Goal: Information Seeking & Learning: Compare options

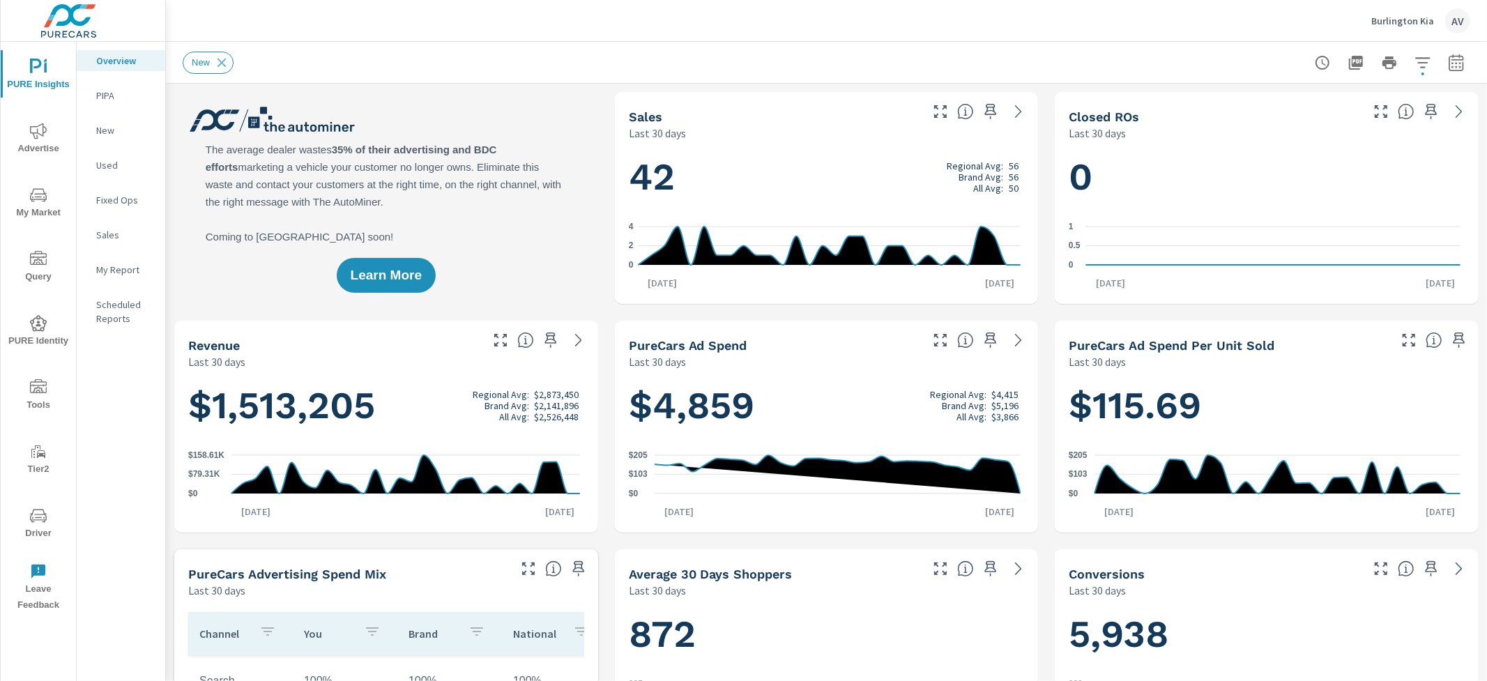
click at [32, 134] on icon "nav menu" at bounding box center [38, 131] width 17 height 17
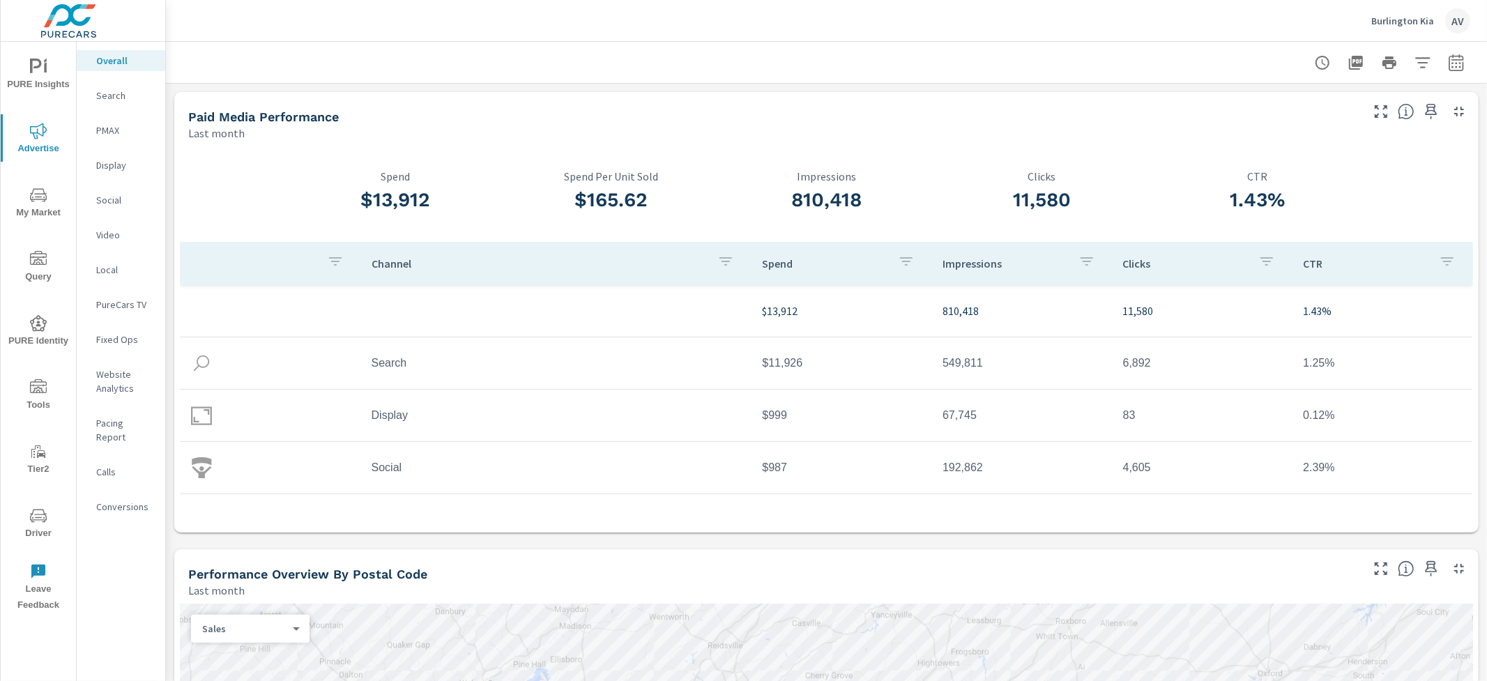
click at [629, 132] on div "Last month" at bounding box center [773, 133] width 1171 height 17
click at [1453, 68] on button "button" at bounding box center [1457, 63] width 28 height 28
select select "Last month"
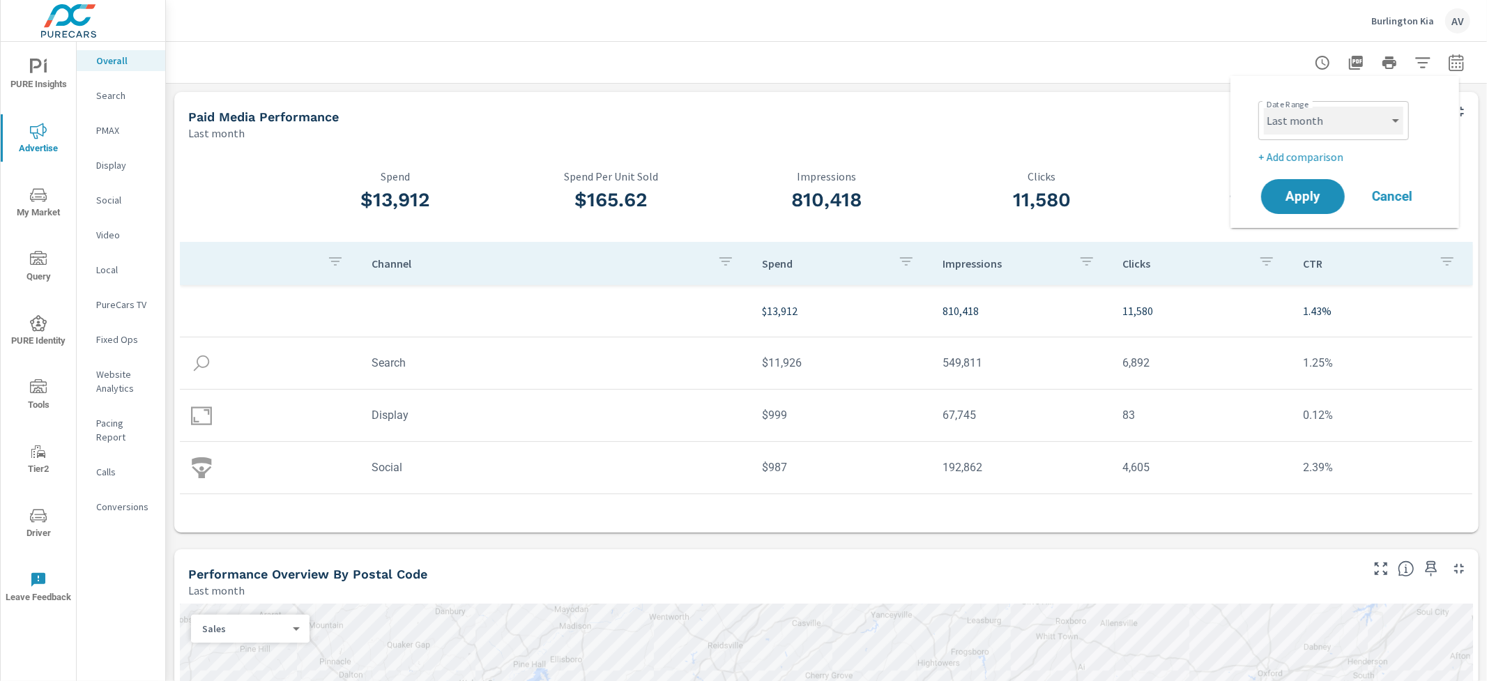
click at [1362, 116] on select "Custom [DATE] Last week Last 7 days Last 14 days Last 30 days Last 45 days Last…" at bounding box center [1333, 121] width 139 height 28
click at [1296, 153] on p "+ Add comparison" at bounding box center [1348, 157] width 179 height 17
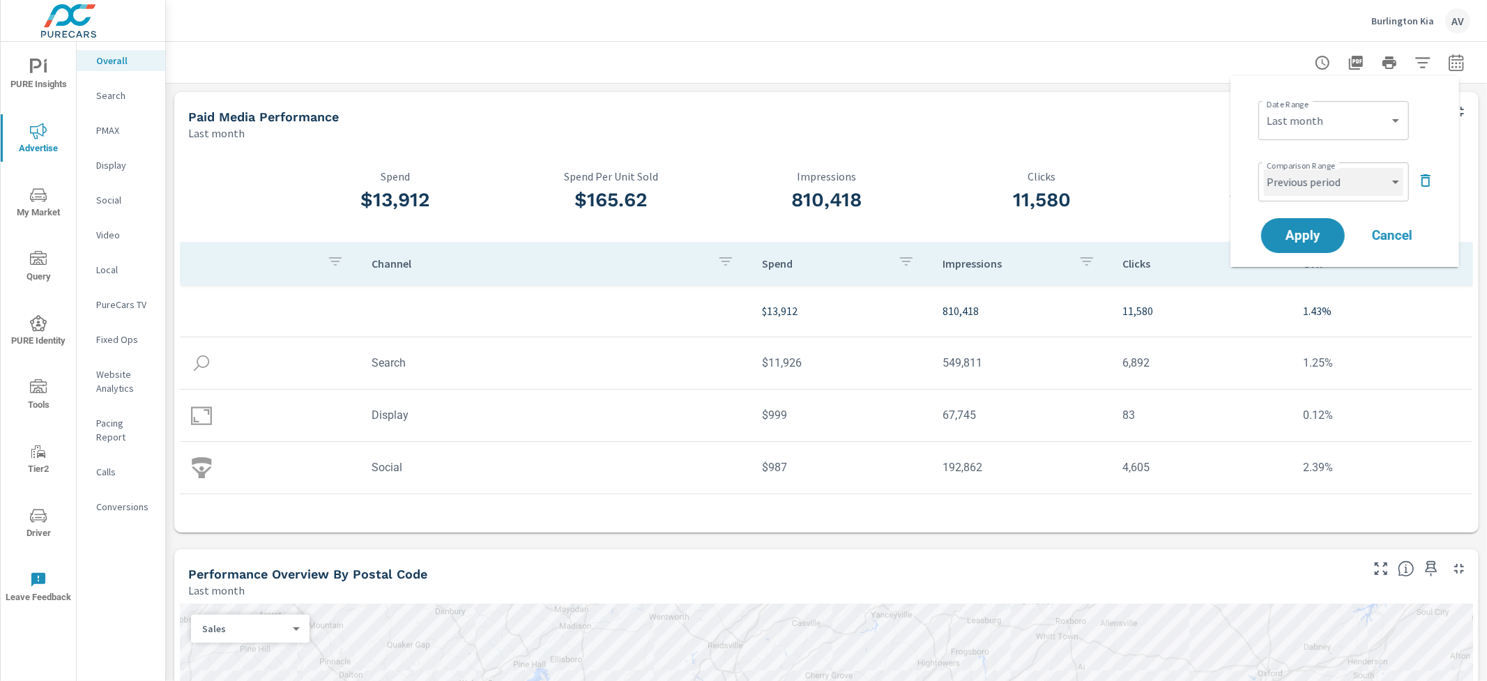
click at [1337, 183] on select "Custom Previous period Previous month Previous year" at bounding box center [1333, 182] width 139 height 28
click at [1264, 168] on select "Custom Previous period Previous month Previous year" at bounding box center [1333, 182] width 139 height 28
select select "Previous month"
click at [1296, 234] on span "Apply" at bounding box center [1303, 235] width 57 height 13
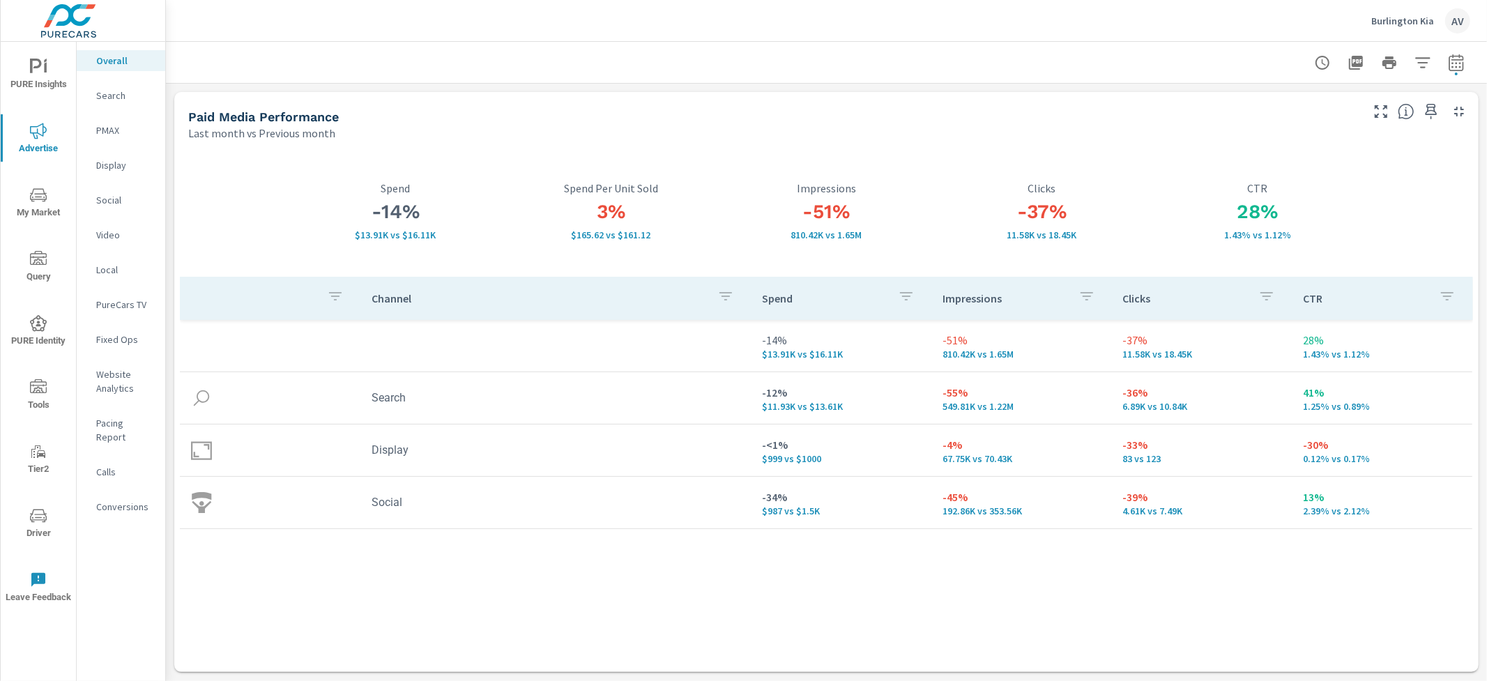
click at [920, 149] on div "-51% 810.42K vs 1.65M Impressions" at bounding box center [826, 211] width 215 height 130
click at [648, 129] on div "Last month vs Previous month" at bounding box center [773, 133] width 1171 height 17
click at [174, 151] on div "-14% $13.91K vs $16.11K Spend 3% $165.62 vs $161.12 Spend Per Unit Sold -51% 81…" at bounding box center [826, 406] width 1305 height 531
click at [118, 90] on p "Search" at bounding box center [125, 96] width 58 height 14
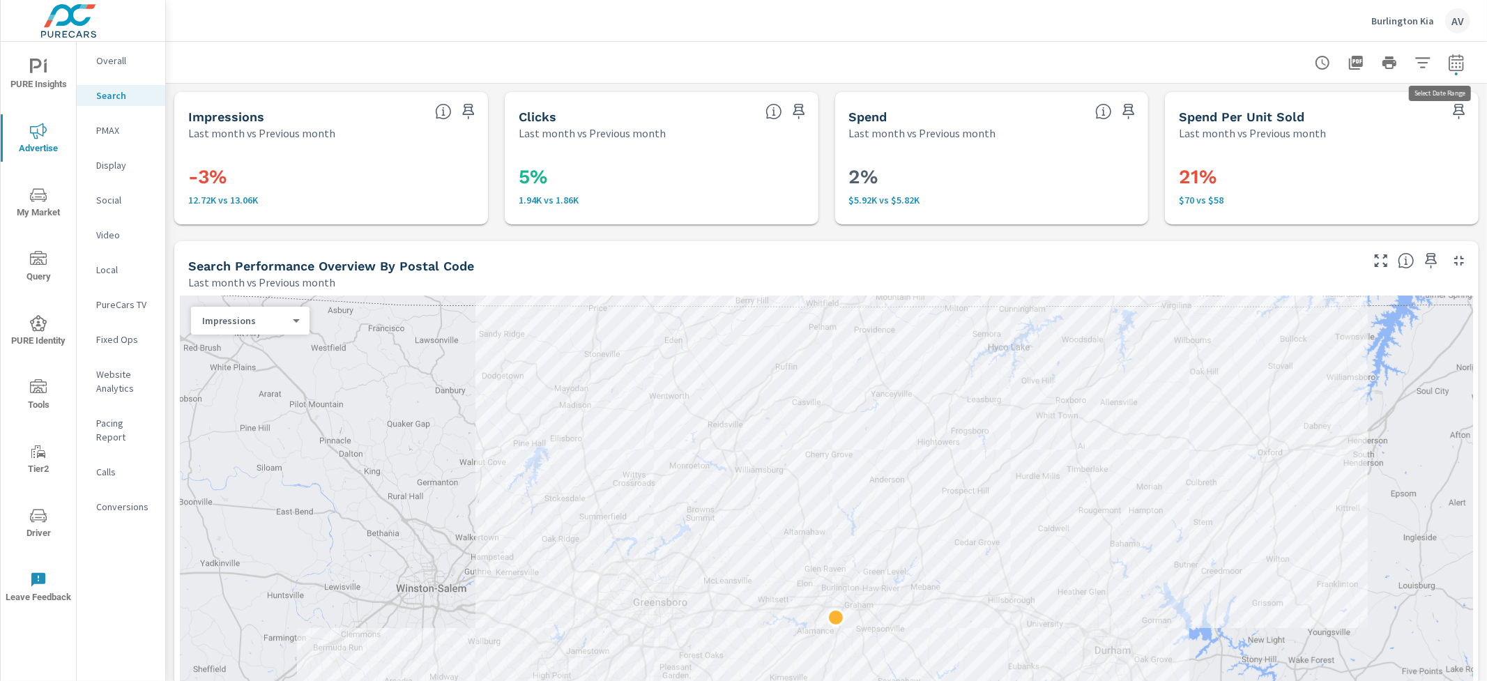
click at [1450, 63] on icon "button" at bounding box center [1456, 62] width 17 height 17
select select "Last month"
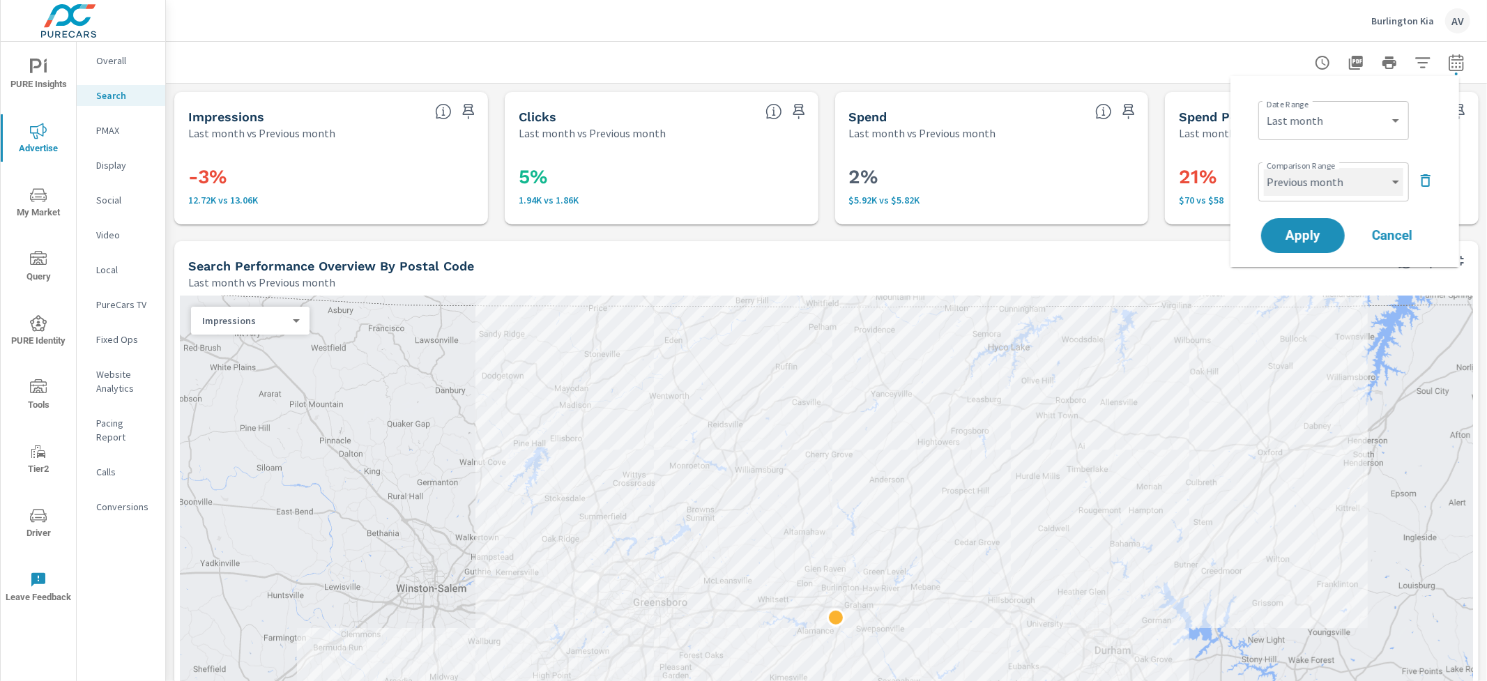
click at [1380, 173] on select "Custom Previous period Previous month Previous year" at bounding box center [1333, 182] width 139 height 28
click at [1264, 168] on select "Custom Previous period Previous month Previous year" at bounding box center [1333, 182] width 139 height 28
select select "Previous period"
click at [1312, 229] on span "Apply" at bounding box center [1303, 235] width 57 height 13
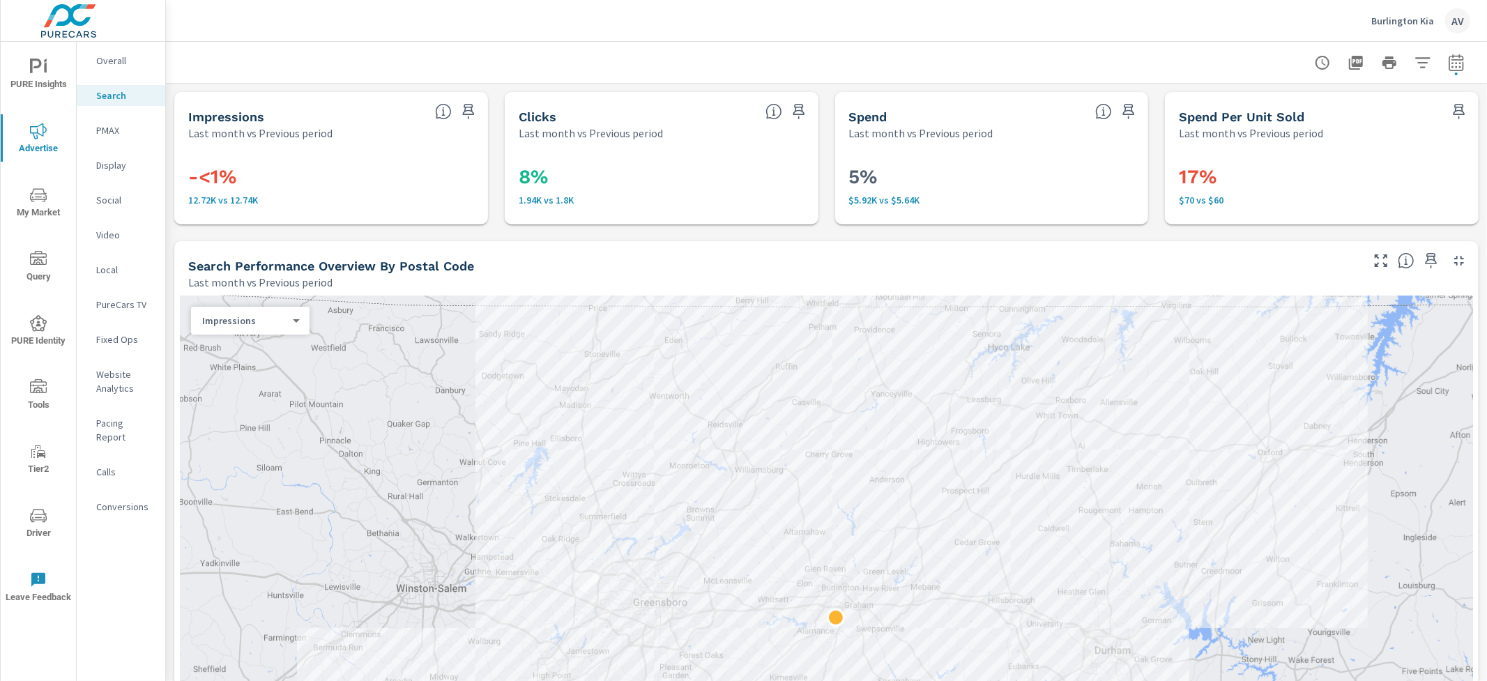
click at [814, 70] on div at bounding box center [827, 62] width 1288 height 41
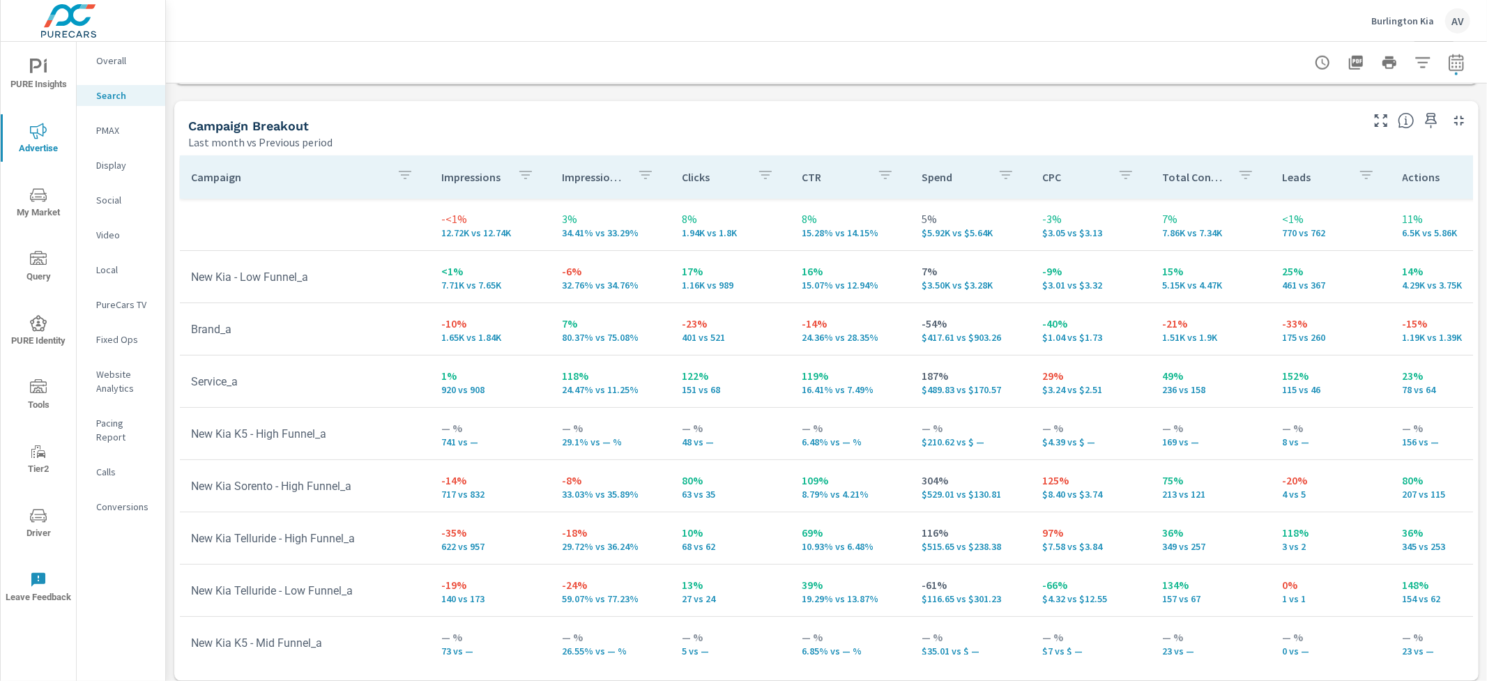
scroll to position [1342, 0]
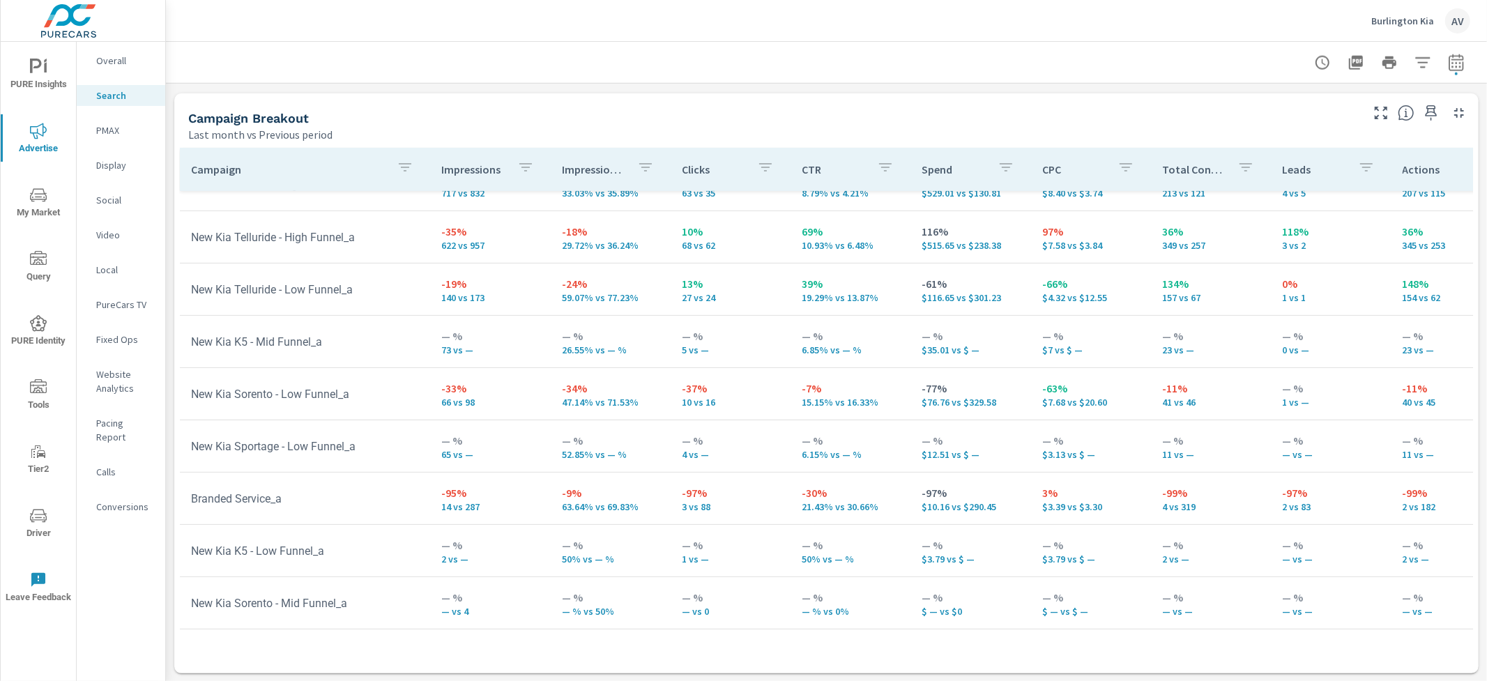
scroll to position [295, 0]
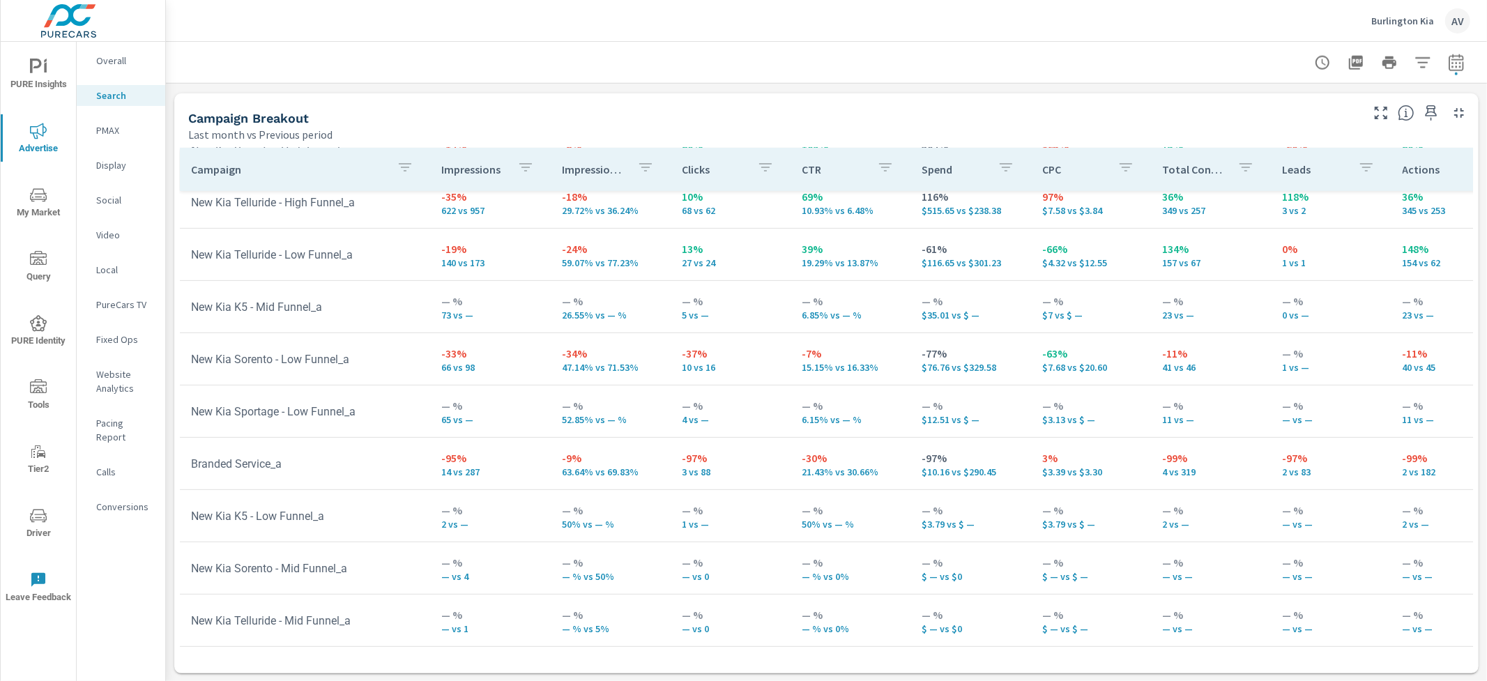
scroll to position [340, 0]
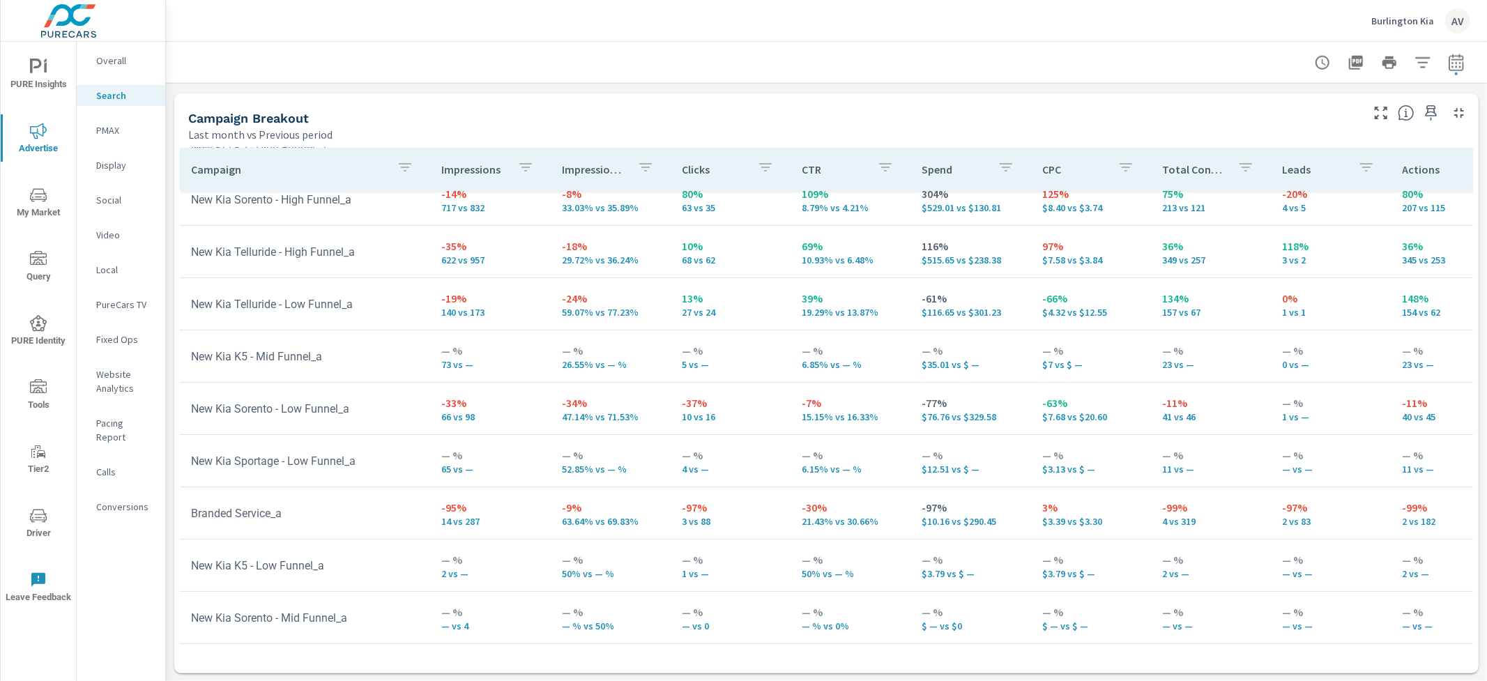
scroll to position [259, 0]
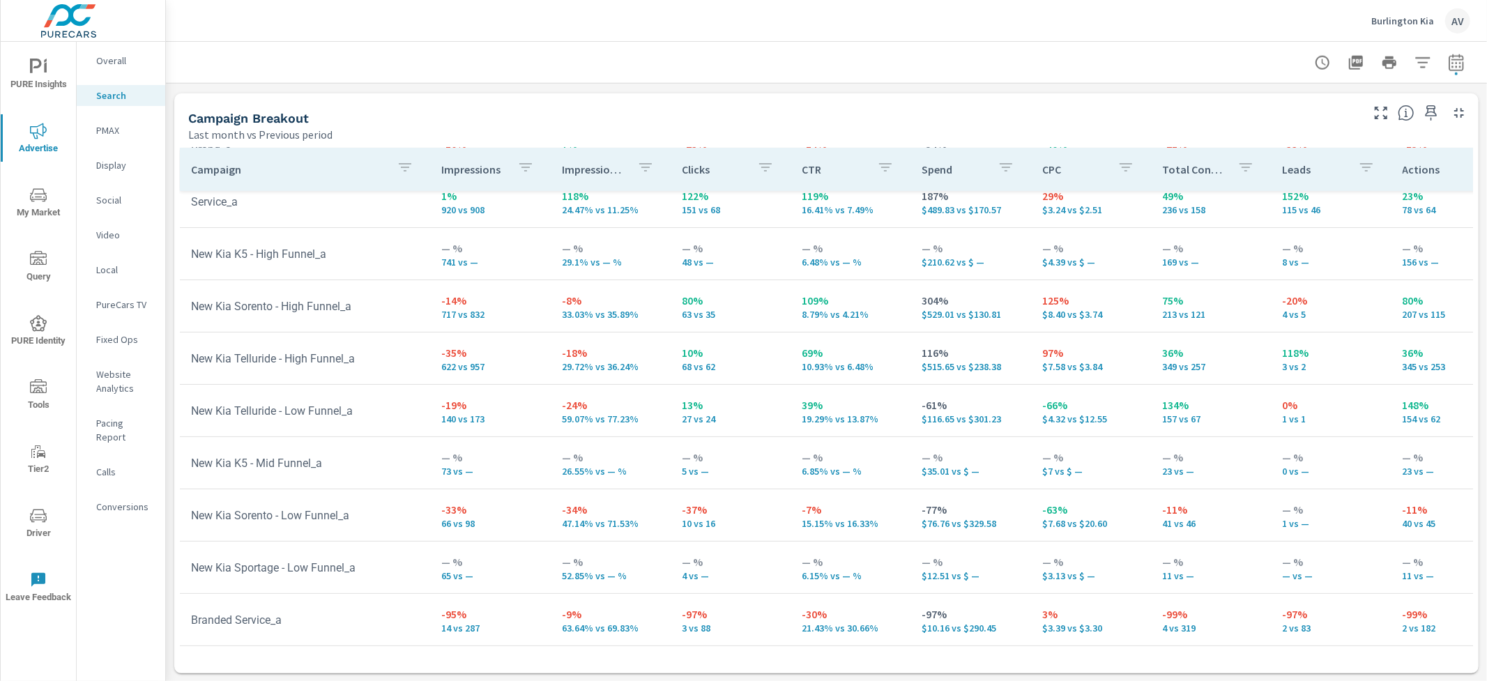
scroll to position [86, 0]
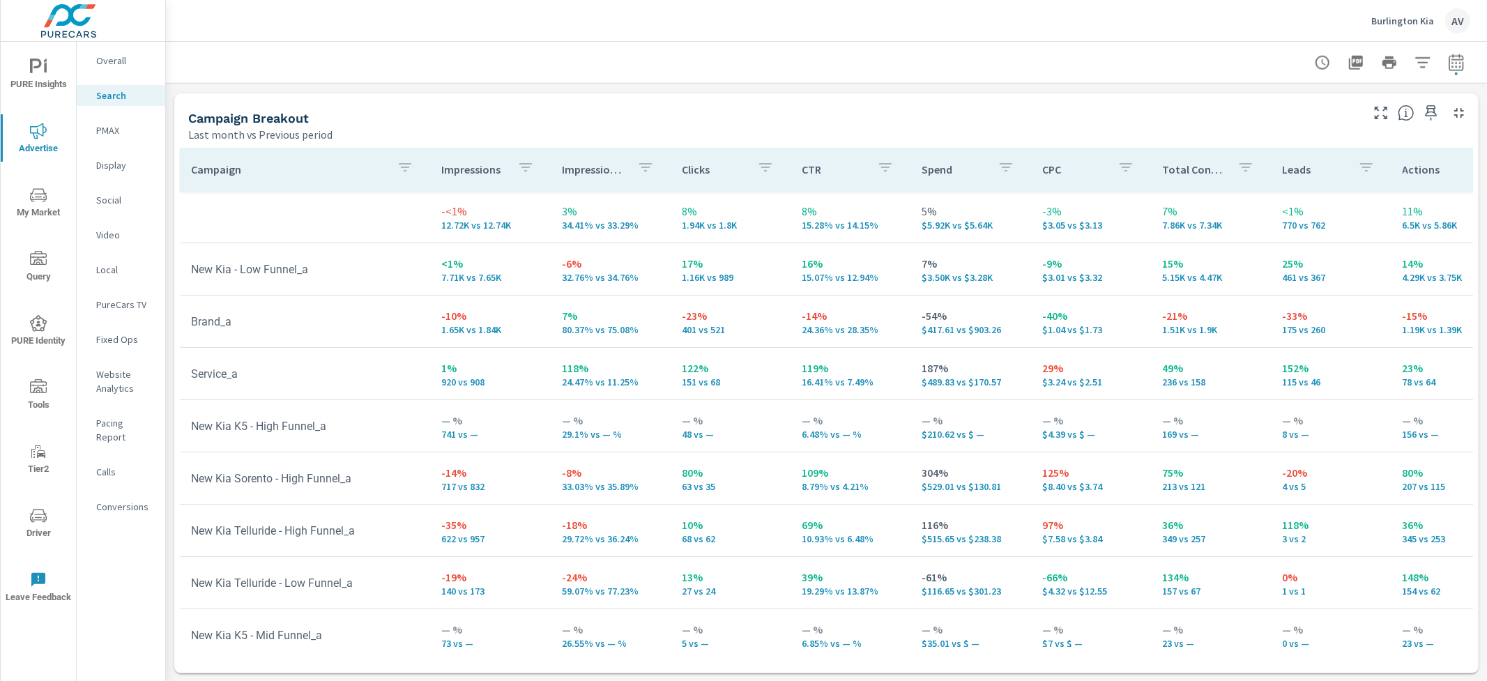
scroll to position [1322, 0]
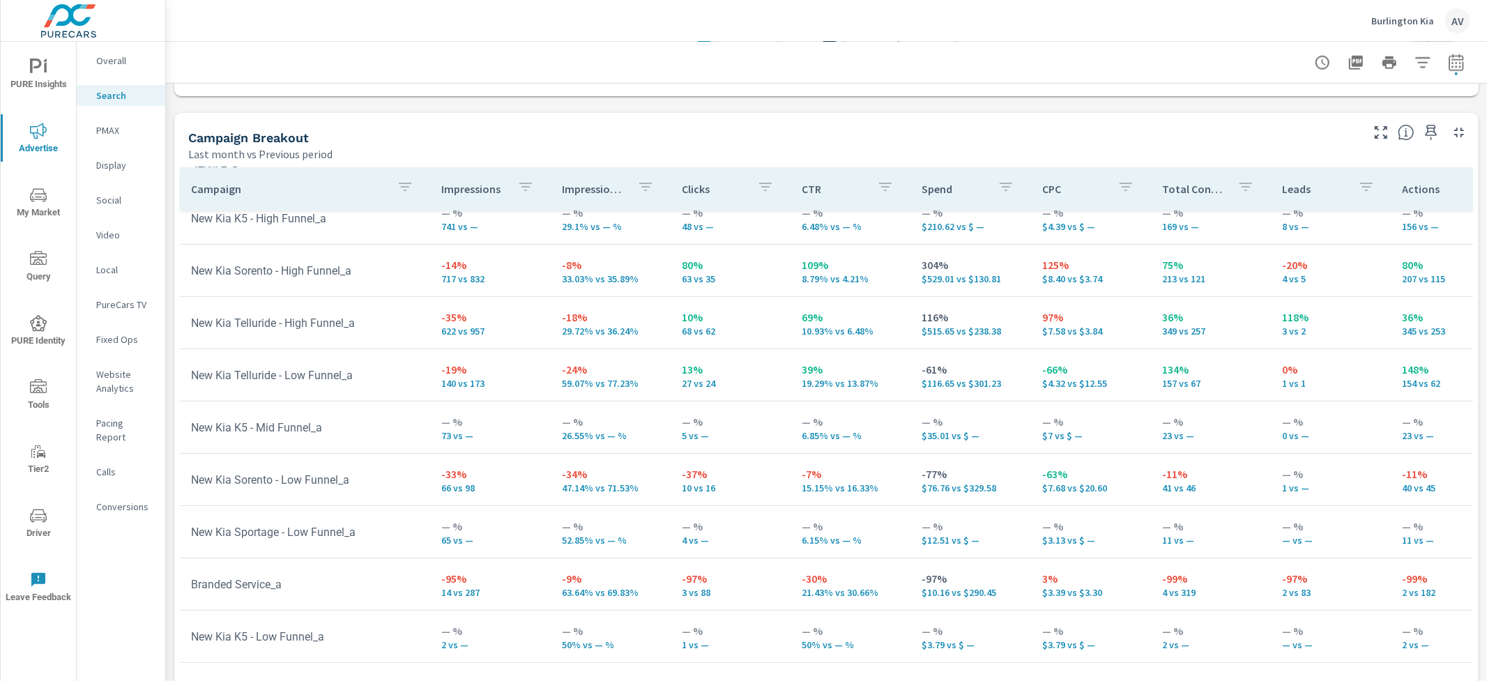
scroll to position [244, 0]
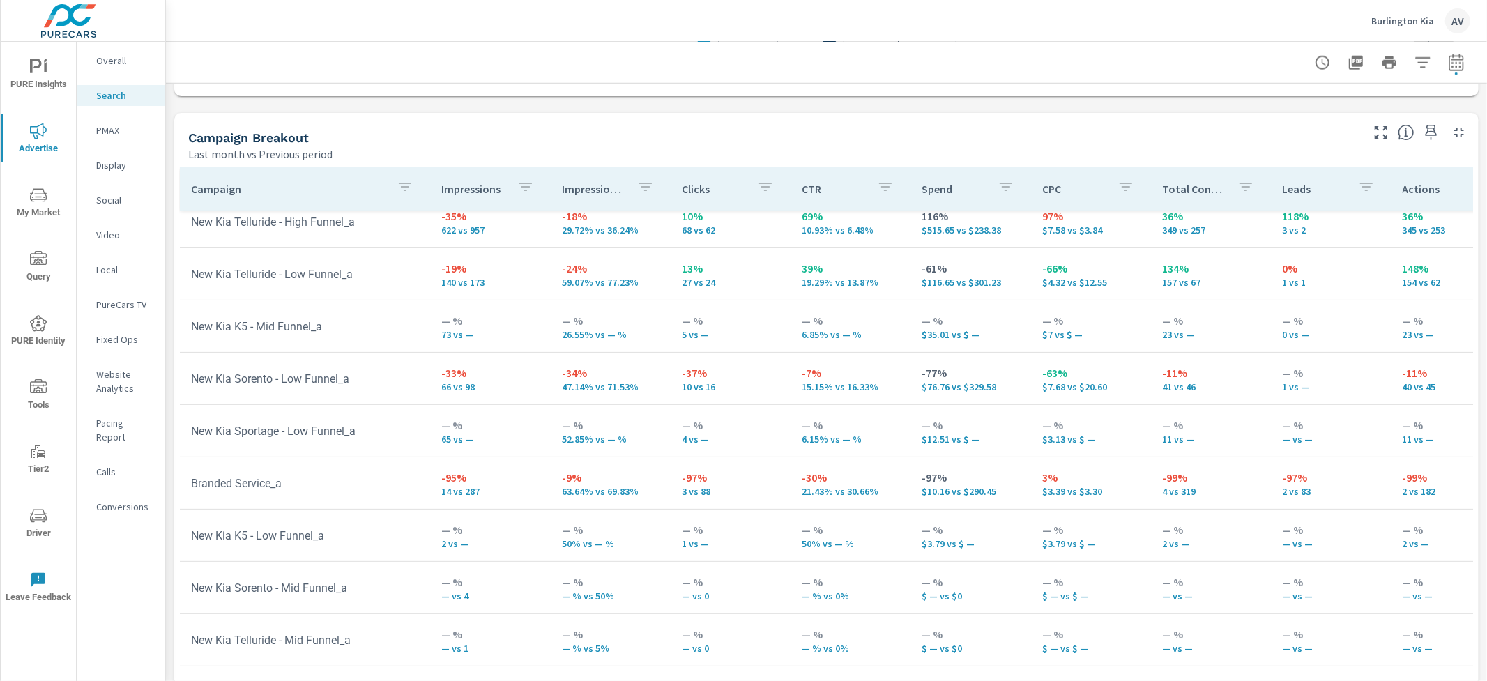
scroll to position [340, 0]
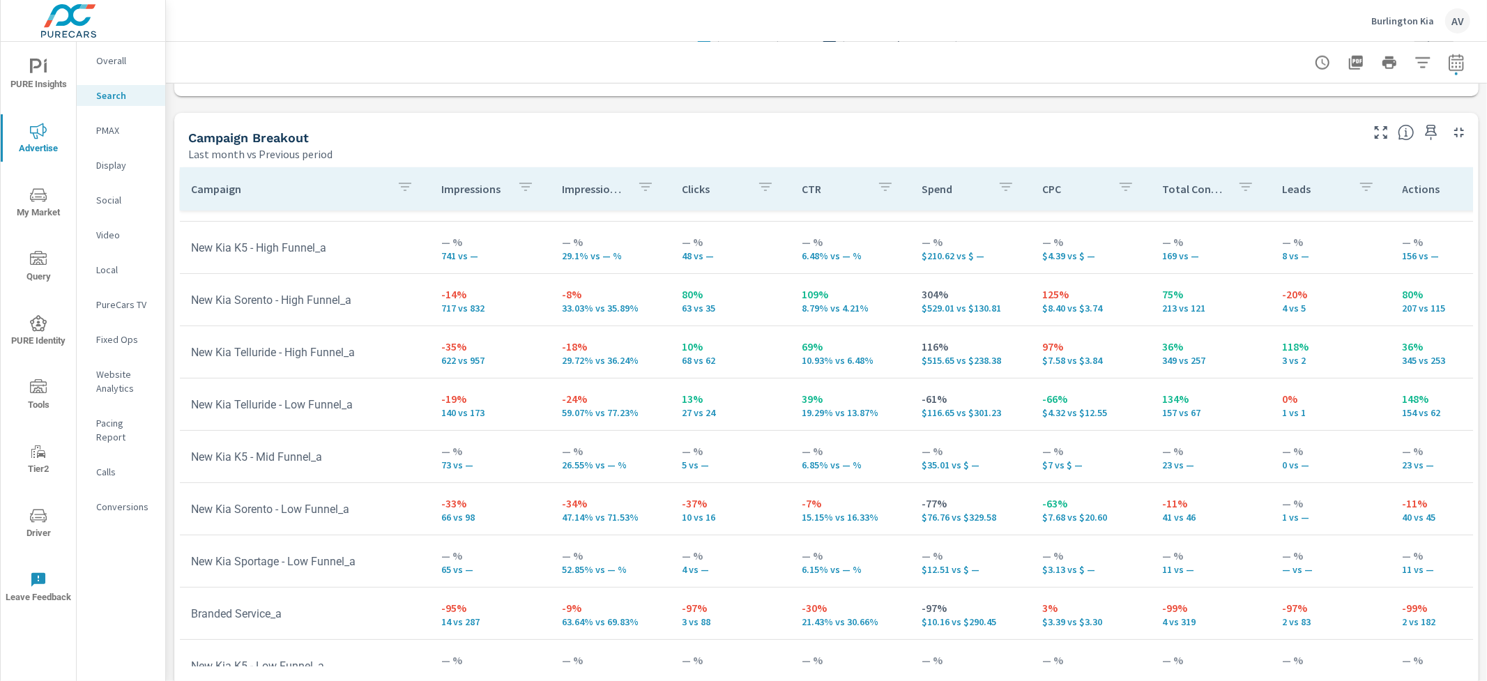
scroll to position [197, 0]
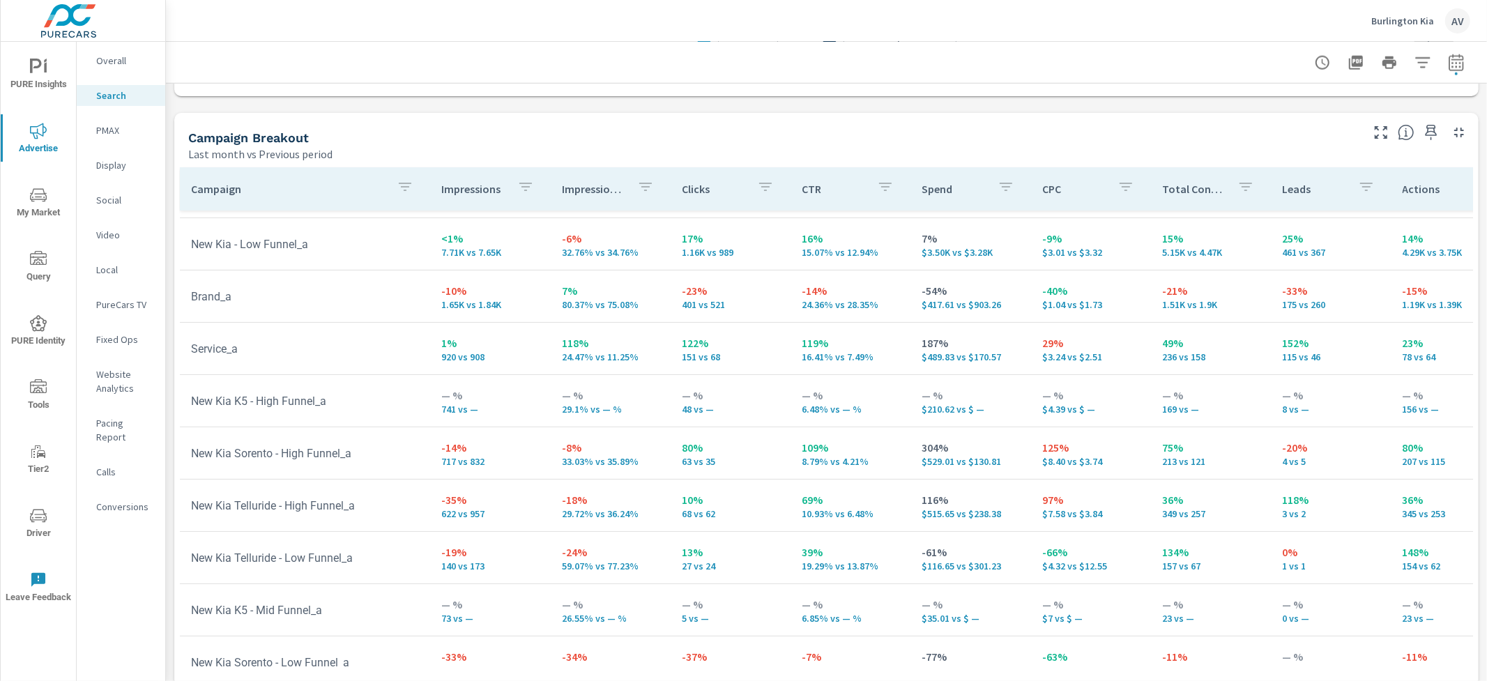
scroll to position [33, 0]
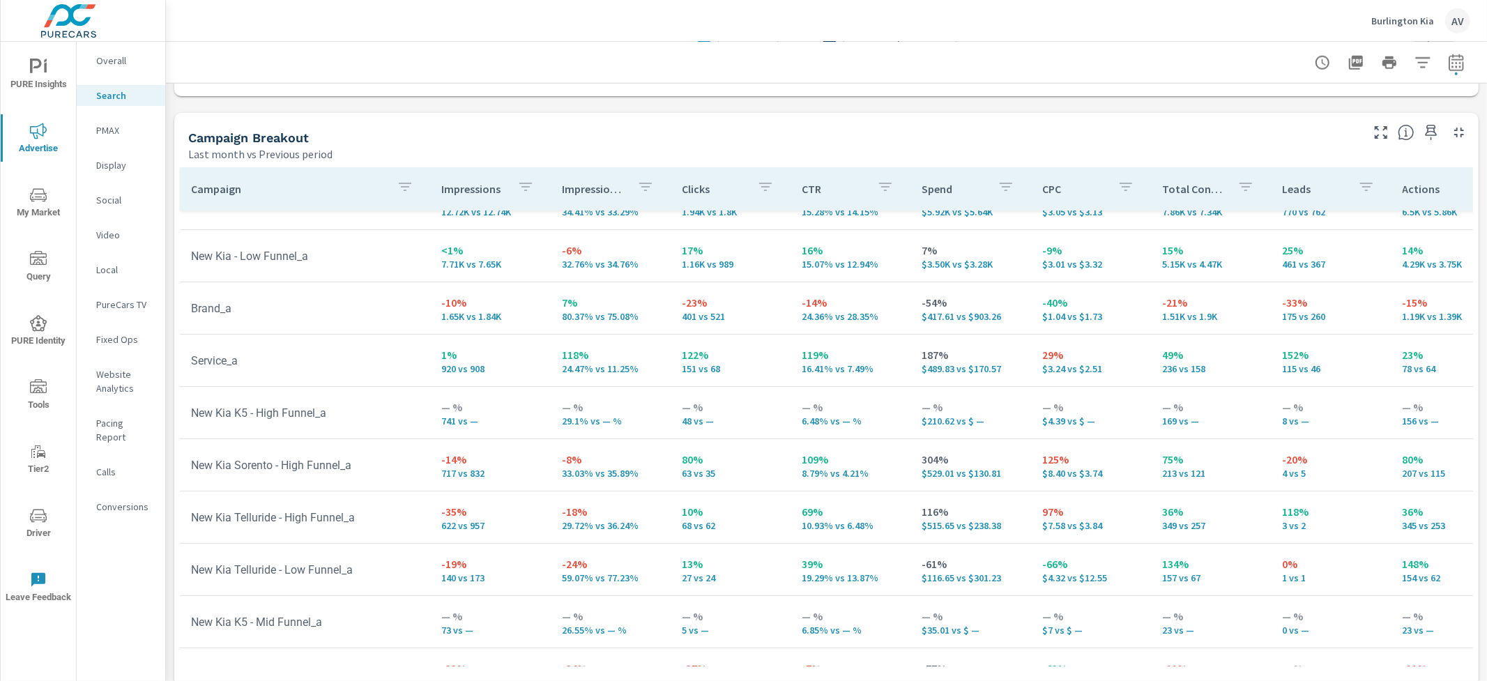
click at [624, 142] on div "Campaign Breakout" at bounding box center [773, 138] width 1171 height 16
click at [517, 366] on p "920 vs 908" at bounding box center [490, 368] width 98 height 11
click at [642, 133] on div "Campaign Breakout" at bounding box center [773, 138] width 1171 height 16
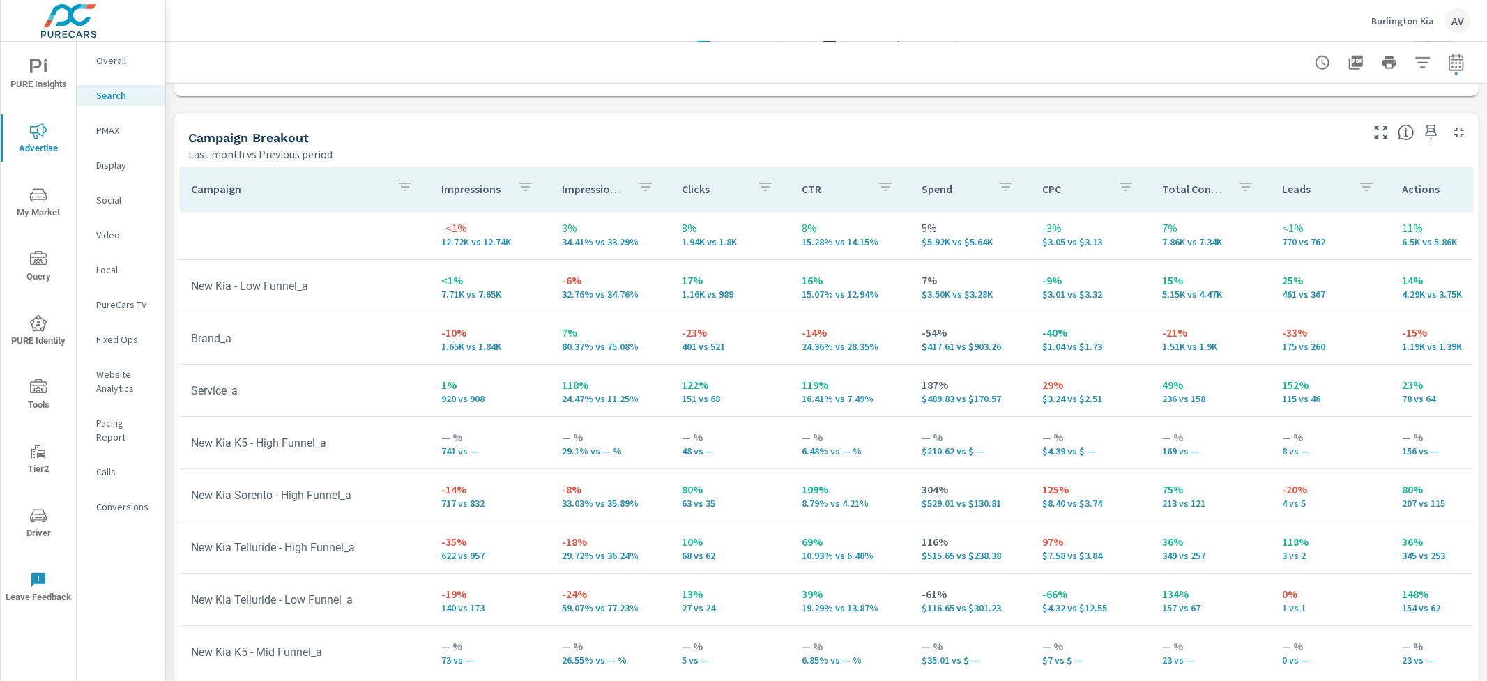
scroll to position [0, 0]
click at [730, 126] on div "Campaign Breakout Last month vs Previous period" at bounding box center [769, 138] width 1190 height 50
click at [739, 120] on div "Campaign Breakout Last month vs Previous period" at bounding box center [769, 138] width 1190 height 50
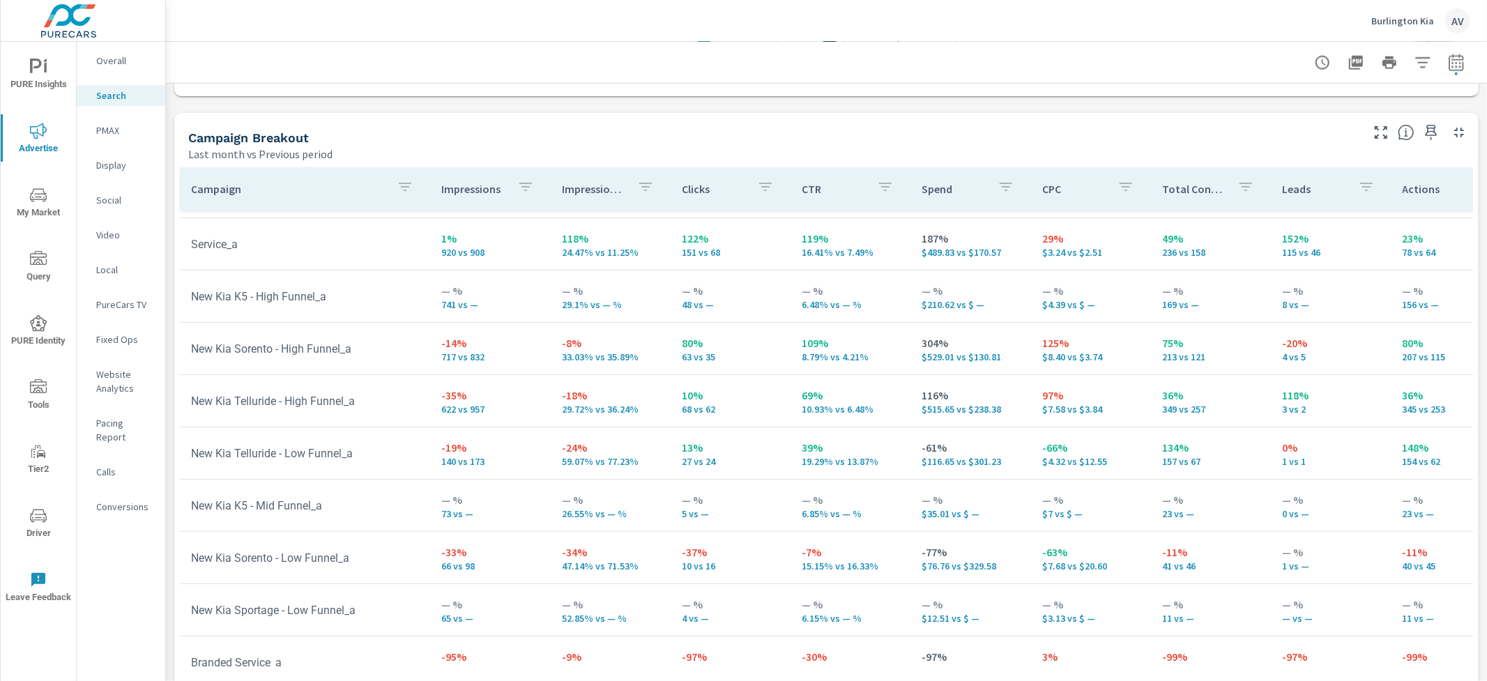
scroll to position [91, 0]
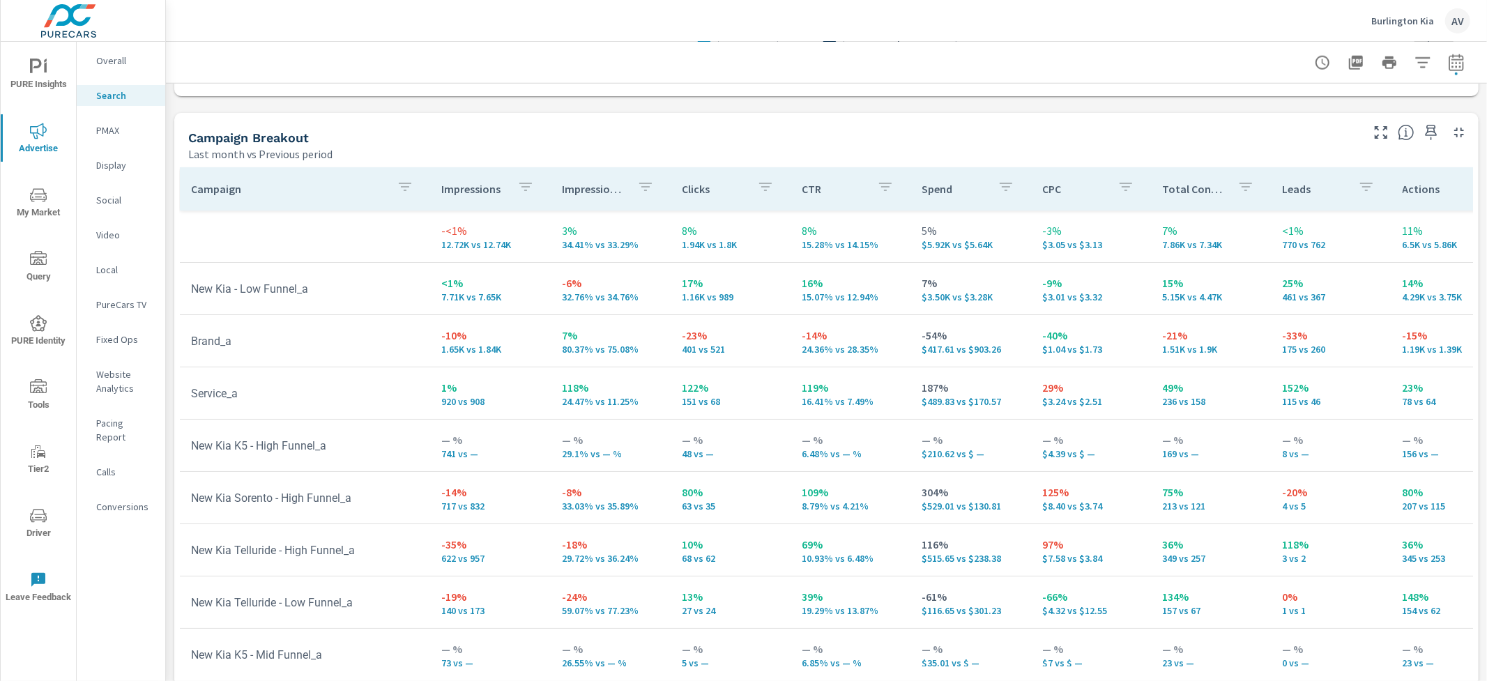
click at [1139, 136] on div "Campaign Breakout" at bounding box center [773, 138] width 1171 height 16
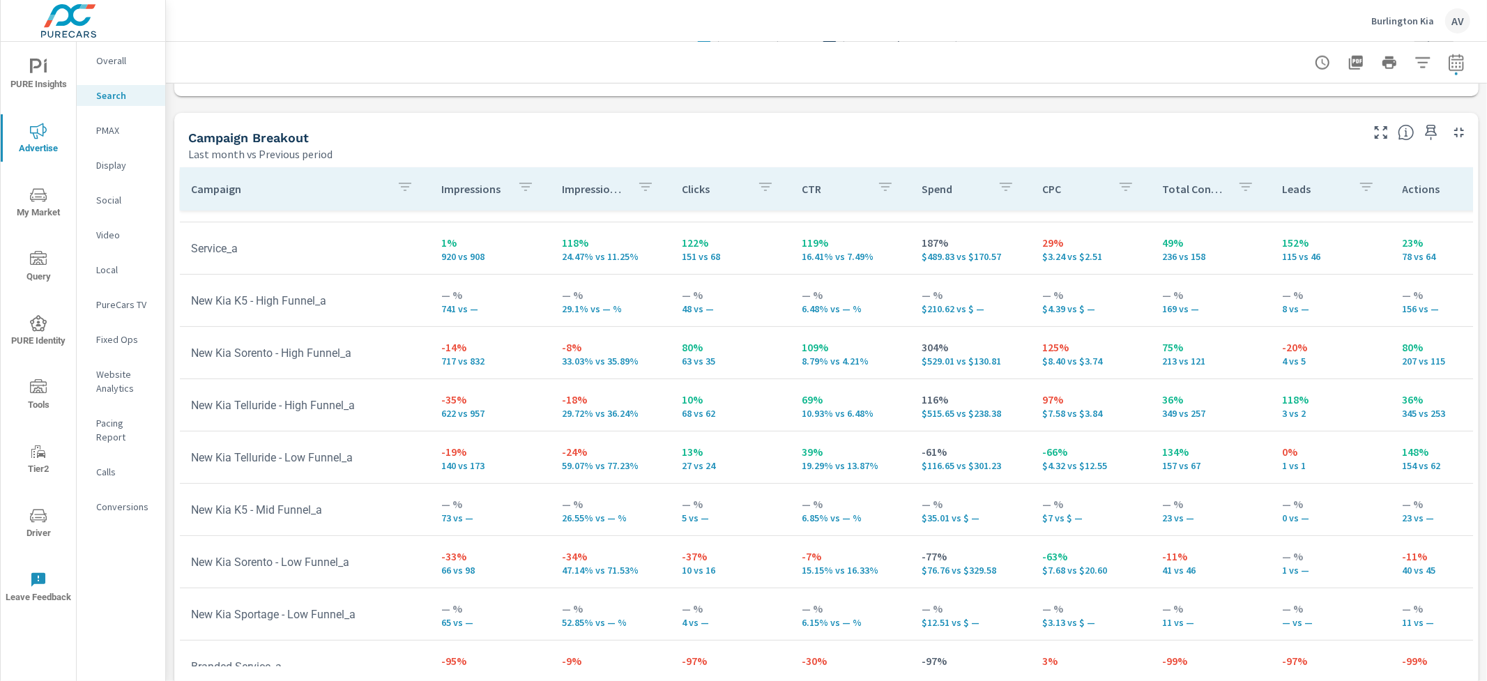
scroll to position [149, 0]
click at [605, 130] on div "Campaign Breakout" at bounding box center [773, 138] width 1171 height 16
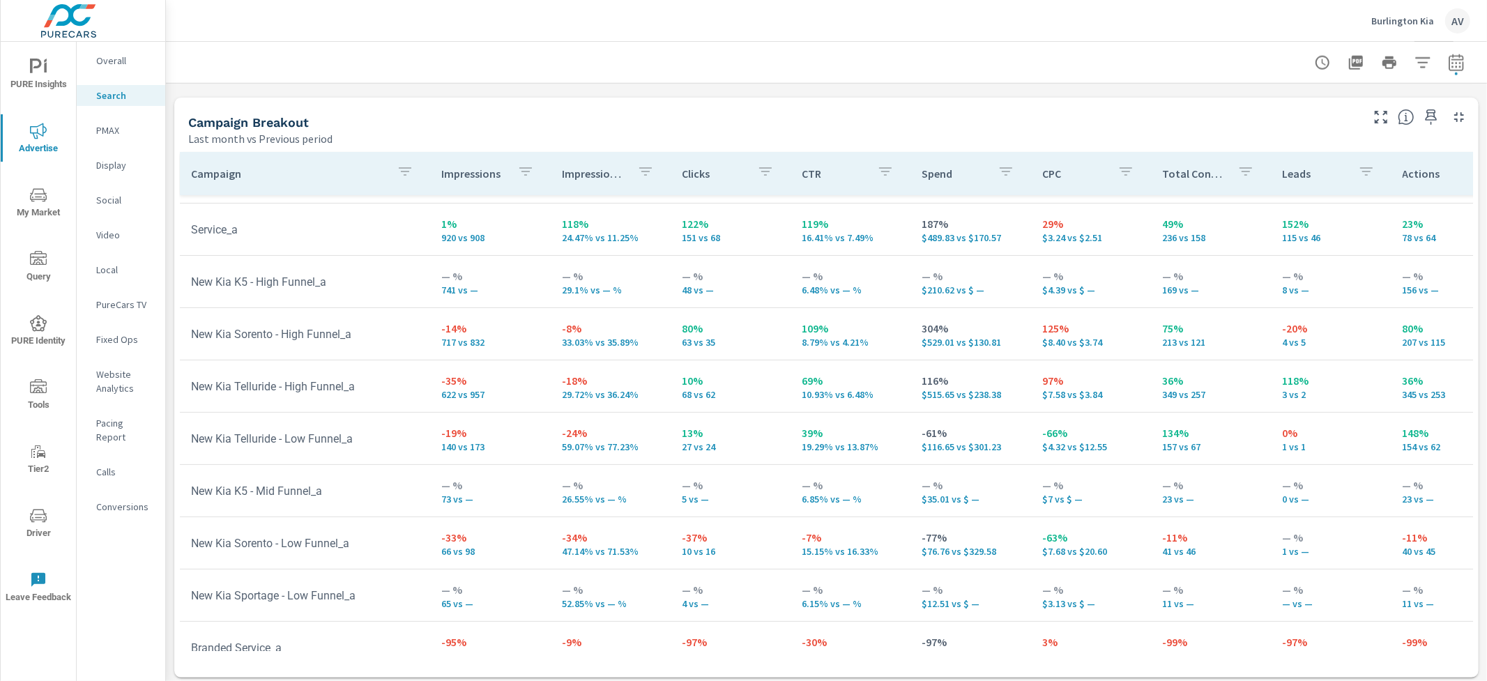
scroll to position [1342, 0]
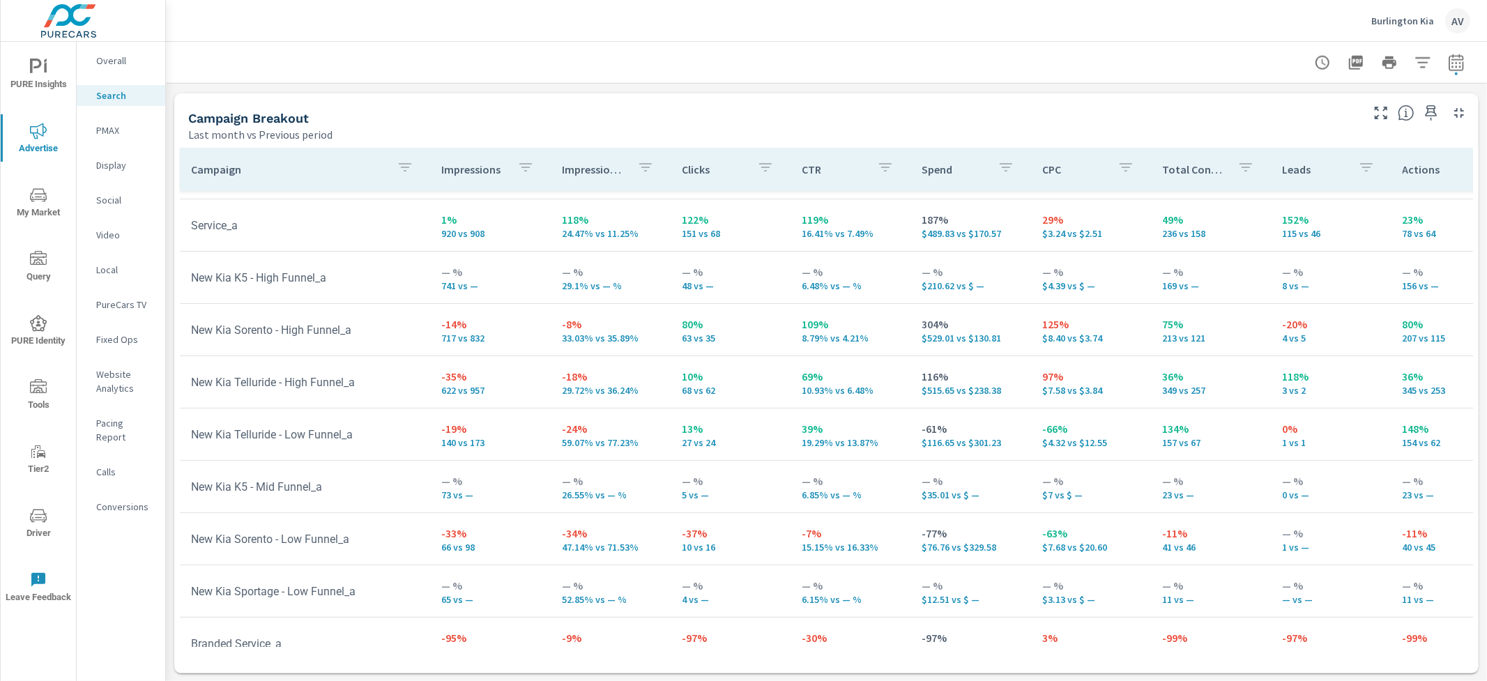
click at [836, 119] on div "Campaign Breakout" at bounding box center [773, 118] width 1171 height 16
click at [740, 107] on div "Campaign Breakout Last month vs Previous period" at bounding box center [769, 118] width 1190 height 50
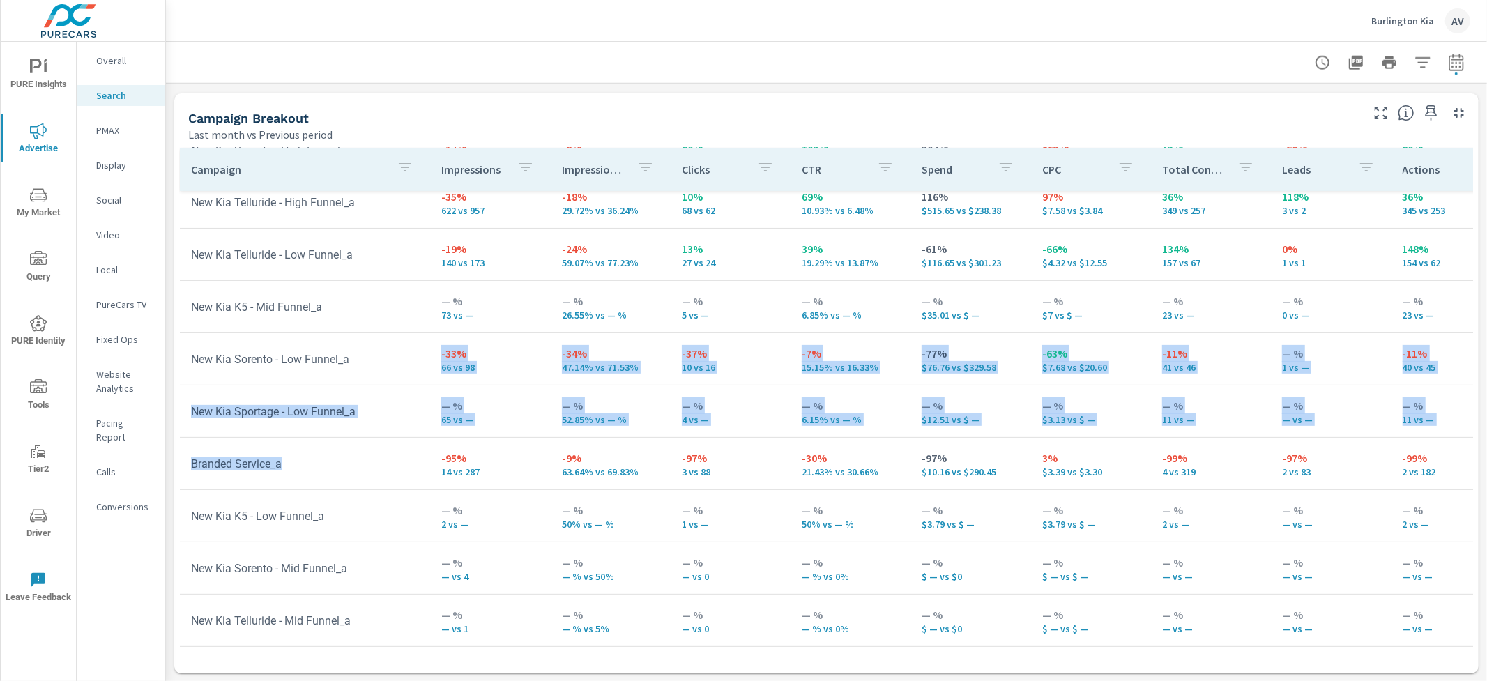
scroll to position [293, 0]
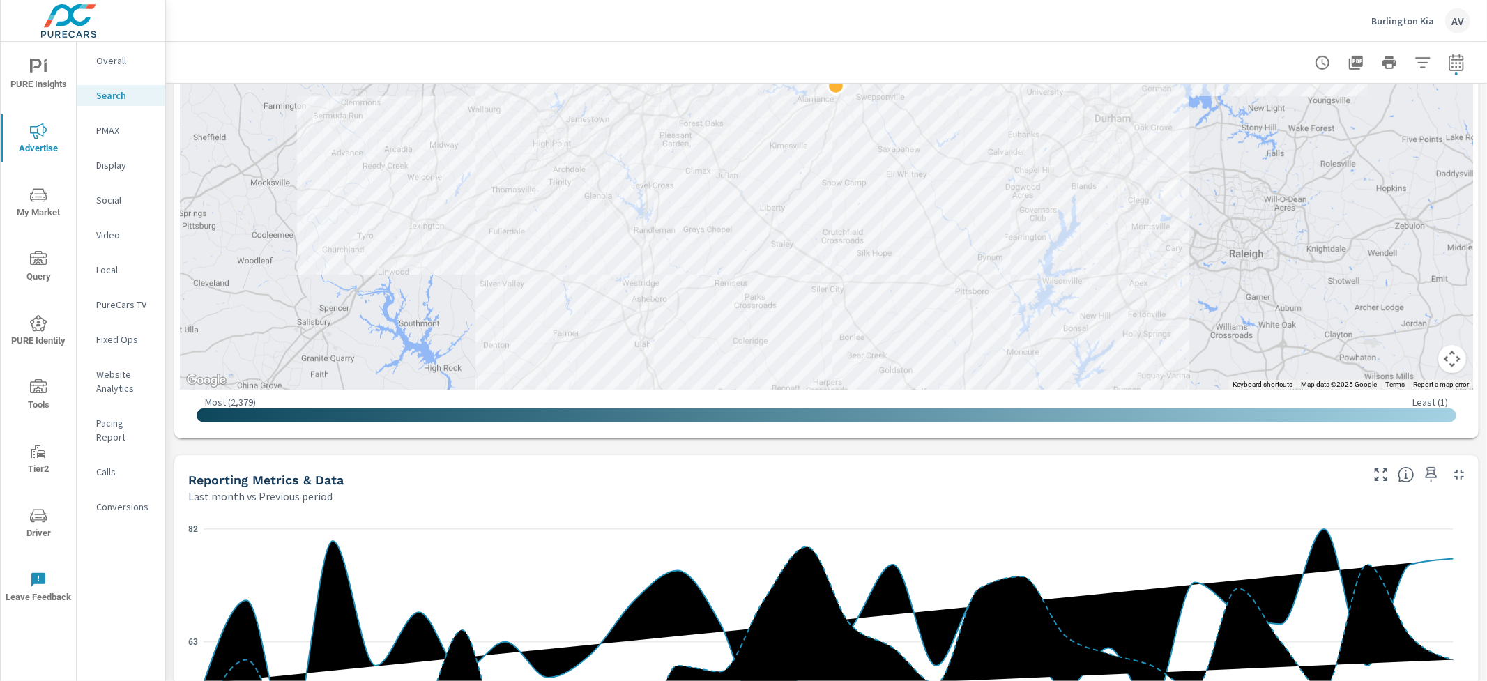
scroll to position [424, 0]
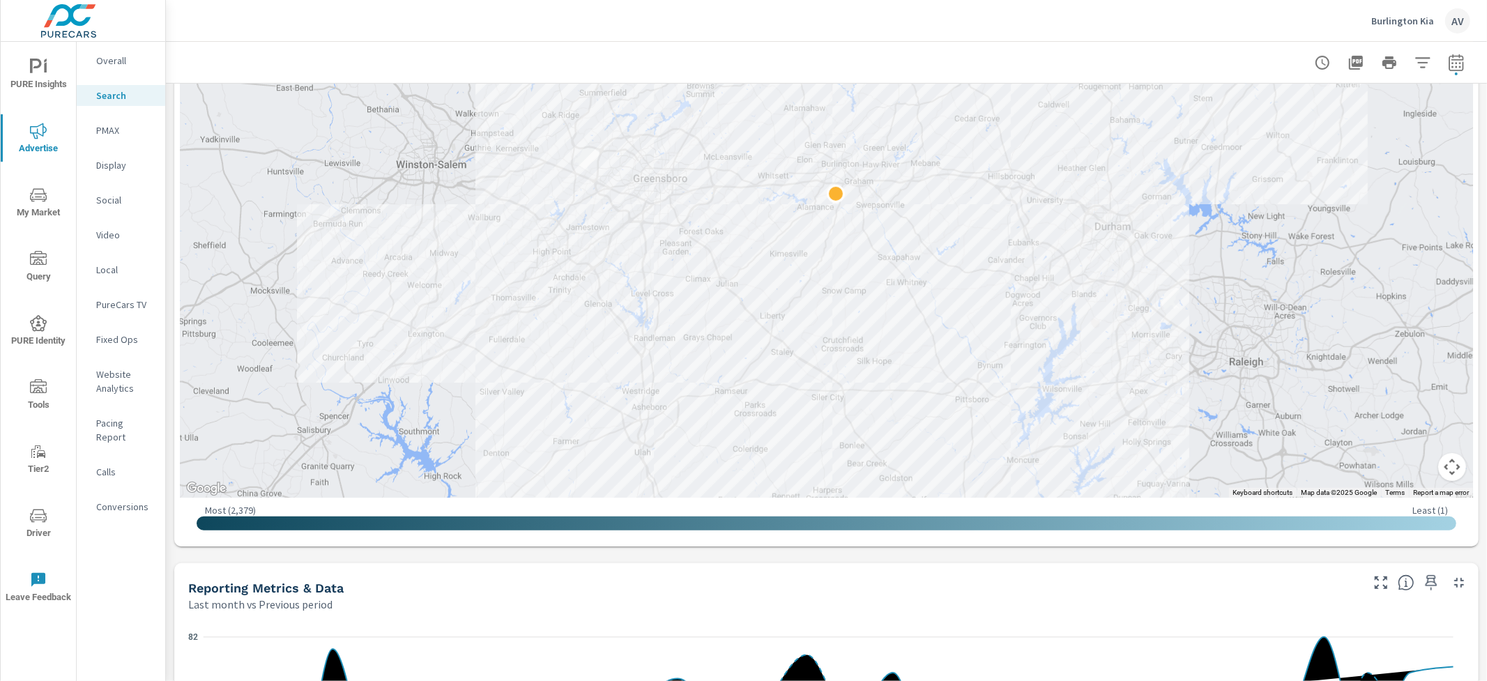
drag, startPoint x: 312, startPoint y: 453, endPoint x: 201, endPoint y: 313, distance: 178.7
click at [201, 313] on div "Impressions Last month vs Previous period -<1% 12.72K vs 12.74K Clicks Last mon…" at bounding box center [826, 630] width 1321 height 1940
drag, startPoint x: 745, startPoint y: 38, endPoint x: 737, endPoint y: 32, distance: 10.1
click at [745, 38] on div "Burlington Kia AV" at bounding box center [827, 20] width 1288 height 41
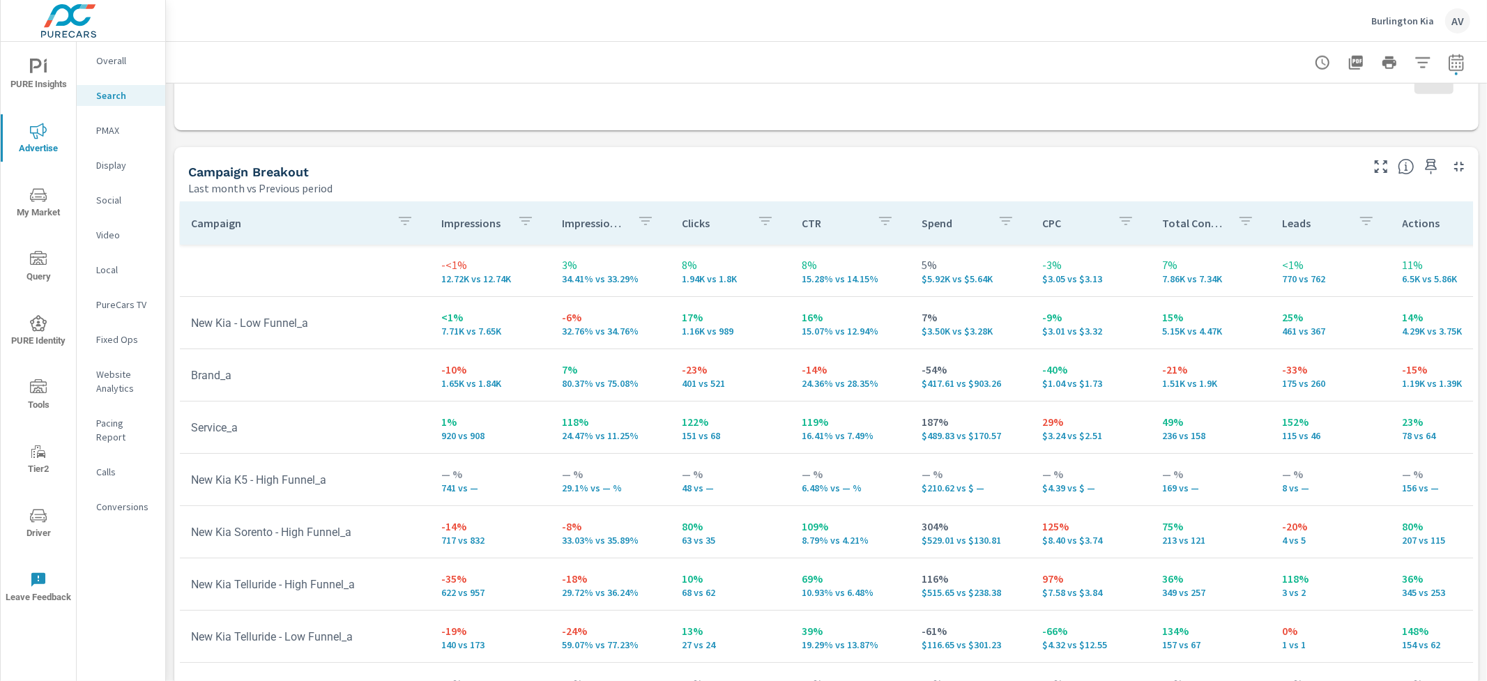
scroll to position [1342, 0]
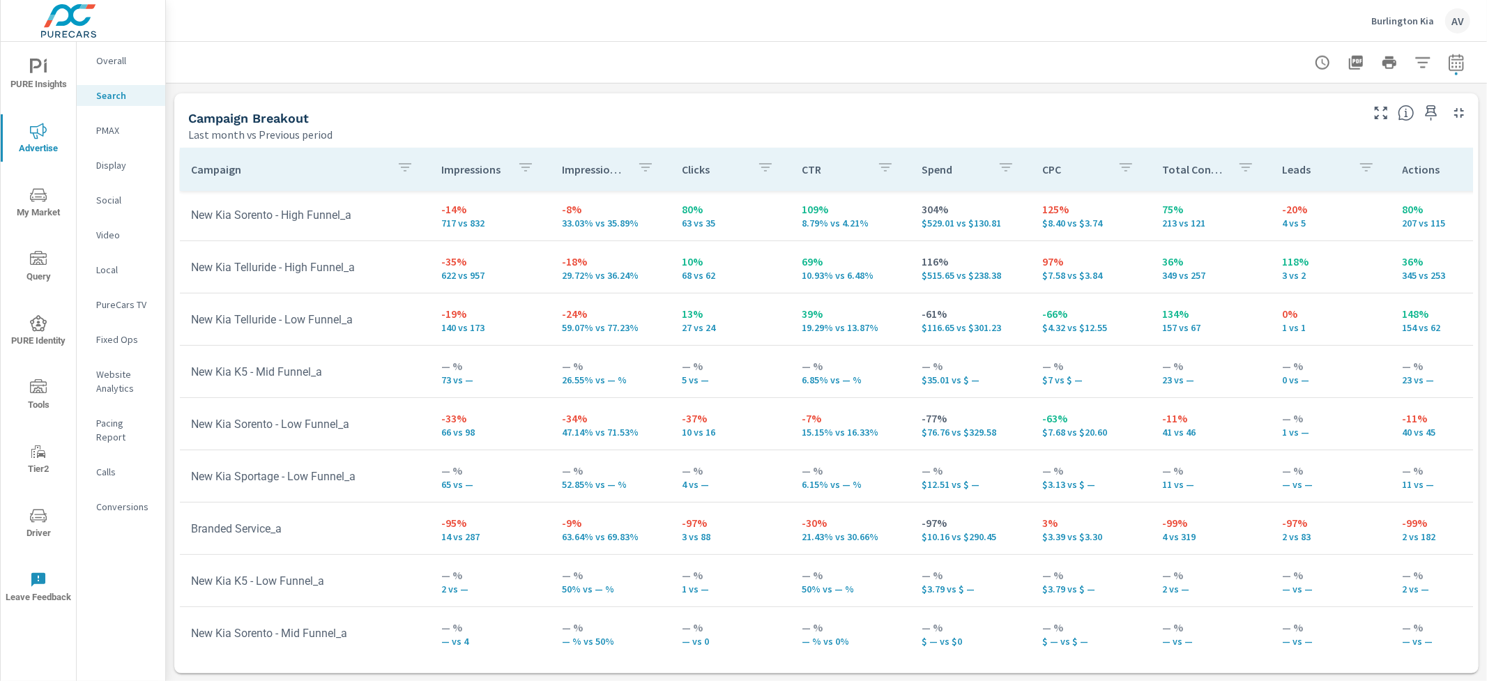
scroll to position [265, 0]
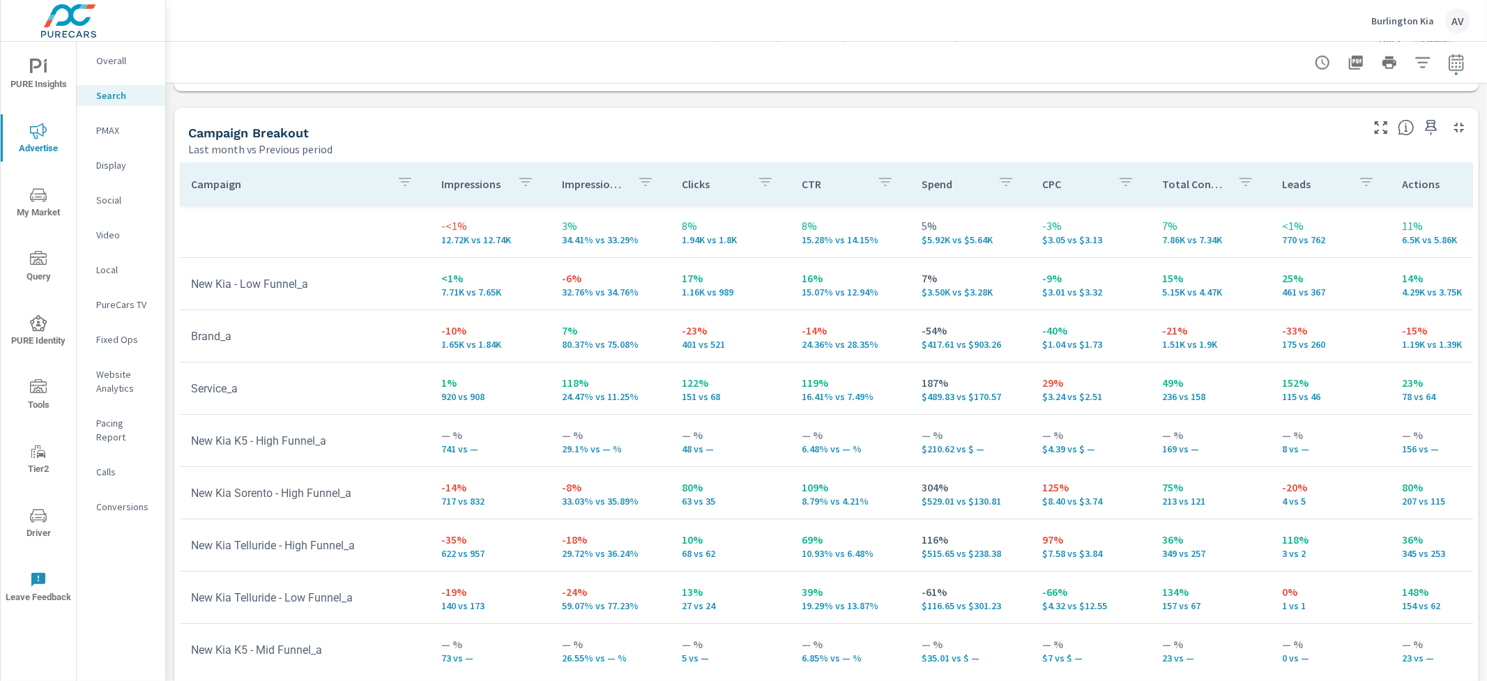
scroll to position [1326, 0]
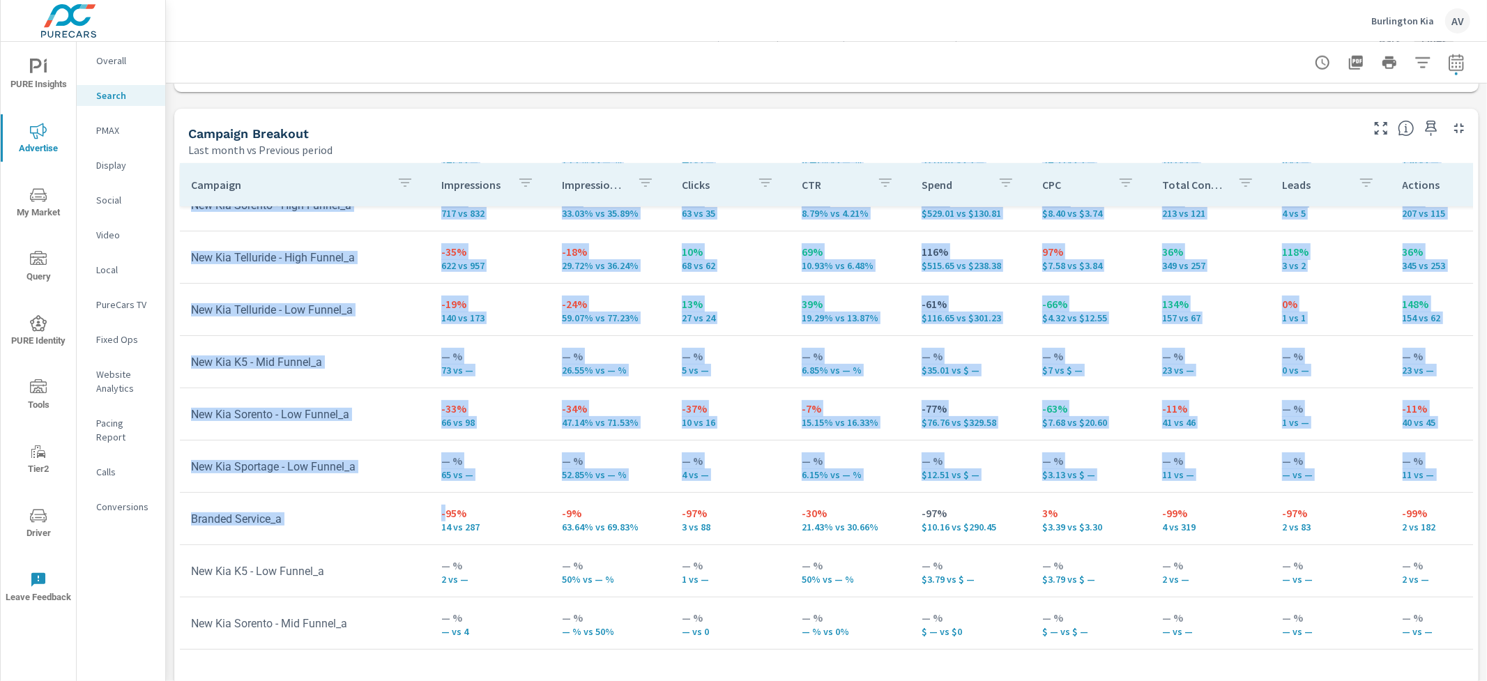
scroll to position [340, 0]
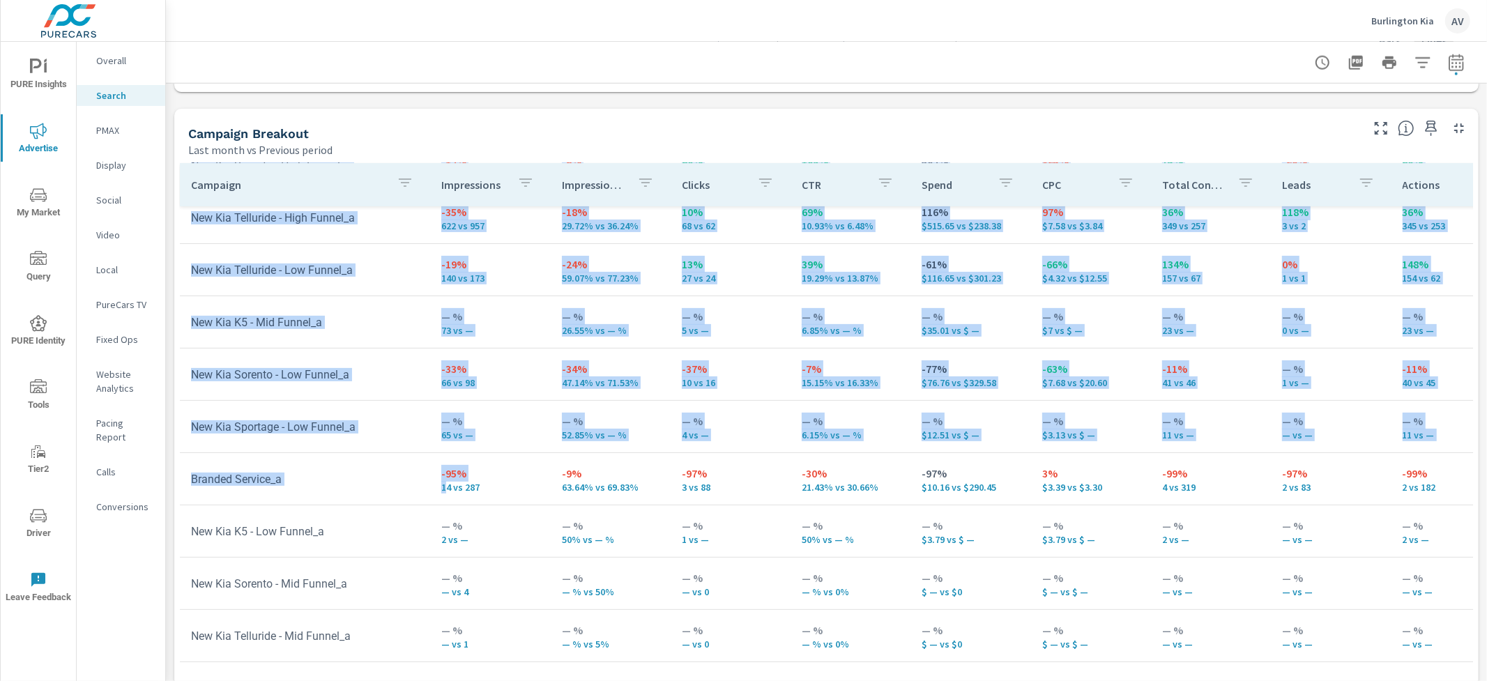
drag, startPoint x: 190, startPoint y: 284, endPoint x: 443, endPoint y: 477, distance: 317.4
click at [443, 477] on tbody "New Kia - Low Funnel_a <1% 7.71K vs 7.65K -6% 32.76% vs 34.76% 17% 1.16K vs 989…" at bounding box center [1086, 270] width 1813 height 784
click at [368, 432] on td "New Kia Sportage - Low Funnel_a" at bounding box center [305, 427] width 250 height 36
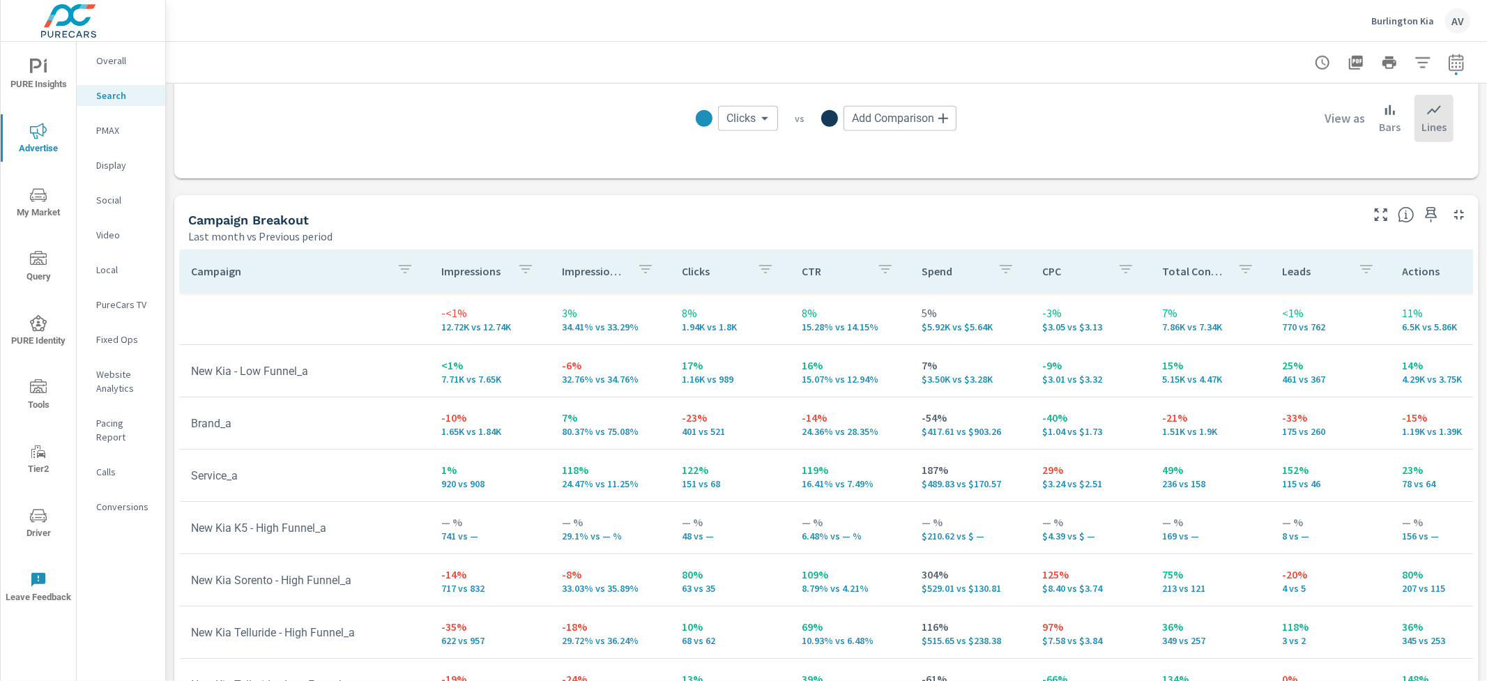
scroll to position [1197, 0]
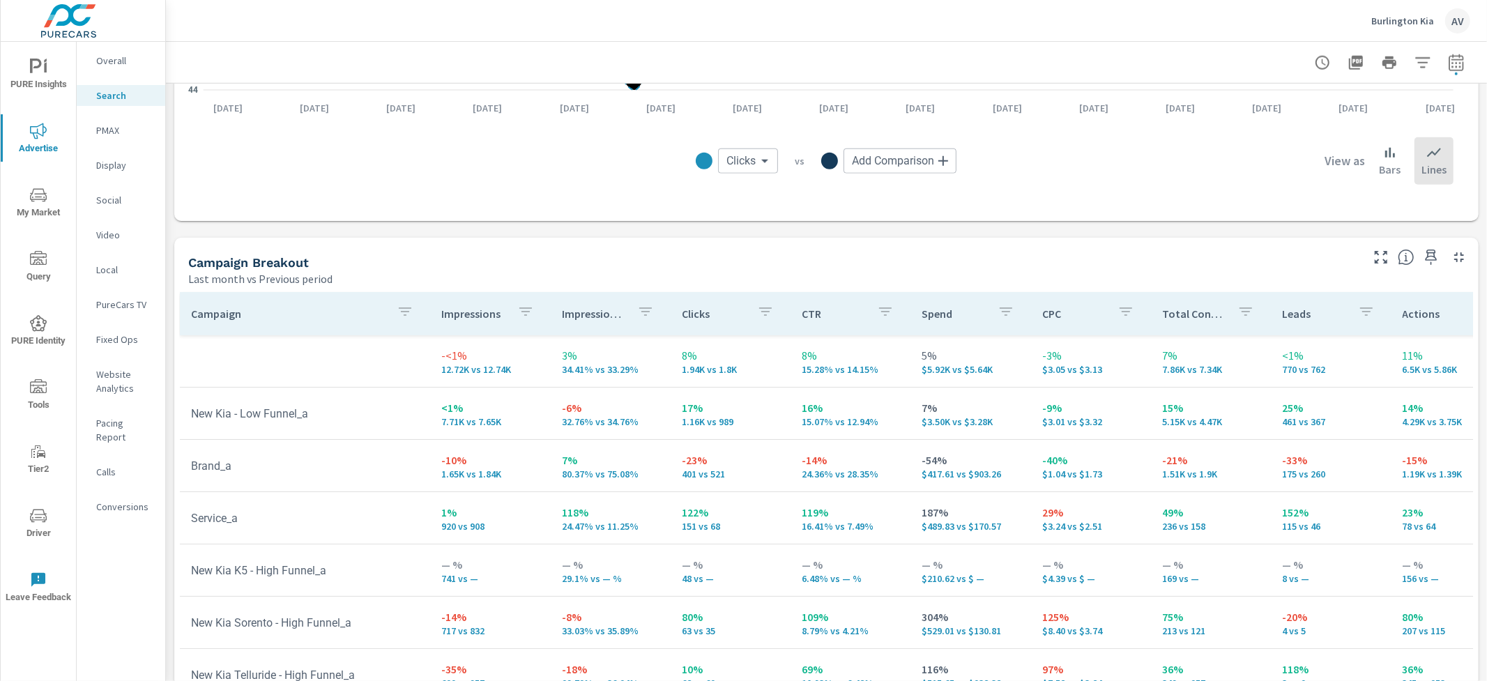
click at [399, 267] on div "Campaign Breakout" at bounding box center [773, 263] width 1171 height 16
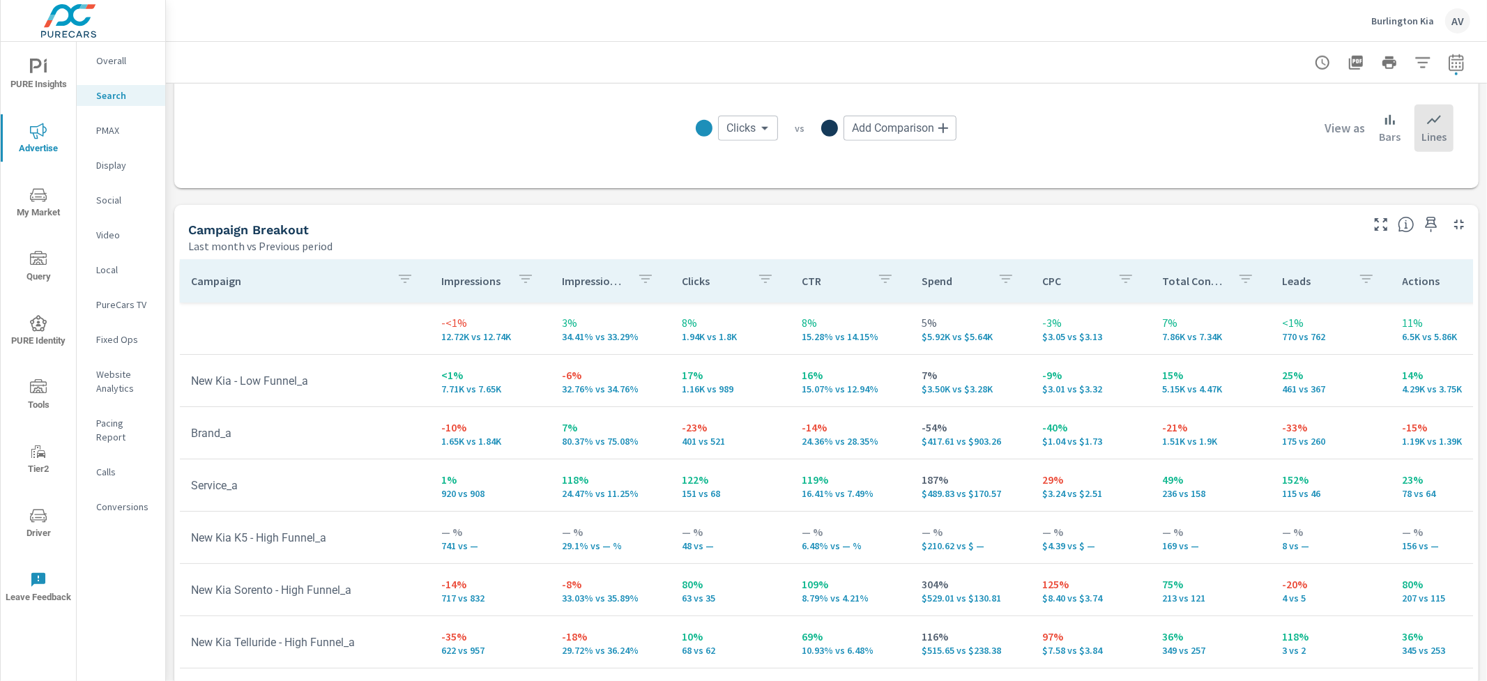
scroll to position [1232, 0]
click at [104, 51] on div "Overall" at bounding box center [121, 60] width 89 height 21
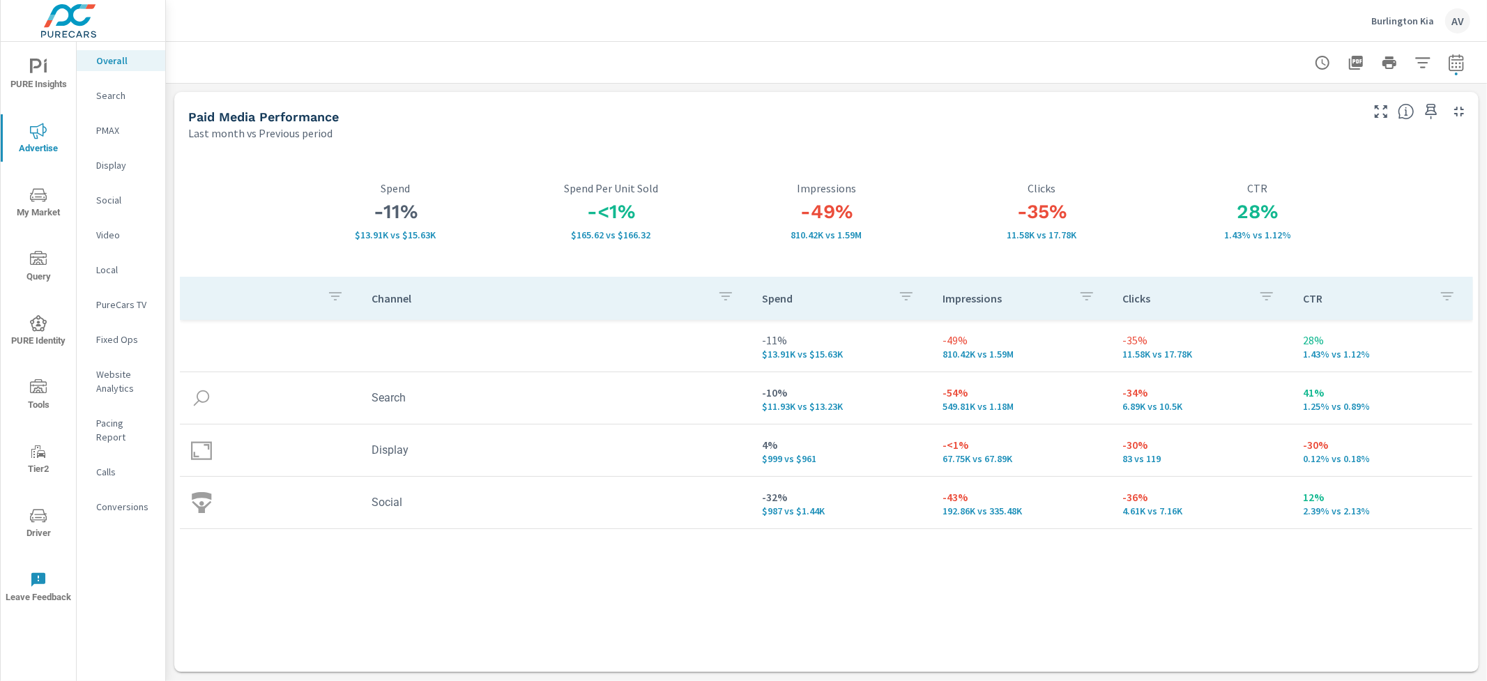
click at [114, 104] on div "Search" at bounding box center [121, 95] width 89 height 21
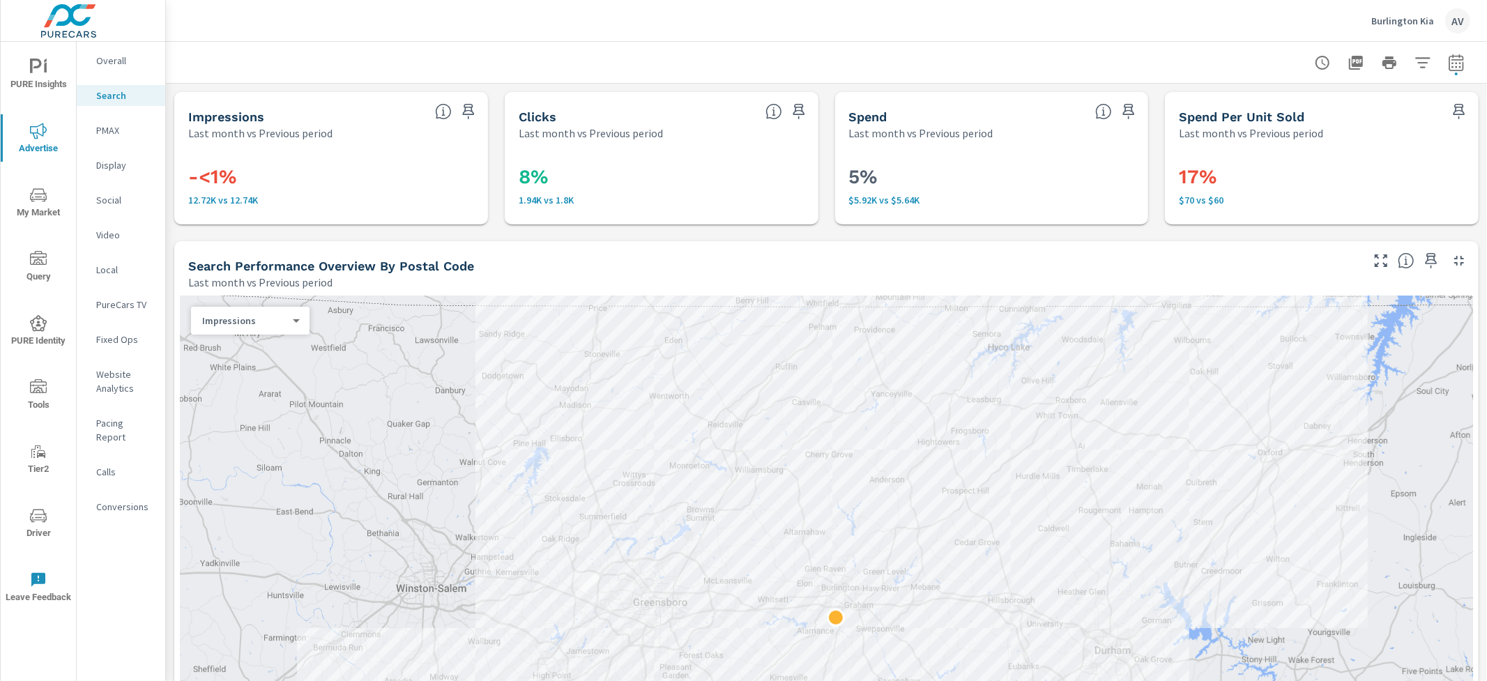
click at [174, 169] on div "-<1% 12.72K vs 12.74K" at bounding box center [331, 183] width 314 height 84
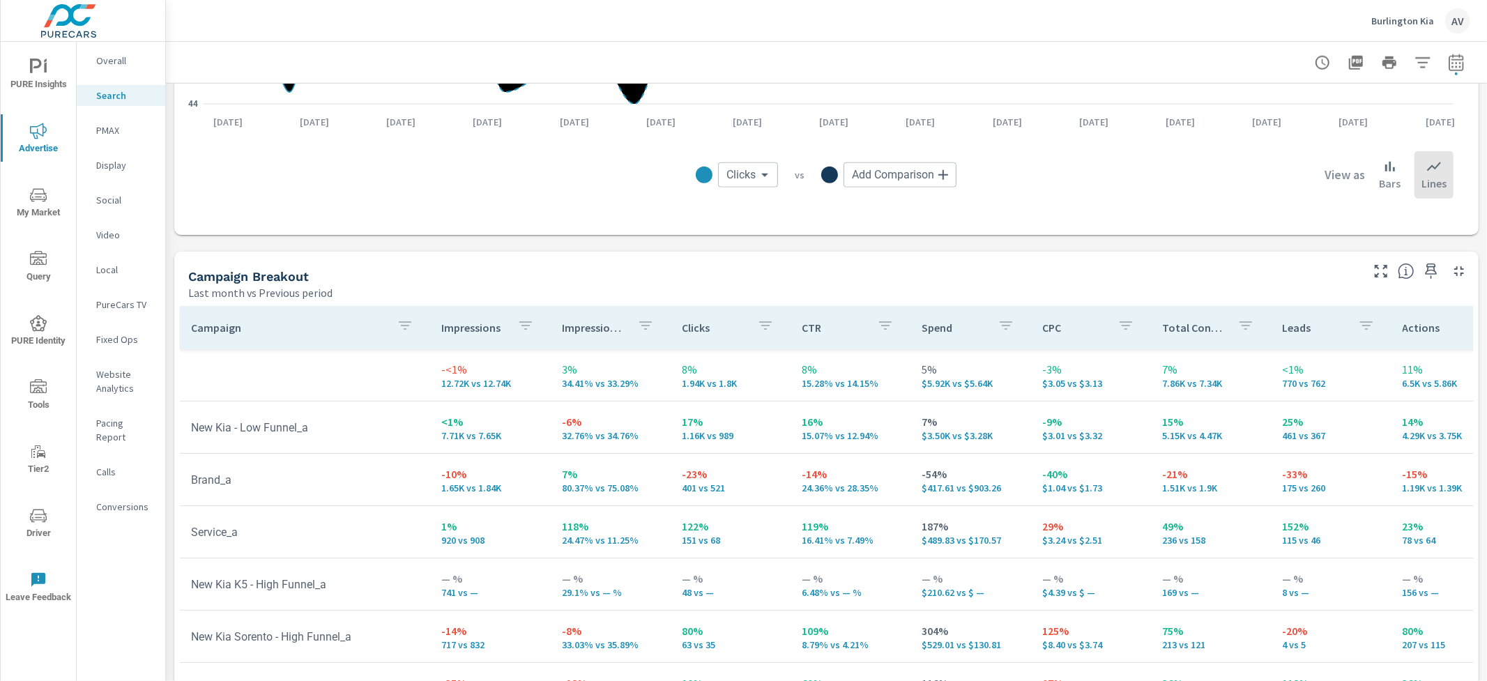
scroll to position [1342, 0]
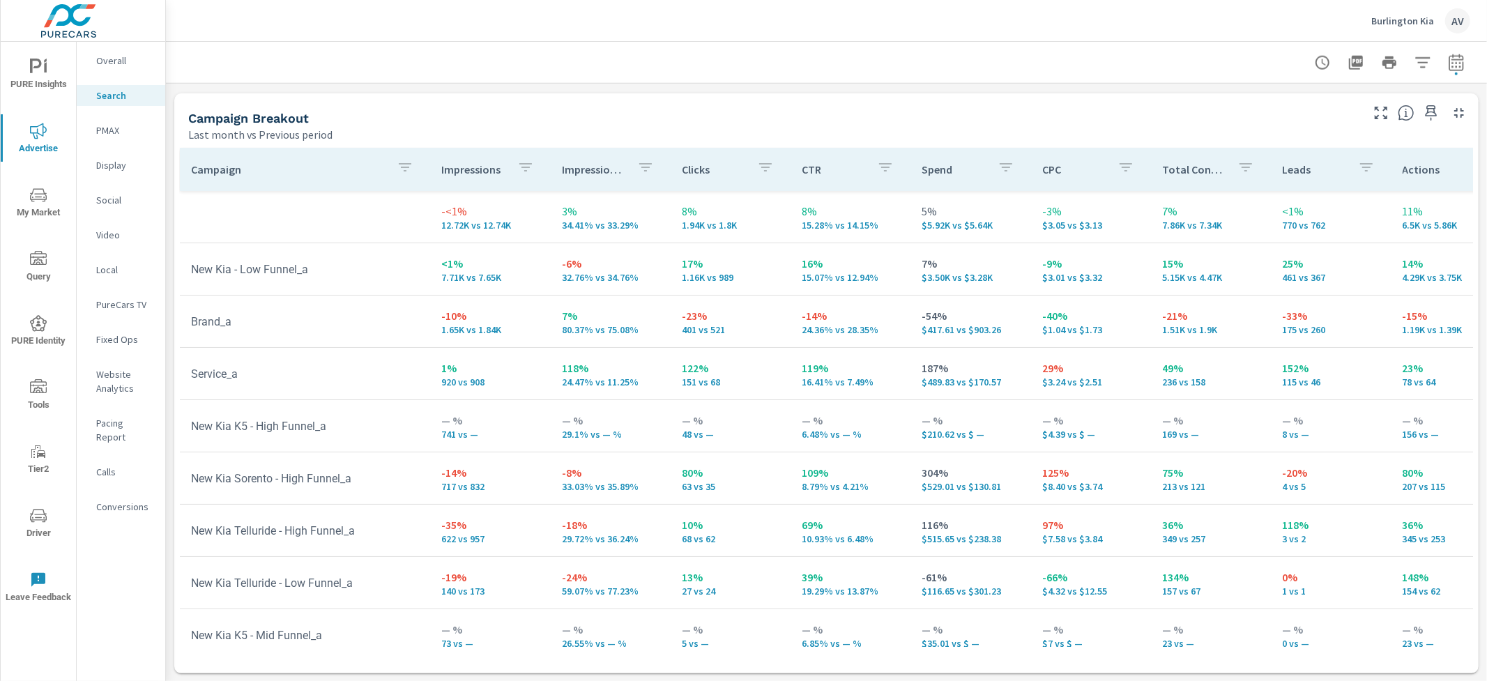
click at [793, 101] on div "Campaign Breakout Last month vs Previous period" at bounding box center [769, 118] width 1190 height 50
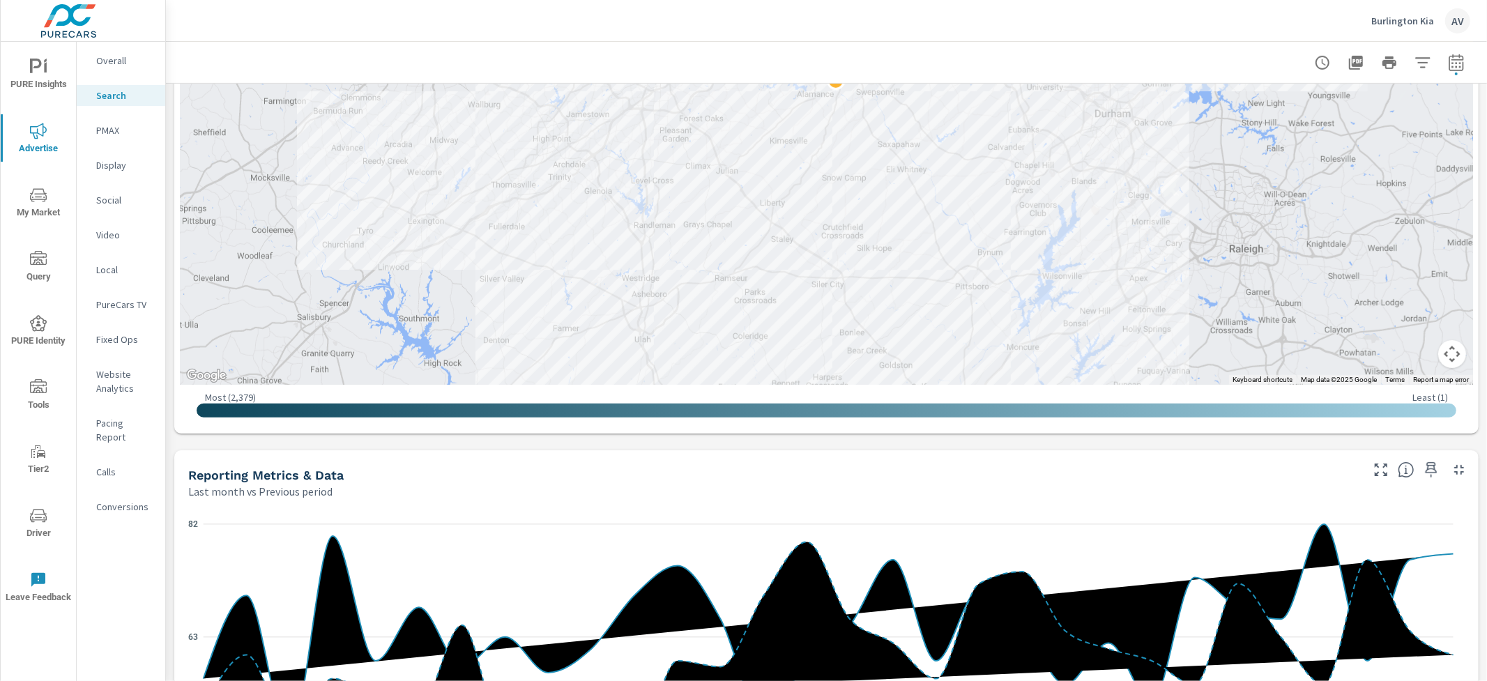
scroll to position [465, 0]
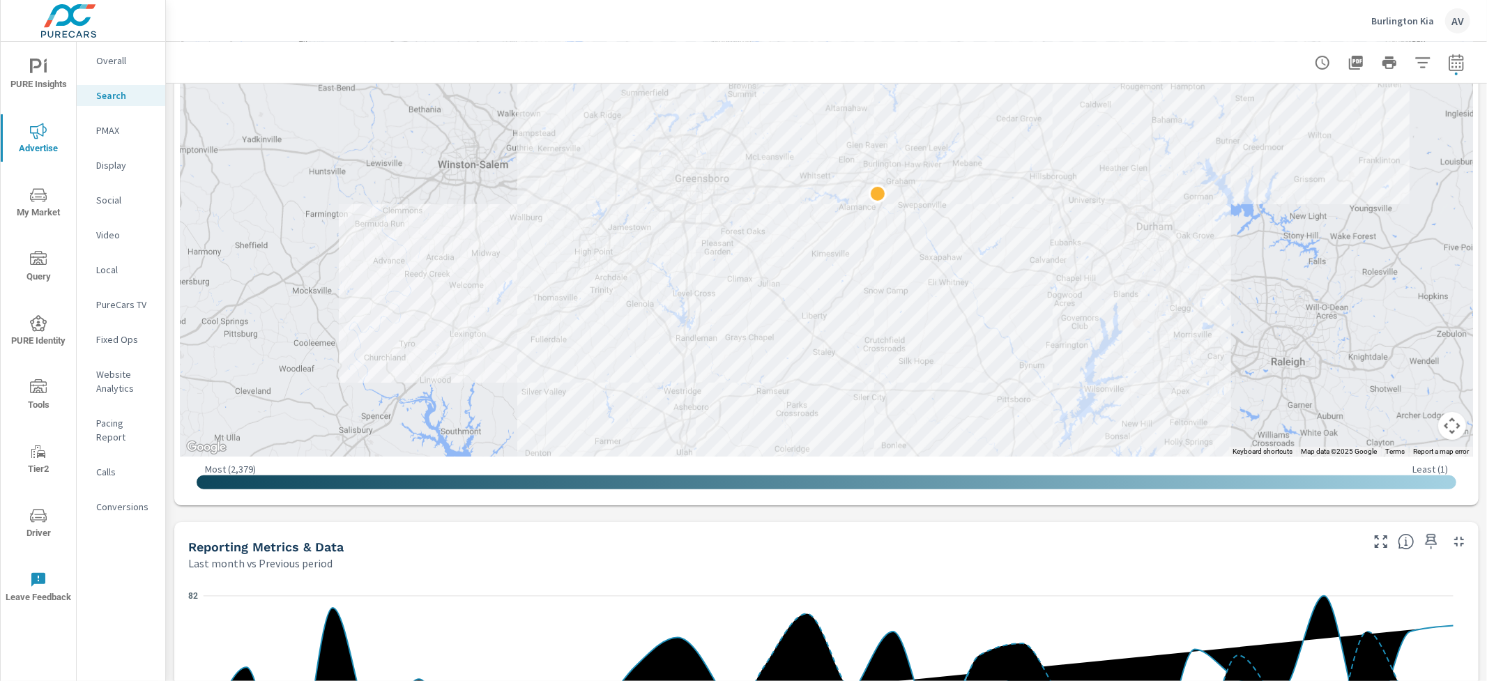
click at [34, 199] on icon "nav menu" at bounding box center [38, 195] width 17 height 17
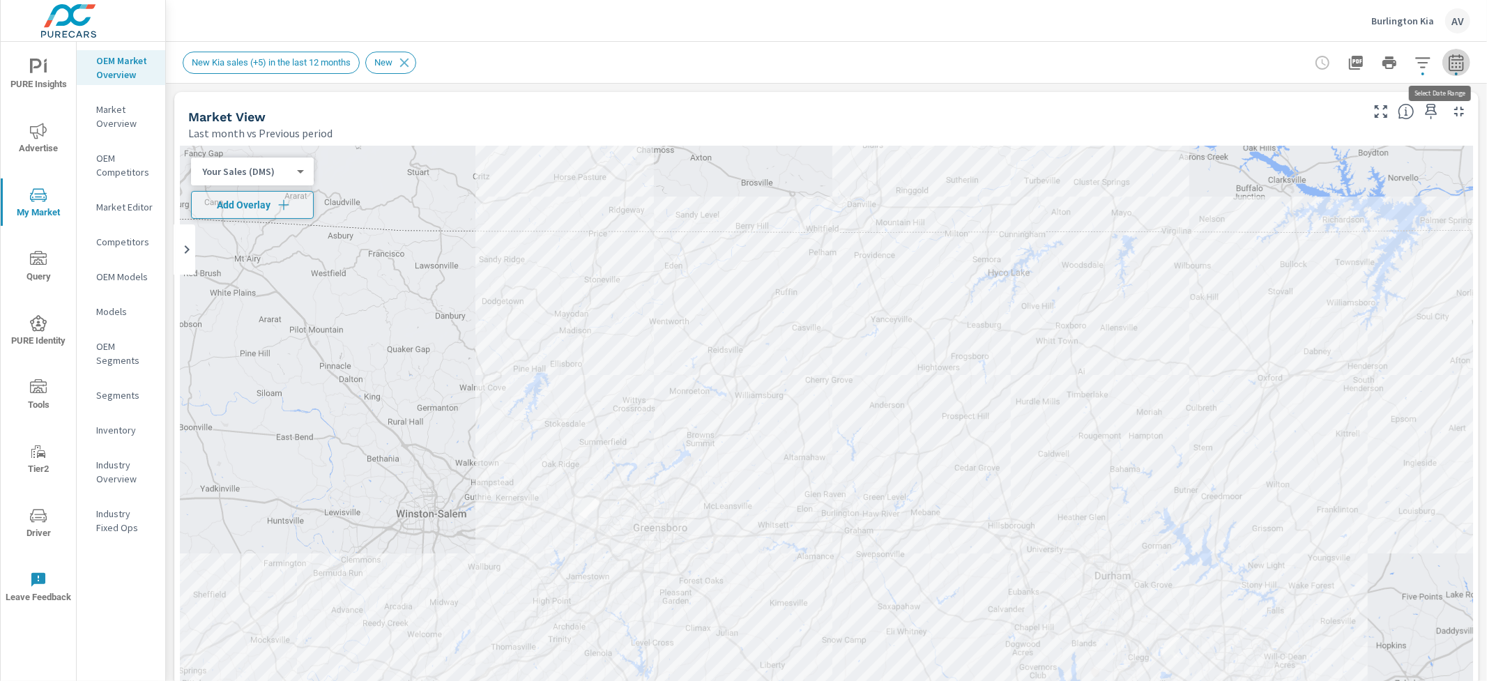
click at [1455, 66] on button "button" at bounding box center [1457, 63] width 28 height 28
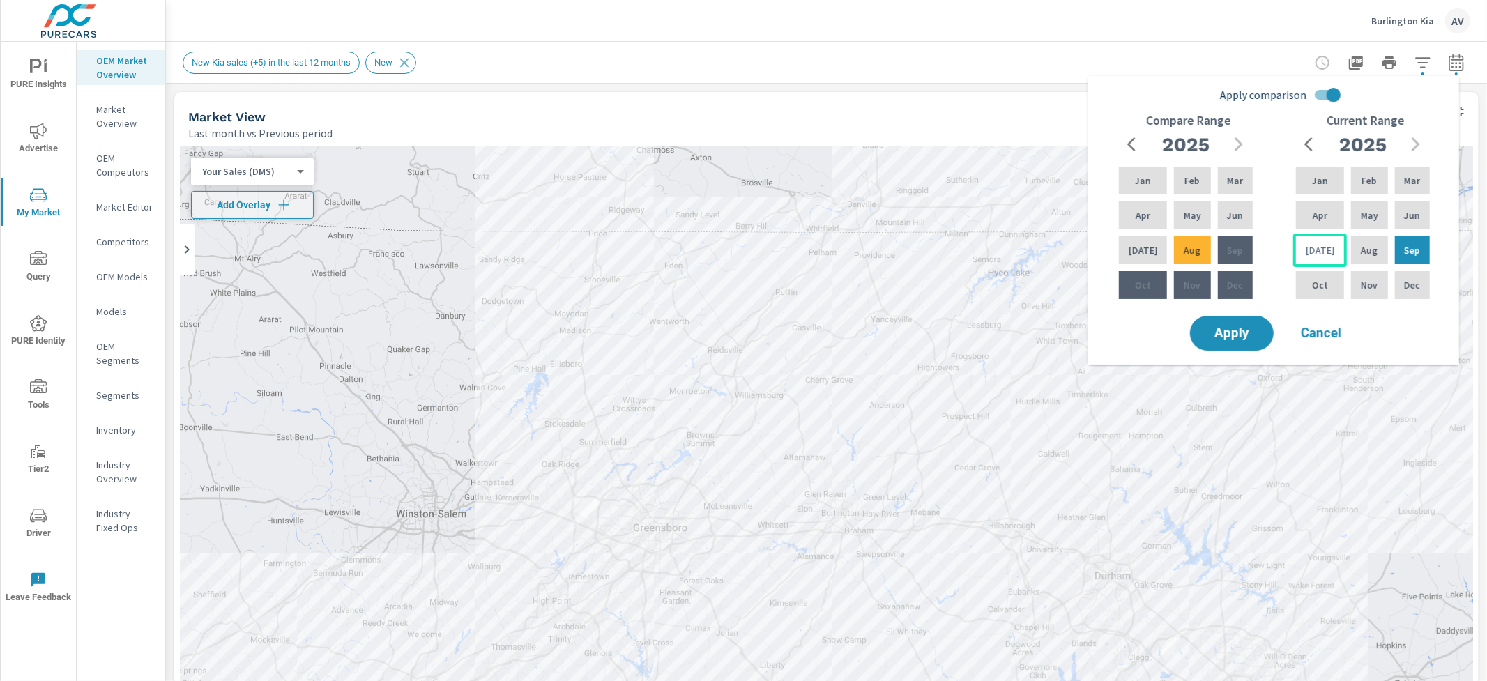
click at [1330, 242] on div "Jul" at bounding box center [1320, 250] width 54 height 33
click at [1362, 186] on p "Feb" at bounding box center [1369, 181] width 15 height 14
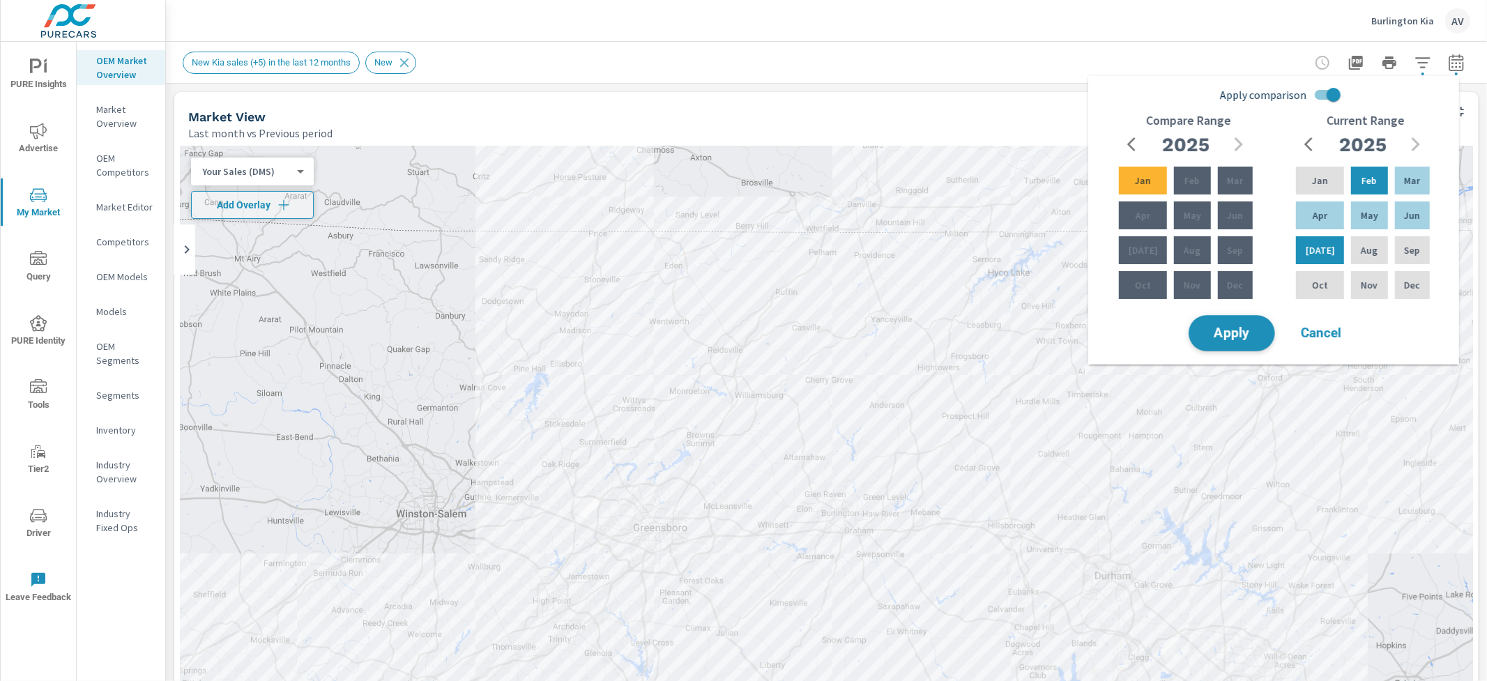
click at [1245, 335] on span "Apply" at bounding box center [1232, 333] width 57 height 13
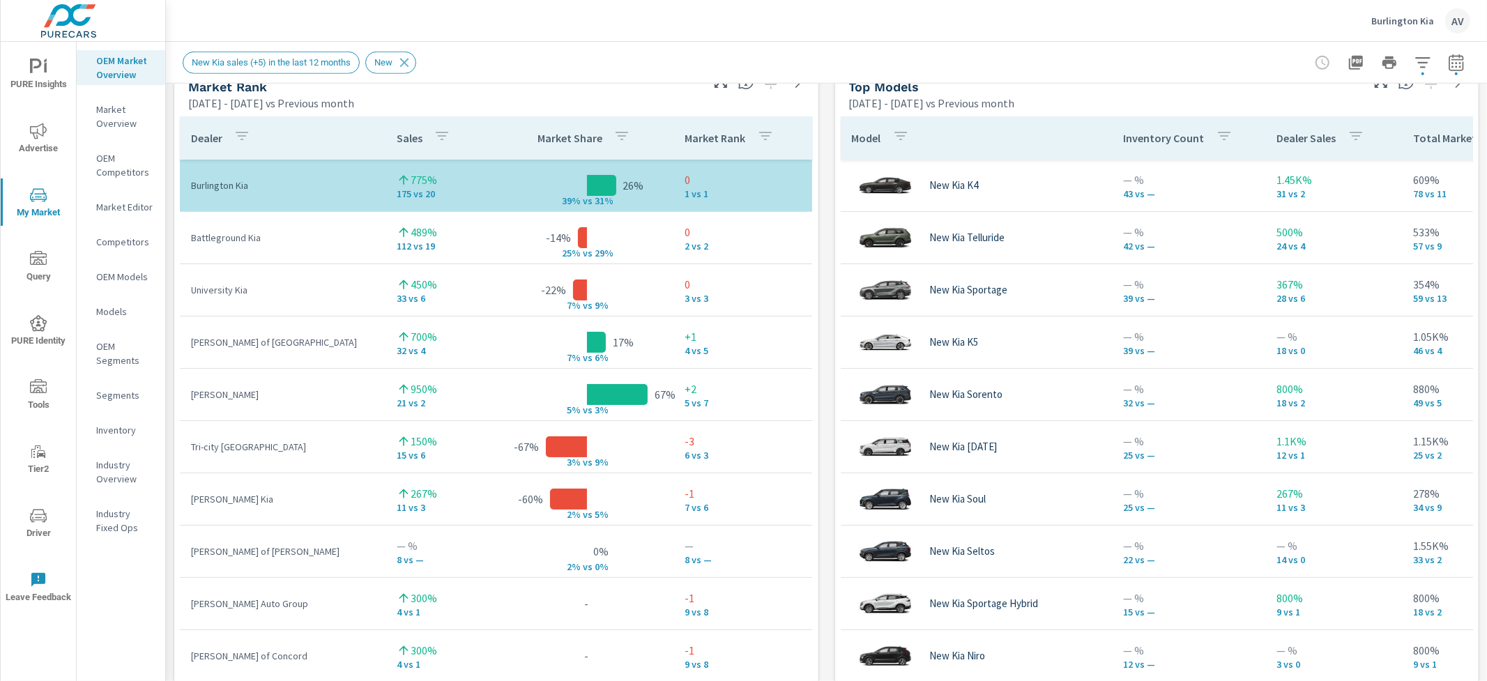
scroll to position [949, 0]
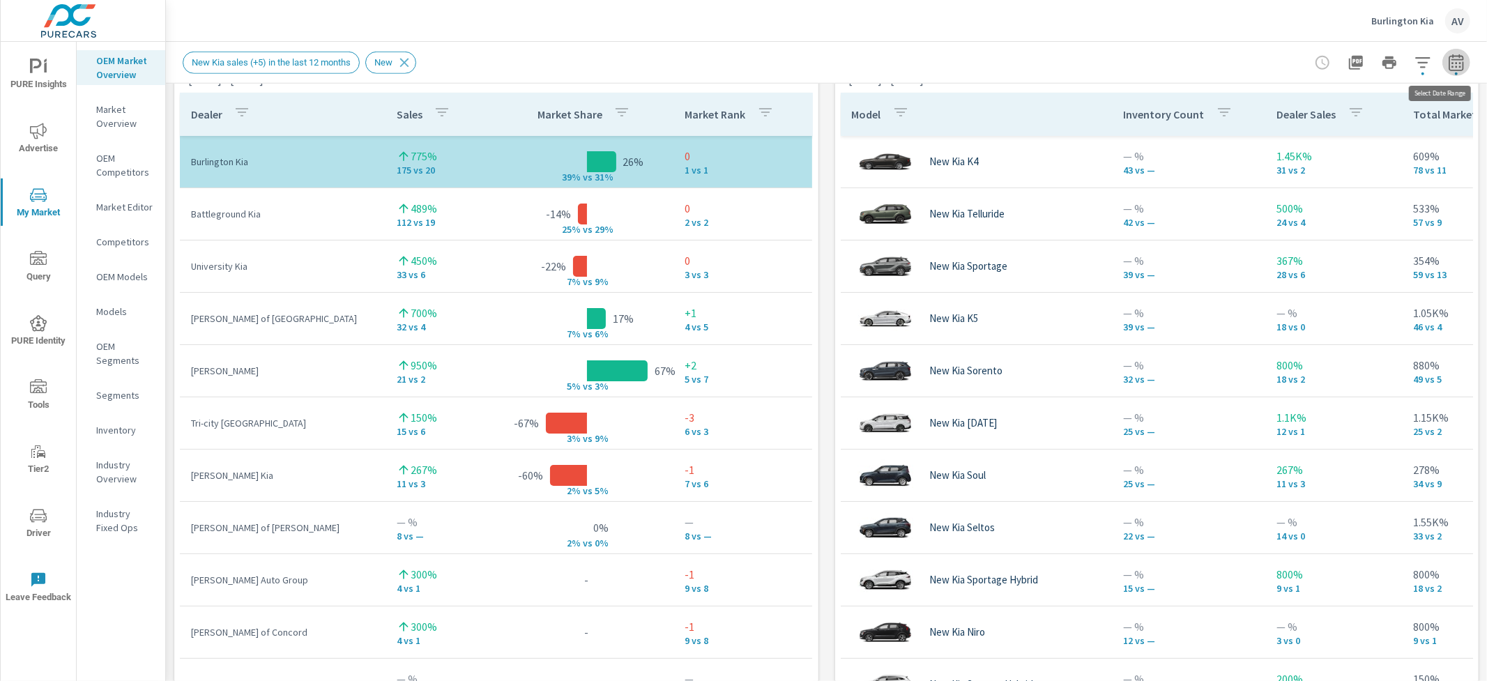
click at [1448, 63] on icon "button" at bounding box center [1456, 62] width 17 height 17
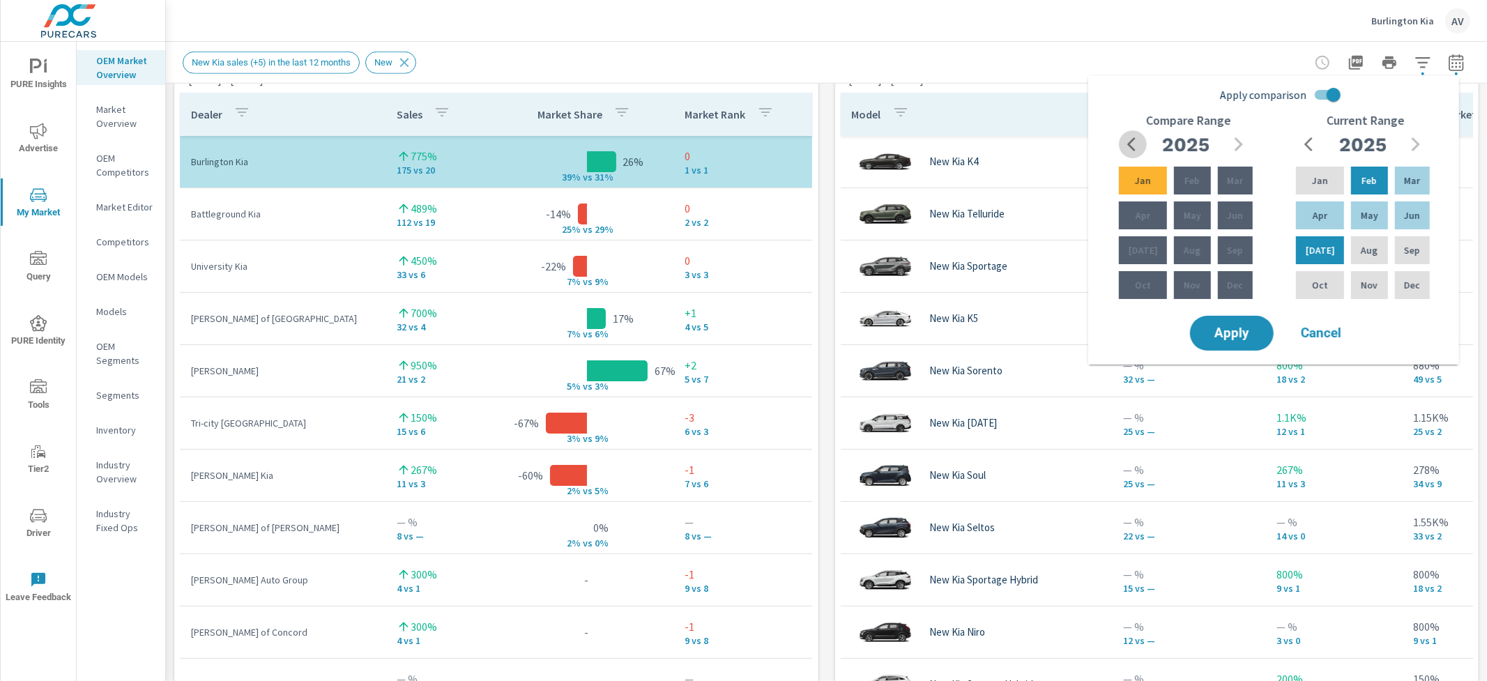
click at [1139, 149] on icon "button" at bounding box center [1136, 144] width 17 height 17
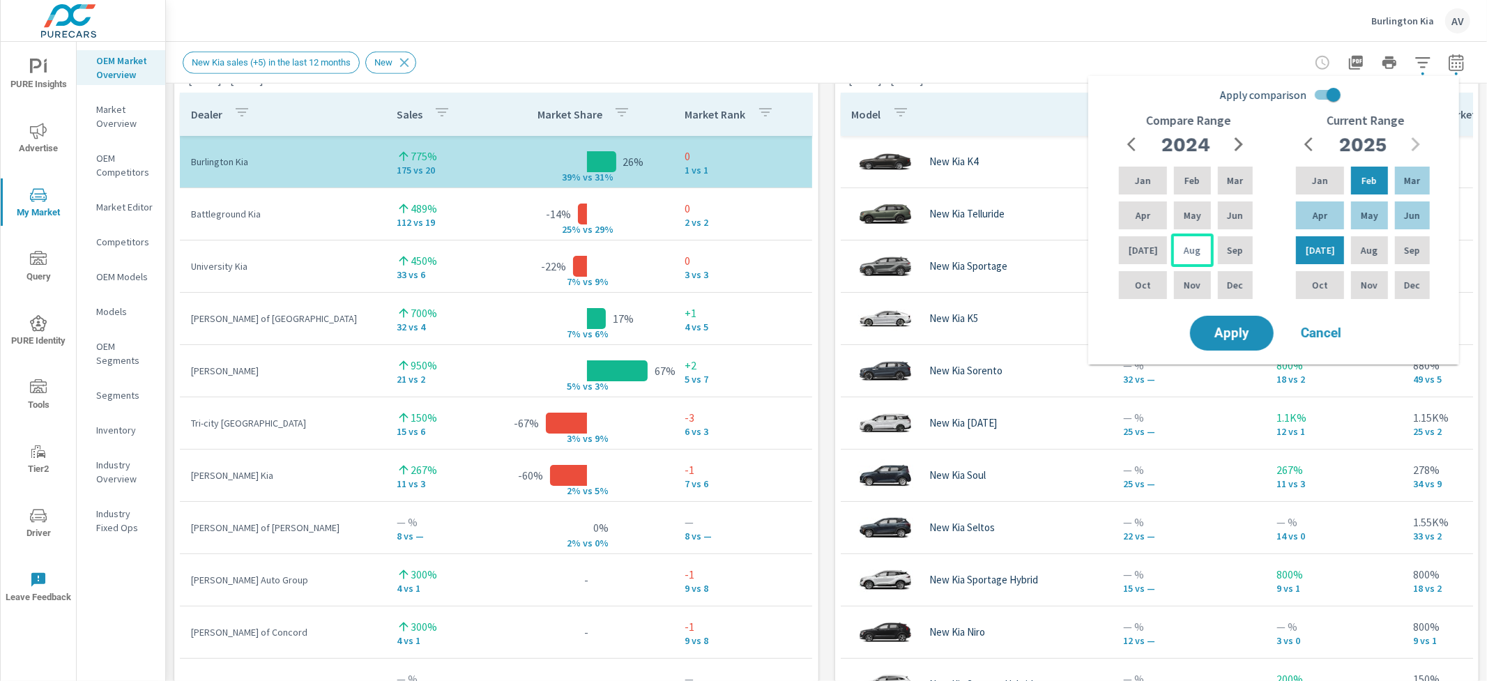
click at [1198, 257] on div "Aug" at bounding box center [1192, 250] width 42 height 33
click at [1240, 145] on icon "button" at bounding box center [1239, 144] width 8 height 14
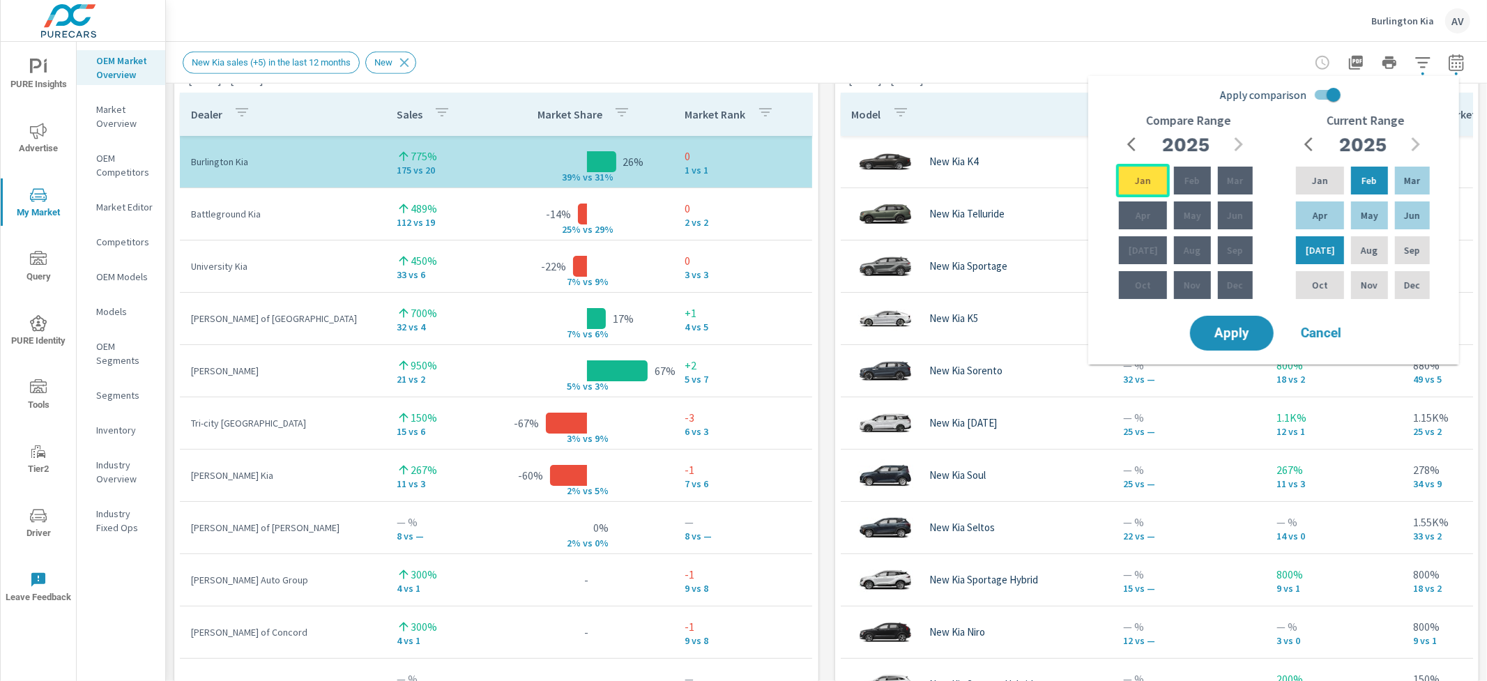
click at [1142, 176] on p "Jan" at bounding box center [1143, 181] width 16 height 14
click at [1249, 335] on span "Apply" at bounding box center [1232, 333] width 57 height 13
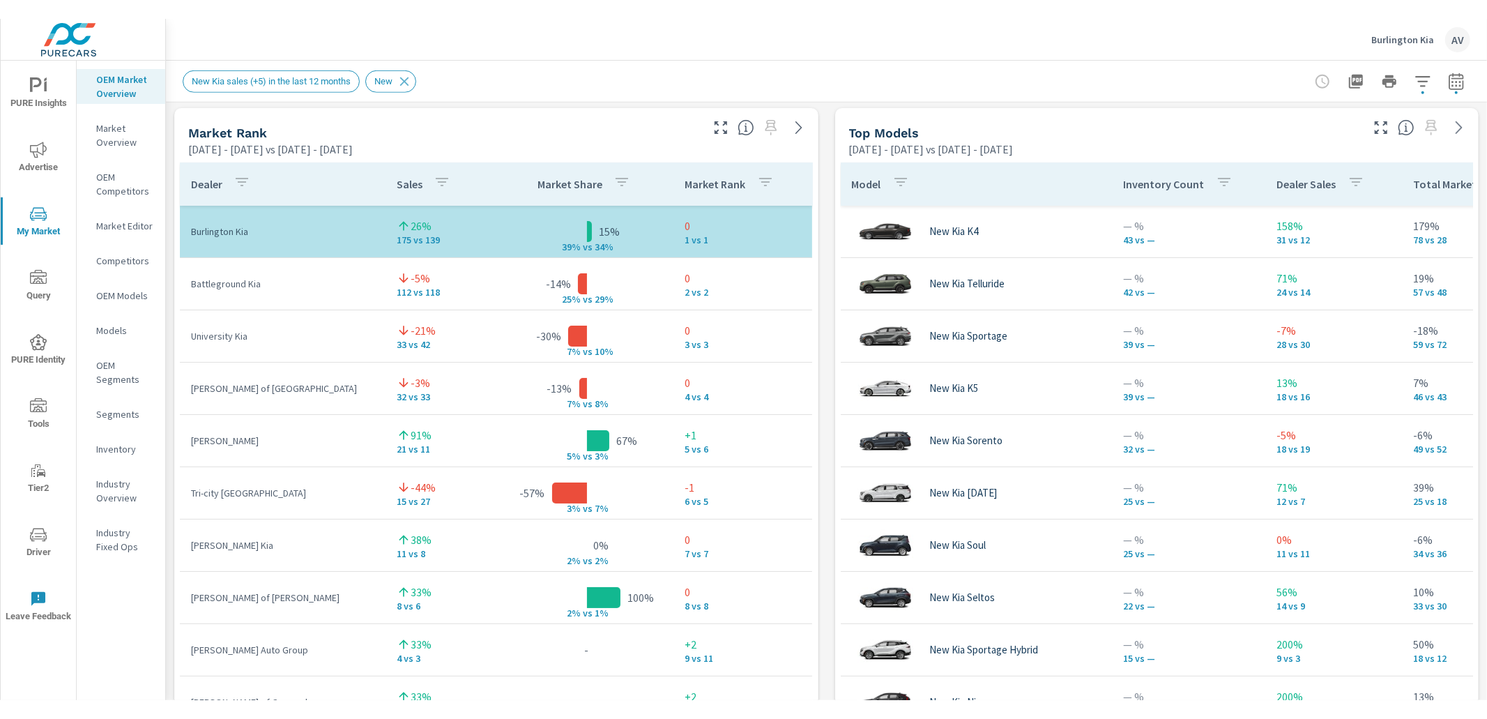
scroll to position [902, 0]
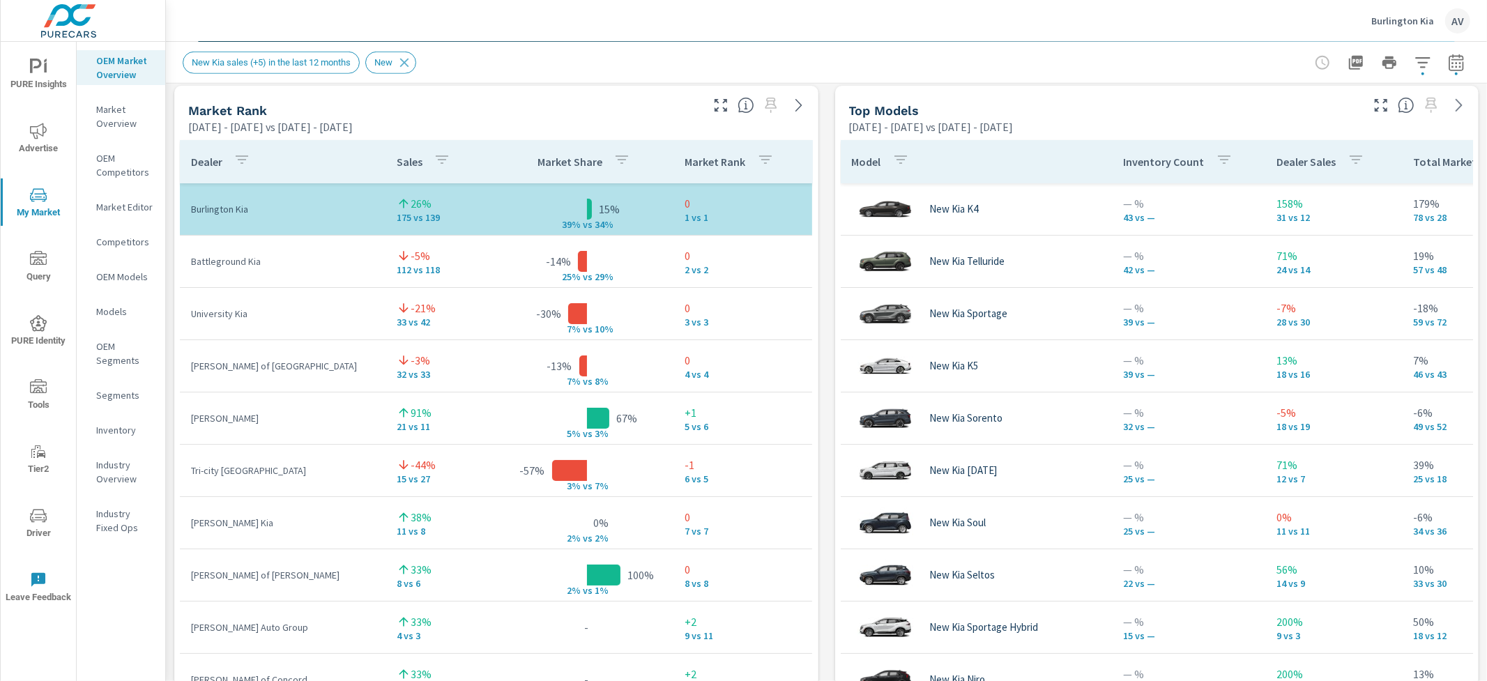
click at [816, 137] on div "Market View Feb 01, 2025 - Jul 31, 2025 vs Aug 01, 2024 - Jan 31, 2025 ← Move l…" at bounding box center [826, 376] width 1321 height 2388
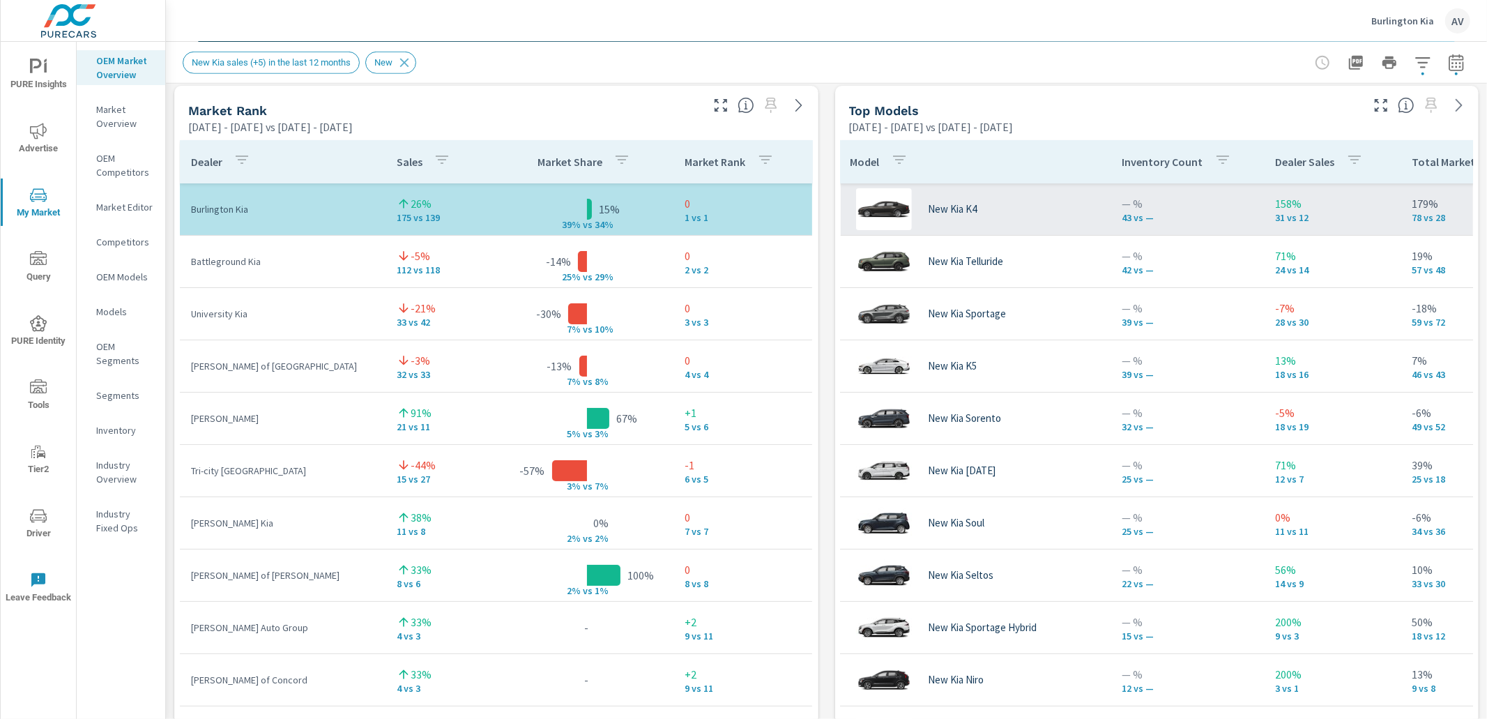
scroll to position [0, 0]
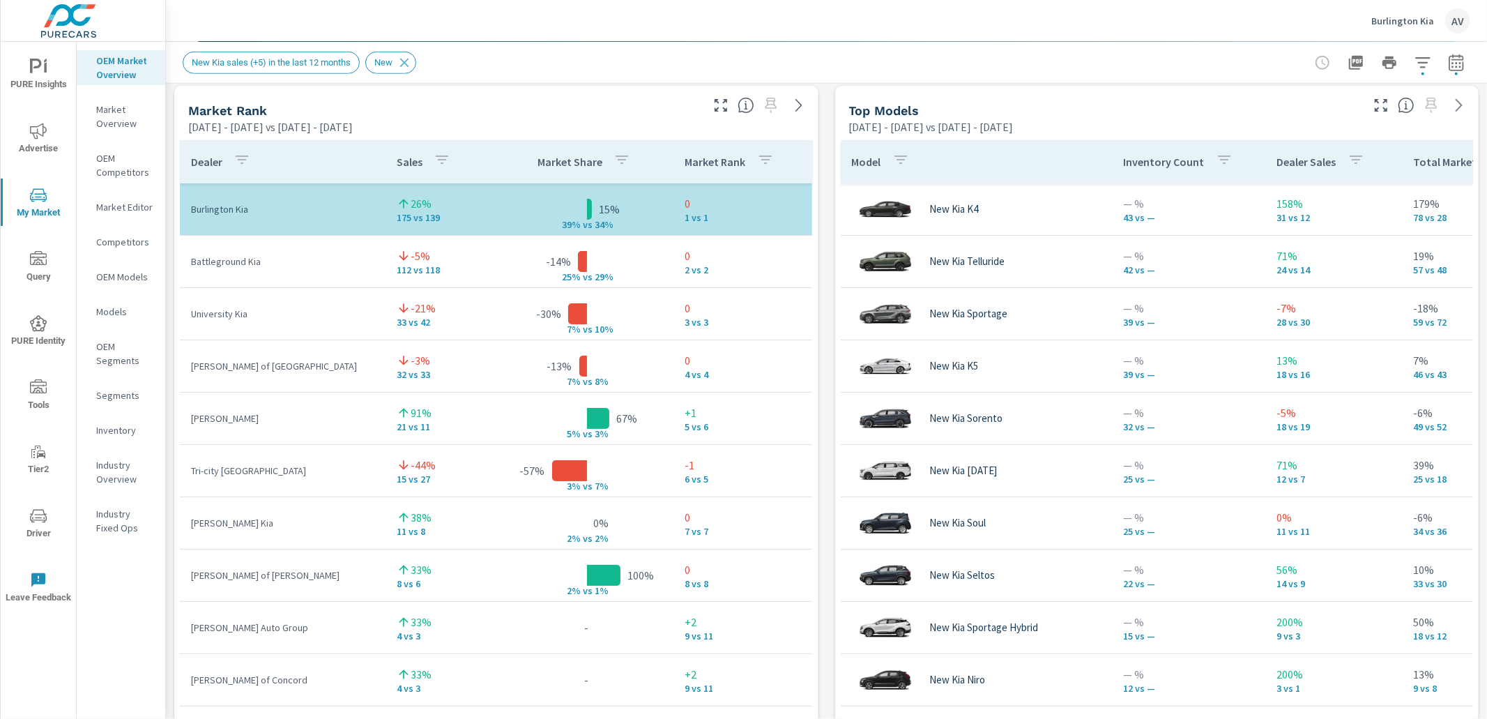
click at [817, 148] on div "Market View Feb 01, 2025 - Jul 31, 2025 vs Aug 01, 2024 - Jan 31, 2025 ← Move l…" at bounding box center [826, 376] width 1321 height 2388
click at [169, 117] on div "Market View Feb 01, 2025 - Jul 31, 2025 vs Aug 01, 2024 - Jan 31, 2025 ← Move l…" at bounding box center [826, 376] width 1321 height 2388
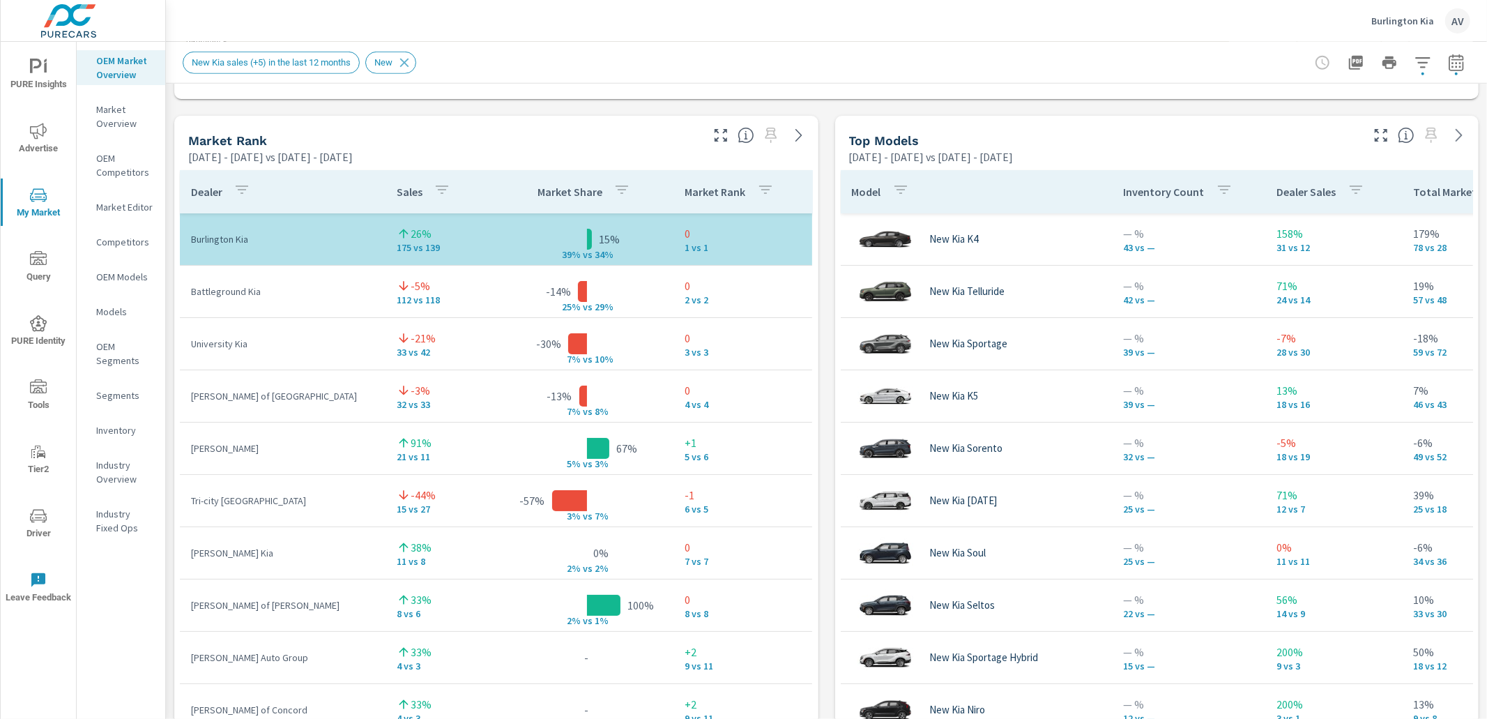
scroll to position [874, 0]
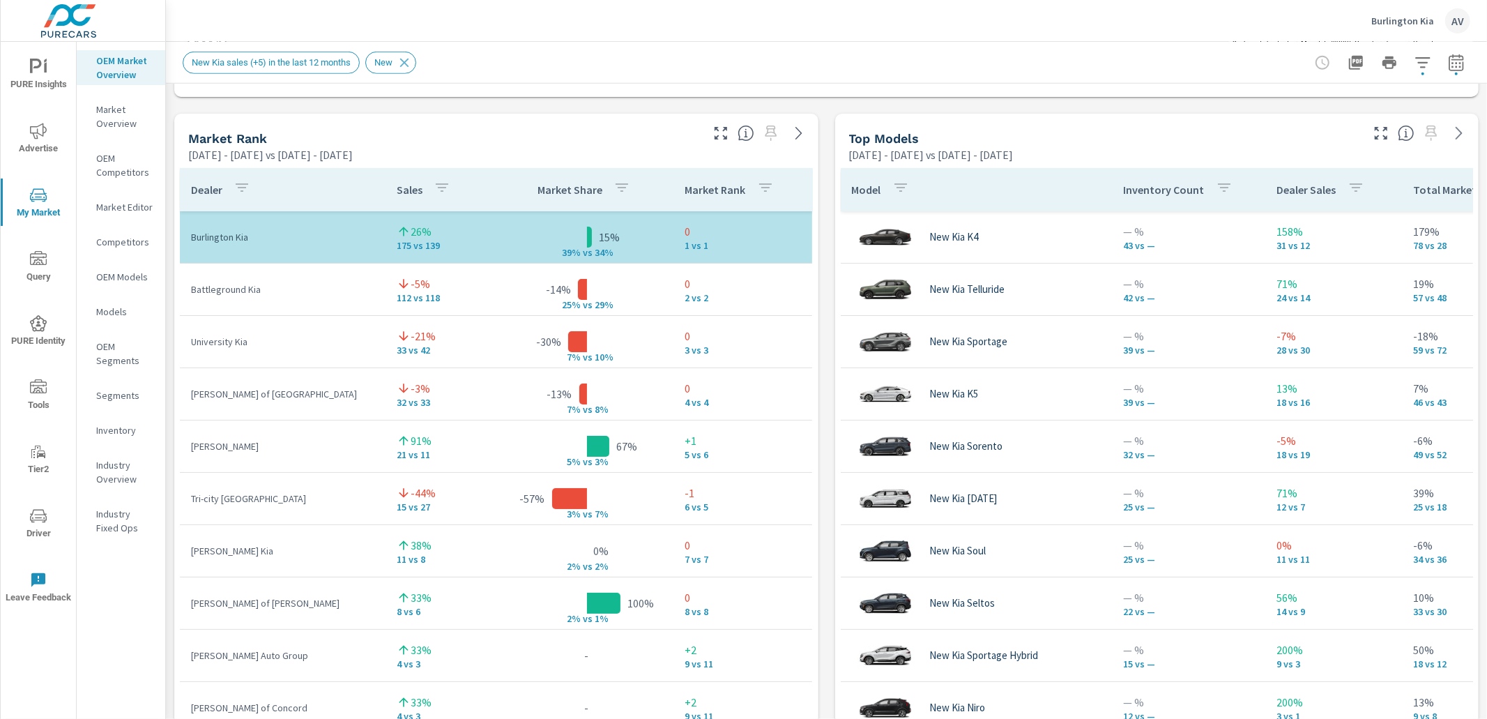
click at [821, 173] on div "Market View Feb 01, 2025 - Jul 31, 2025 vs Aug 01, 2024 - Jan 31, 2025 ← Move l…" at bounding box center [826, 404] width 1321 height 2388
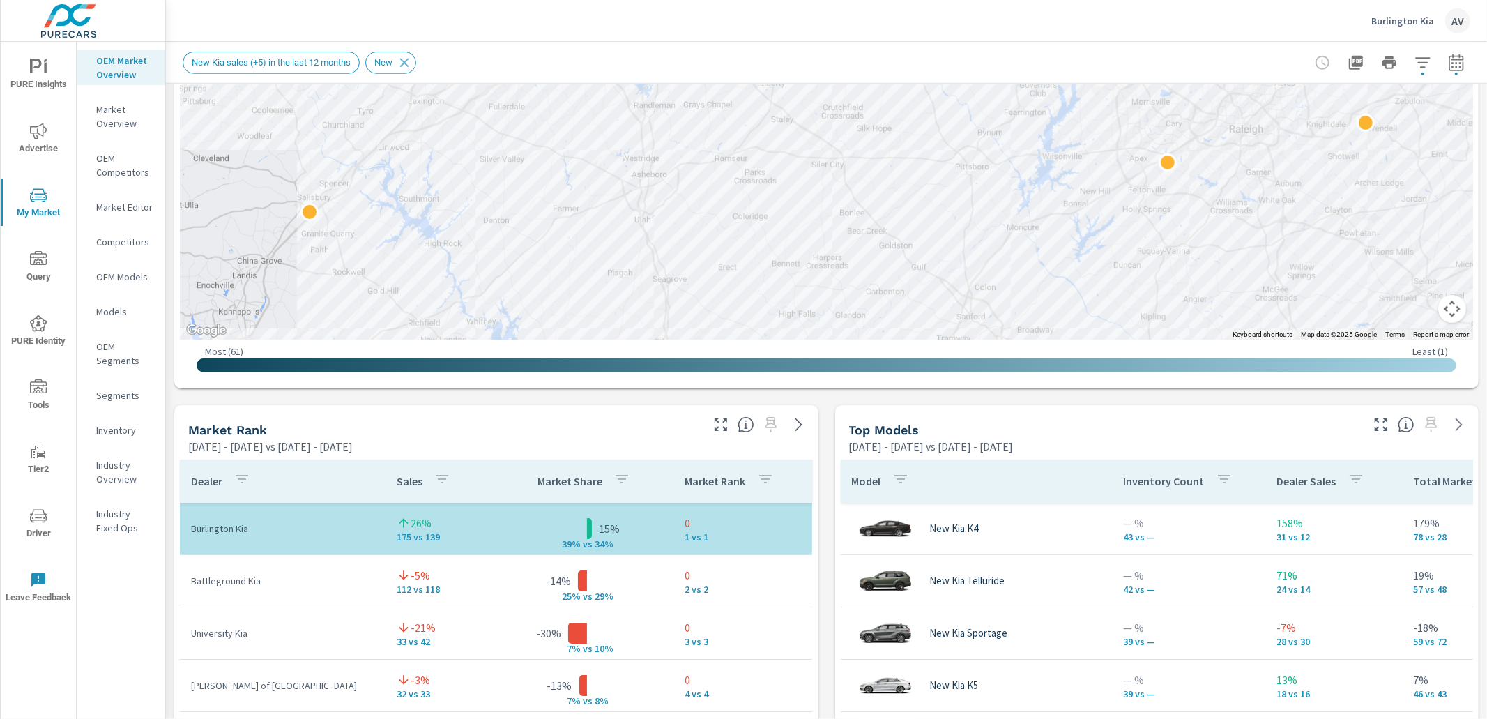
scroll to position [858, 0]
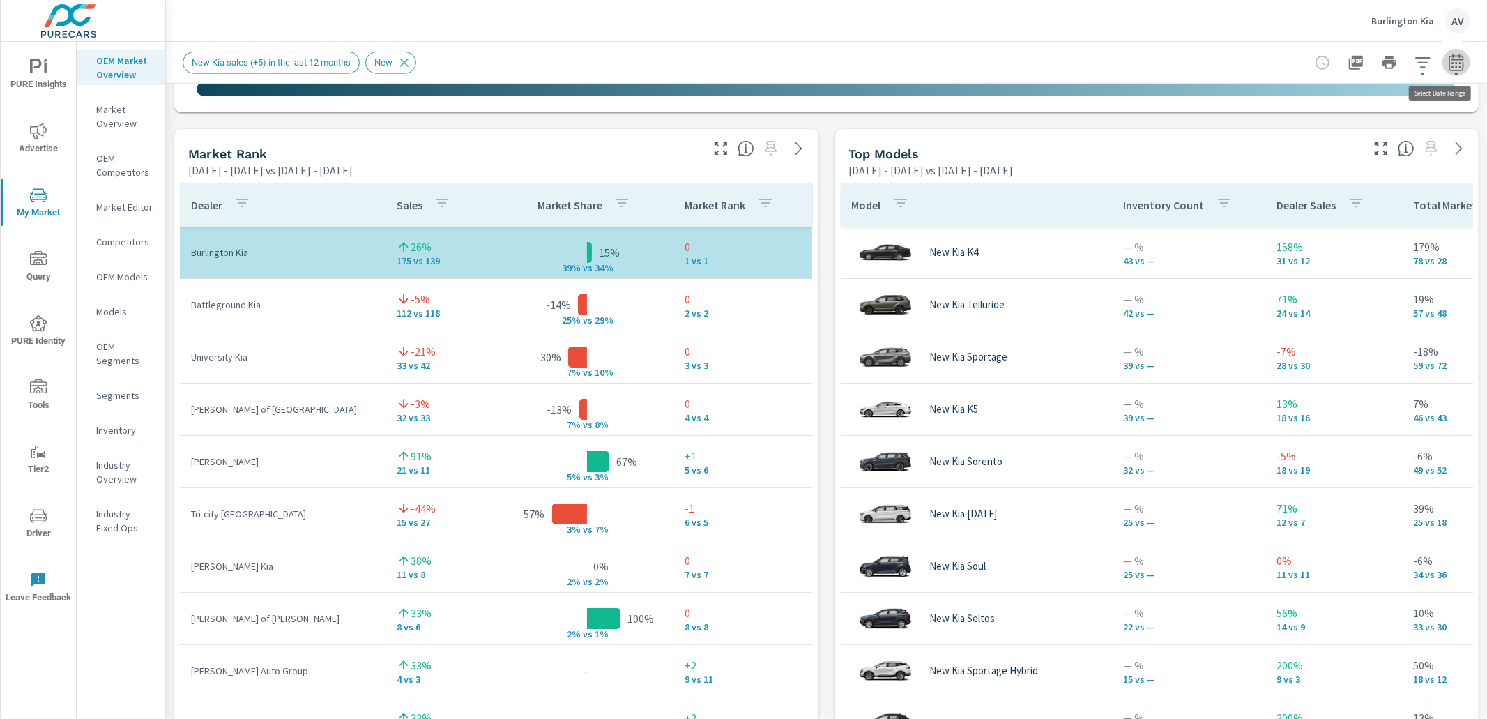
click at [1448, 58] on icon "button" at bounding box center [1456, 62] width 17 height 17
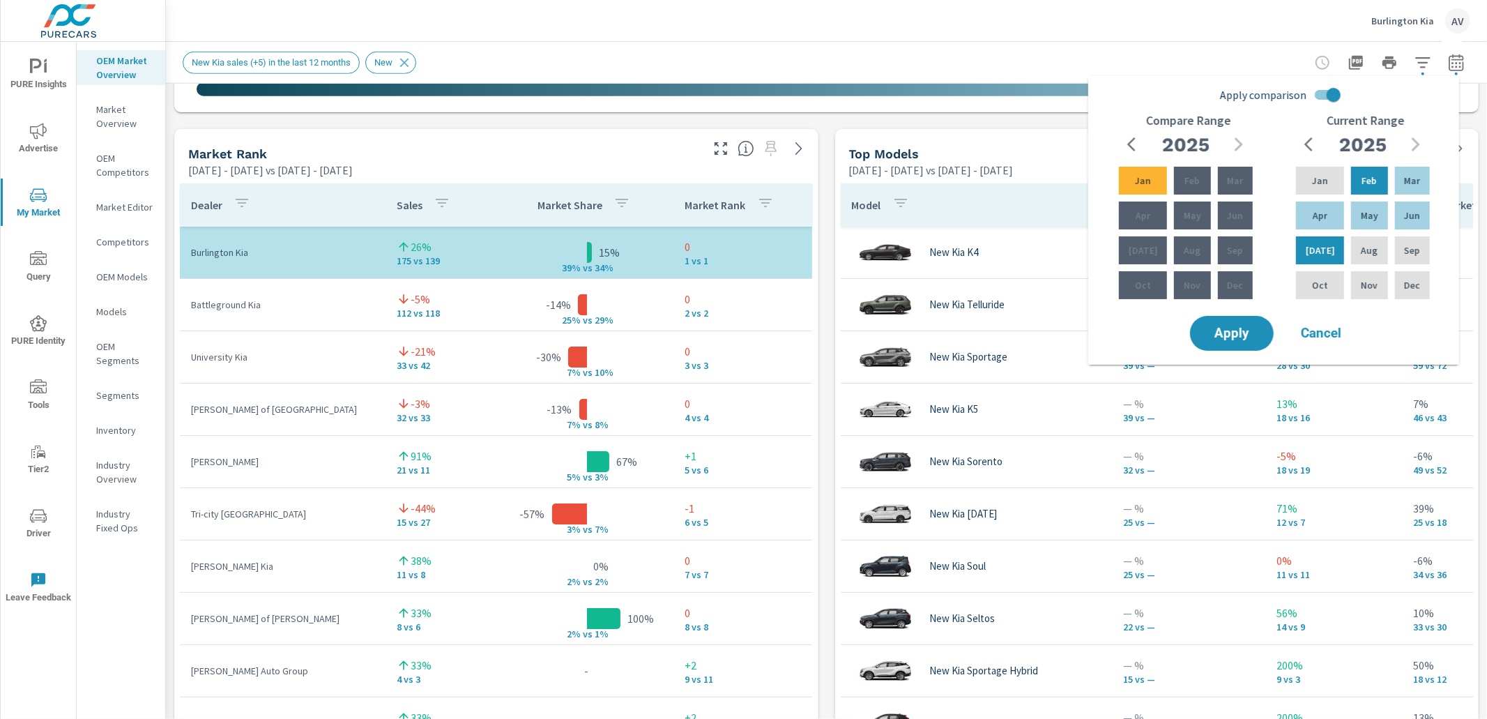
click at [818, 255] on div "Market View Feb 01, 2025 - Jul 31, 2025 vs Aug 01, 2024 - Jan 31, 2025 ← Move l…" at bounding box center [826, 419] width 1321 height 2388
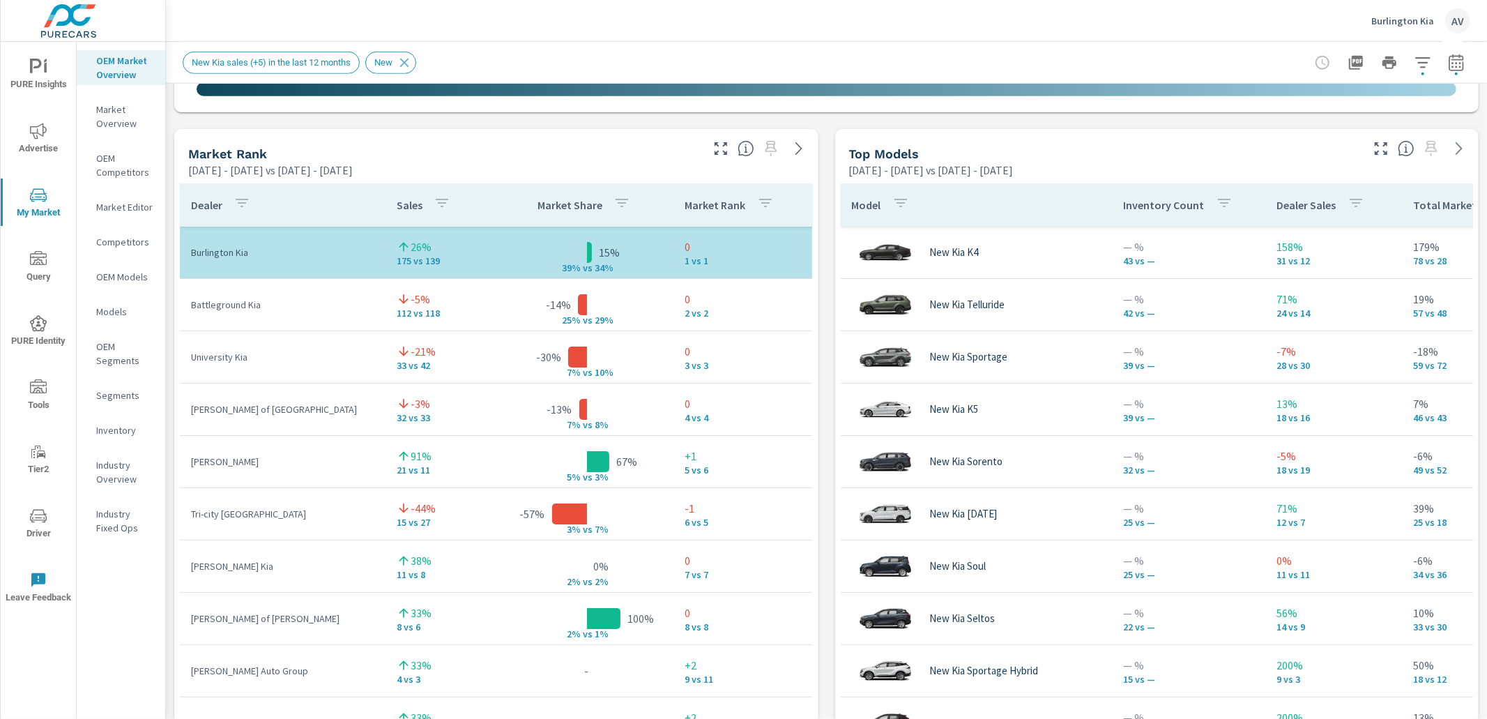
click at [819, 261] on div "Market View Feb 01, 2025 - Jul 31, 2025 vs Aug 01, 2024 - Jan 31, 2025 ← Move l…" at bounding box center [826, 419] width 1321 height 2388
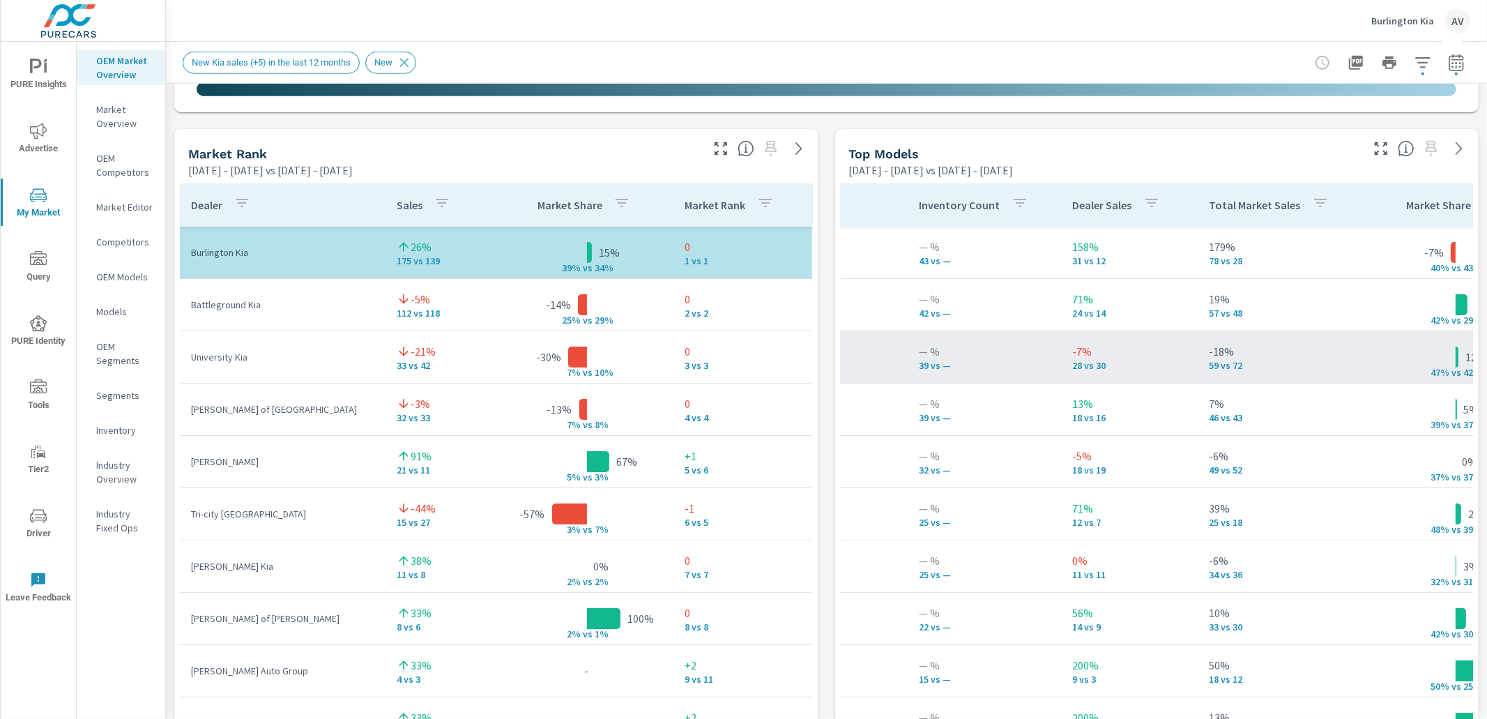
scroll to position [0, 202]
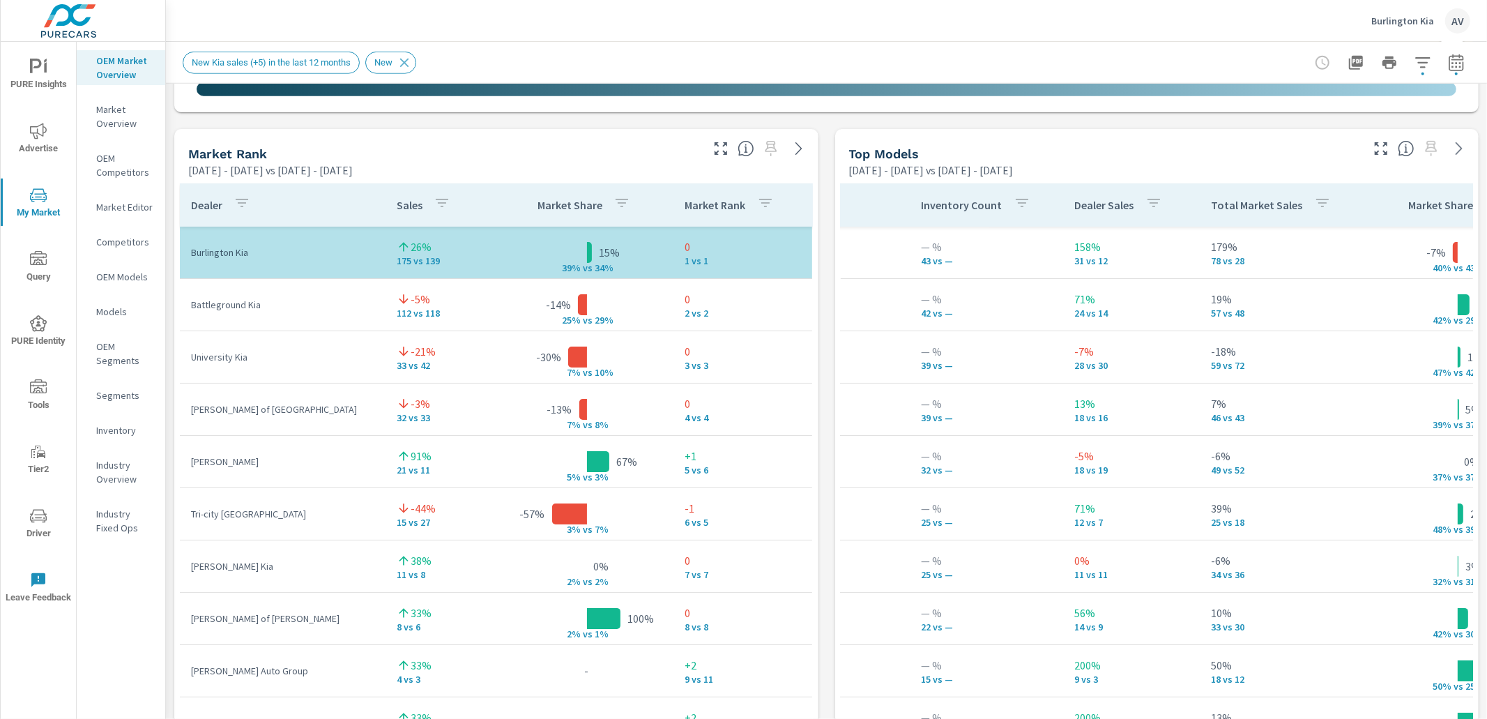
click at [222, 59] on span "New Kia sales (+5) in the last 12 months" at bounding box center [271, 62] width 176 height 10
click at [132, 204] on p "Market Editor" at bounding box center [125, 207] width 58 height 14
click at [823, 227] on div "Market View Feb 01, 2025 - Jul 31, 2025 vs Aug 01, 2024 - Jan 31, 2025 ← Move l…" at bounding box center [826, 419] width 1321 height 2388
click at [816, 239] on div "Market View Feb 01, 2025 - Jul 31, 2025 vs Aug 01, 2024 - Jan 31, 2025 ← Move l…" at bounding box center [826, 419] width 1321 height 2388
click at [1409, 58] on button "button" at bounding box center [1423, 63] width 28 height 28
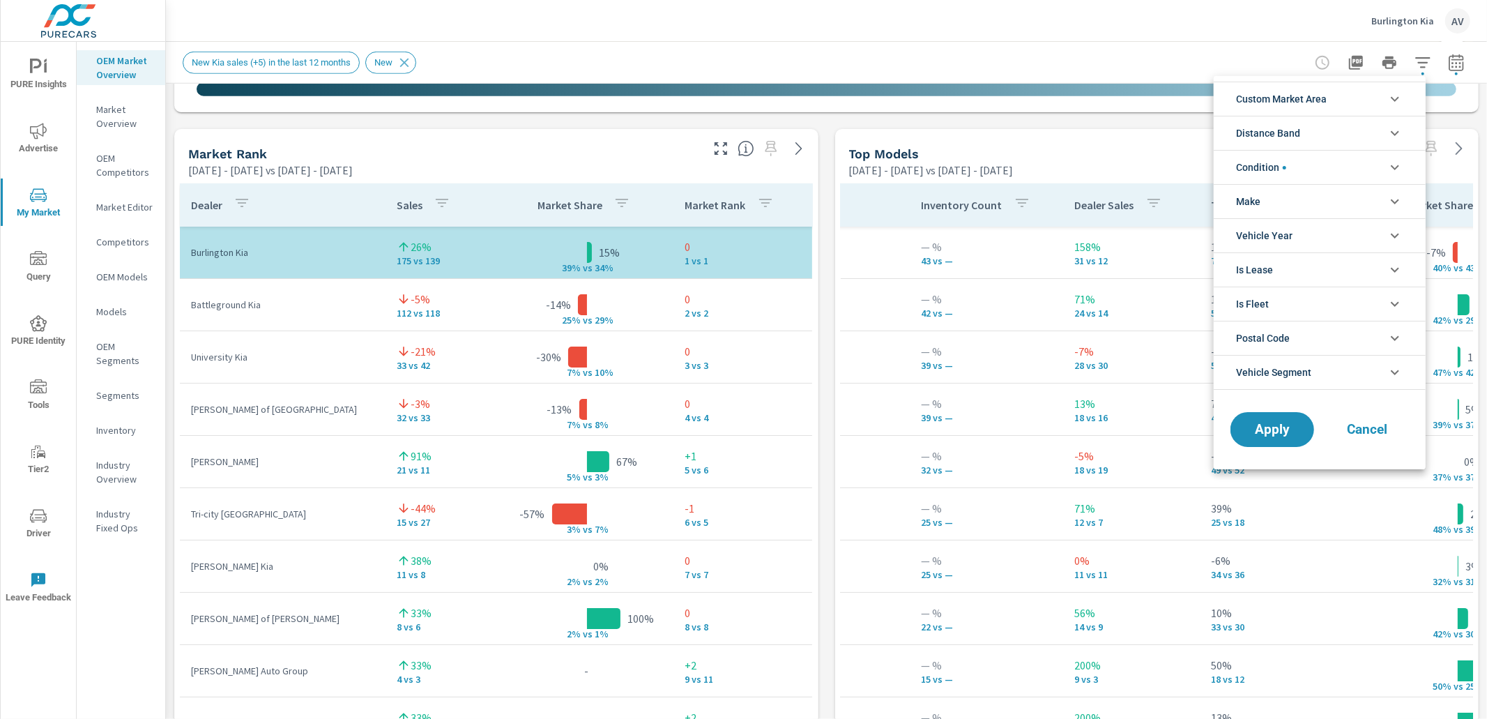
click at [1380, 95] on li "Custom Market Area" at bounding box center [1320, 99] width 212 height 34
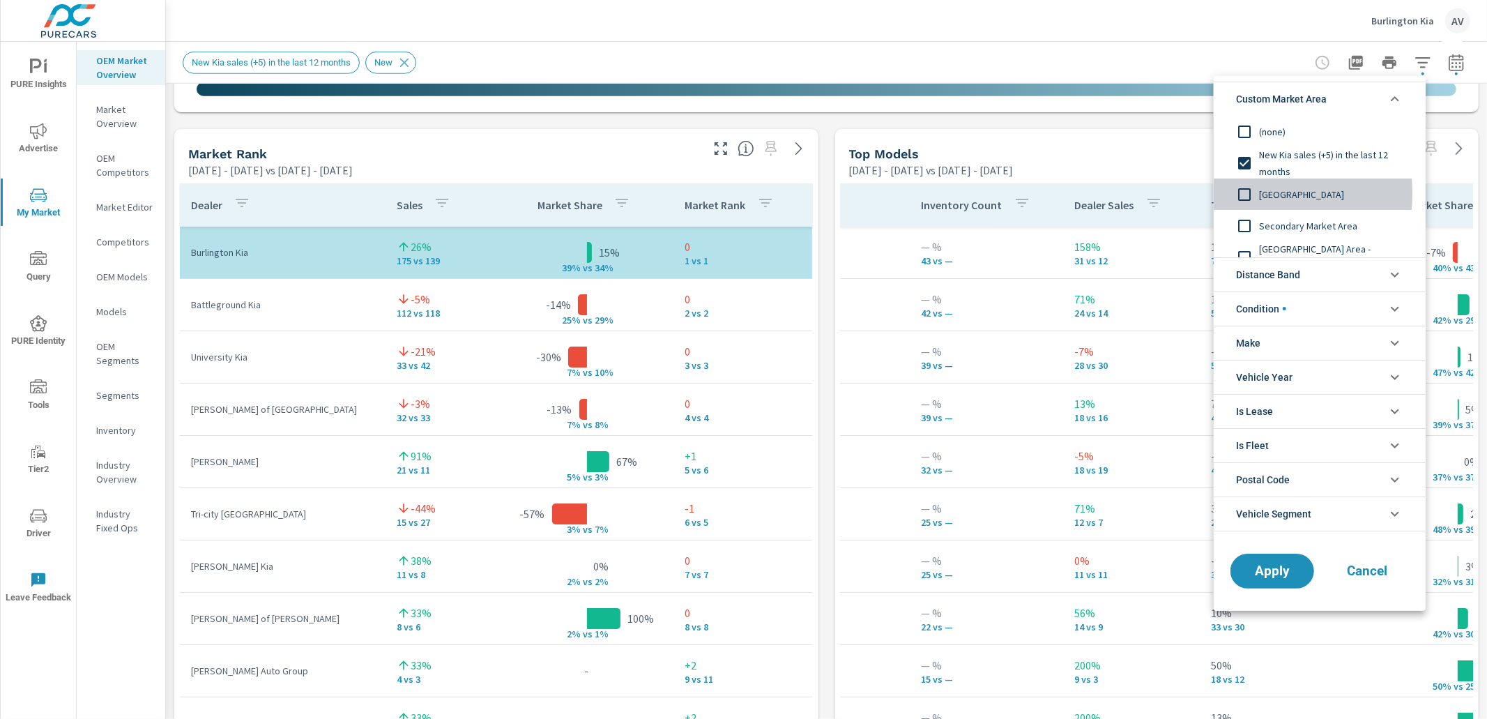
click at [1245, 194] on input "filter options" at bounding box center [1244, 194] width 29 height 29
click at [1284, 579] on button "Apply" at bounding box center [1272, 571] width 86 height 36
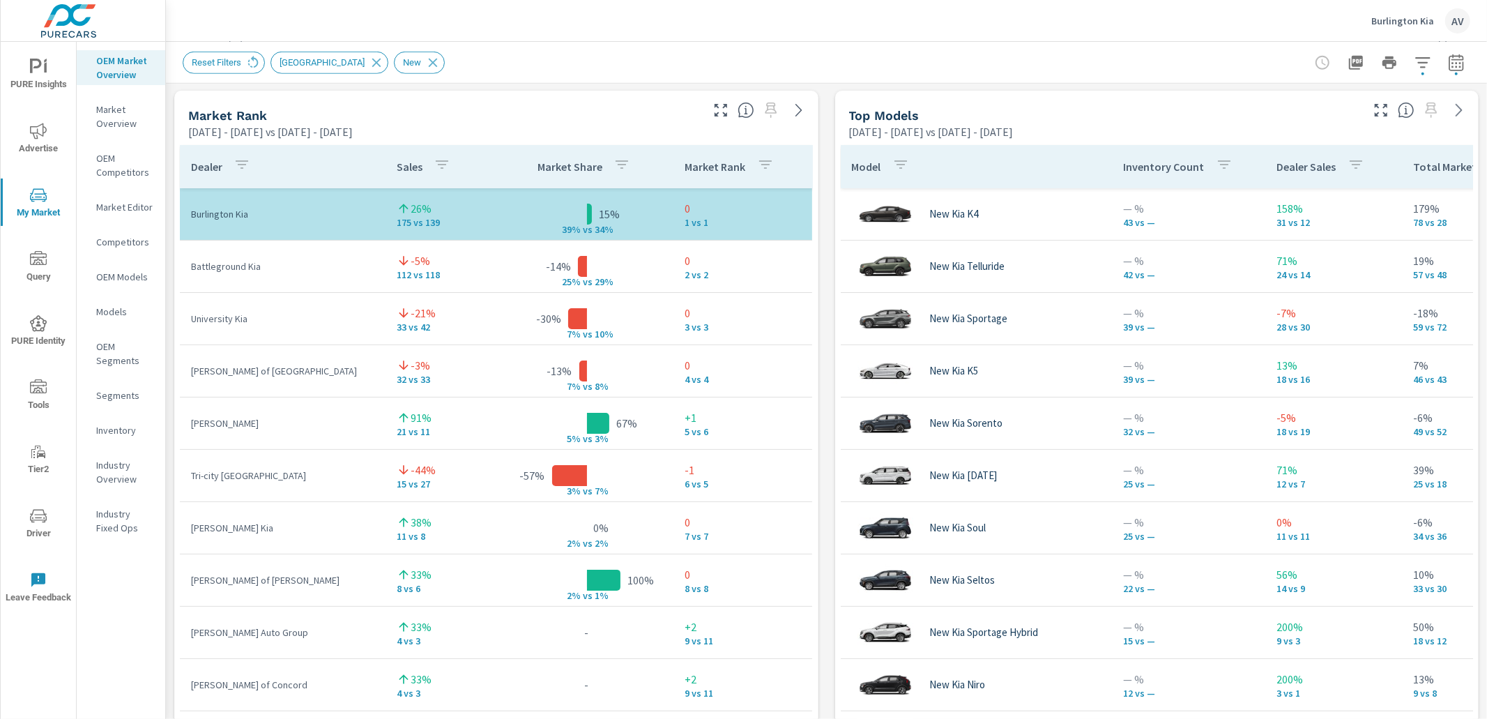
scroll to position [900, 0]
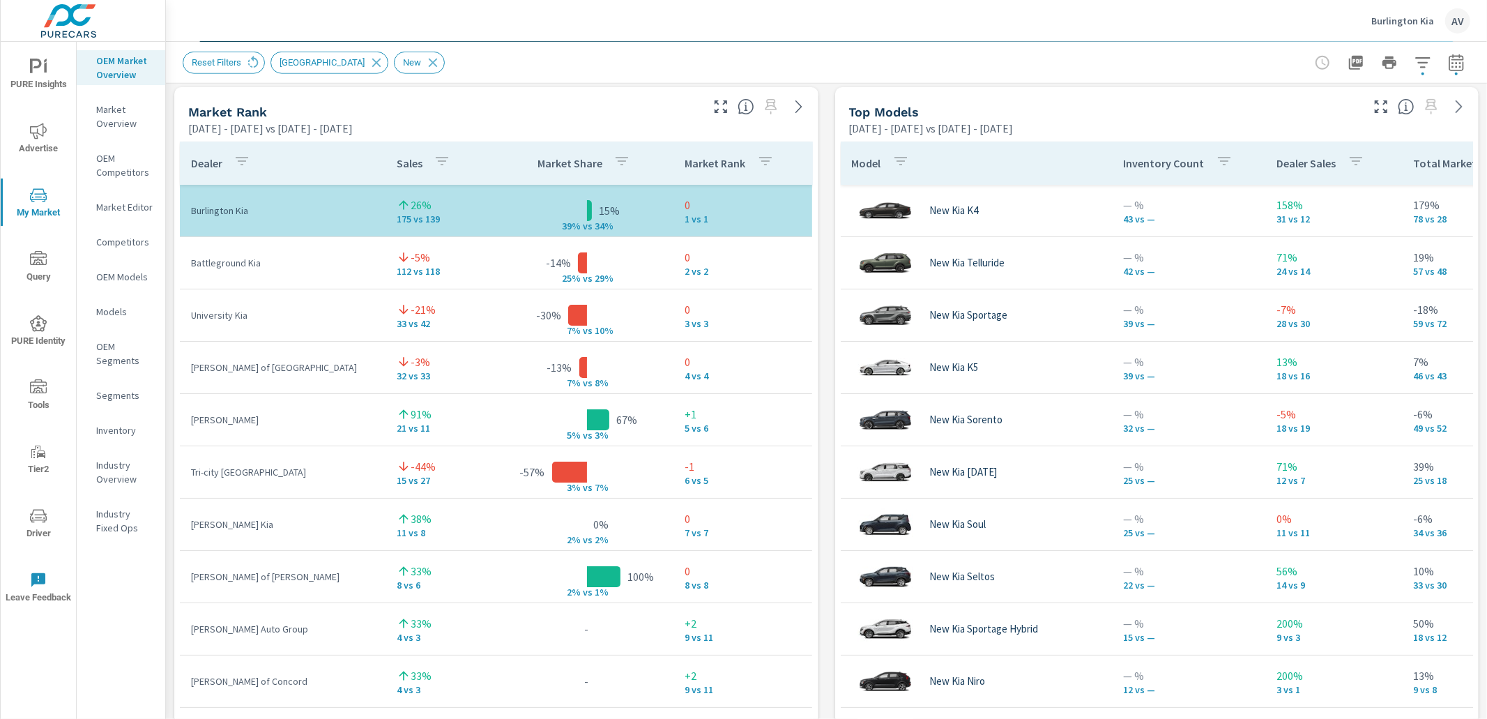
click at [823, 164] on div "Market View Feb 01, 2025 - Jul 31, 2025 vs Aug 01, 2024 - Jan 31, 2025 ← Move l…" at bounding box center [826, 377] width 1321 height 2388
click at [818, 414] on div "Market View Feb 01, 2025 - Jul 31, 2025 vs Aug 01, 2024 - Jan 31, 2025 ← Move l…" at bounding box center [826, 377] width 1321 height 2388
click at [170, 314] on div "Market View Feb 01, 2025 - Jul 31, 2025 vs Aug 01, 2024 - Jan 31, 2025 ← Move l…" at bounding box center [826, 377] width 1321 height 2388
drag, startPoint x: 269, startPoint y: 266, endPoint x: 172, endPoint y: 264, distance: 96.9
click at [172, 264] on div "Market View Feb 01, 2025 - Jul 31, 2025 vs Aug 01, 2024 - Jan 31, 2025 ← Move l…" at bounding box center [826, 377] width 1321 height 2388
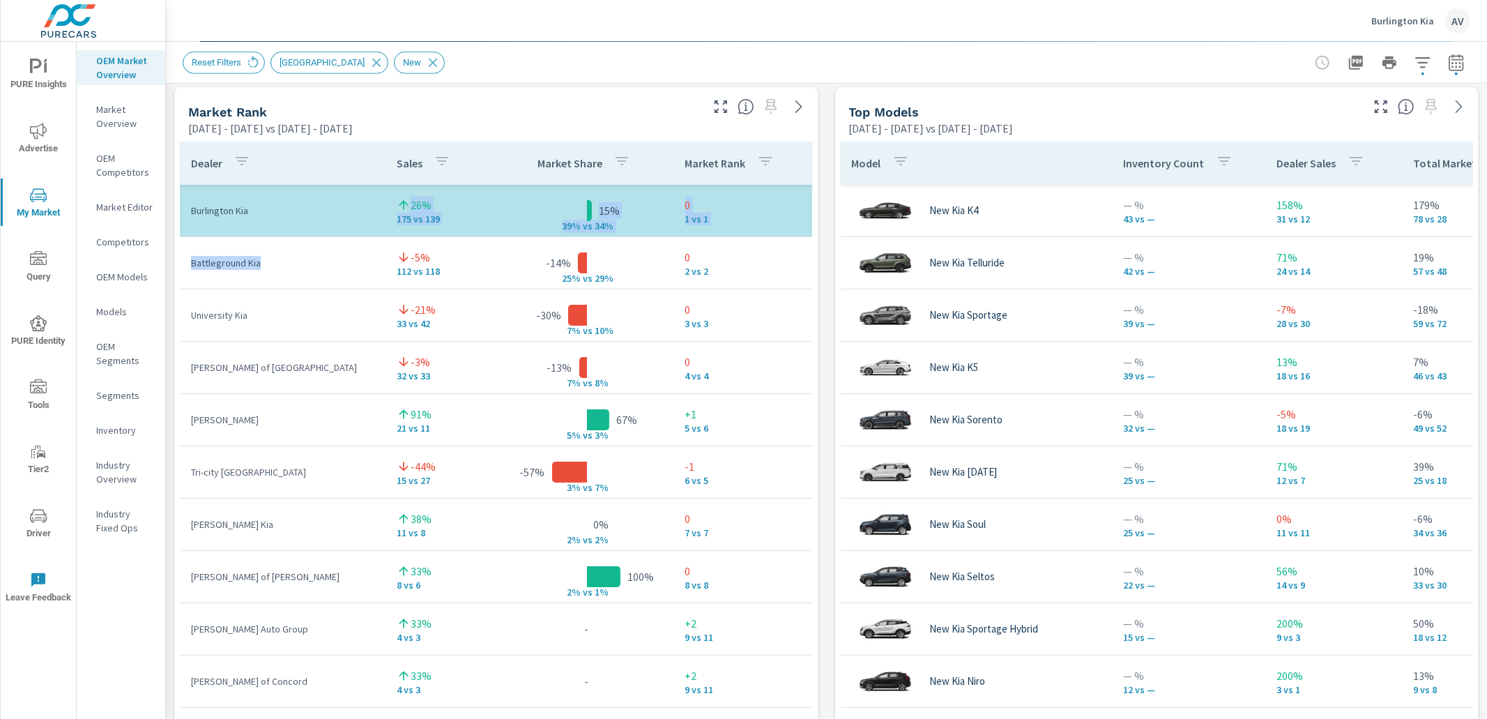
click at [222, 279] on td "Battleground Kia" at bounding box center [283, 263] width 206 height 36
click at [169, 289] on div "Market View Feb 01, 2025 - Jul 31, 2025 vs Aug 01, 2024 - Jan 31, 2025 ← Move l…" at bounding box center [826, 377] width 1321 height 2388
click at [825, 273] on div "Market View Feb 01, 2025 - Jul 31, 2025 vs Aug 01, 2024 - Jan 31, 2025 ← Move l…" at bounding box center [826, 378] width 1321 height 2388
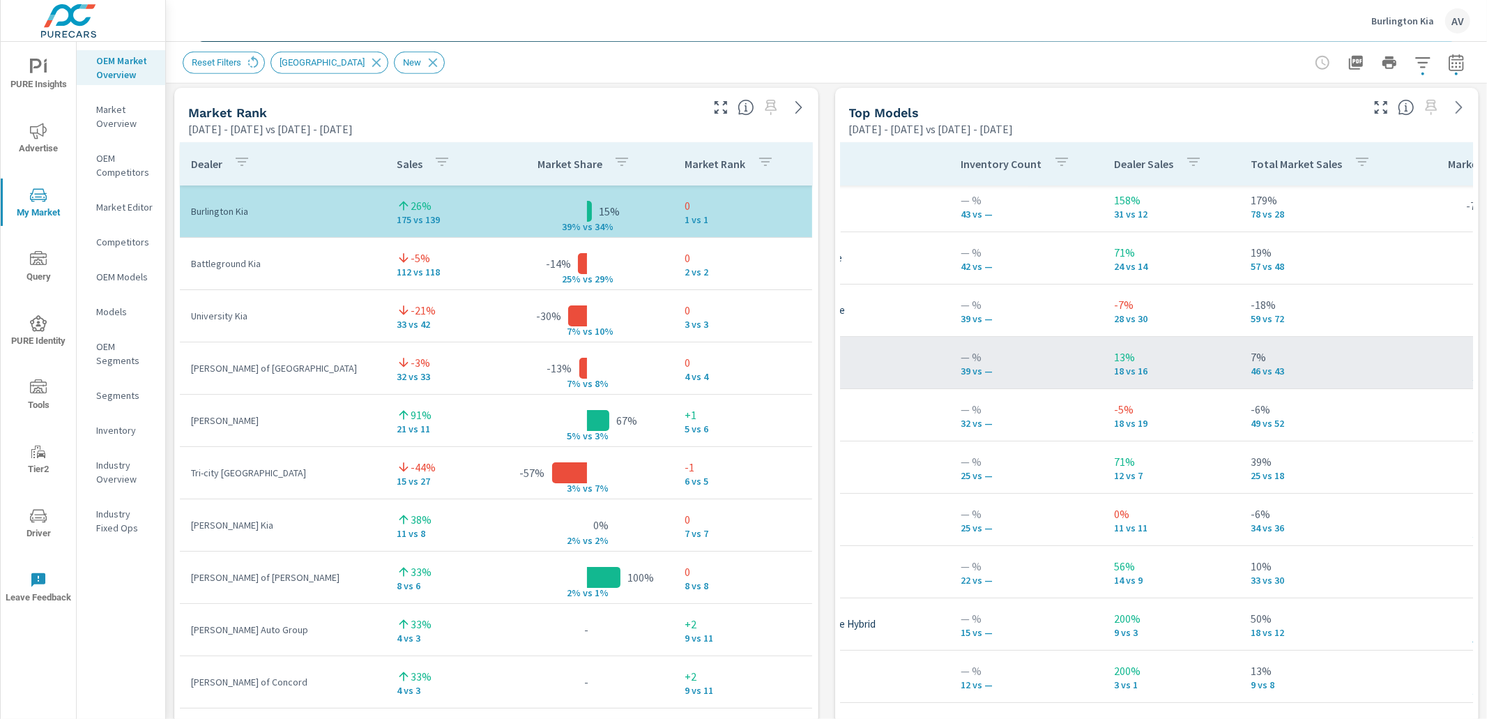
scroll to position [6, 163]
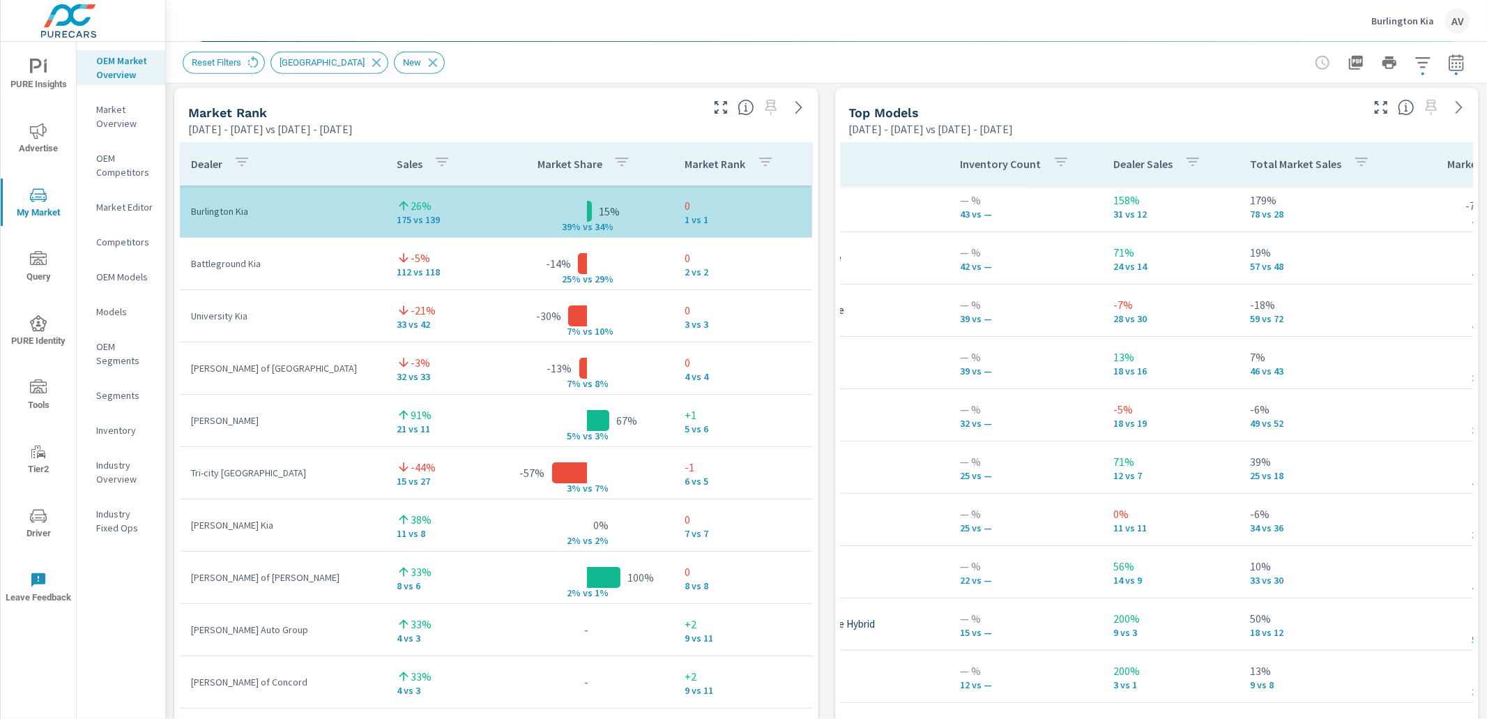
click at [815, 293] on div "Market View Feb 01, 2025 - Jul 31, 2025 vs Aug 01, 2024 - Jan 31, 2025 ← Move l…" at bounding box center [826, 378] width 1321 height 2388
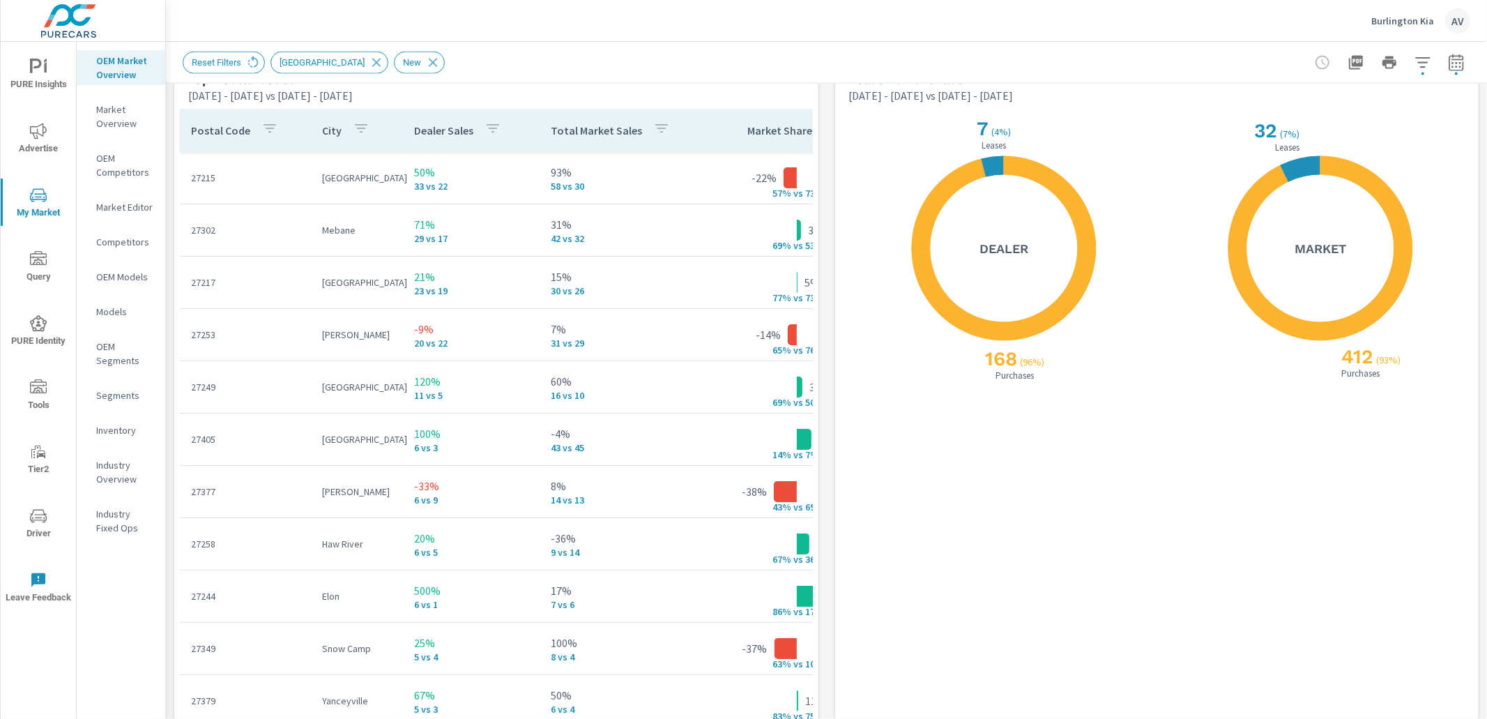
scroll to position [1681, 0]
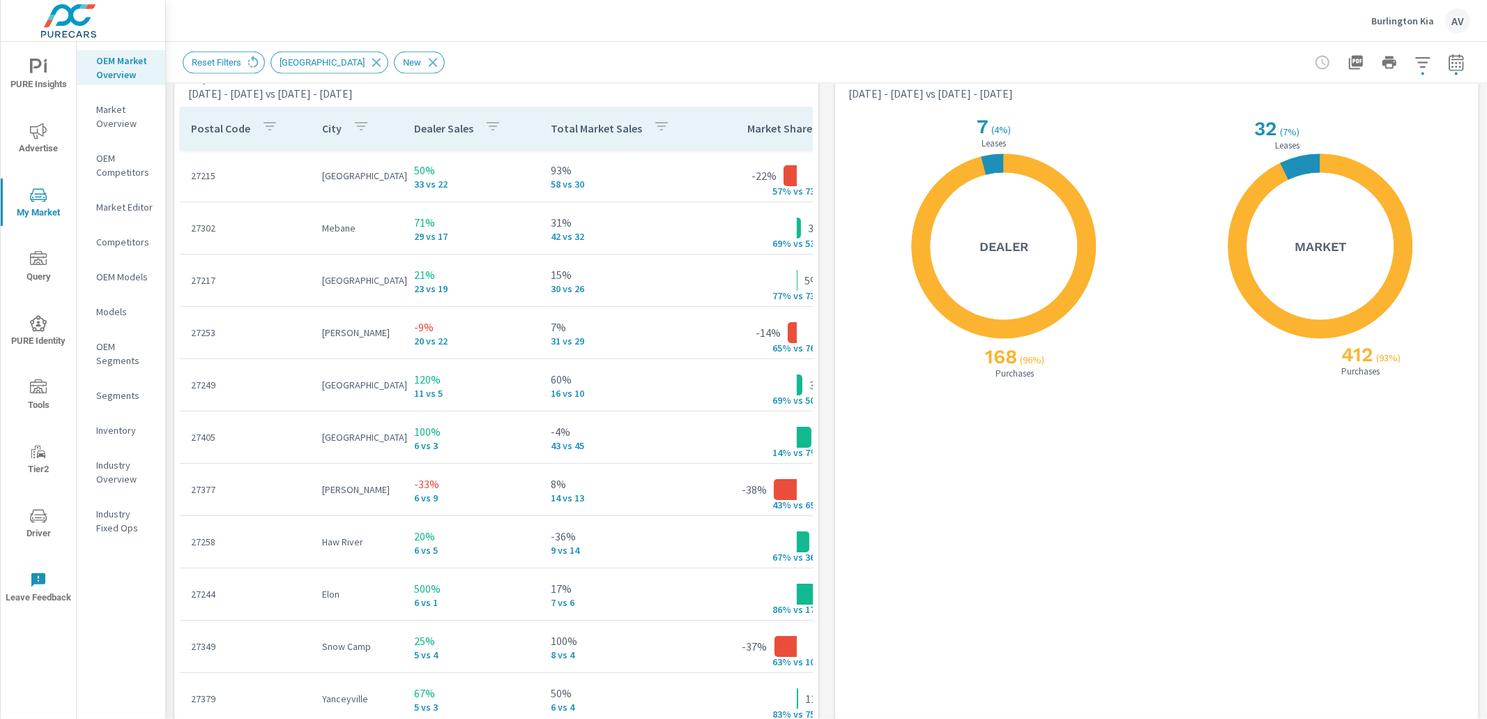
drag, startPoint x: 990, startPoint y: 128, endPoint x: 1007, endPoint y: 129, distance: 16.7
click at [1007, 129] on div "7 ( 4% ) Leases" at bounding box center [994, 131] width 70 height 35
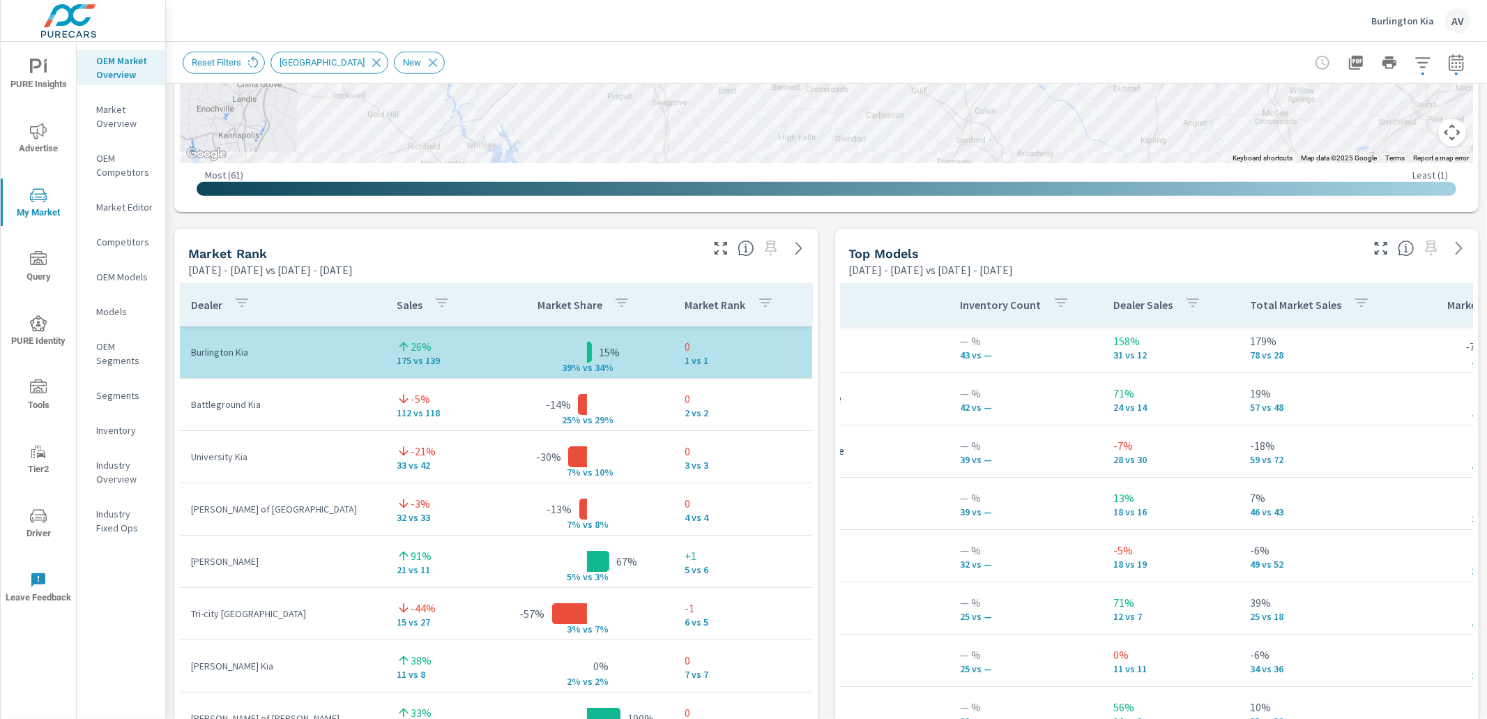
scroll to position [6, 163]
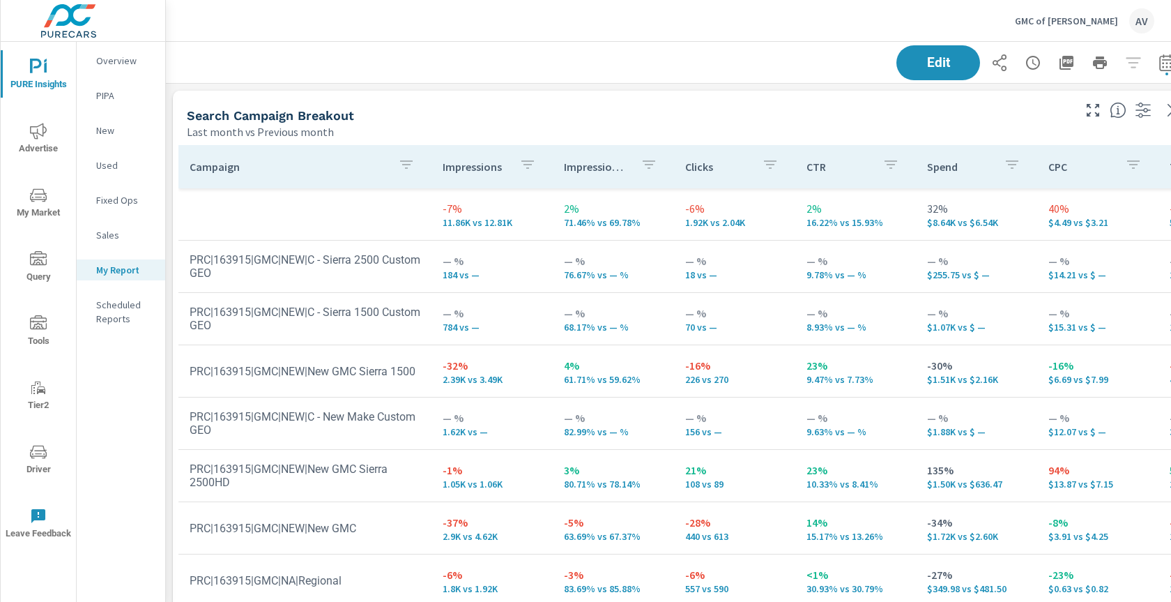
scroll to position [1635, 1056]
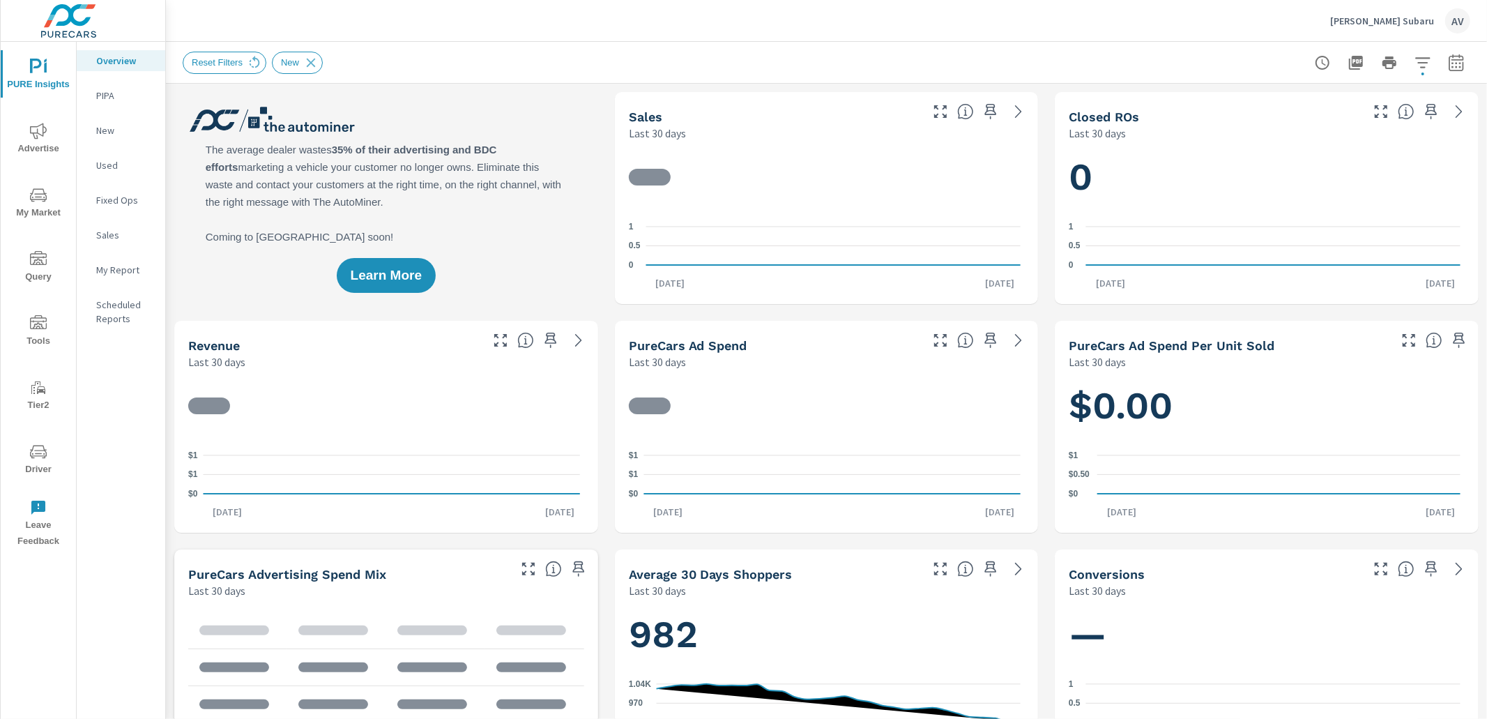
click at [543, 128] on div "Learn More" at bounding box center [386, 198] width 424 height 212
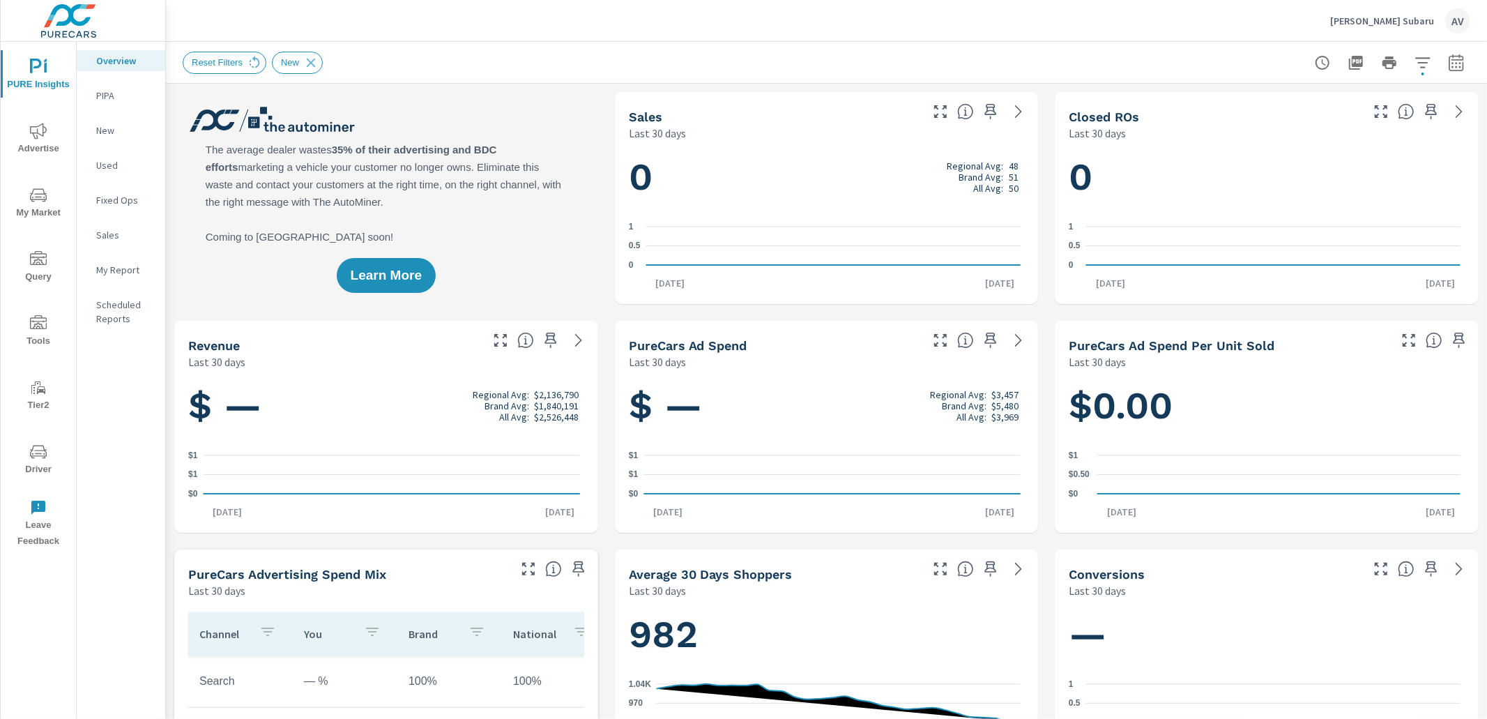
click at [46, 135] on icon "nav menu" at bounding box center [38, 131] width 17 height 17
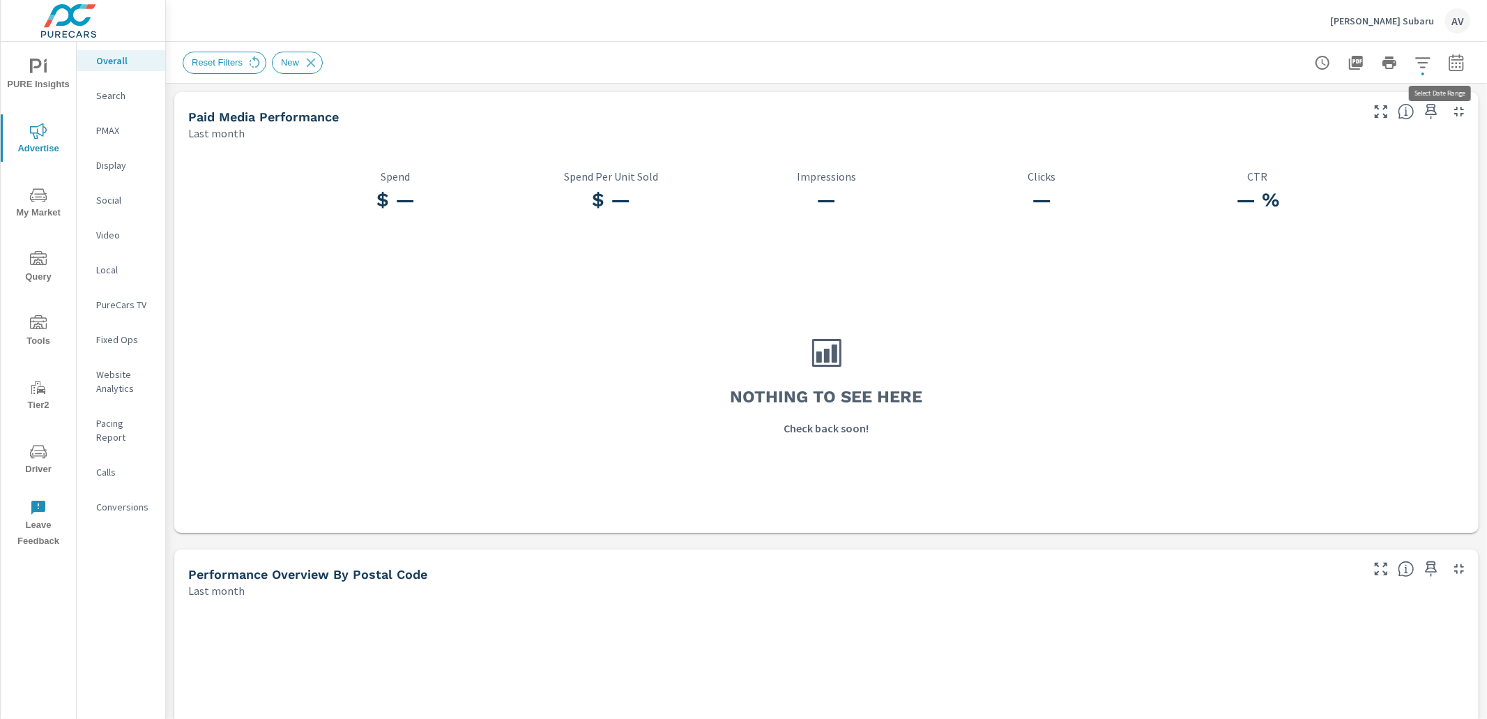
click at [1455, 59] on button "button" at bounding box center [1457, 63] width 28 height 28
select select "Last month"
click at [1351, 117] on select "Custom Yesterday Last week Last 7 days Last 14 days Last 30 days Last 45 days L…" at bounding box center [1333, 121] width 139 height 28
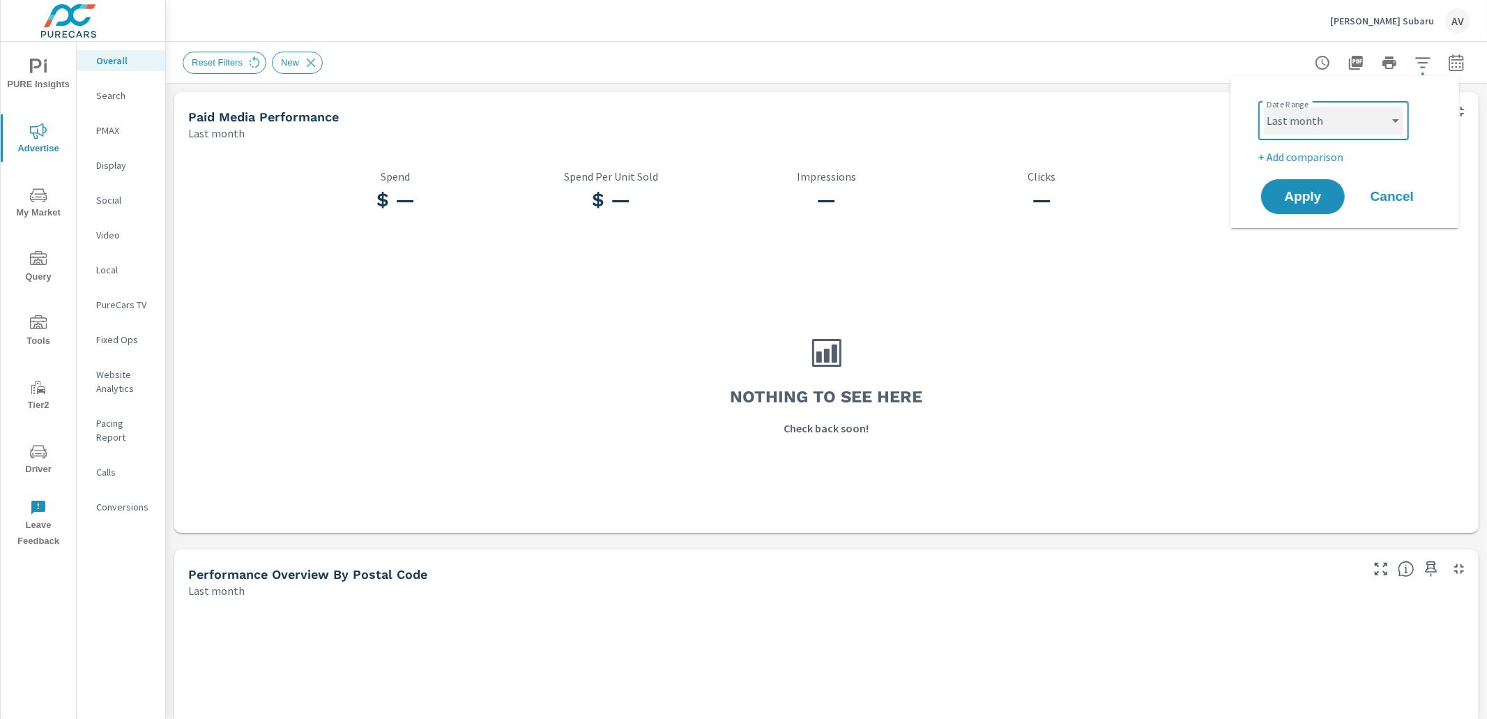
click at [1264, 107] on select "Custom Yesterday Last week Last 7 days Last 14 days Last 30 days Last 45 days L…" at bounding box center [1333, 121] width 139 height 28
click at [1305, 156] on p "+ Add comparison" at bounding box center [1348, 157] width 179 height 17
select select "Previous period"
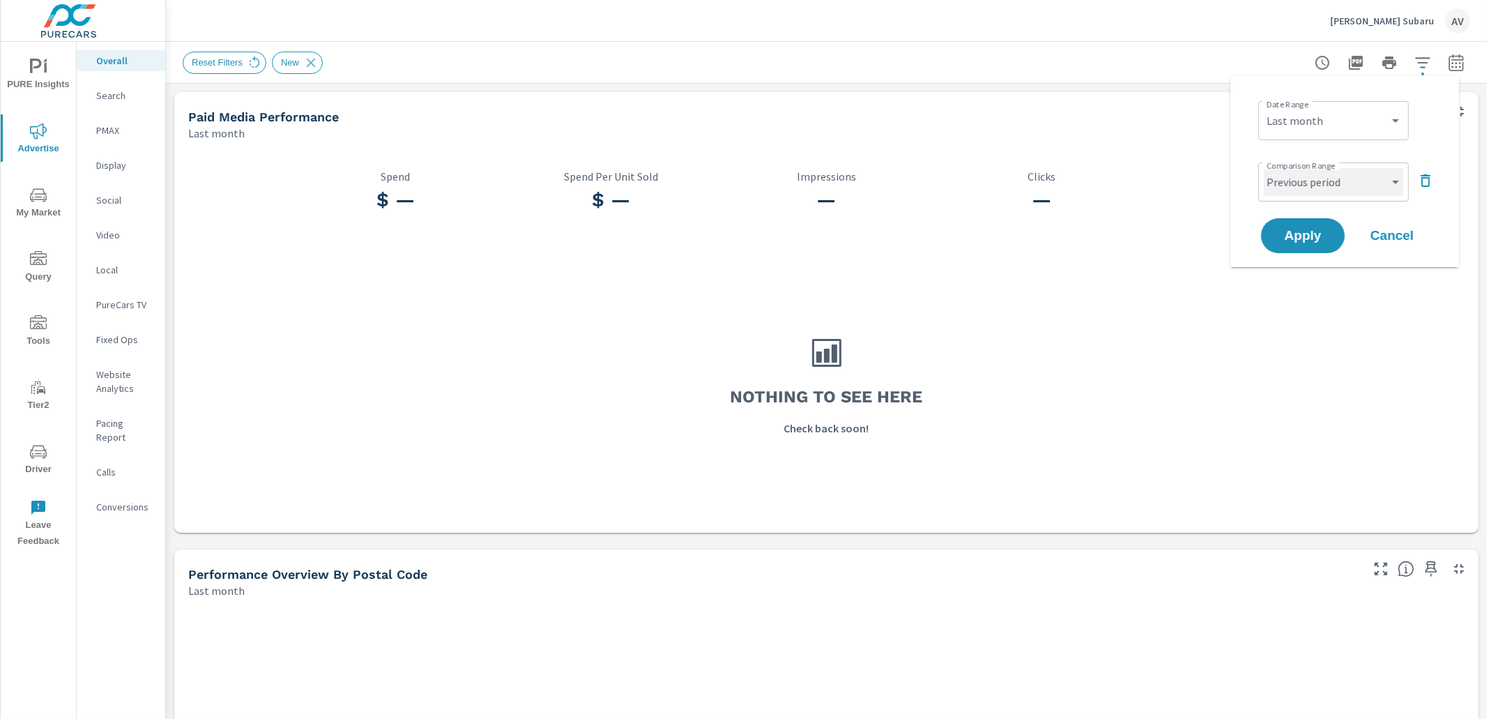
click at [1307, 179] on select "Custom Previous period Previous month Previous year" at bounding box center [1333, 182] width 139 height 28
click at [1264, 168] on select "Custom Previous period Previous month Previous year" at bounding box center [1333, 182] width 139 height 28
click at [1310, 234] on span "Apply" at bounding box center [1303, 235] width 57 height 13
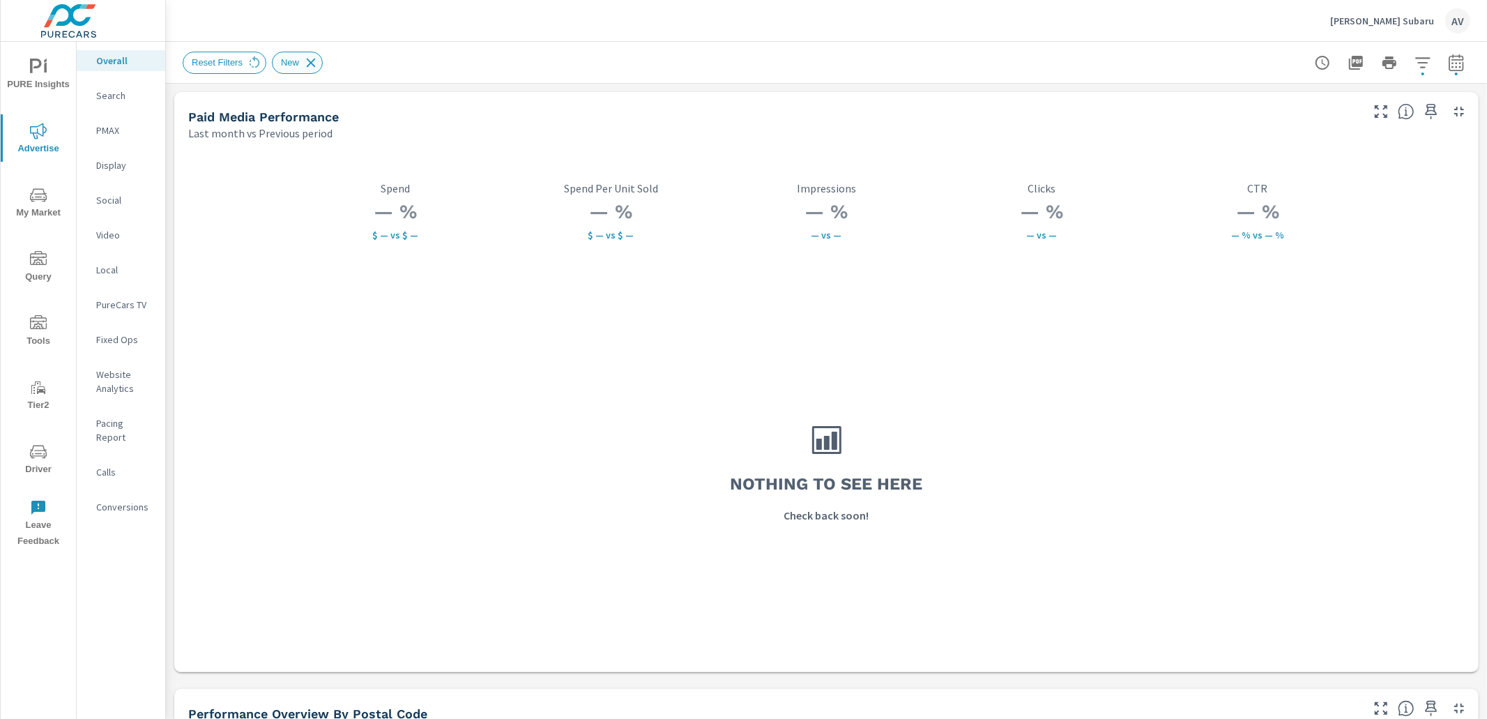
click at [313, 64] on icon at bounding box center [310, 62] width 15 height 15
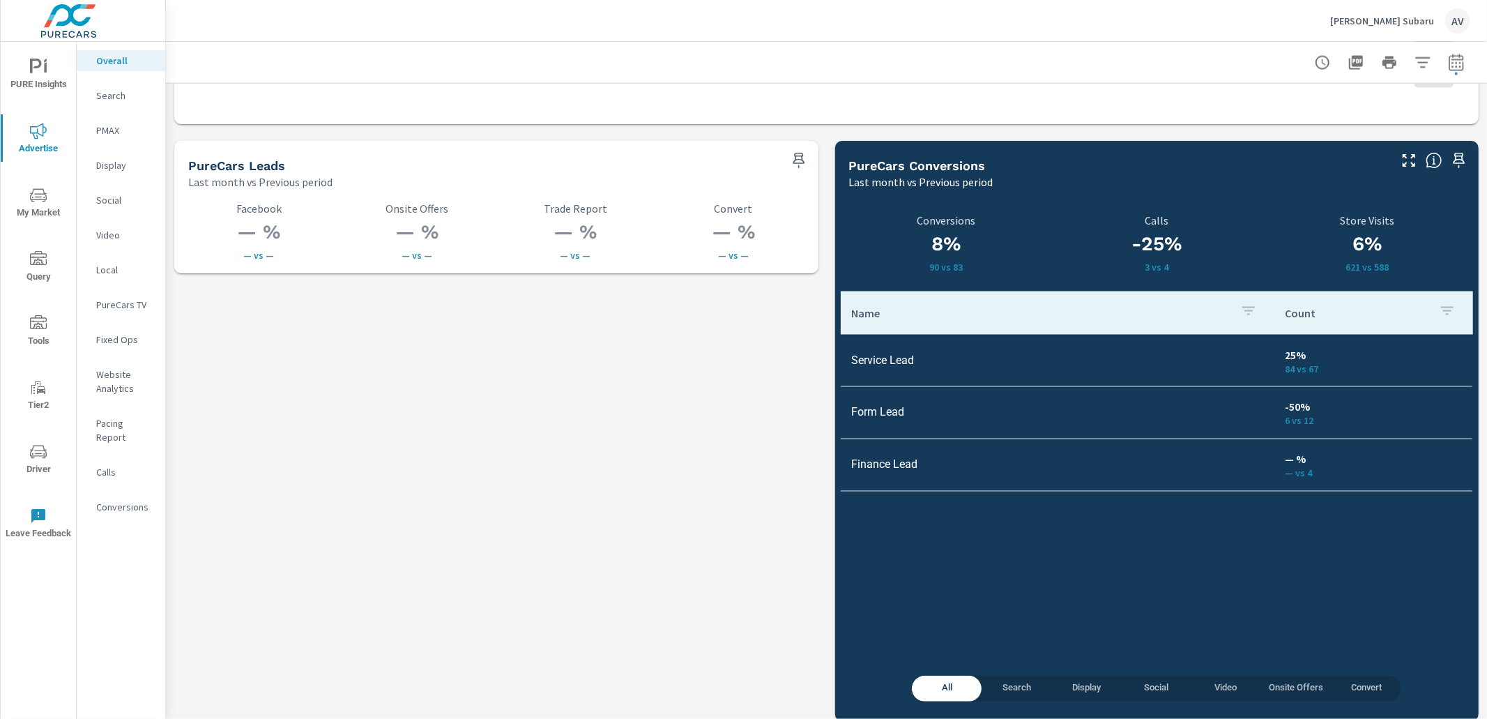
scroll to position [1901, 0]
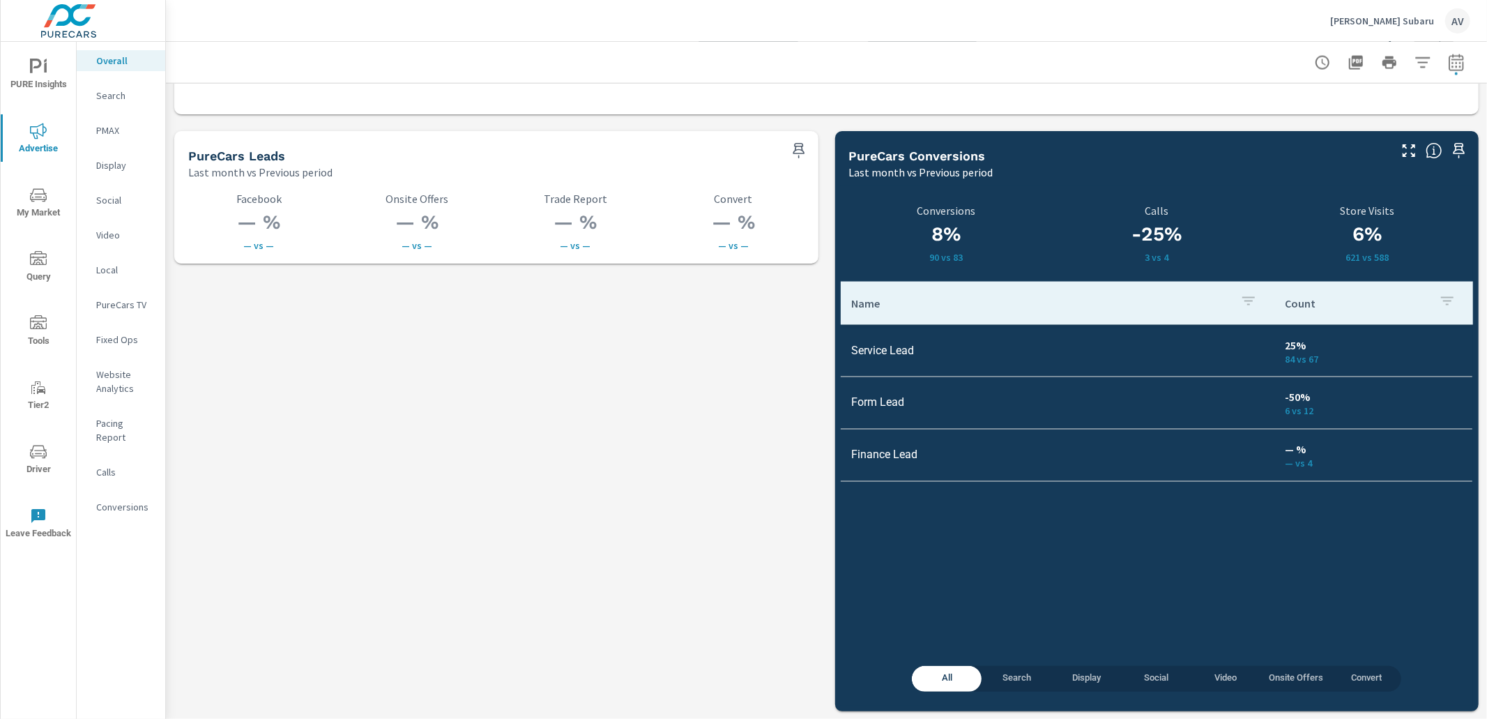
drag, startPoint x: 635, startPoint y: 435, endPoint x: 624, endPoint y: 430, distance: 12.5
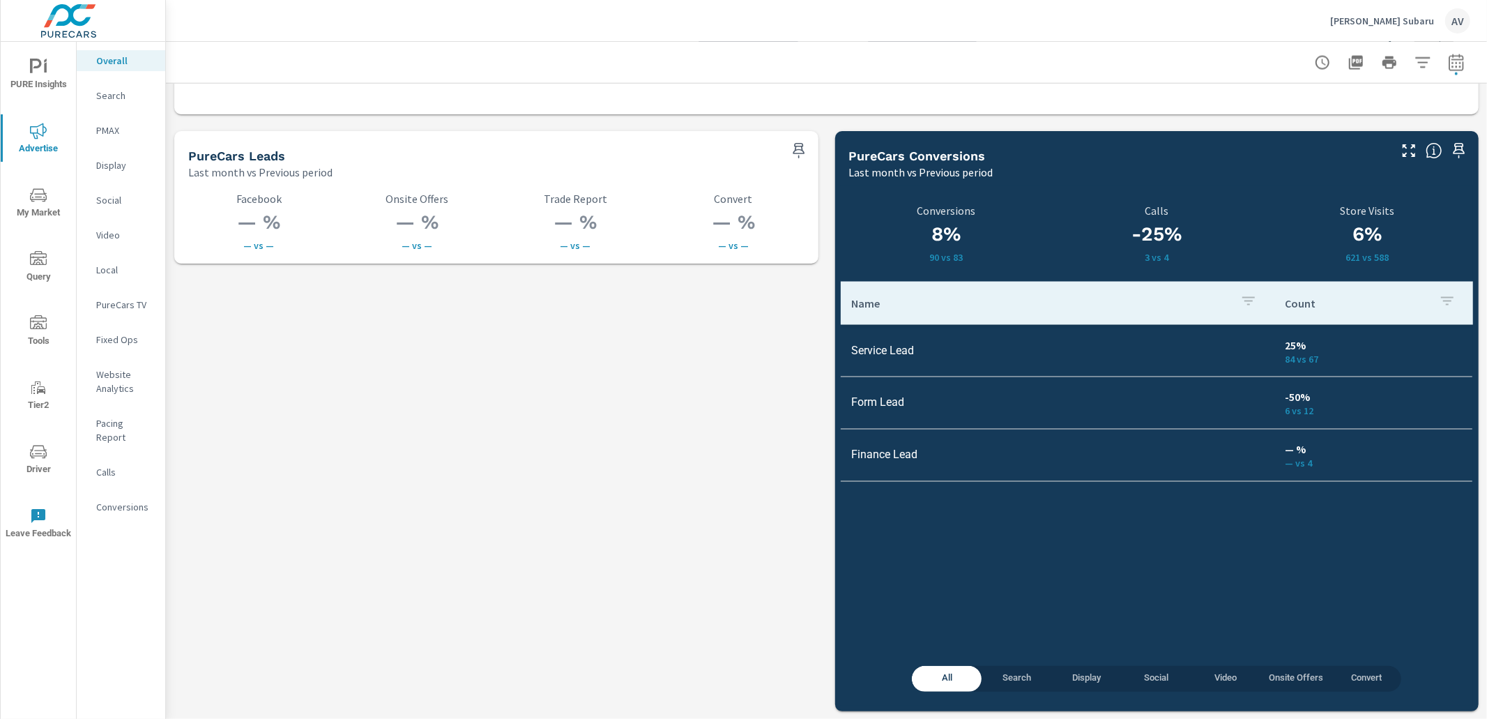
click at [115, 92] on p "Search" at bounding box center [125, 96] width 58 height 14
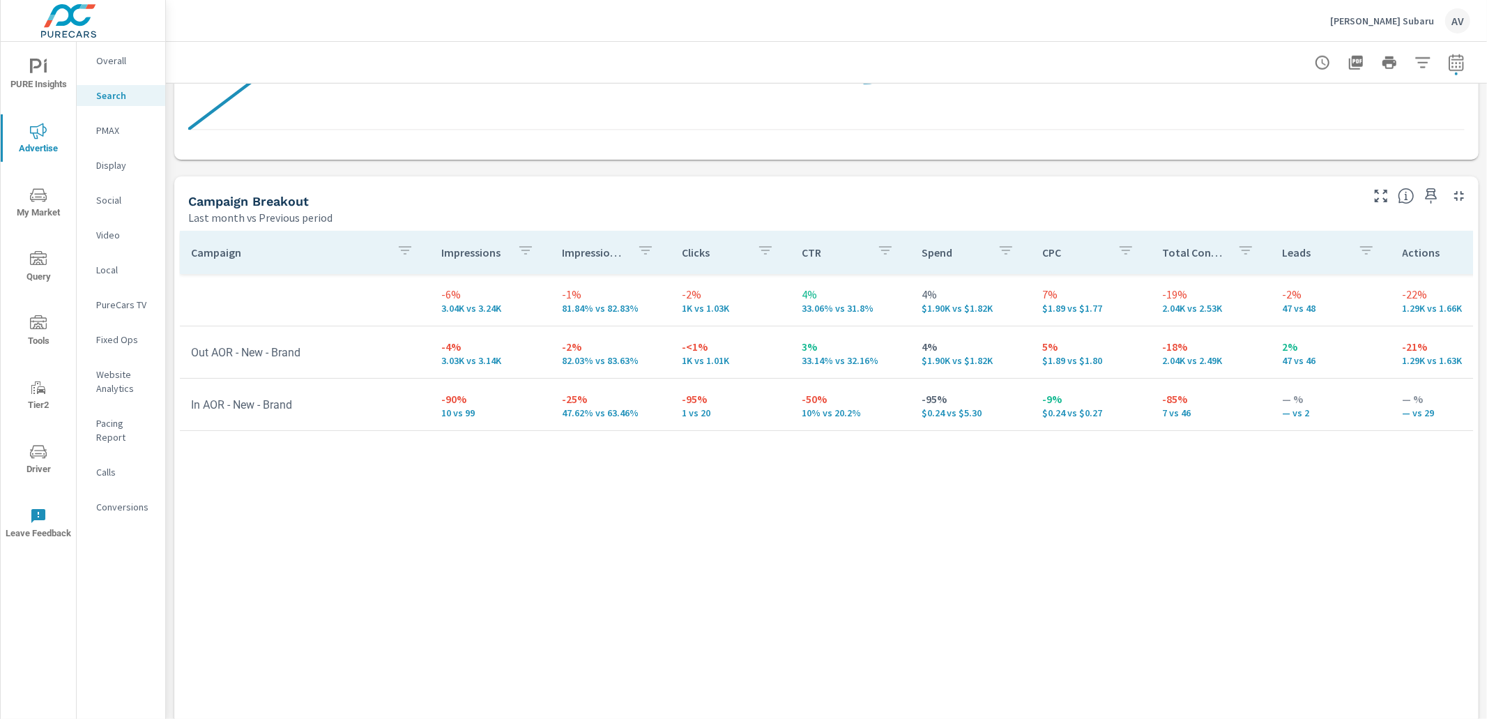
scroll to position [1305, 0]
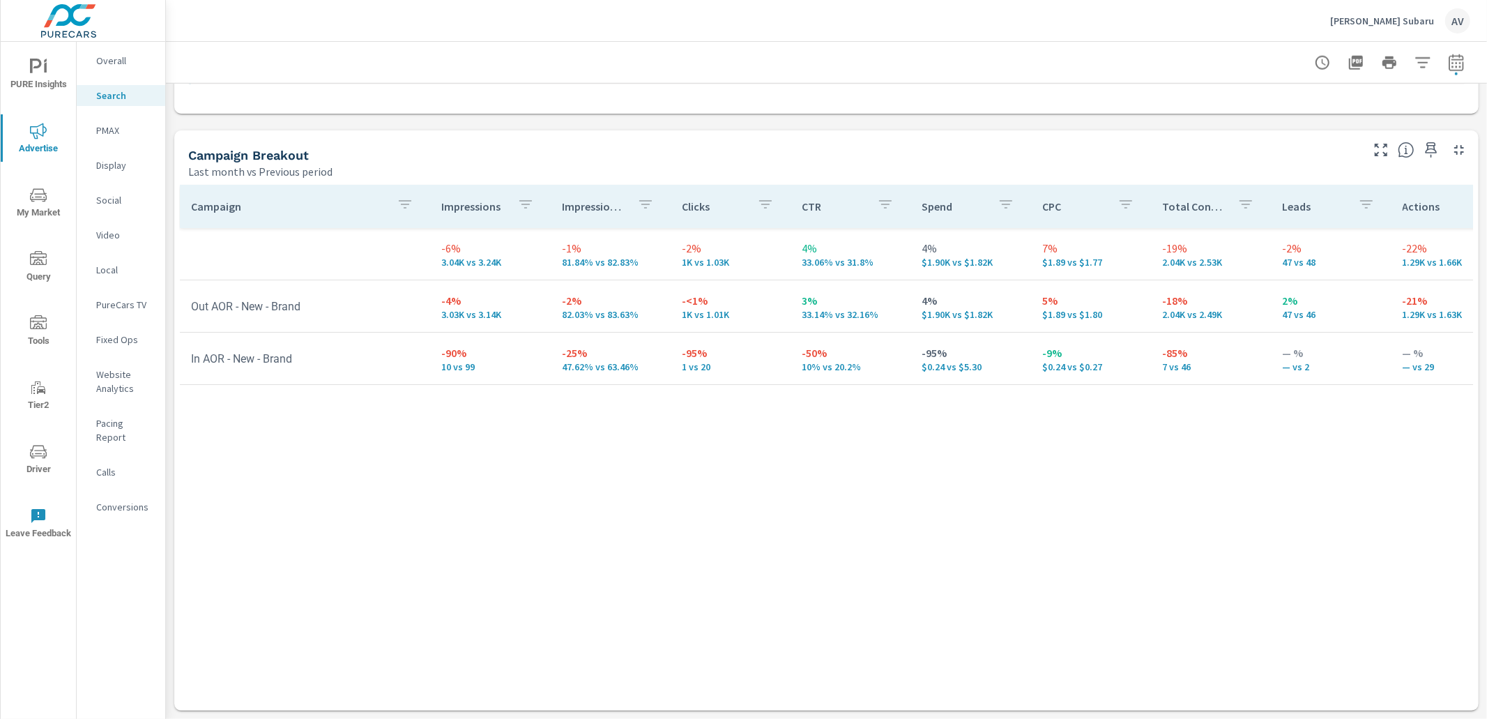
click at [717, 167] on div "Last month vs Previous period" at bounding box center [773, 171] width 1171 height 17
click at [1448, 63] on icon "button" at bounding box center [1456, 62] width 17 height 17
select select "Last month"
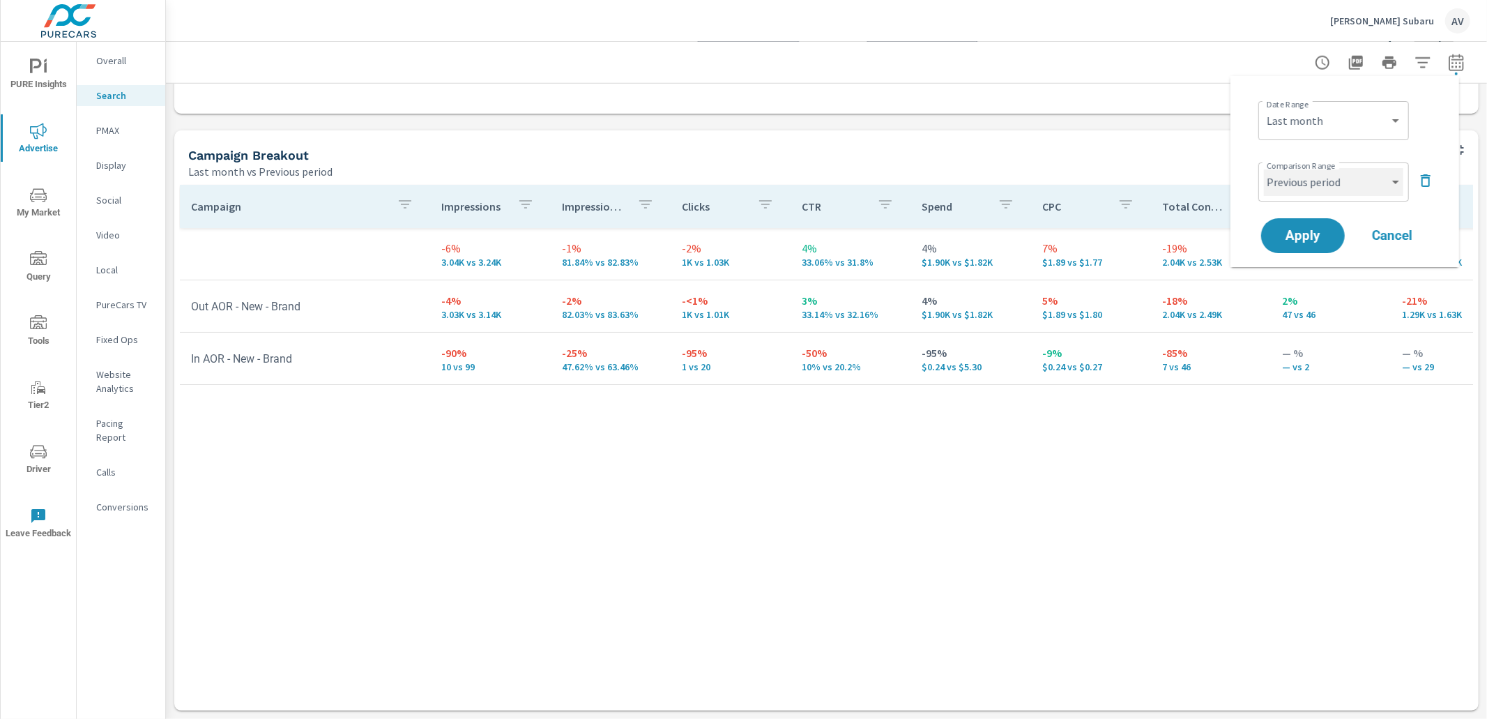
click at [1373, 177] on select "Custom Previous period Previous month Previous year" at bounding box center [1333, 182] width 139 height 28
click at [1264, 168] on select "Custom Previous period Previous month Previous year" at bounding box center [1333, 182] width 139 height 28
select select "Previous month"
click at [1321, 231] on span "Apply" at bounding box center [1303, 235] width 57 height 13
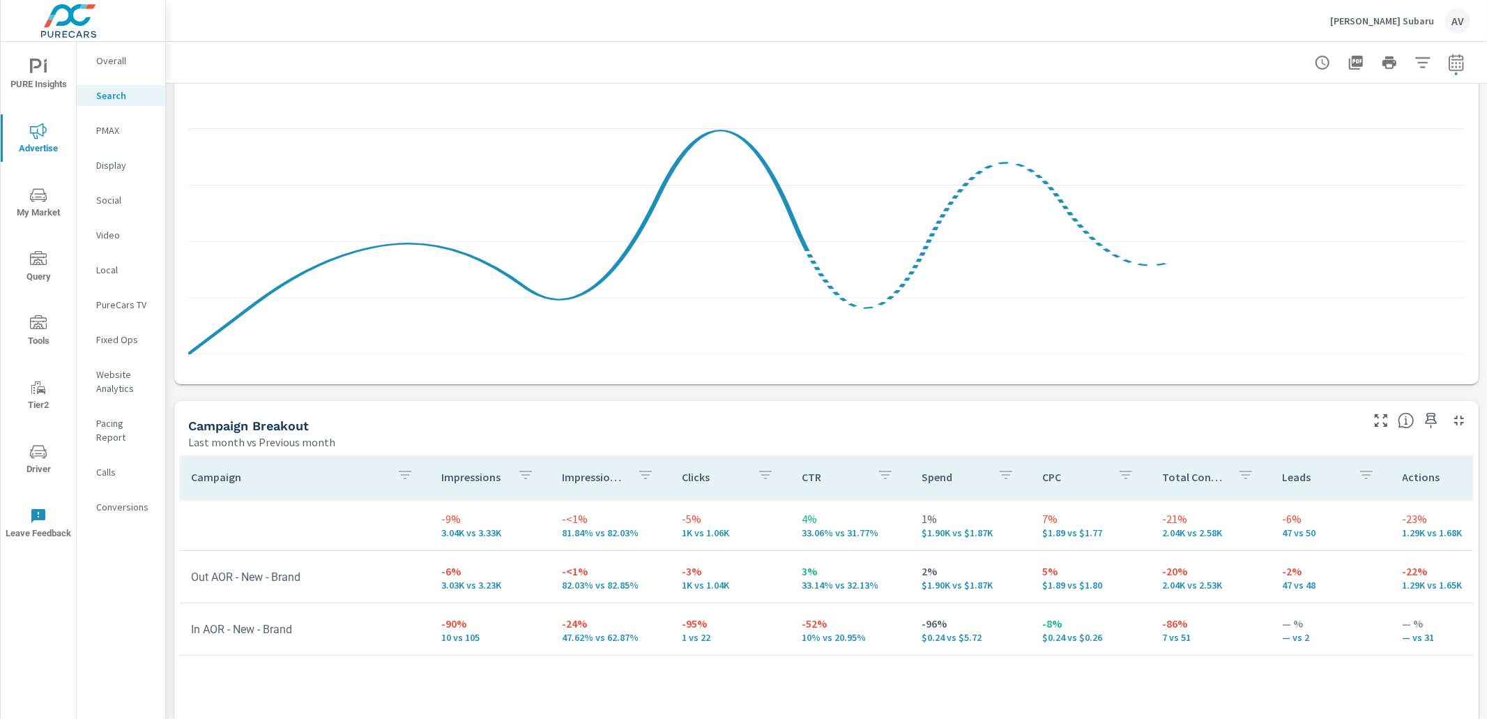
scroll to position [1114, 0]
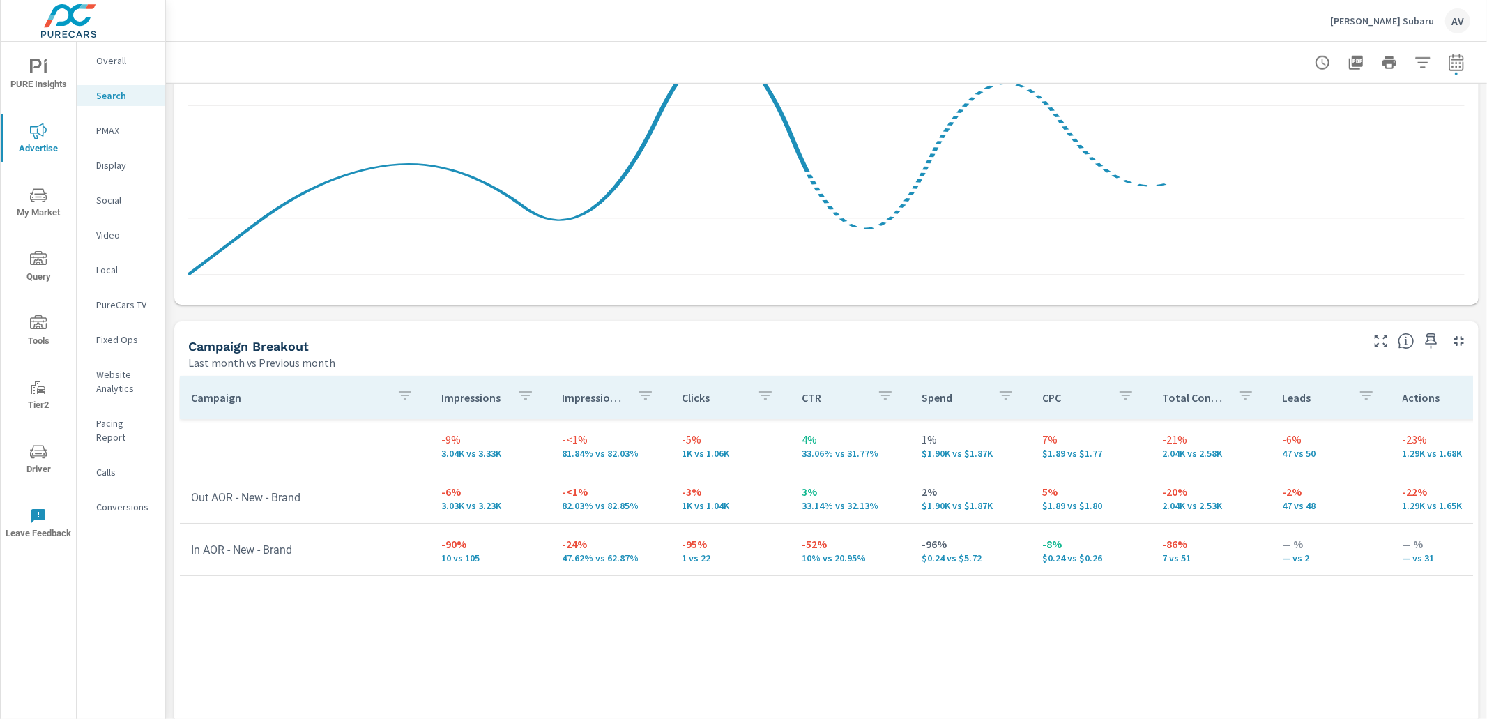
click at [1443, 61] on button "button" at bounding box center [1457, 63] width 28 height 28
select select "Last month"
click at [1374, 196] on div "Custom Previous period Previous month Previous year ​" at bounding box center [1334, 181] width 151 height 39
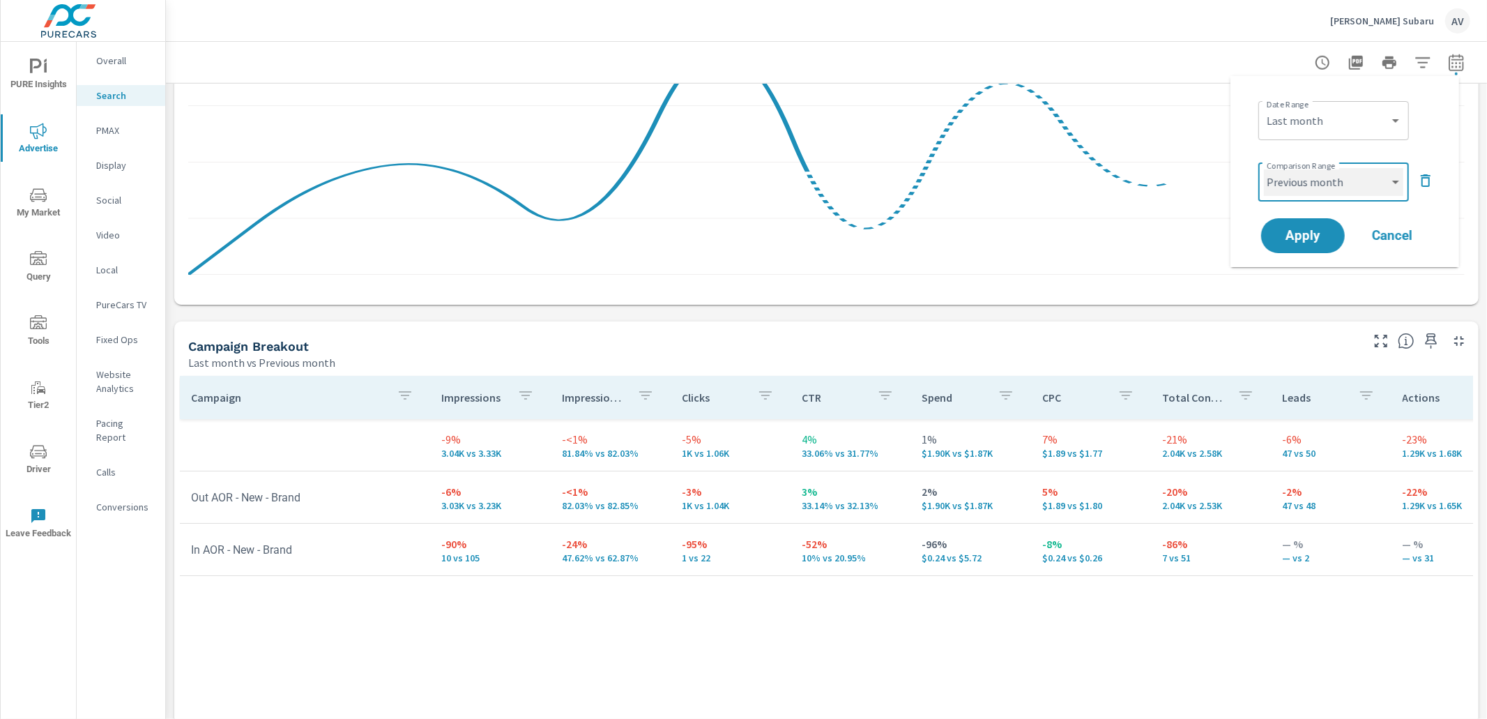
click at [1373, 186] on select "Custom Previous period Previous month Previous year" at bounding box center [1333, 182] width 139 height 28
click at [1264, 168] on select "Custom Previous period Previous month Previous year" at bounding box center [1333, 182] width 139 height 28
select select "Previous period"
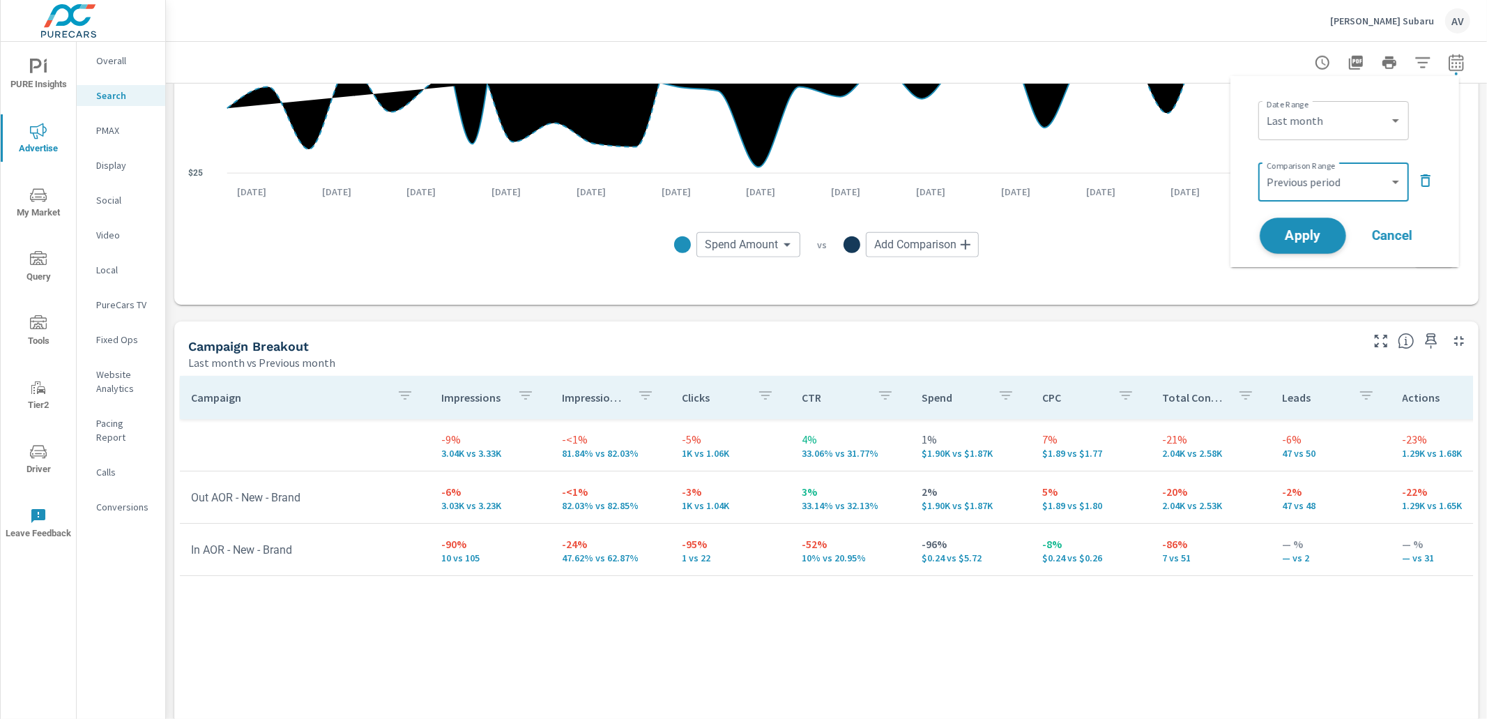
click at [1319, 236] on span "Apply" at bounding box center [1303, 235] width 57 height 13
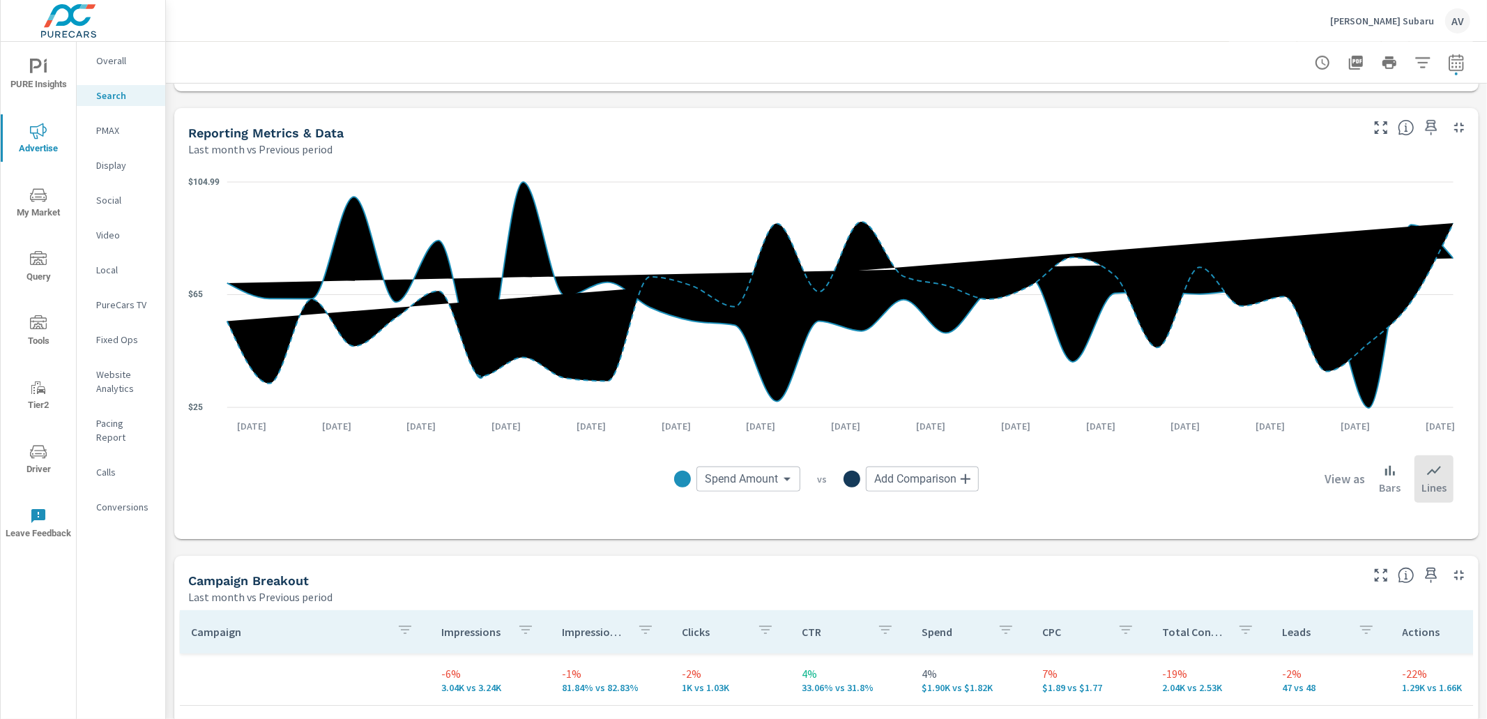
scroll to position [888, 0]
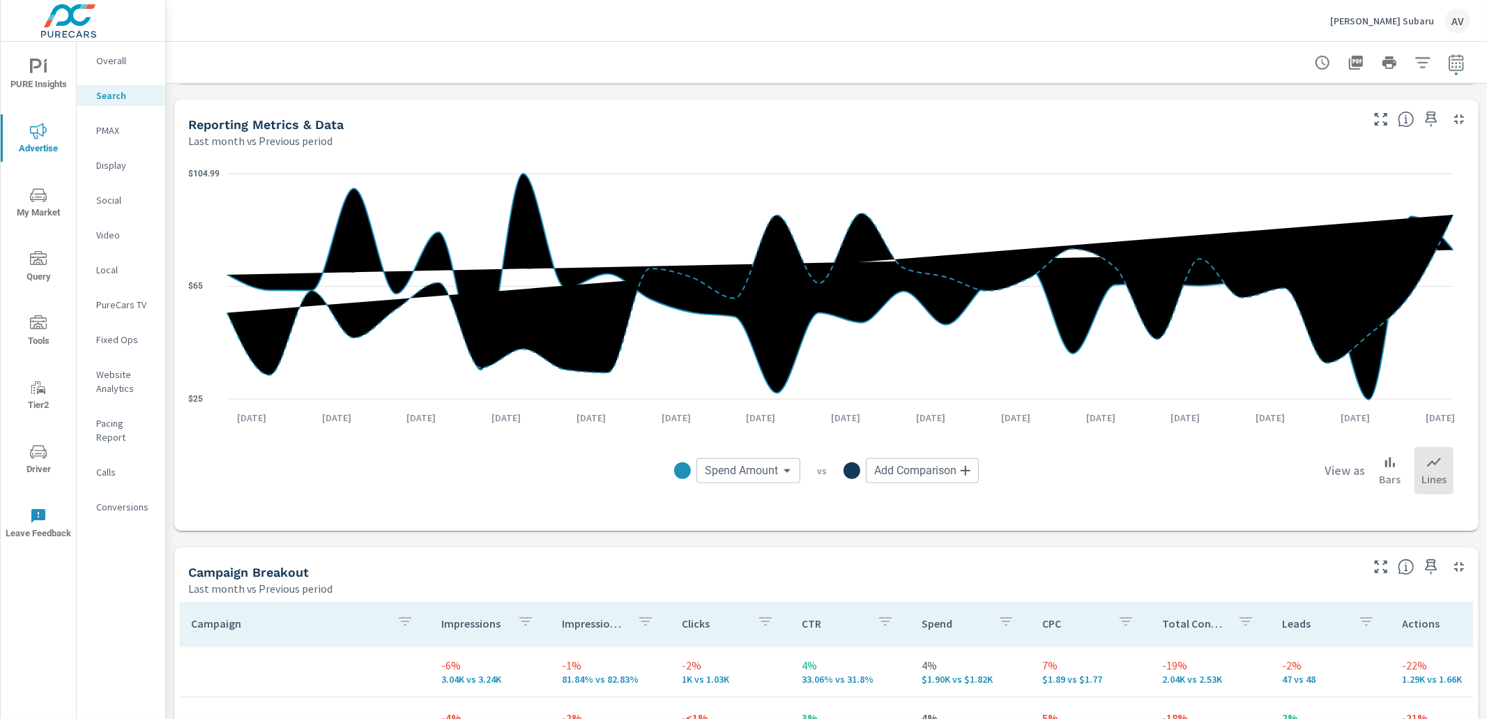
click at [167, 158] on div "Impressions Last month vs Previous period -6% 3.04K vs 3.24K Clicks Last month …" at bounding box center [826, 166] width 1321 height 1940
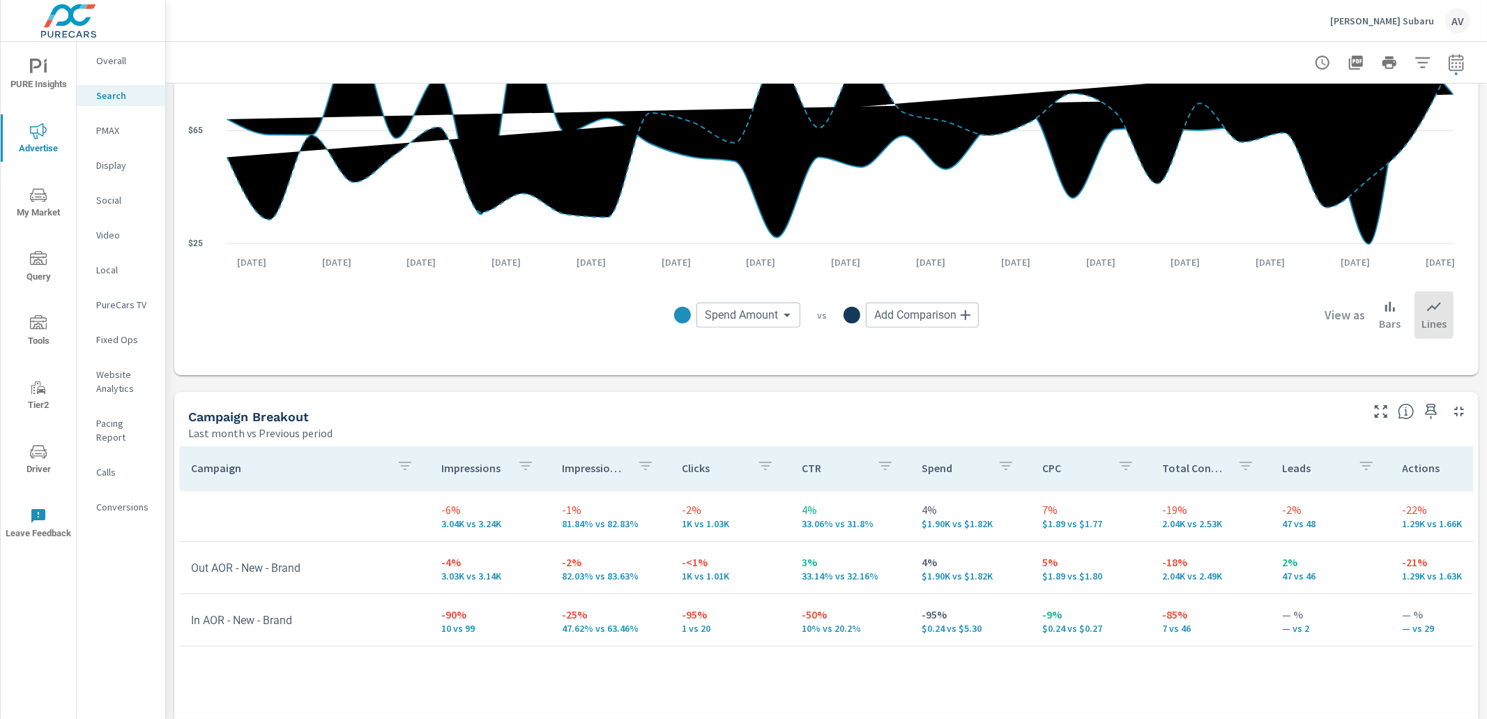
scroll to position [906, 0]
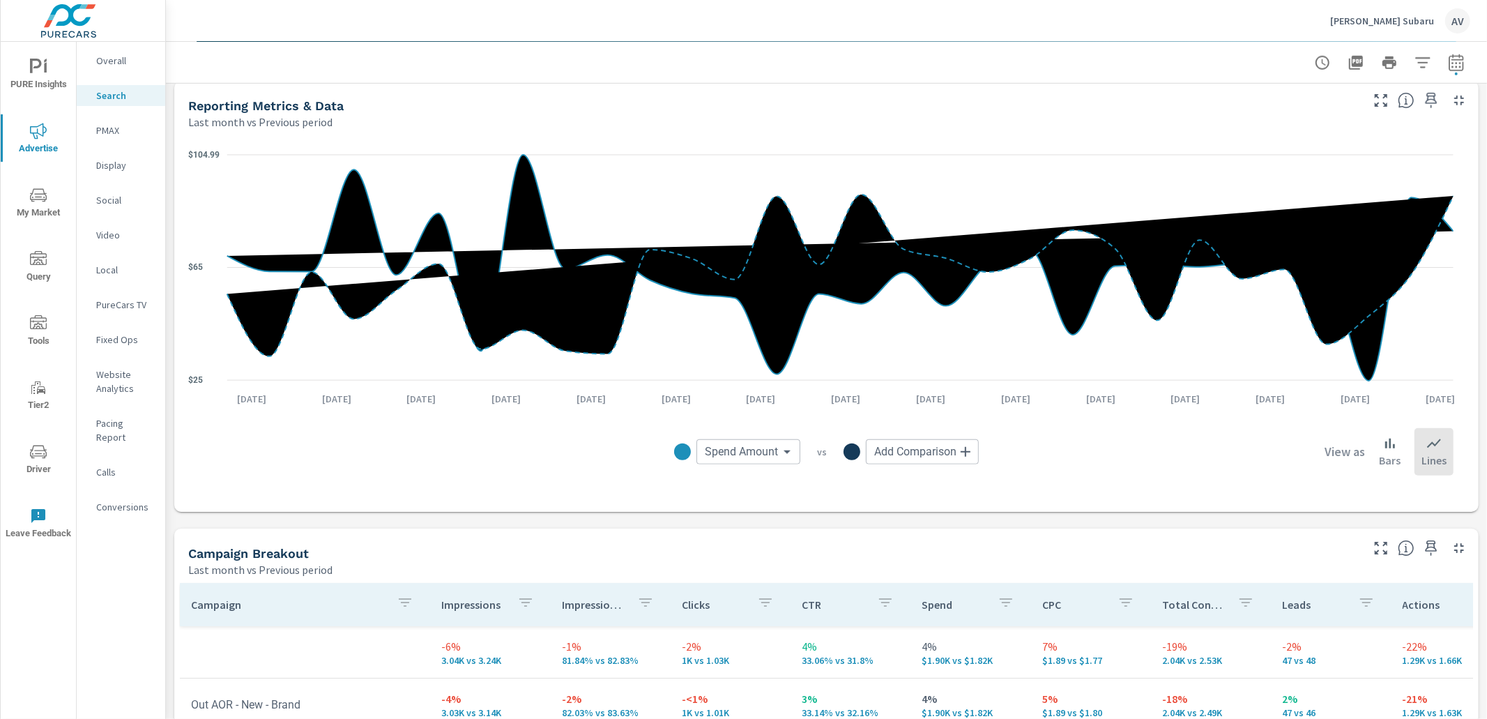
click at [311, 480] on div "Spend Amount Spend Amount ​ vs Add Comparison ​ View as Bars Lines" at bounding box center [826, 452] width 1254 height 70
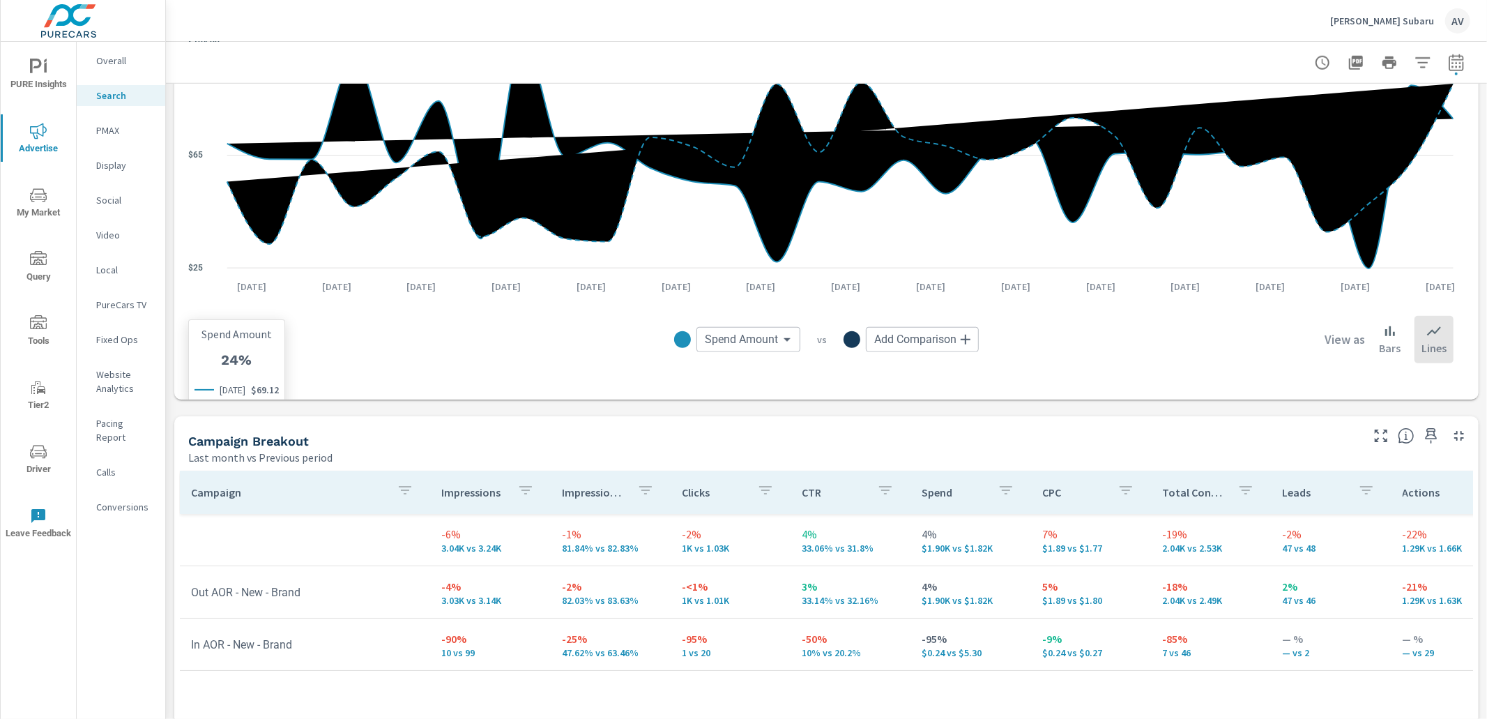
scroll to position [1019, 0]
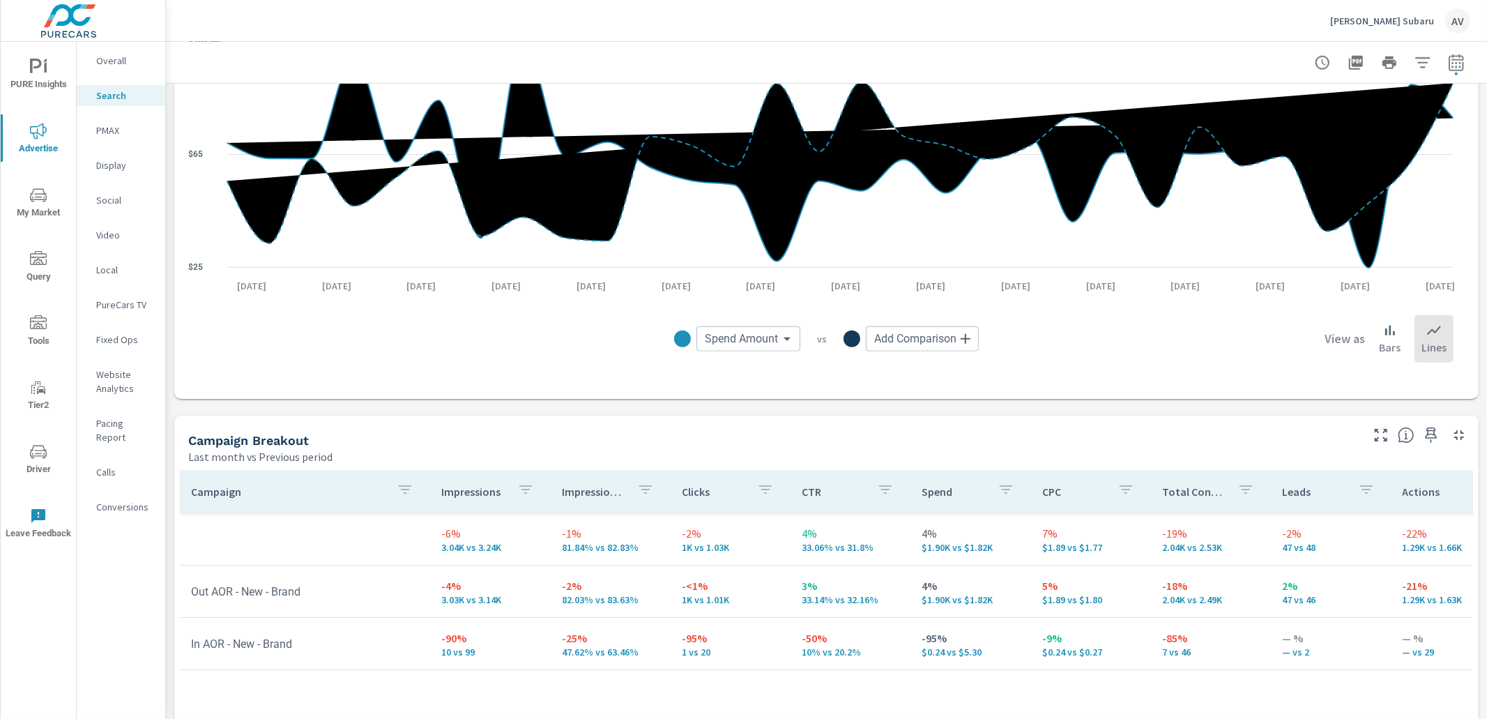
click at [188, 400] on div "Impressions Last month vs Previous period -6% 3.04K vs 3.24K Clicks Last month …" at bounding box center [826, 34] width 1321 height 1940
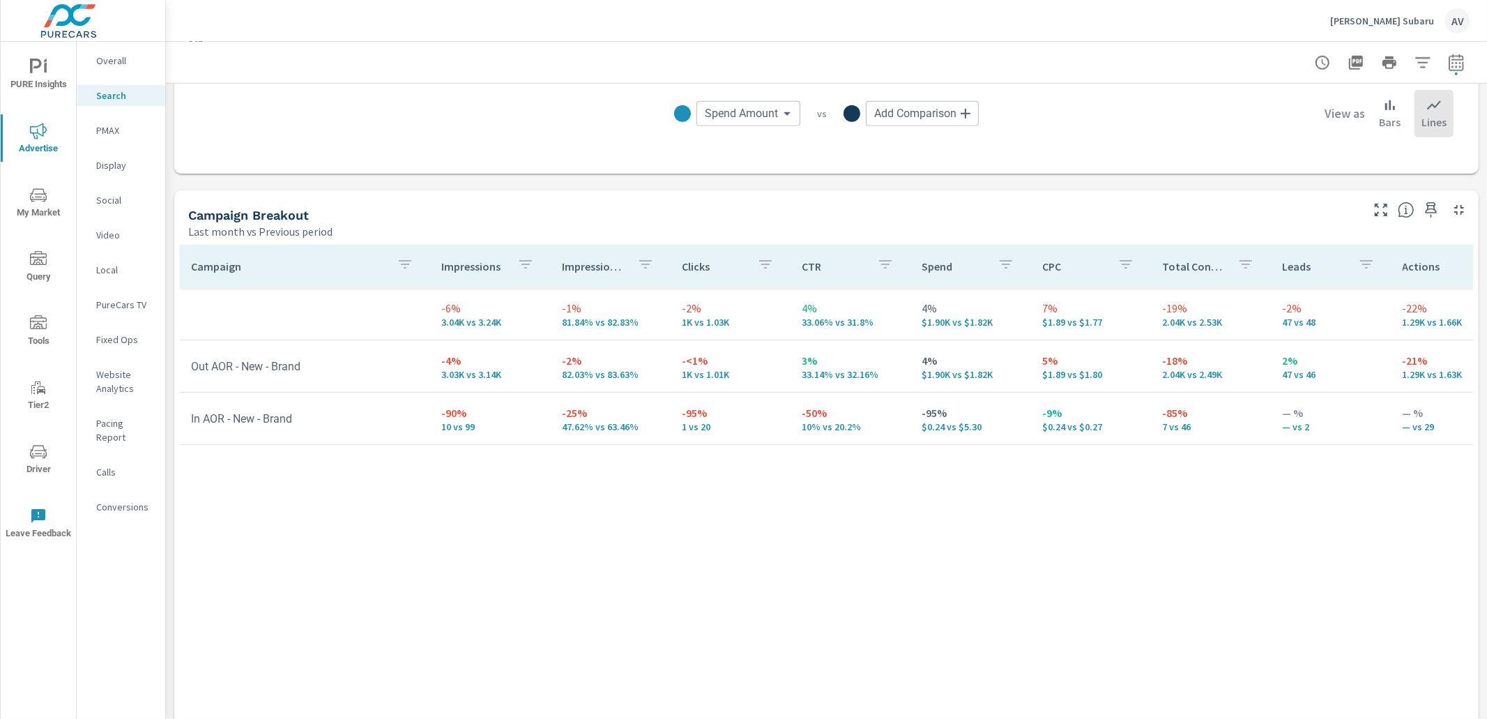
scroll to position [1245, 0]
click at [866, 540] on div "Campaign Impressions Impression Share Clicks CTR Spend CPC Total Conversions Le…" at bounding box center [826, 493] width 1293 height 499
click at [750, 202] on div "Campaign Breakout Last month vs Previous period" at bounding box center [769, 215] width 1190 height 50
click at [390, 201] on div "Campaign Breakout Last month vs Previous period" at bounding box center [769, 215] width 1190 height 50
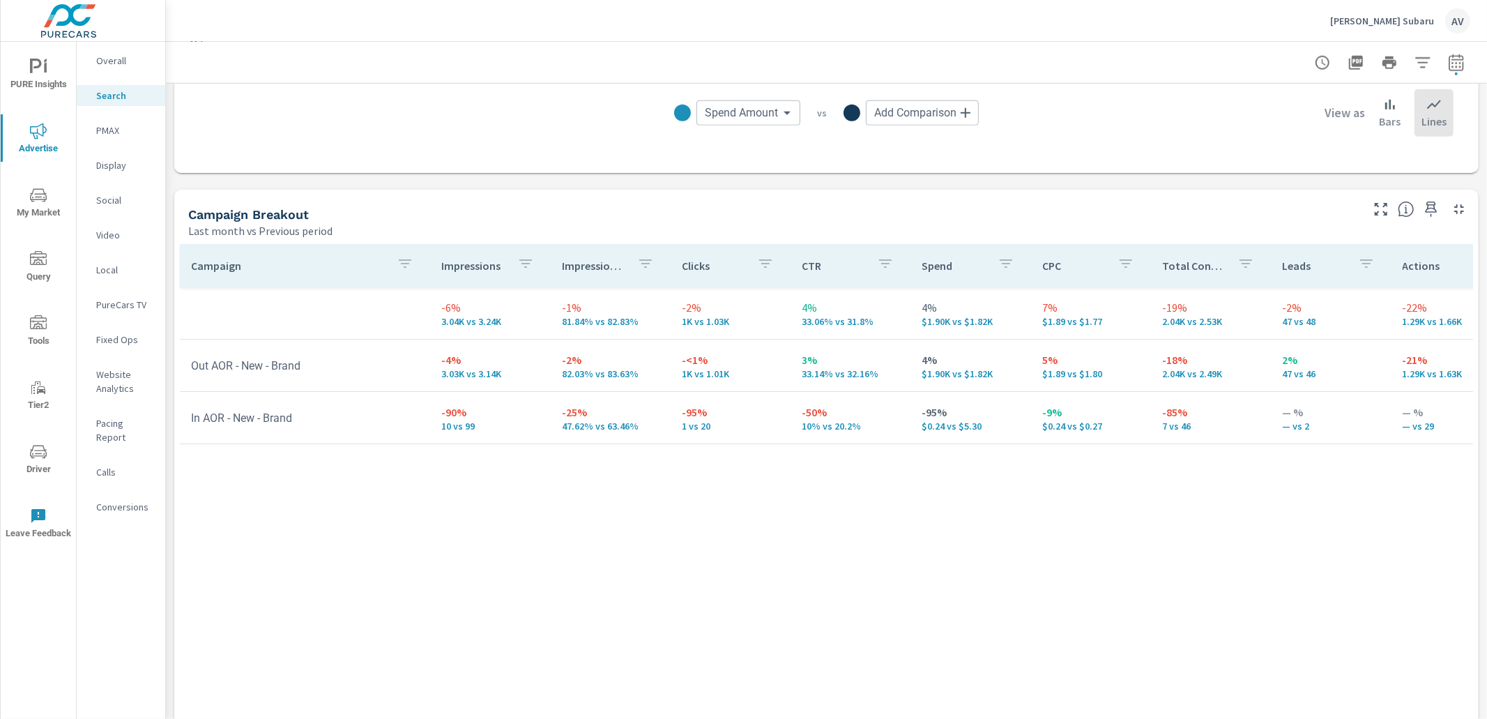
click at [461, 212] on div "Campaign Breakout" at bounding box center [773, 214] width 1171 height 16
click at [195, 209] on h5 "Campaign Breakout" at bounding box center [248, 214] width 121 height 15
click at [305, 430] on td "In AOR - New - Brand" at bounding box center [305, 418] width 250 height 36
drag, startPoint x: 432, startPoint y: 460, endPoint x: 356, endPoint y: 437, distance: 80.3
click at [431, 459] on div "Campaign Impressions Impression Share Clicks CTR Spend CPC Total Conversions Le…" at bounding box center [826, 493] width 1293 height 499
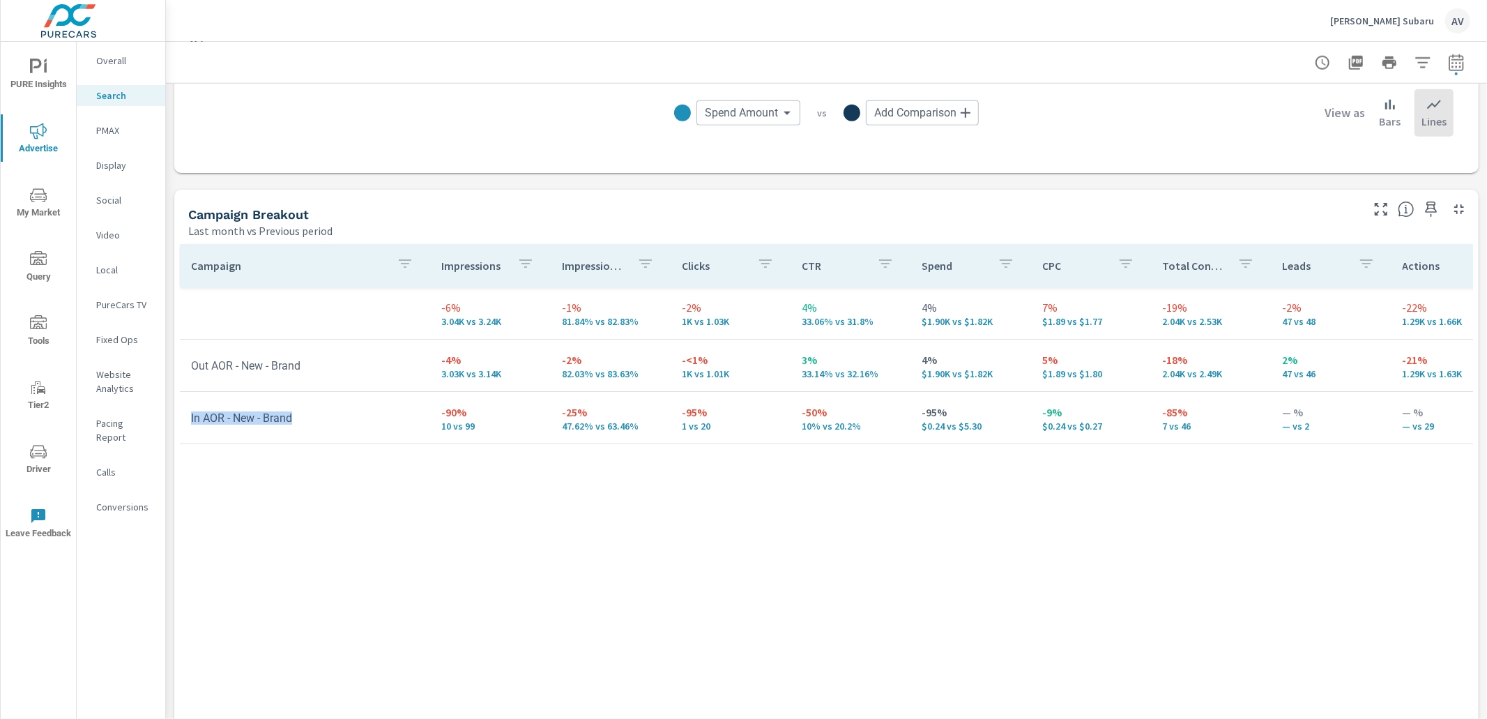
drag, startPoint x: 326, startPoint y: 425, endPoint x: 181, endPoint y: 415, distance: 144.7
click at [181, 415] on td "In AOR - New - Brand" at bounding box center [305, 418] width 250 height 36
click at [442, 496] on div "Campaign Impressions Impression Share Clicks CTR Spend CPC Total Conversions Le…" at bounding box center [826, 493] width 1293 height 499
drag, startPoint x: 478, startPoint y: 426, endPoint x: 393, endPoint y: 423, distance: 85.1
click at [393, 423] on tr "In AOR - New - Brand -90% 10 vs 99 -25% 47.62% vs 63.46% -95% 1 vs 20 -50% 10% …" at bounding box center [1086, 418] width 1812 height 52
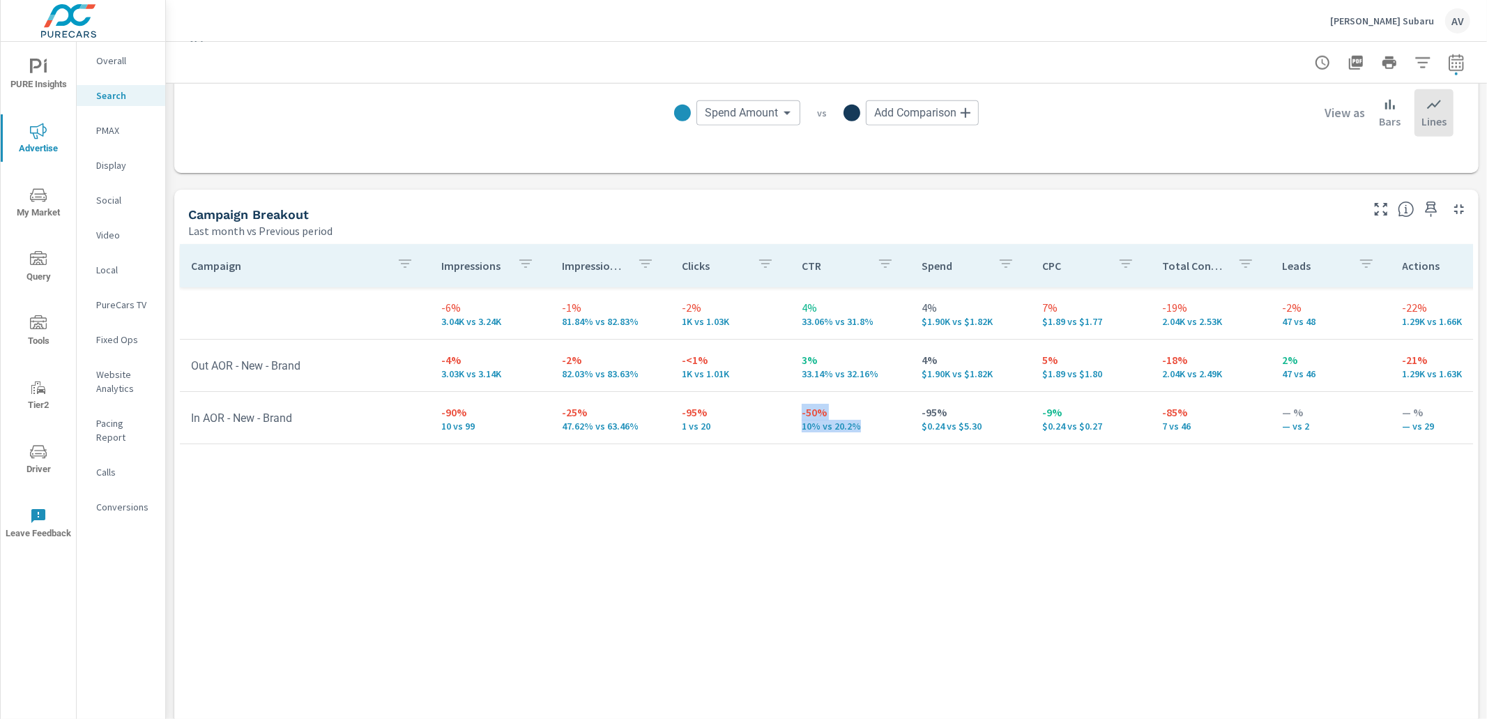
drag, startPoint x: 782, startPoint y: 439, endPoint x: 744, endPoint y: 435, distance: 38.6
click at [746, 435] on tr "In AOR - New - Brand -90% 10 vs 99 -25% 47.62% vs 63.46% -95% 1 vs 20 -50% 10% …" at bounding box center [1086, 418] width 1812 height 52
click at [922, 417] on p "-95%" at bounding box center [971, 412] width 98 height 17
click at [711, 423] on p "1 vs 20" at bounding box center [731, 425] width 98 height 11
click at [717, 450] on div "Campaign Impressions Impression Share Clicks CTR Spend CPC Total Conversions Le…" at bounding box center [826, 493] width 1293 height 499
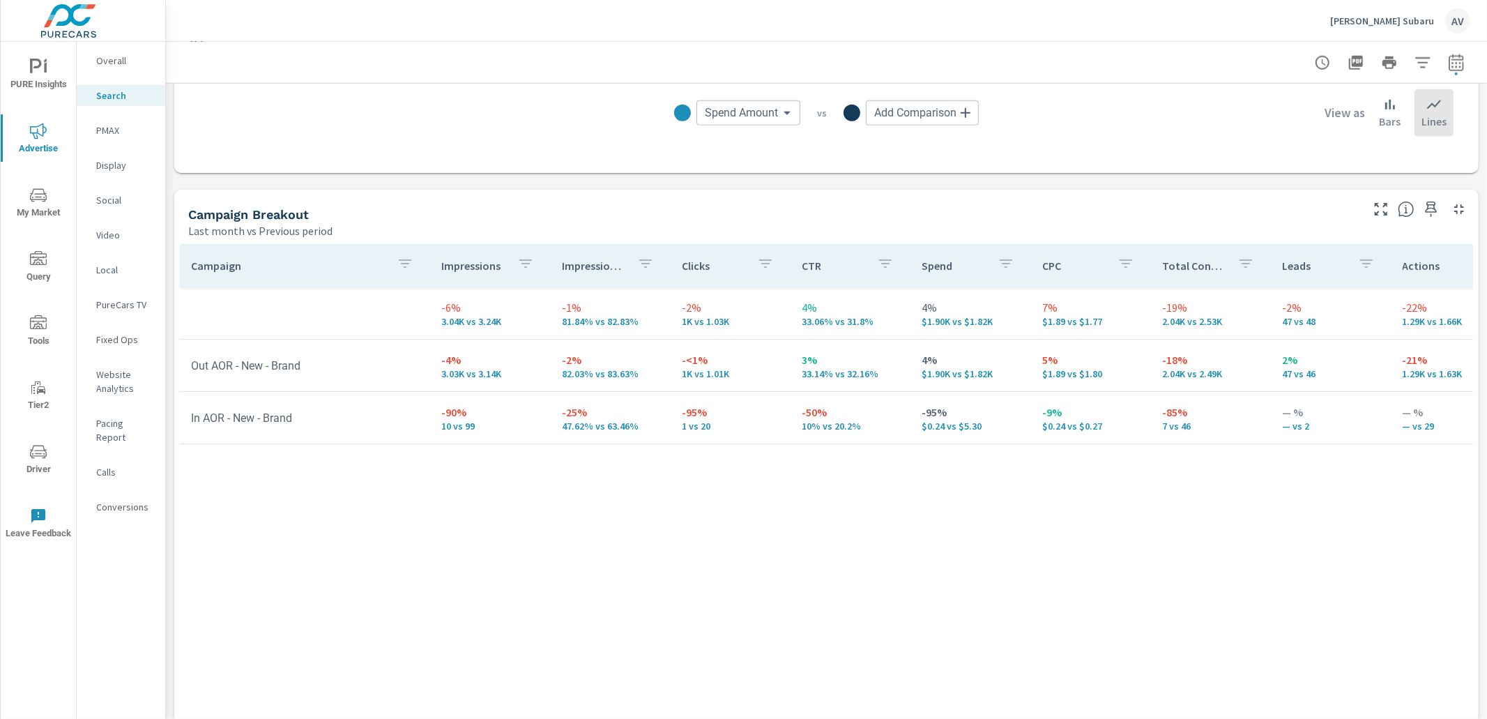
drag, startPoint x: 999, startPoint y: 534, endPoint x: 988, endPoint y: 527, distance: 12.6
click at [997, 533] on div "Campaign Impressions Impression Share Clicks CTR Spend CPC Total Conversions Le…" at bounding box center [826, 493] width 1293 height 499
click at [870, 381] on td "3% 33.14% vs 32.16%" at bounding box center [851, 365] width 120 height 50
drag, startPoint x: 872, startPoint y: 374, endPoint x: 796, endPoint y: 379, distance: 75.4
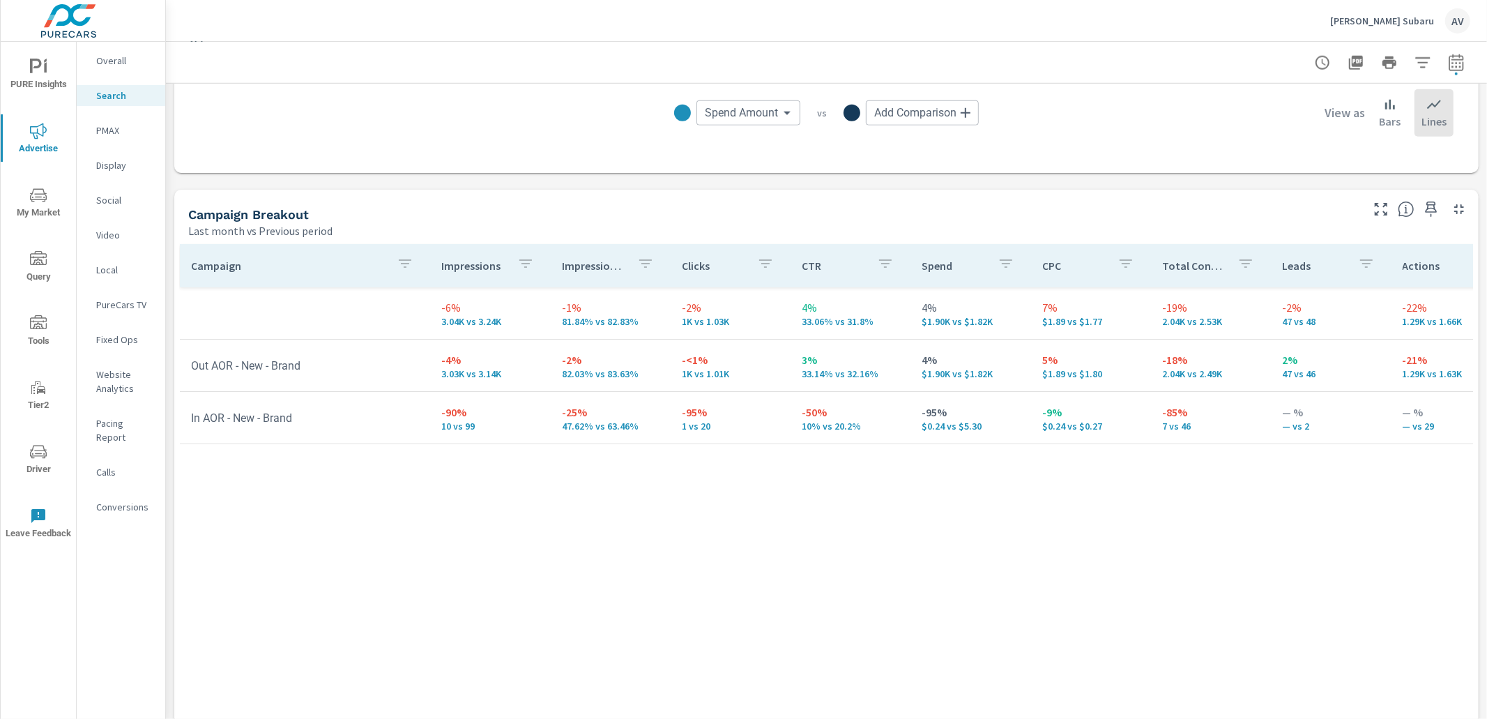
click at [796, 379] on td "3% 33.14% vs 32.16%" at bounding box center [851, 365] width 120 height 50
click at [913, 490] on div "Campaign Impressions Impression Share Clicks CTR Spend CPC Total Conversions Le…" at bounding box center [826, 493] width 1293 height 499
click at [458, 208] on div "Campaign Breakout" at bounding box center [773, 214] width 1171 height 16
click at [321, 204] on div "Campaign Breakout Last month vs Previous period" at bounding box center [769, 215] width 1190 height 50
click at [626, 198] on div "Campaign Breakout Last month vs Previous period" at bounding box center [769, 215] width 1190 height 50
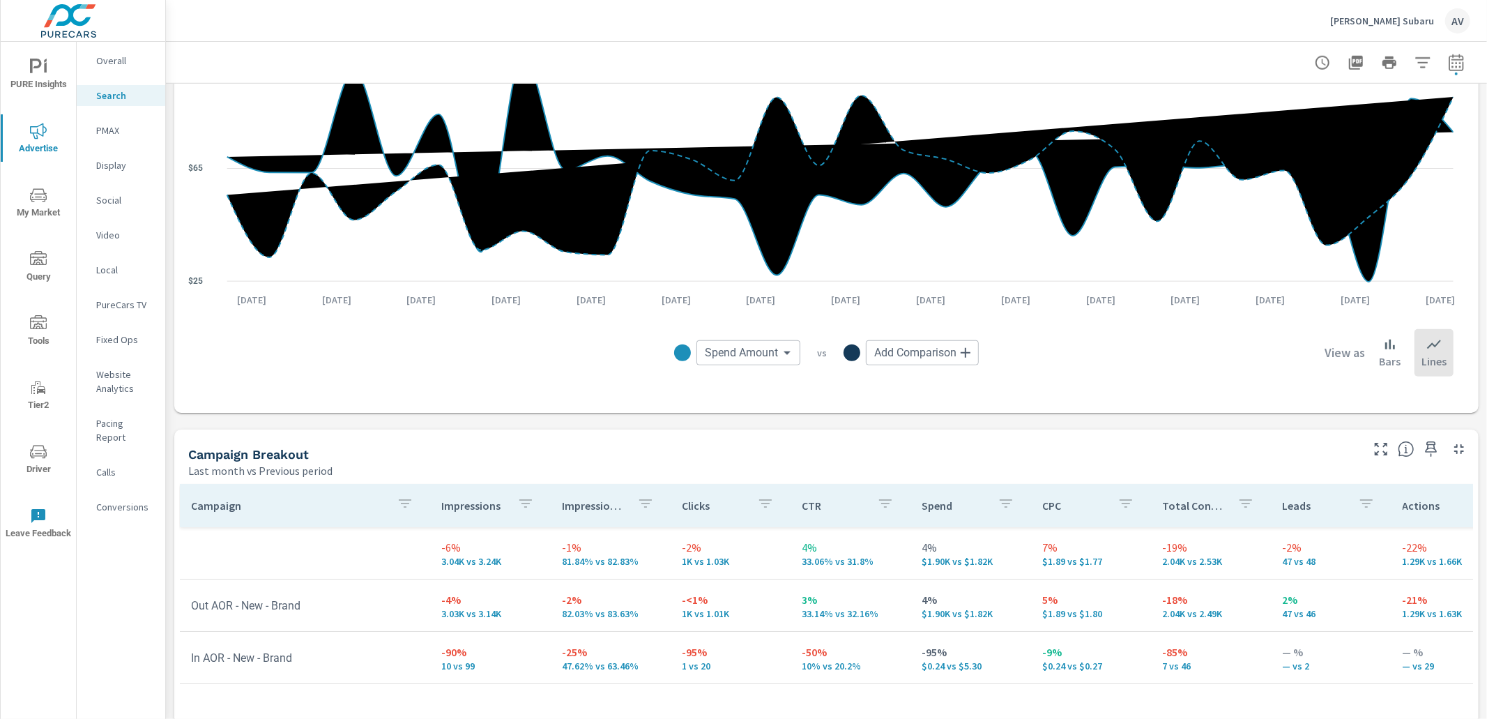
scroll to position [1002, 0]
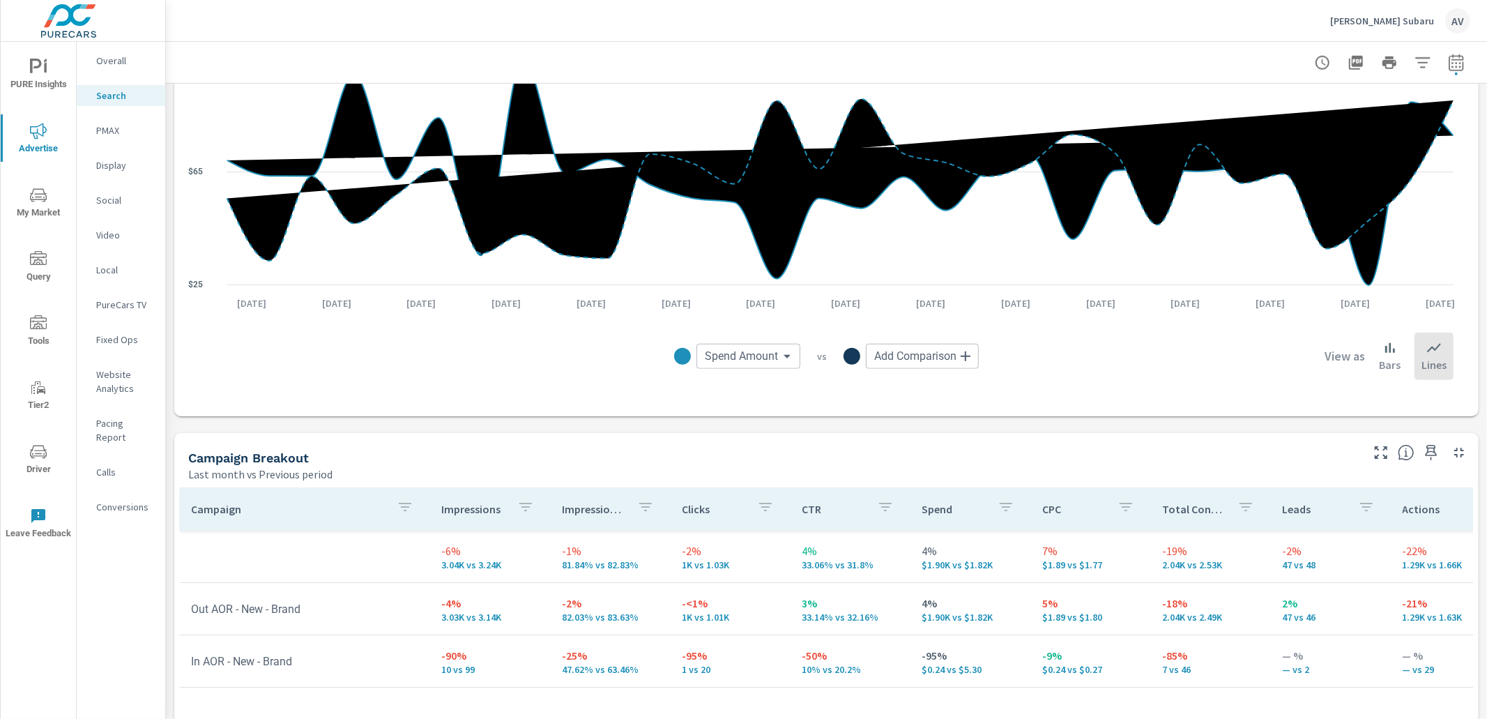
click at [481, 422] on div "Impressions Last month vs Previous period -6% 3.04K vs 3.24K Clicks Last month …" at bounding box center [826, 52] width 1321 height 1940
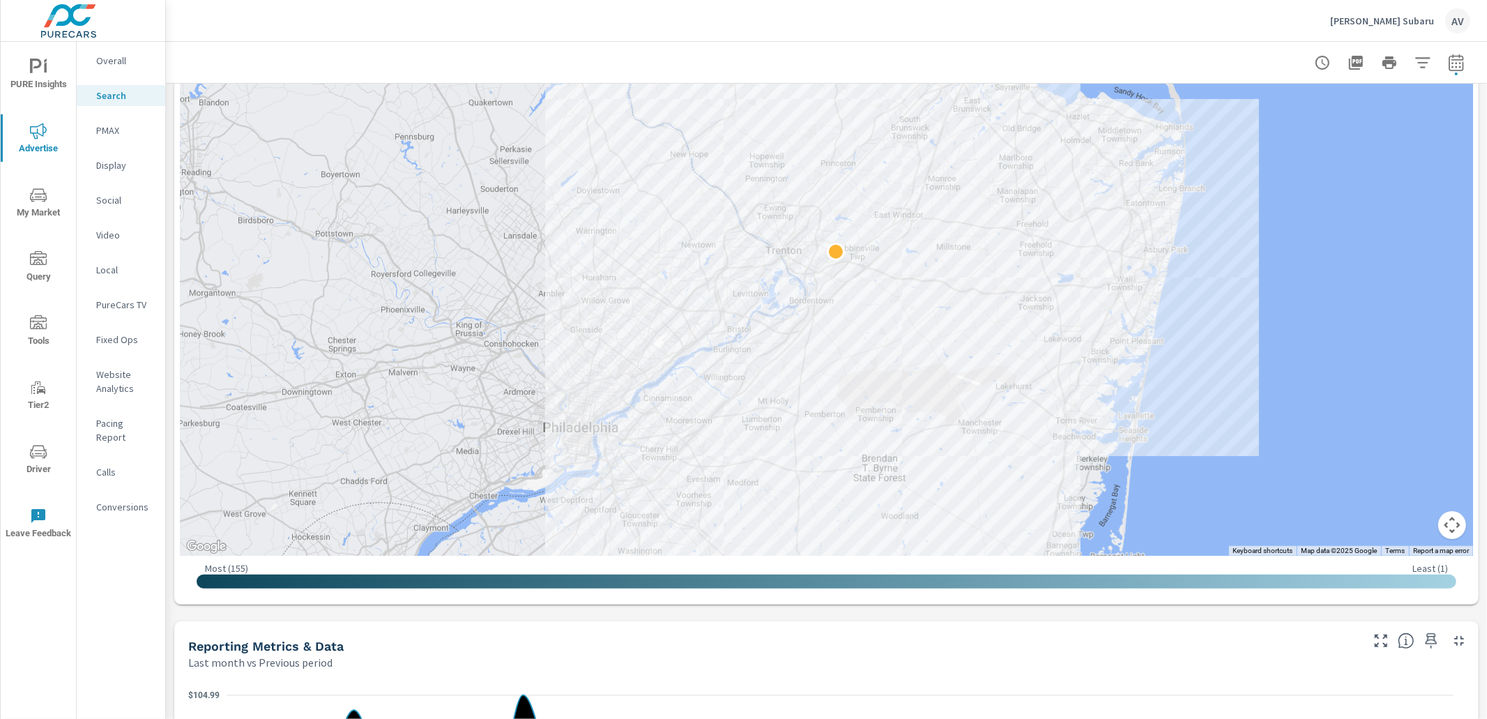
scroll to position [296, 0]
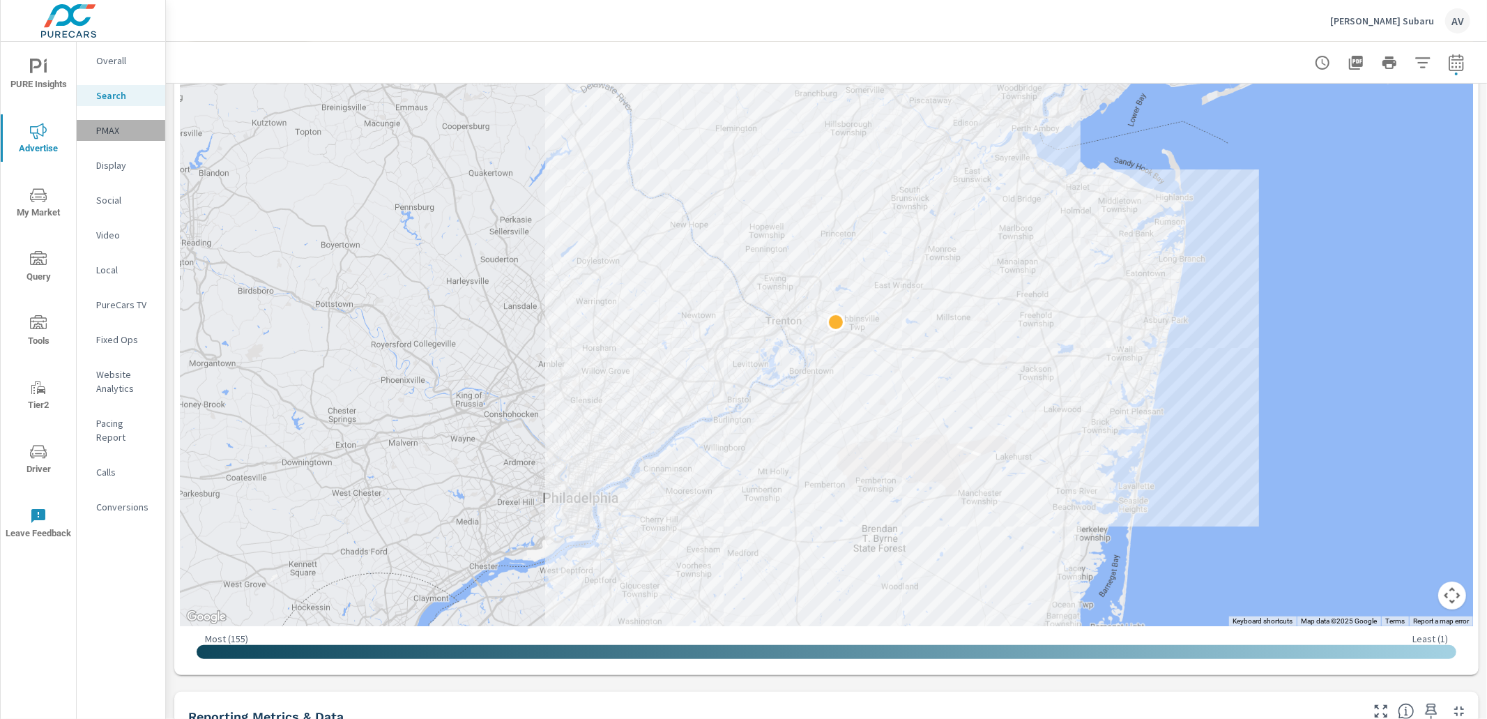
click at [120, 133] on p "PMAX" at bounding box center [125, 130] width 58 height 14
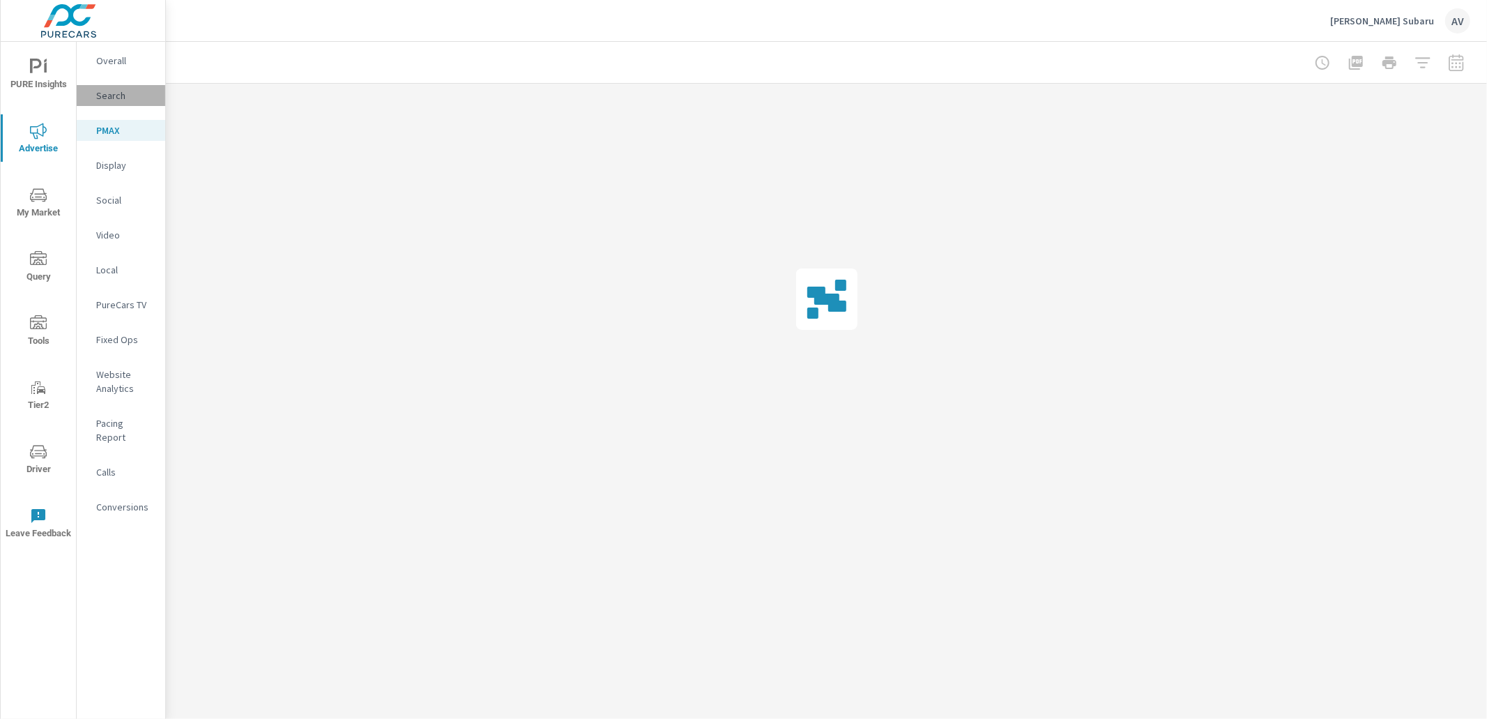
click at [121, 97] on p "Search" at bounding box center [125, 96] width 58 height 14
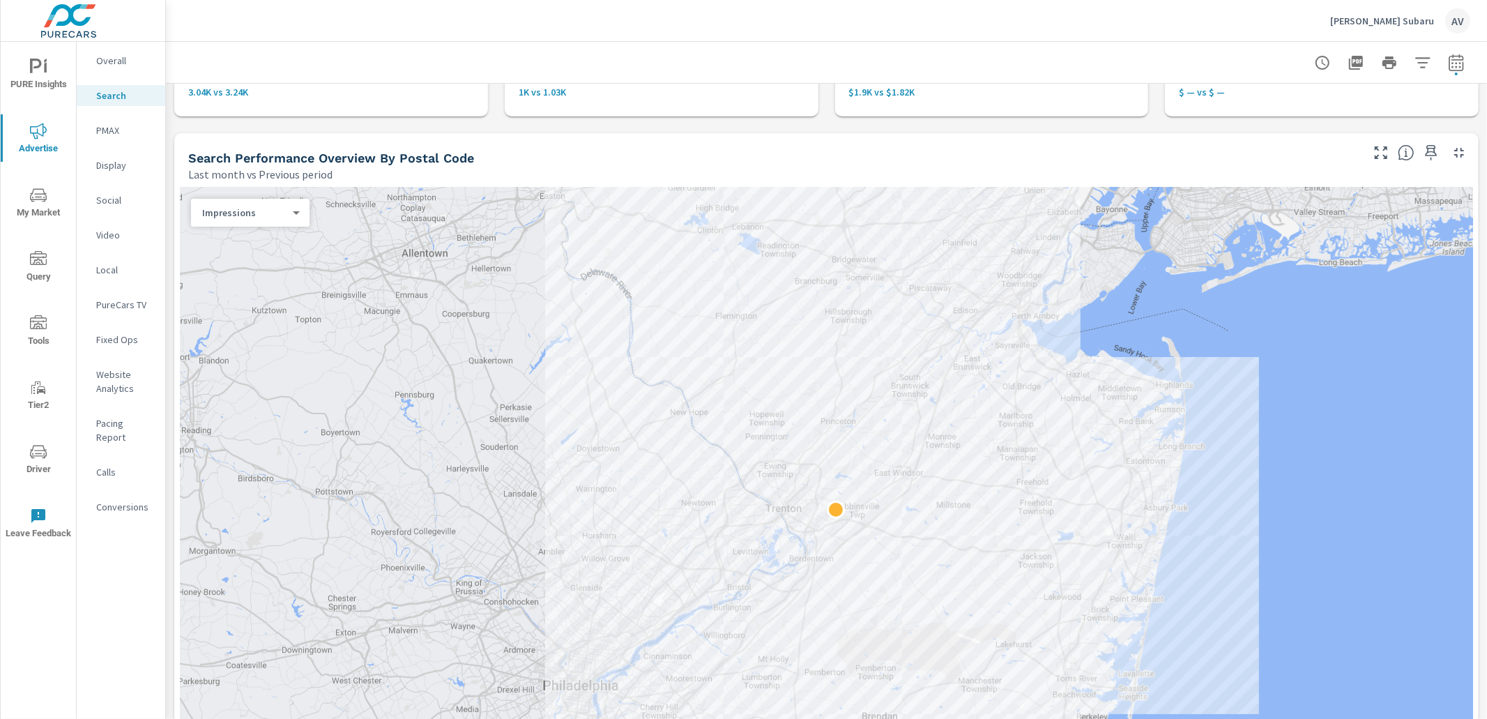
scroll to position [107, 0]
click at [133, 132] on p "PMAX" at bounding box center [125, 130] width 58 height 14
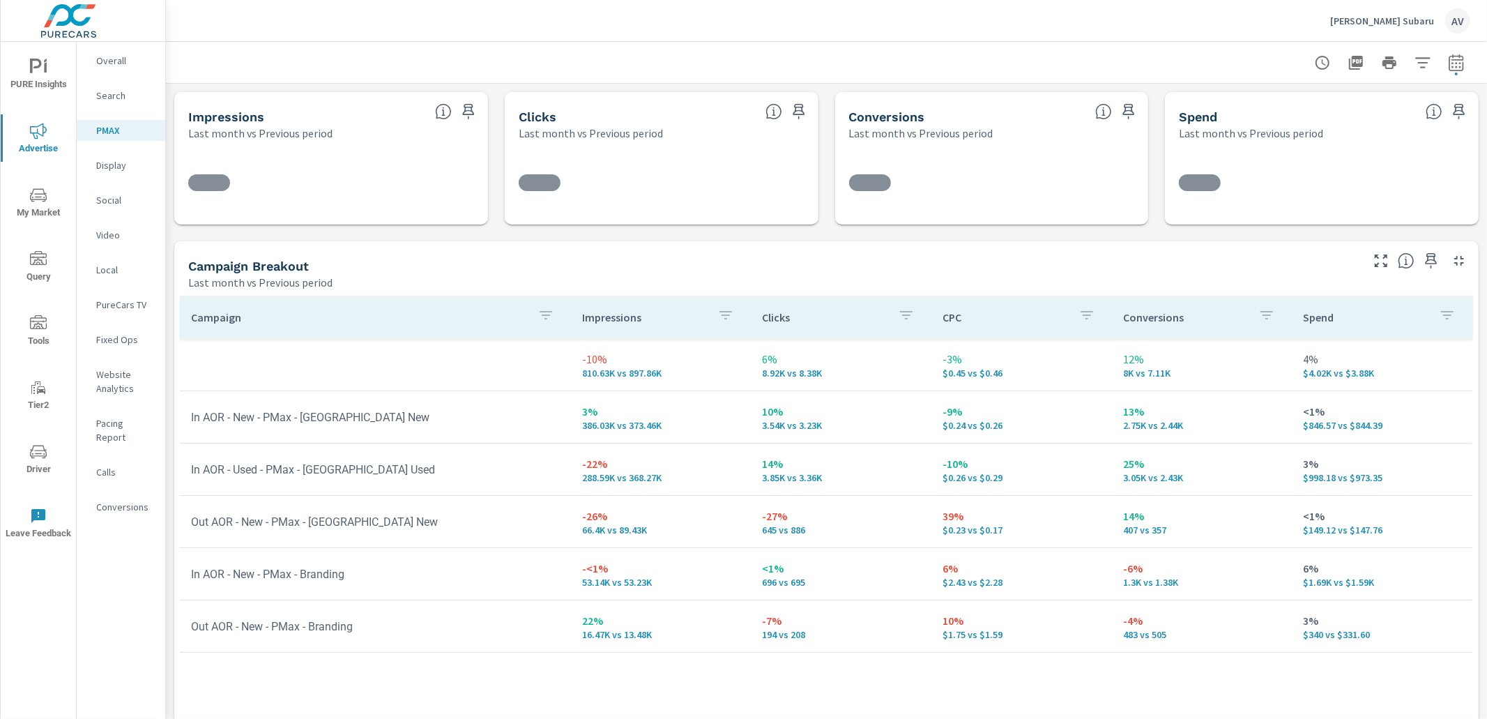
click at [165, 139] on div "PURE Insights Advertise My Market Query Tools Tier2 Driver Leave Feedback Overa…" at bounding box center [83, 359] width 166 height 719
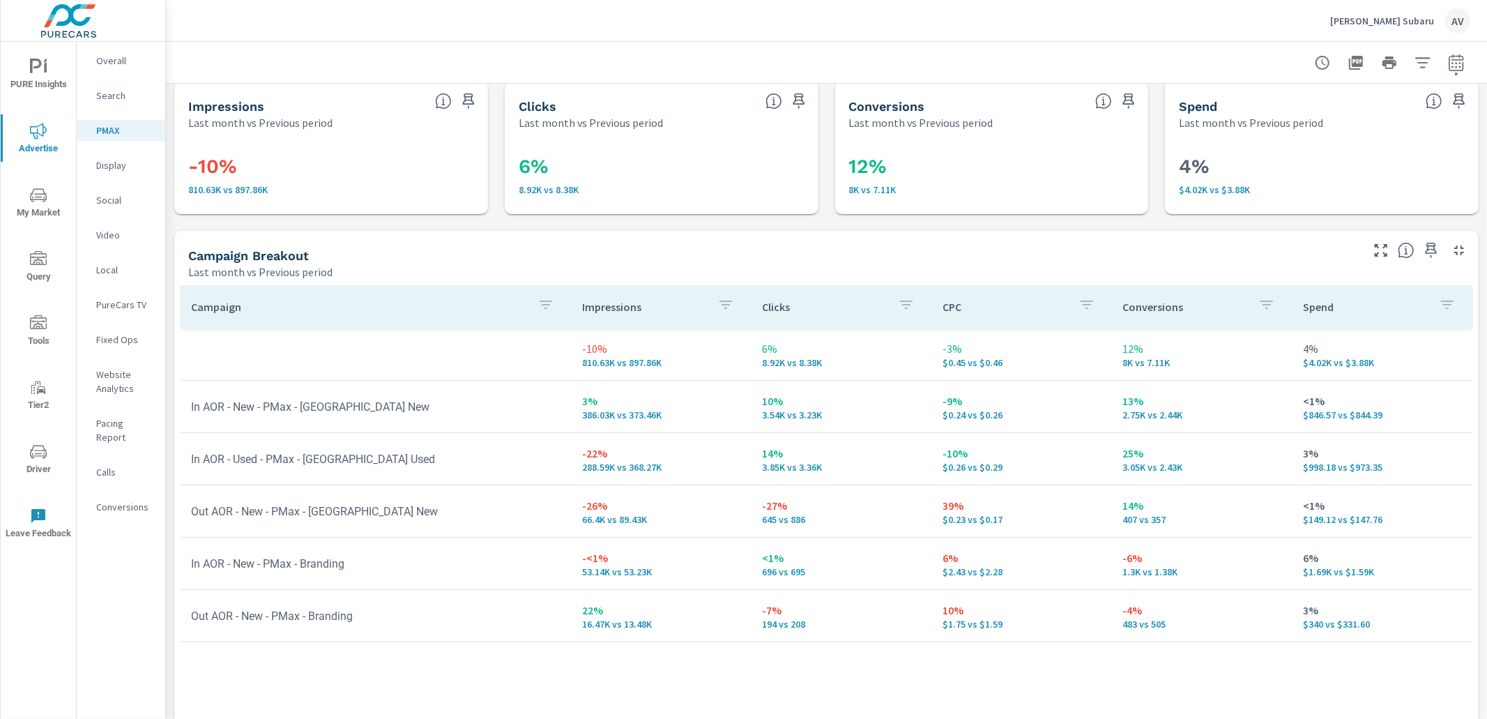
scroll to position [70, 0]
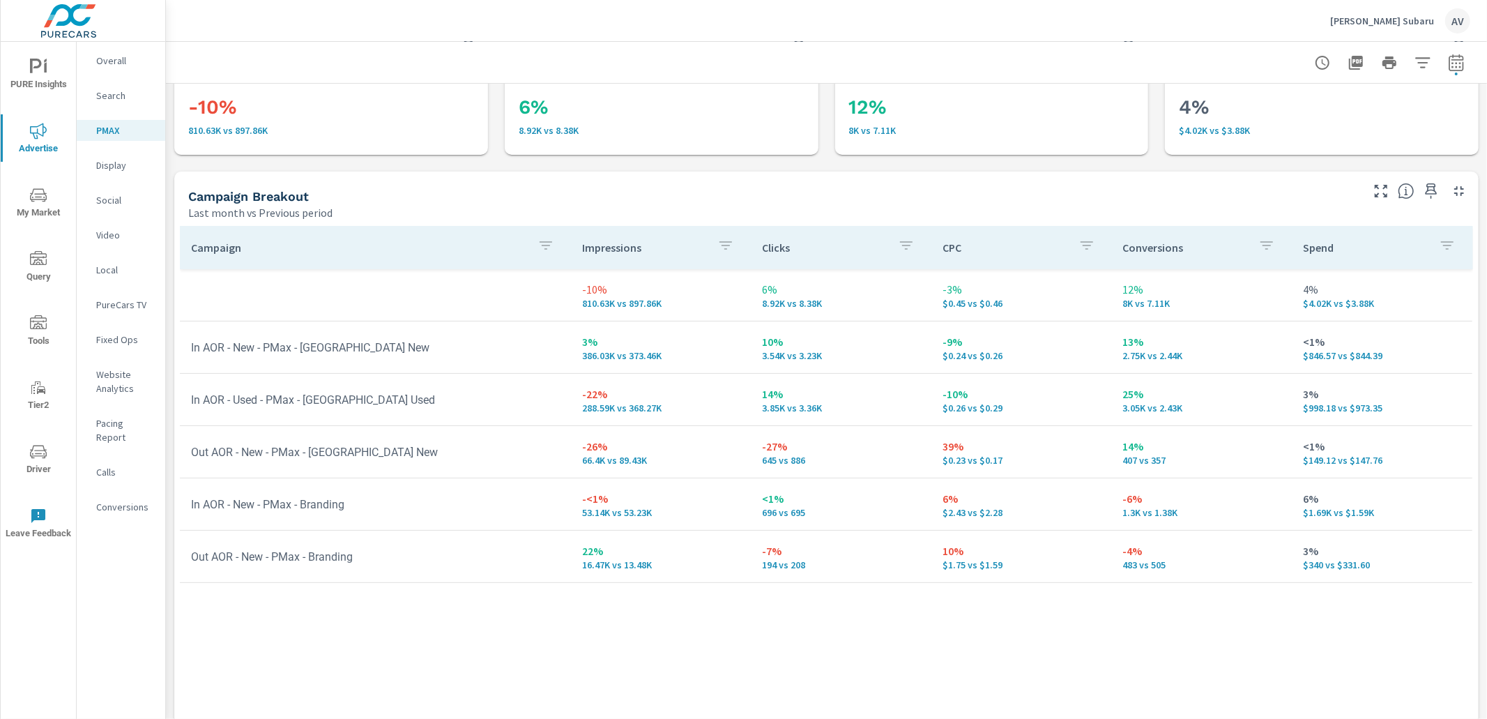
click at [168, 250] on div "Impressions Last month vs Previous period -10% 810.63K vs 897.86K Clicks Last m…" at bounding box center [826, 387] width 1321 height 746
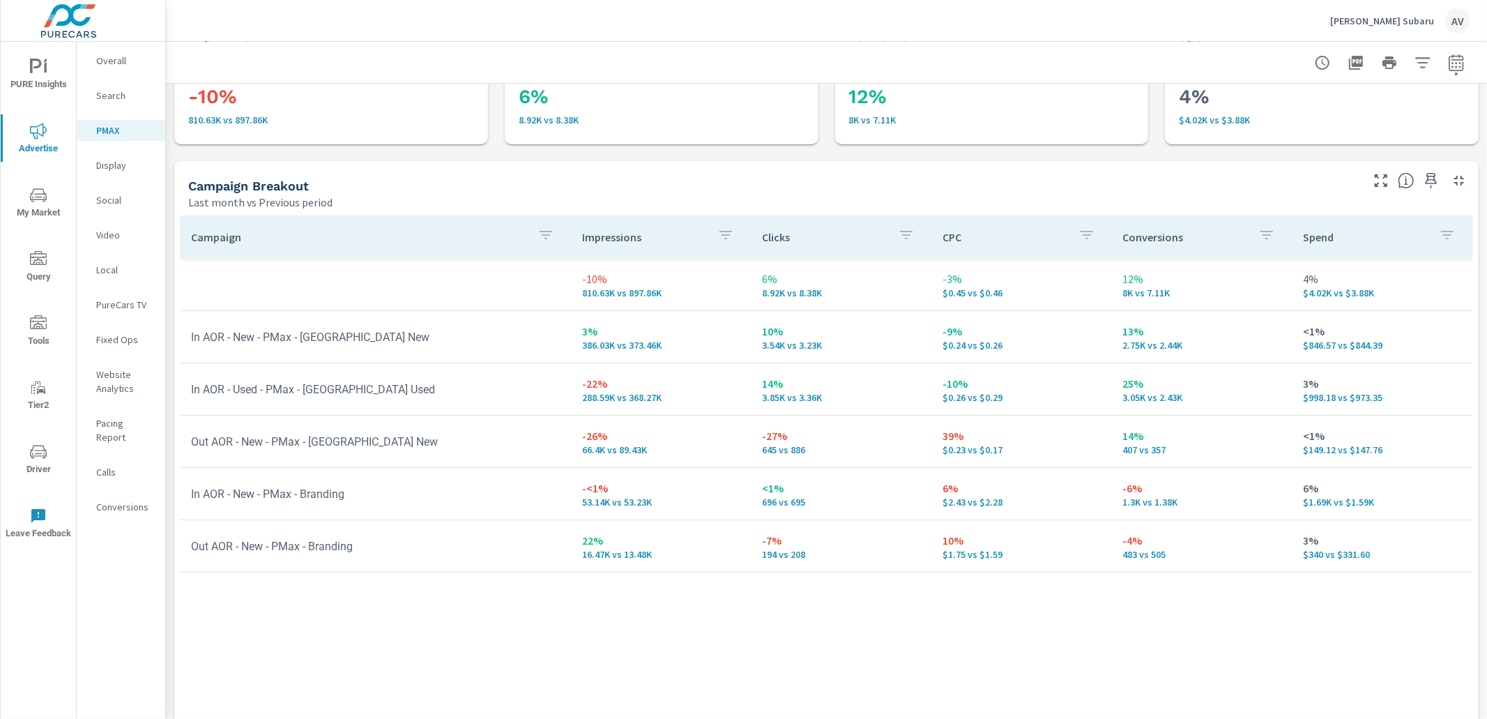
scroll to position [84, 0]
click at [393, 213] on th "Campaign" at bounding box center [375, 233] width 391 height 43
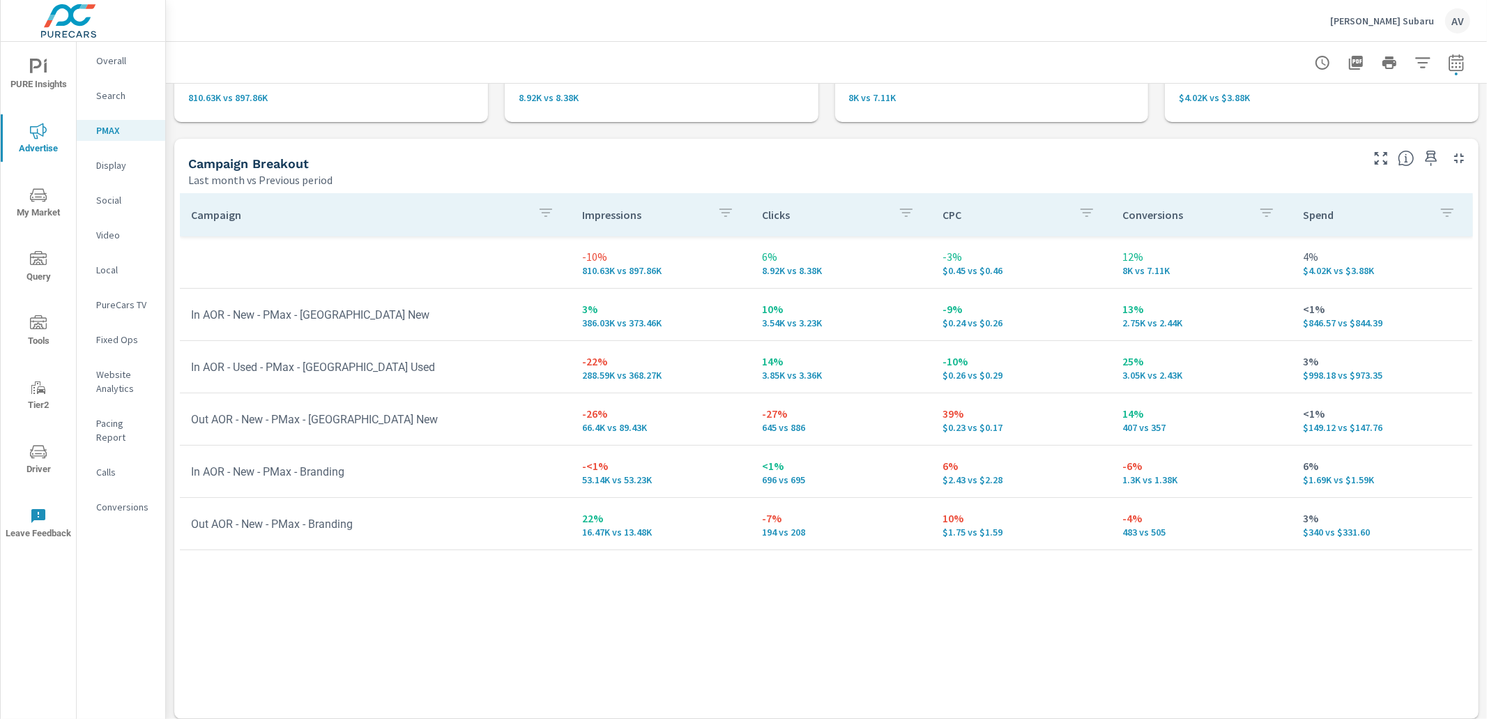
scroll to position [110, 0]
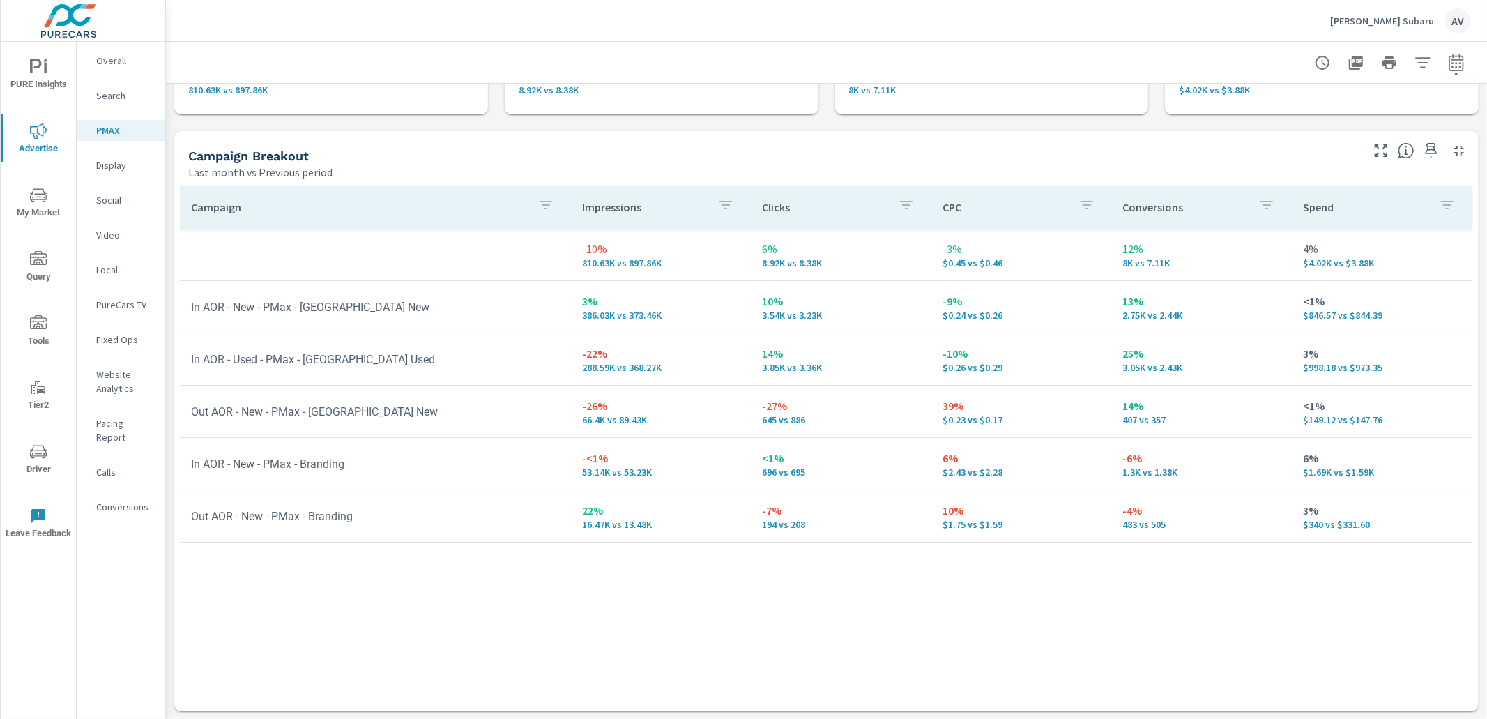
click at [1183, 223] on th "Conversions" at bounding box center [1202, 206] width 181 height 43
click at [1102, 592] on div "Campaign Impressions Clicks CPC Conversions Spend -10% 810.63K vs 897.86K 6% 8.…" at bounding box center [826, 434] width 1293 height 499
click at [545, 556] on div "Campaign Impressions Clicks CPC Conversions Spend -10% 810.63K vs 897.86K 6% 8.…" at bounding box center [826, 434] width 1293 height 499
click at [167, 247] on div "Impressions Last month vs Previous period -10% 810.63K vs 897.86K Clicks Last m…" at bounding box center [826, 347] width 1321 height 746
click at [119, 158] on p "Display" at bounding box center [125, 165] width 58 height 14
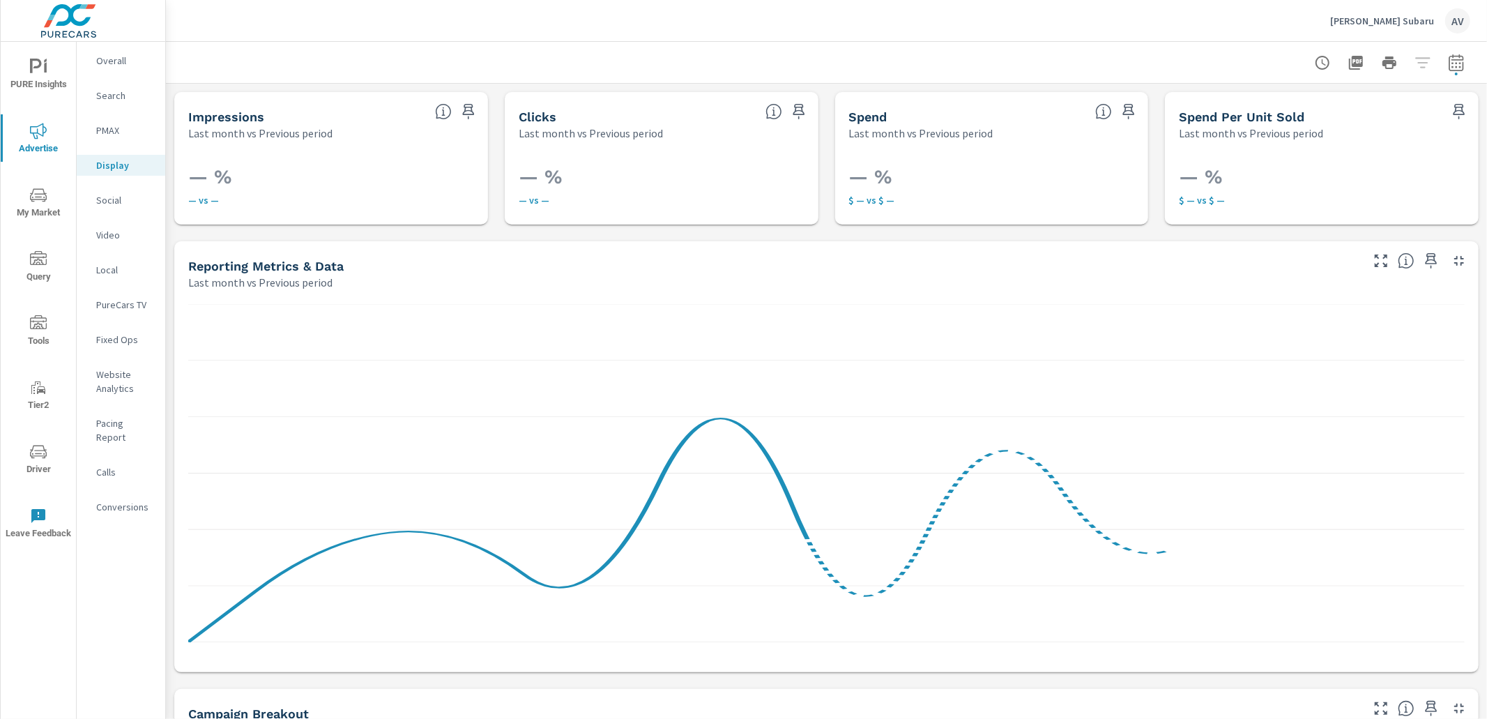
click at [107, 131] on p "PMAX" at bounding box center [125, 130] width 58 height 14
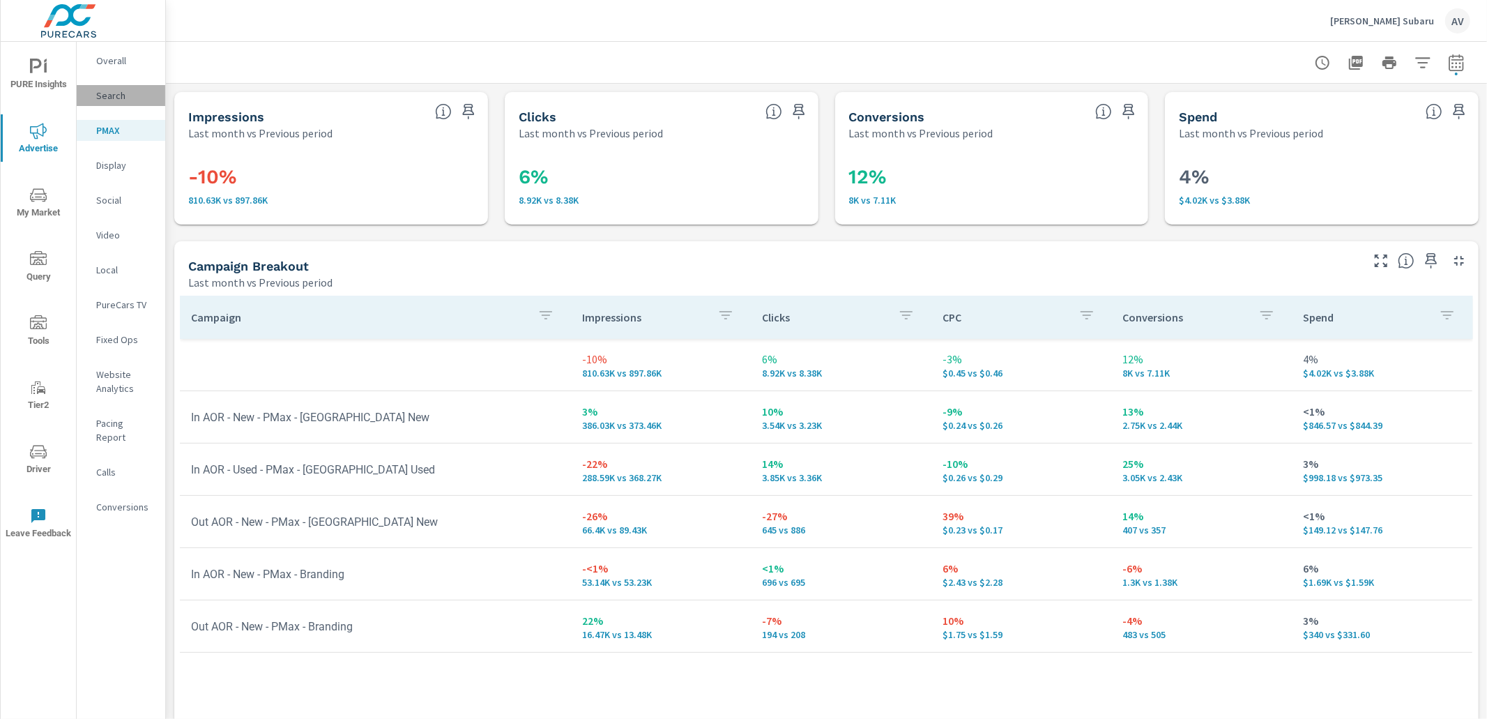
click at [112, 99] on p "Search" at bounding box center [125, 96] width 58 height 14
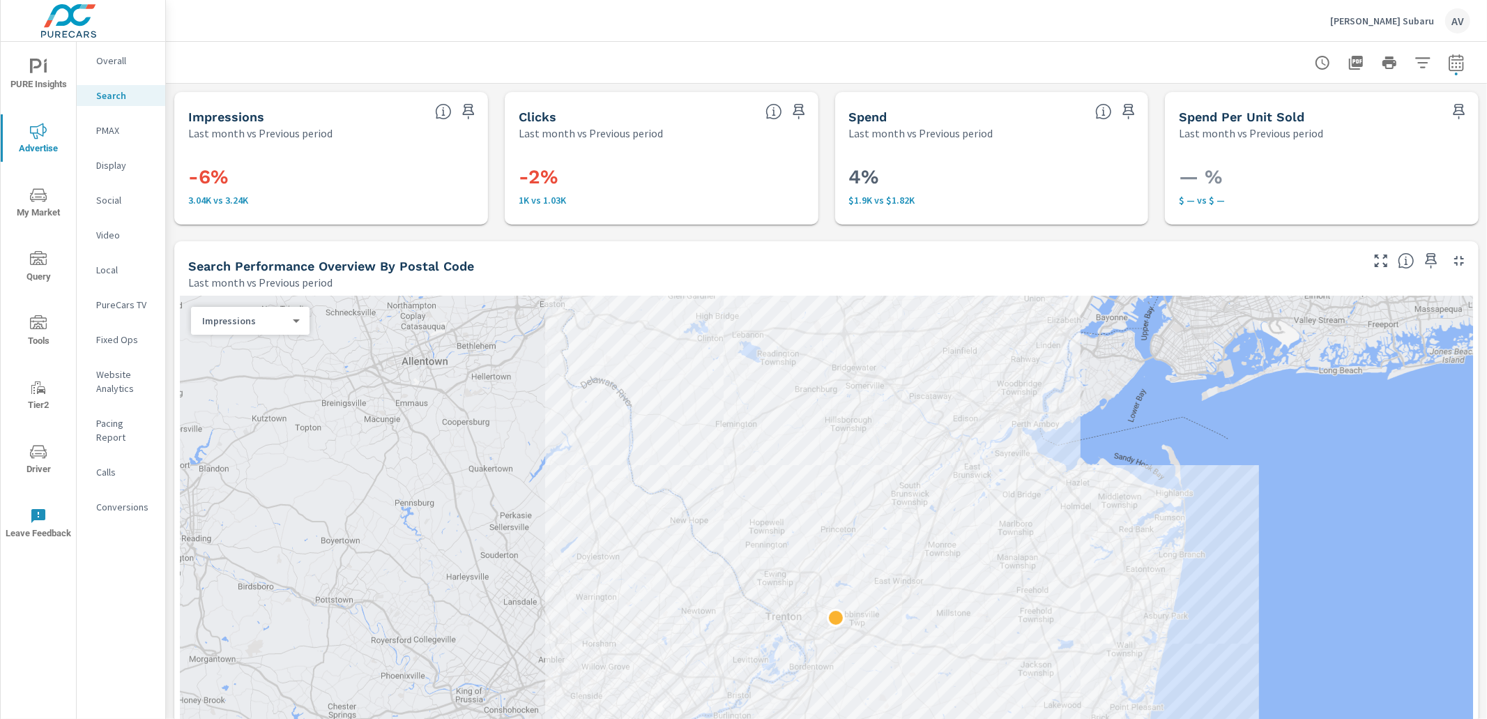
click at [177, 205] on div "-6% 3.04K vs 3.24K" at bounding box center [331, 183] width 314 height 84
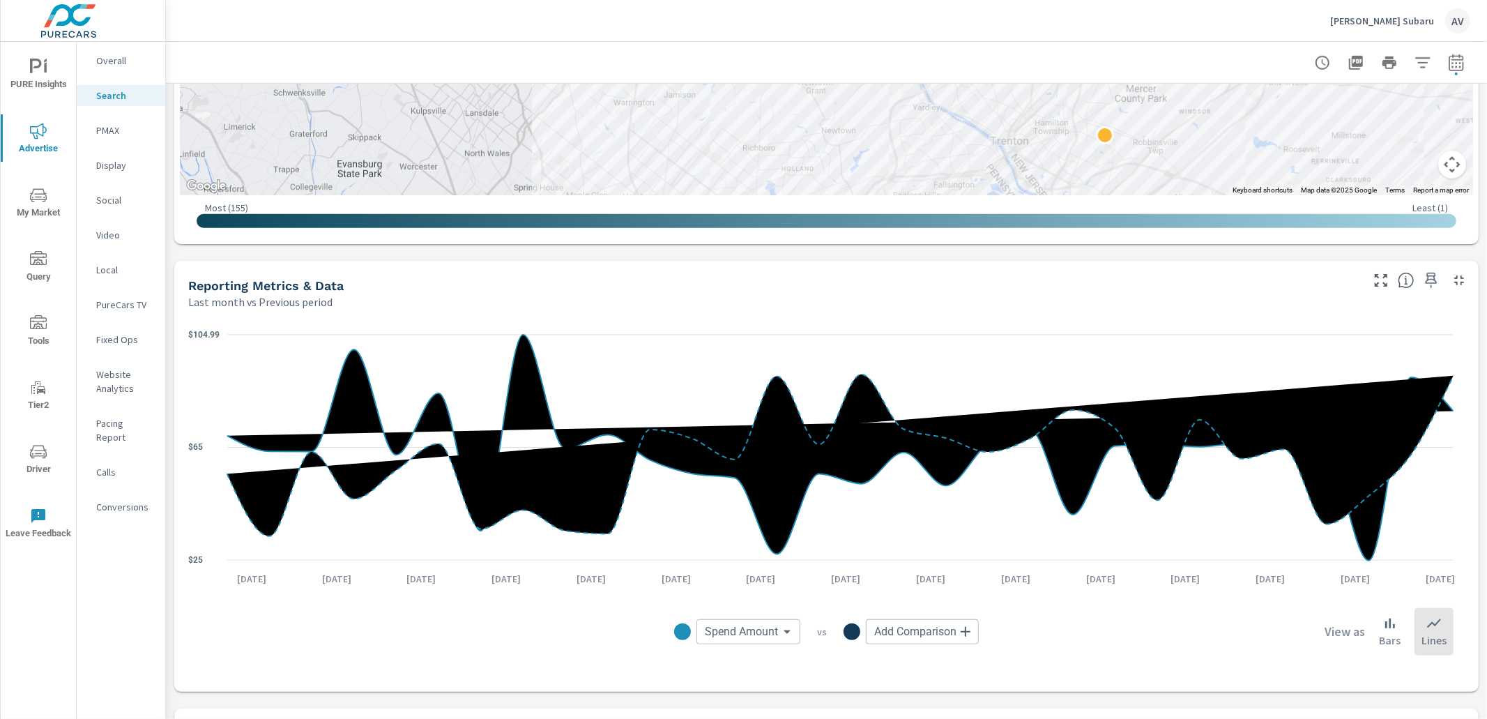
scroll to position [762, 0]
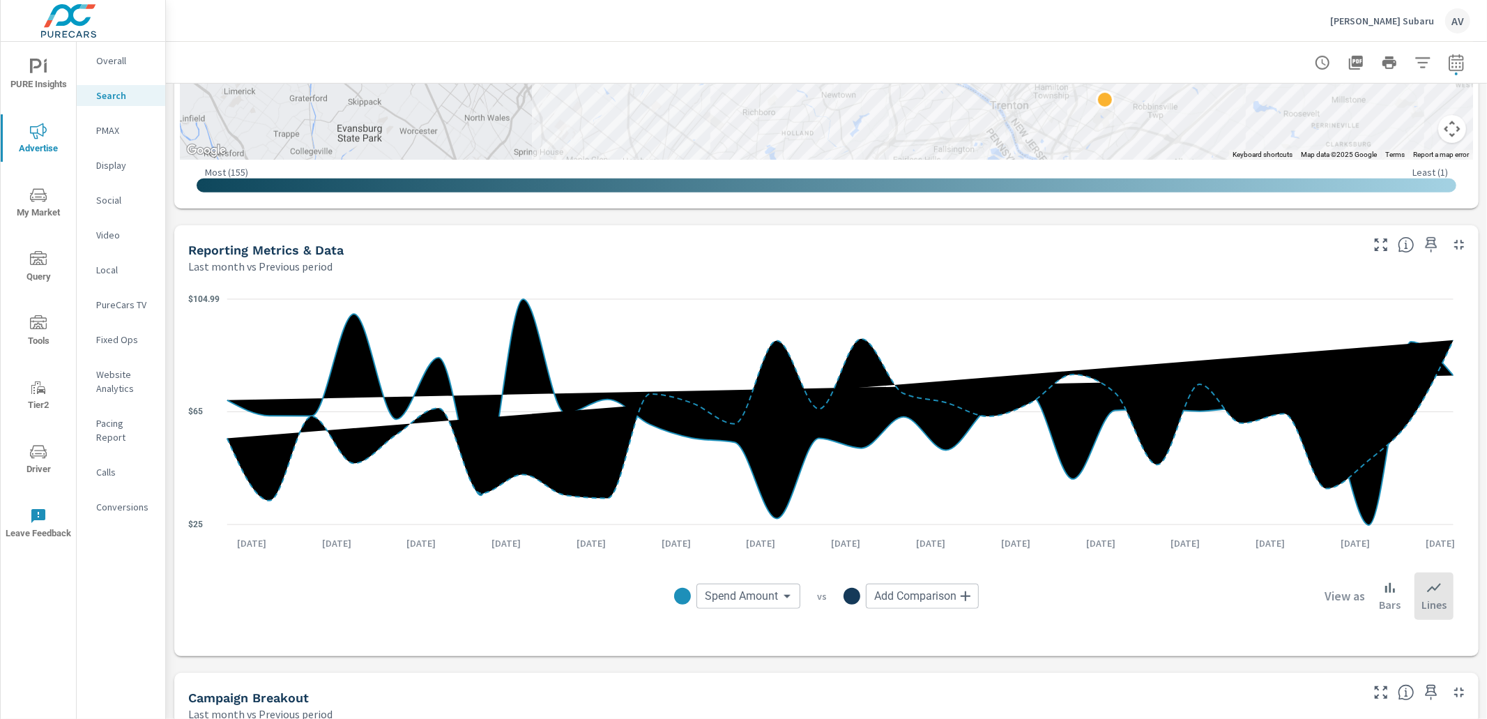
click at [167, 480] on div "Impressions Last month vs Previous period -6% 3.04K vs 3.24K Clicks Last month …" at bounding box center [826, 292] width 1321 height 1940
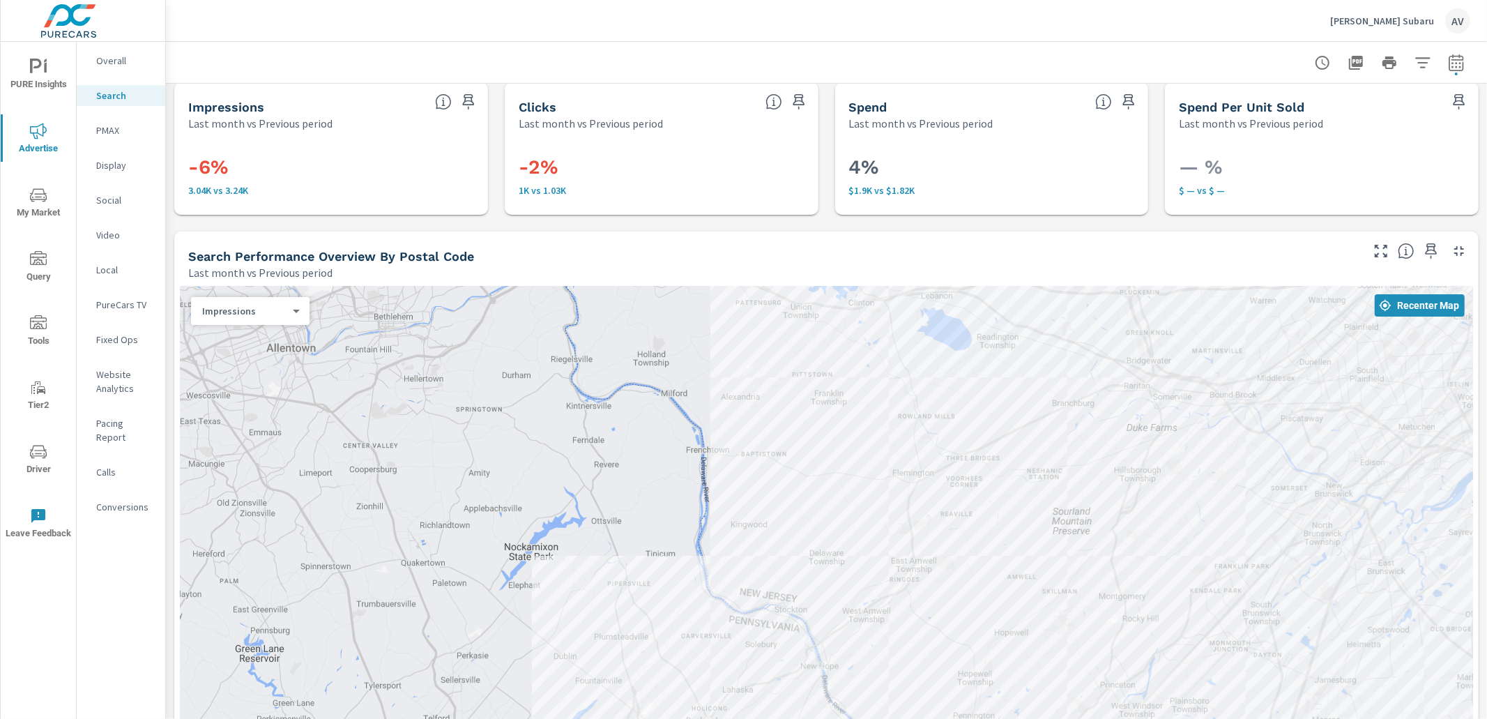
scroll to position [0, 0]
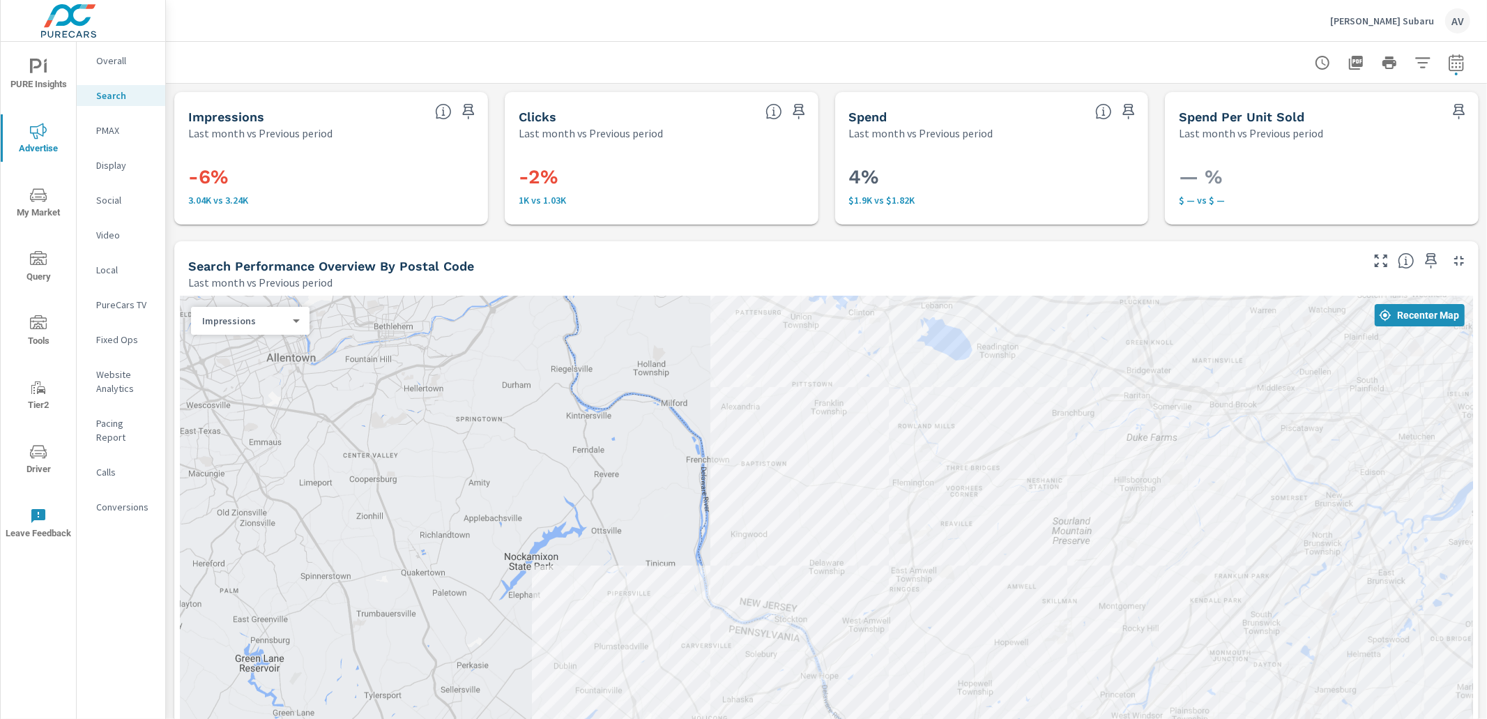
click at [145, 128] on p "PMAX" at bounding box center [125, 130] width 58 height 14
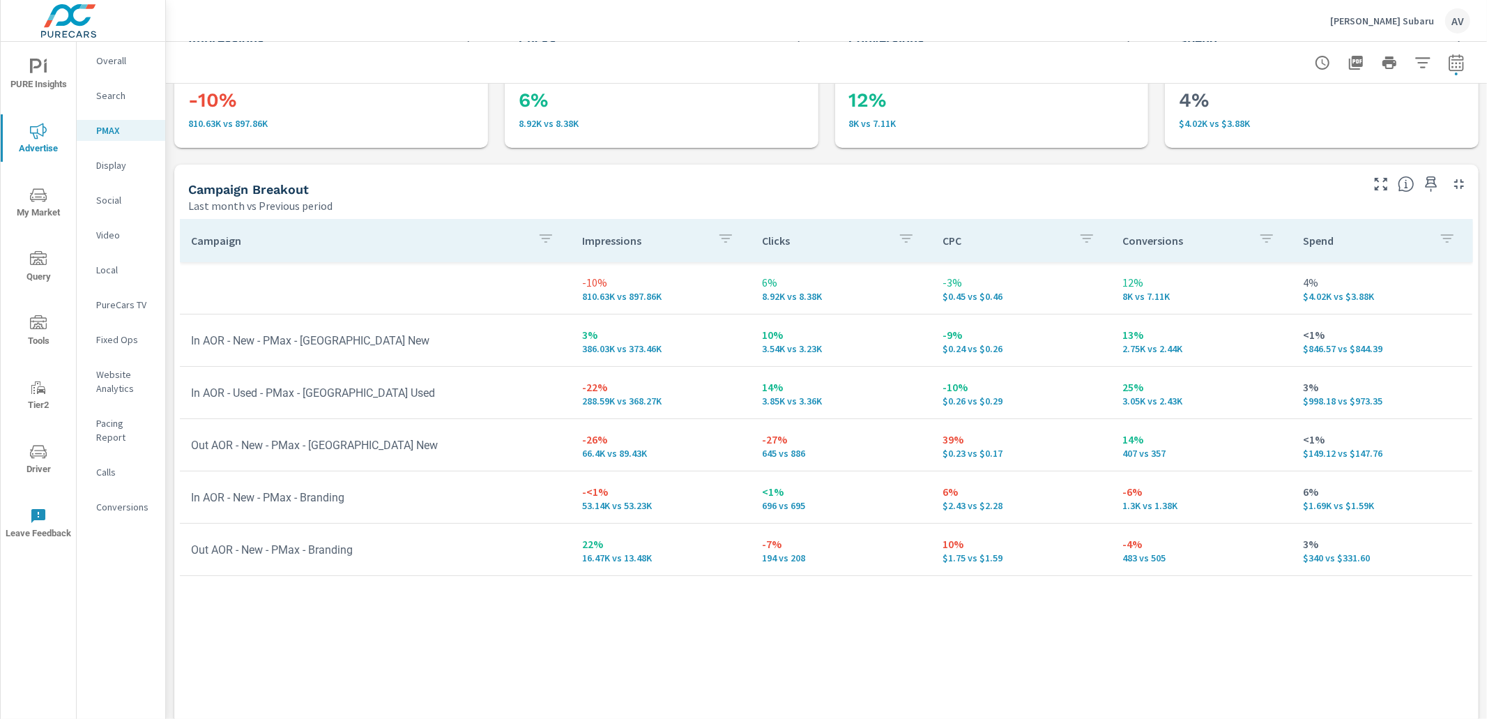
scroll to position [77, 0]
click at [110, 90] on p "Search" at bounding box center [125, 96] width 58 height 14
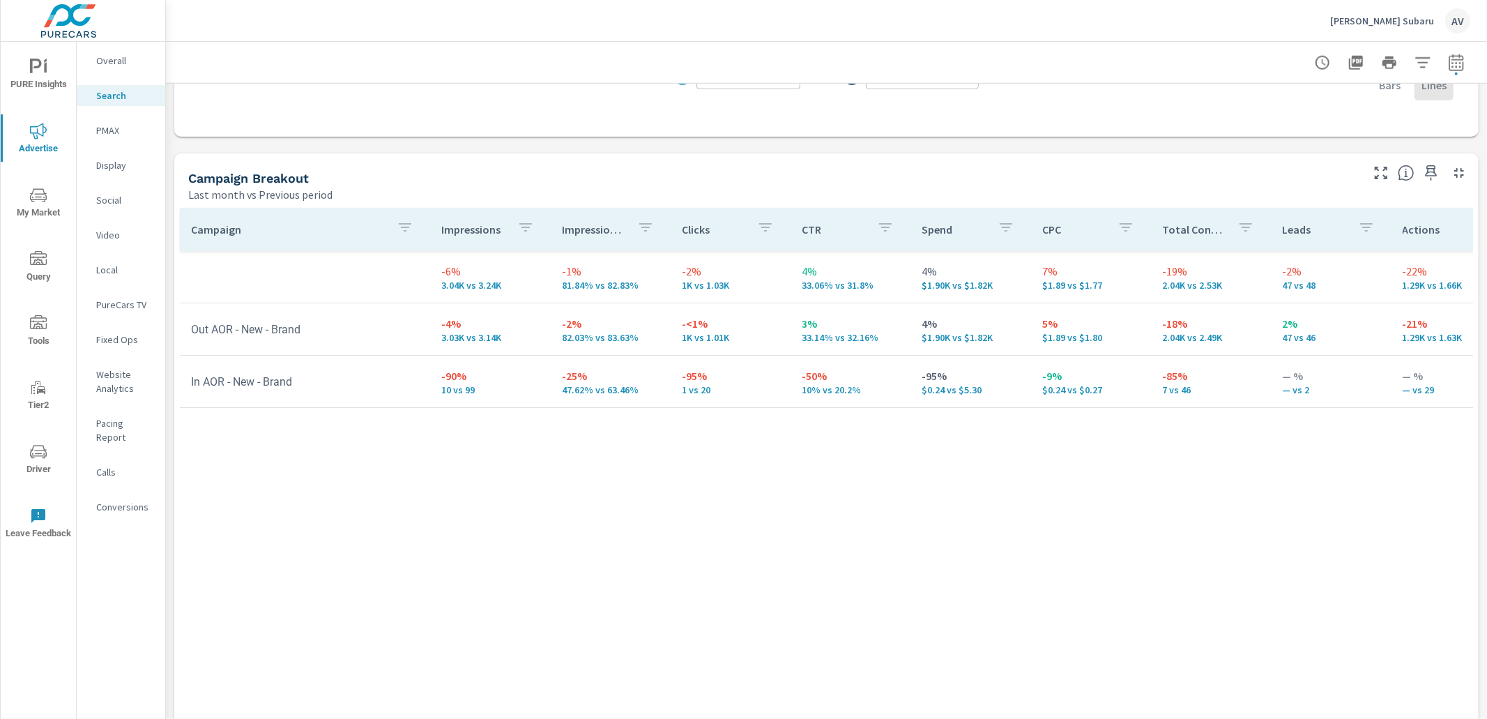
scroll to position [1283, 0]
click at [617, 578] on div "Campaign Impressions Impression Share Clicks CTR Spend CPC Total Conversions Le…" at bounding box center [826, 455] width 1293 height 499
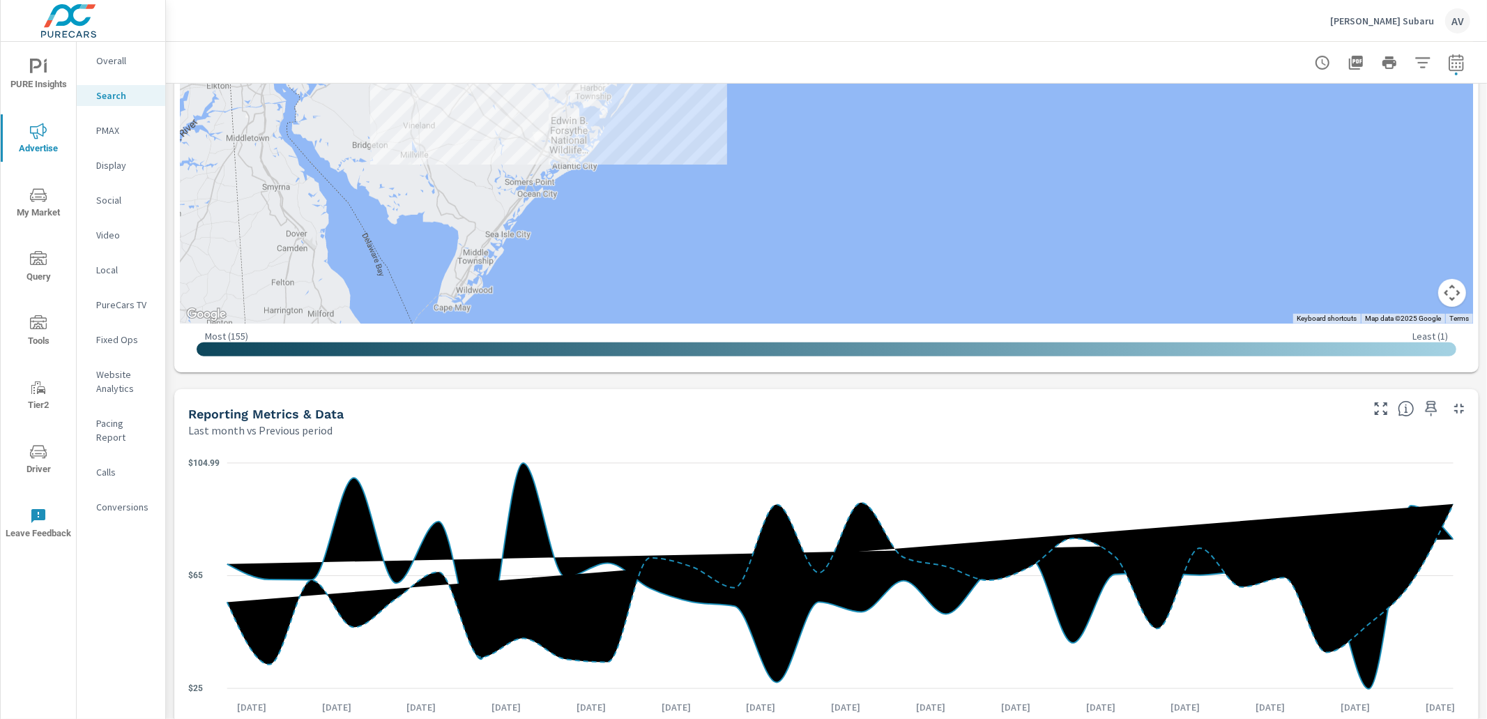
scroll to position [416, 0]
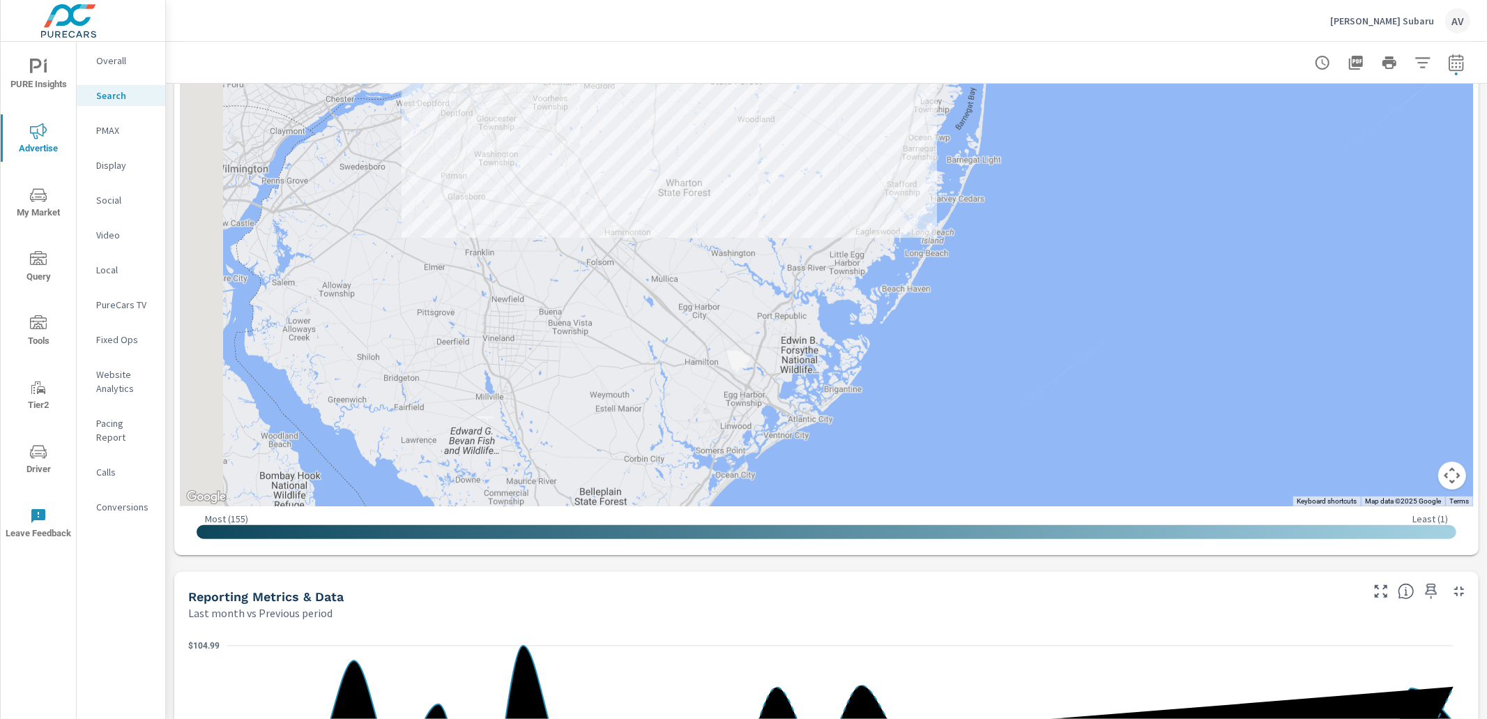
drag, startPoint x: 468, startPoint y: 351, endPoint x: 803, endPoint y: 614, distance: 426.0
click at [802, 614] on div "Impressions Last month vs Previous period -6% 3.04K vs 3.24K Clicks Last month …" at bounding box center [826, 638] width 1321 height 1940
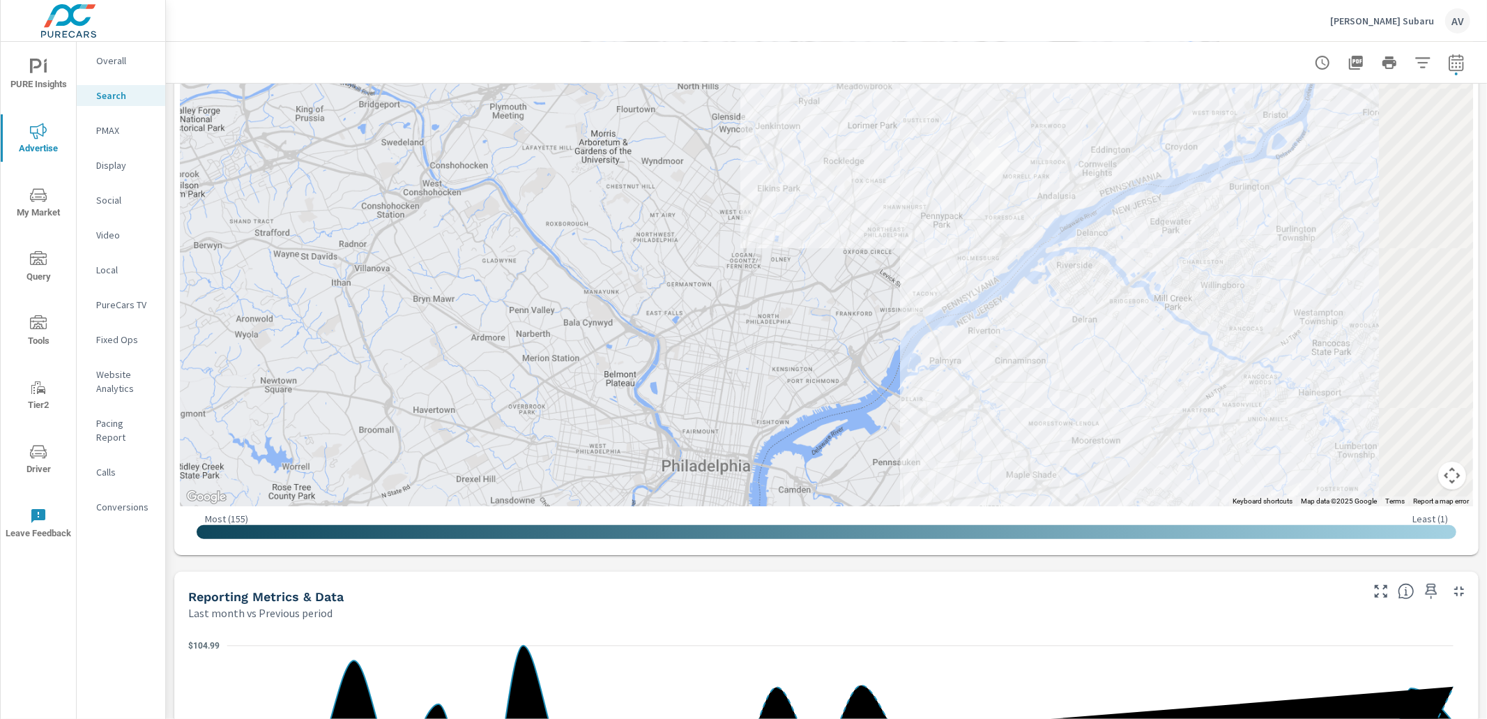
drag, startPoint x: 683, startPoint y: 301, endPoint x: 243, endPoint y: 420, distance: 455.7
click at [237, 426] on div at bounding box center [826, 193] width 1293 height 626
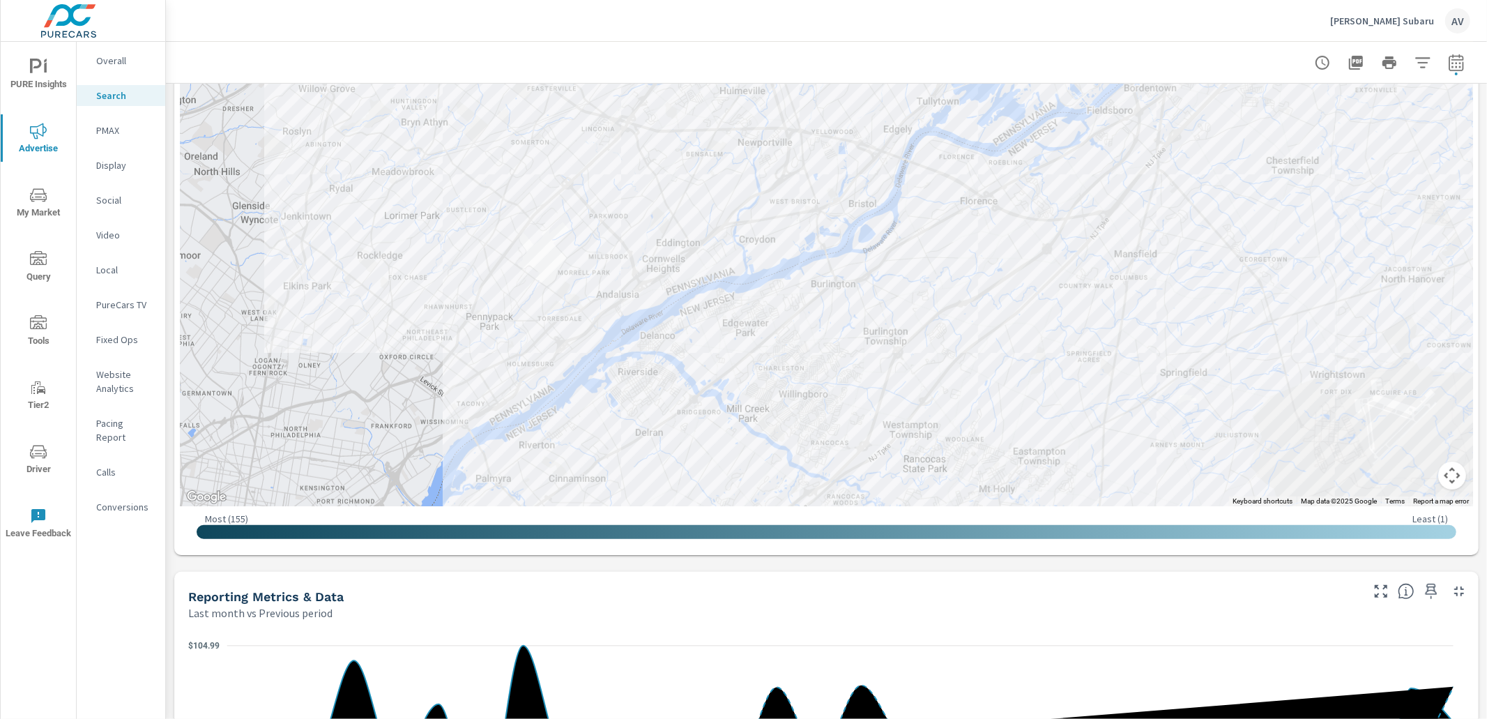
drag, startPoint x: 949, startPoint y: 303, endPoint x: 545, endPoint y: 361, distance: 408.0
click at [547, 362] on div at bounding box center [1149, 621] width 1339 height 753
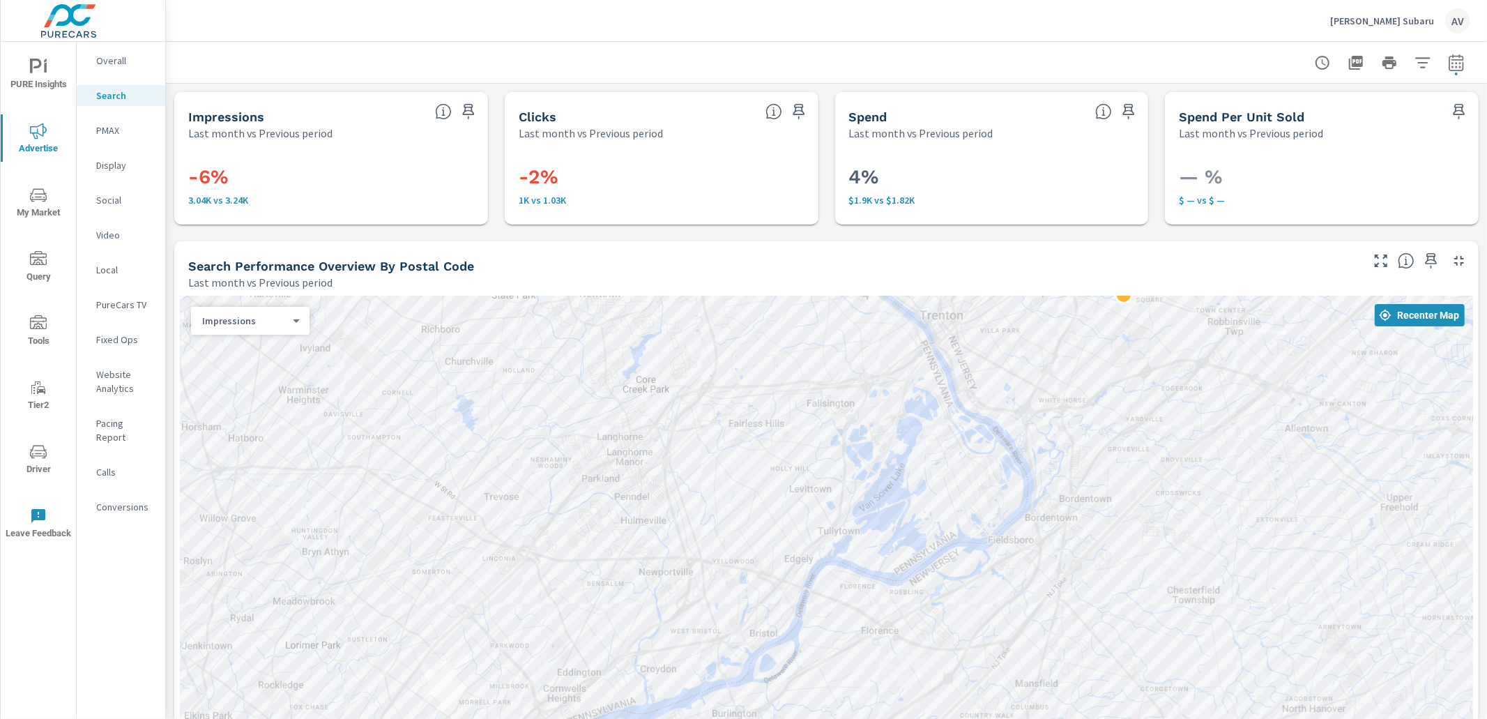
scroll to position [284, 0]
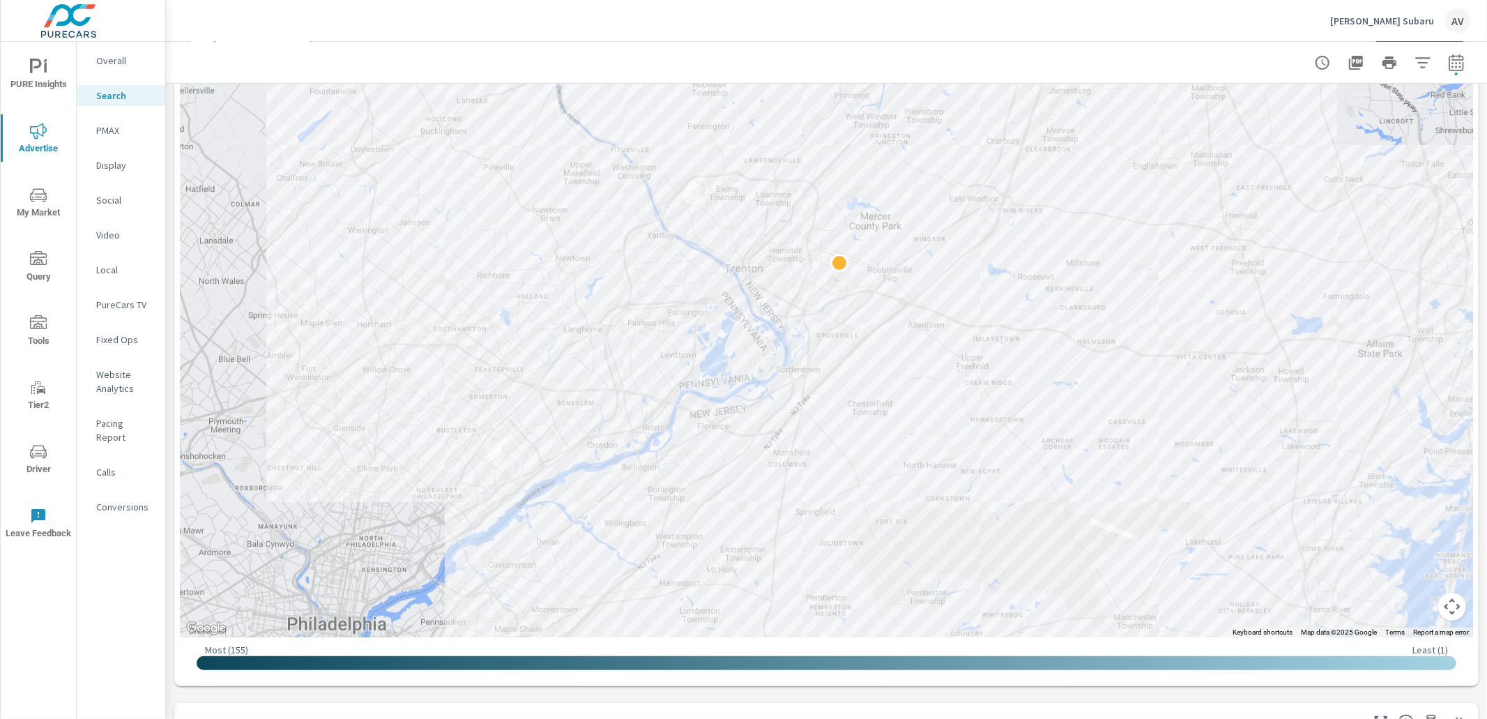
drag, startPoint x: 1254, startPoint y: 335, endPoint x: 996, endPoint y: 432, distance: 276.3
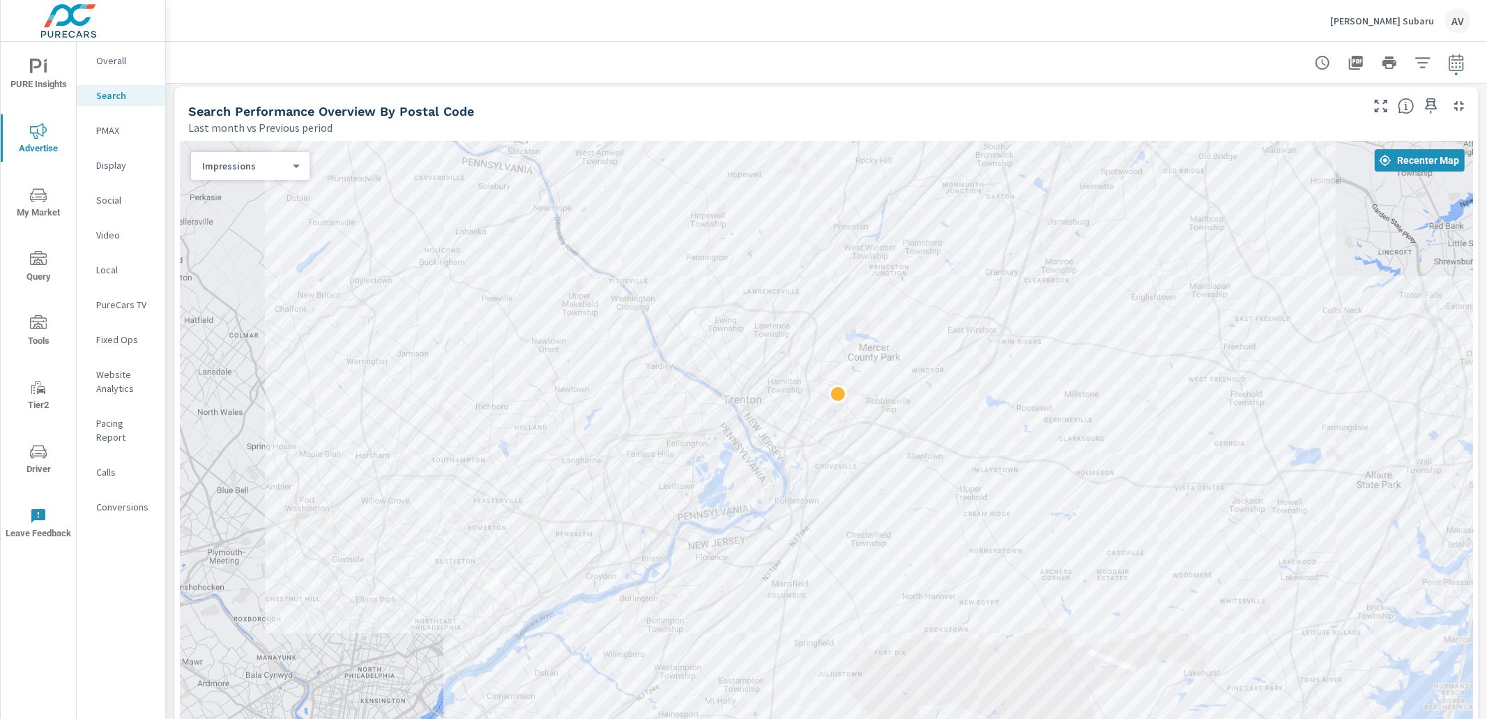
scroll to position [182, 0]
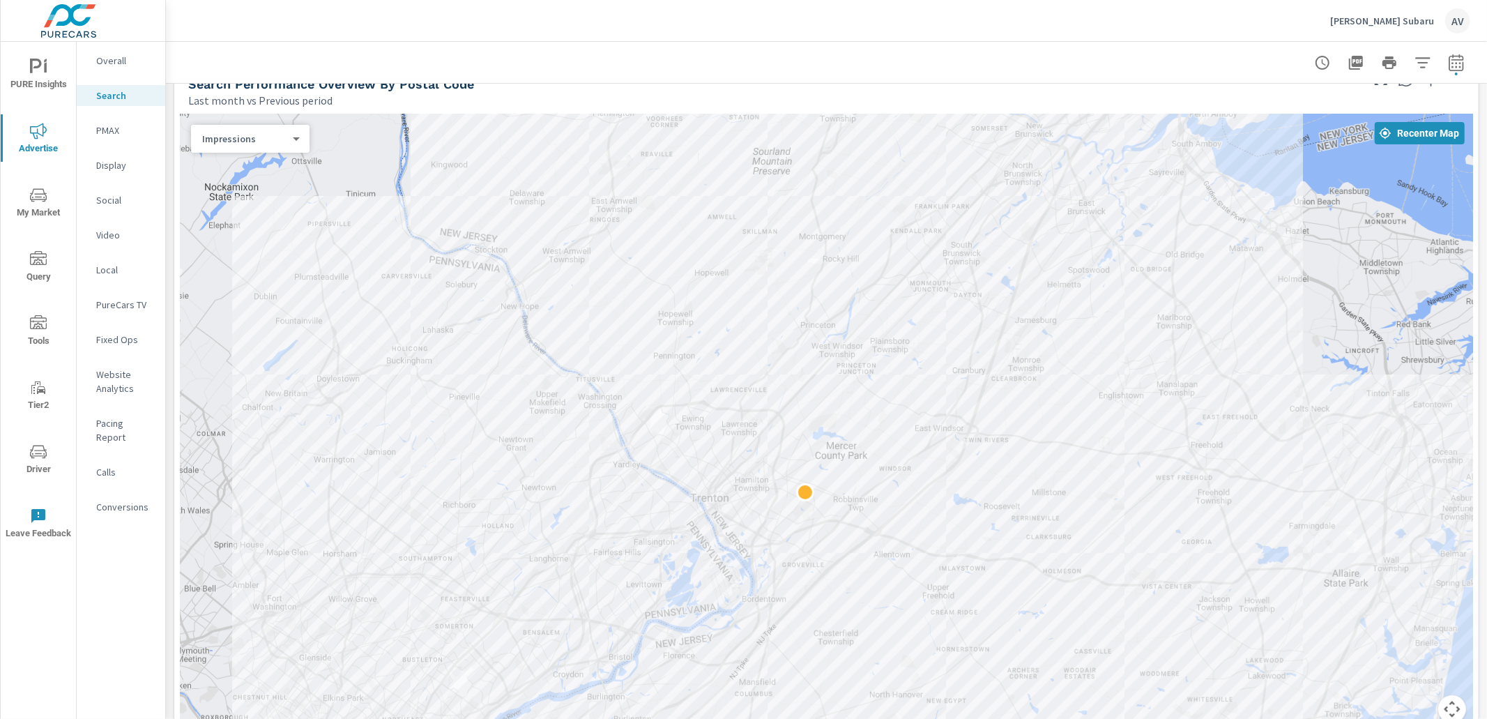
drag, startPoint x: 1105, startPoint y: 493, endPoint x: 1072, endPoint y: 618, distance: 128.9
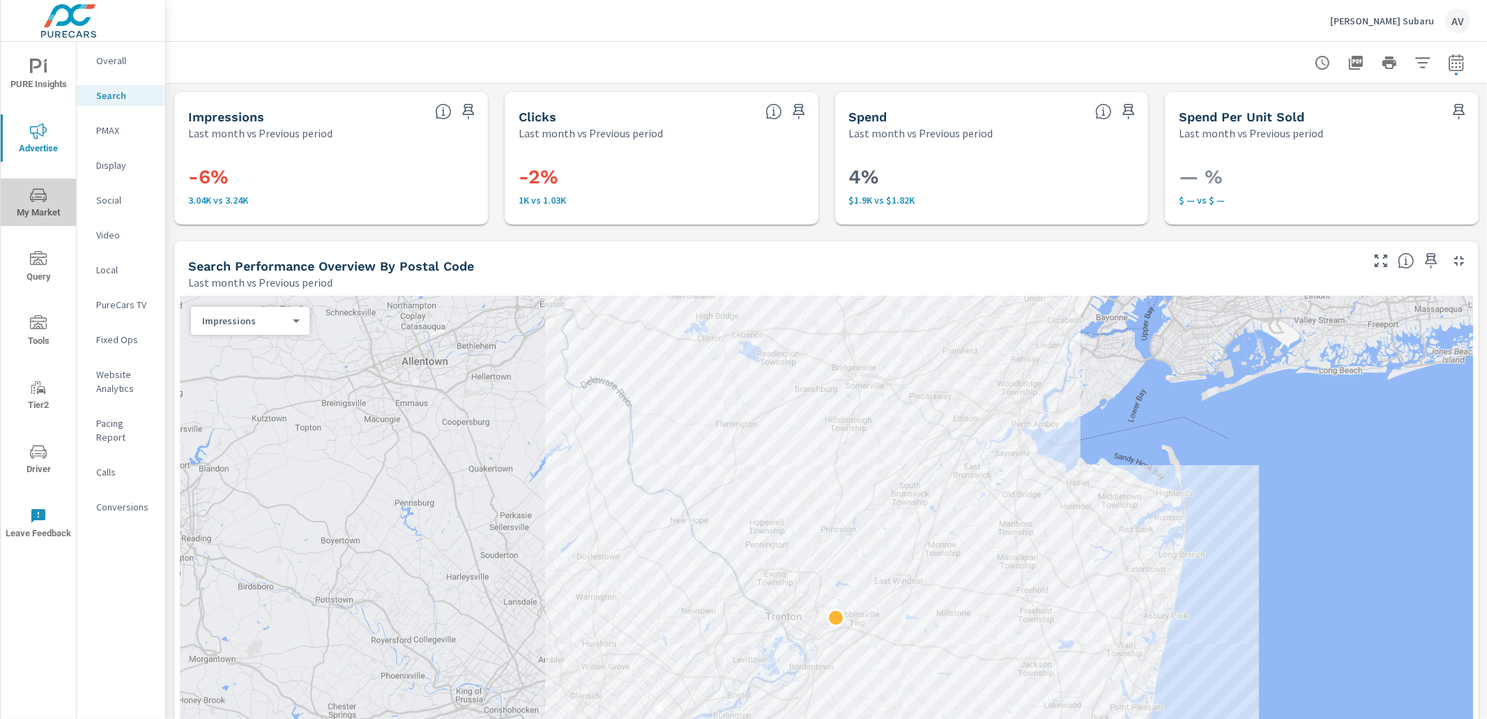
click at [40, 201] on icon "nav menu" at bounding box center [38, 195] width 17 height 17
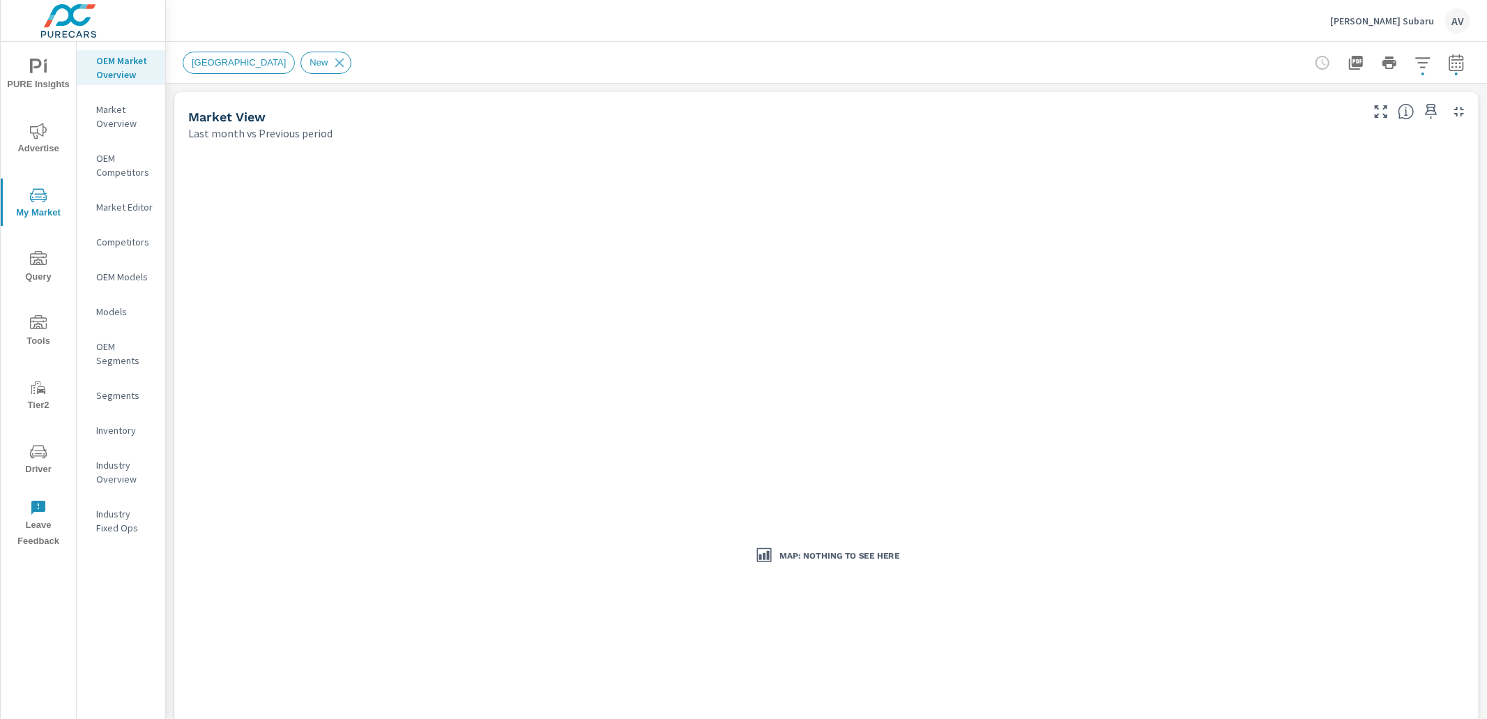
click at [1459, 59] on div "[GEOGRAPHIC_DATA] New" at bounding box center [826, 62] width 1321 height 41
click at [1448, 59] on icon "button" at bounding box center [1456, 62] width 17 height 17
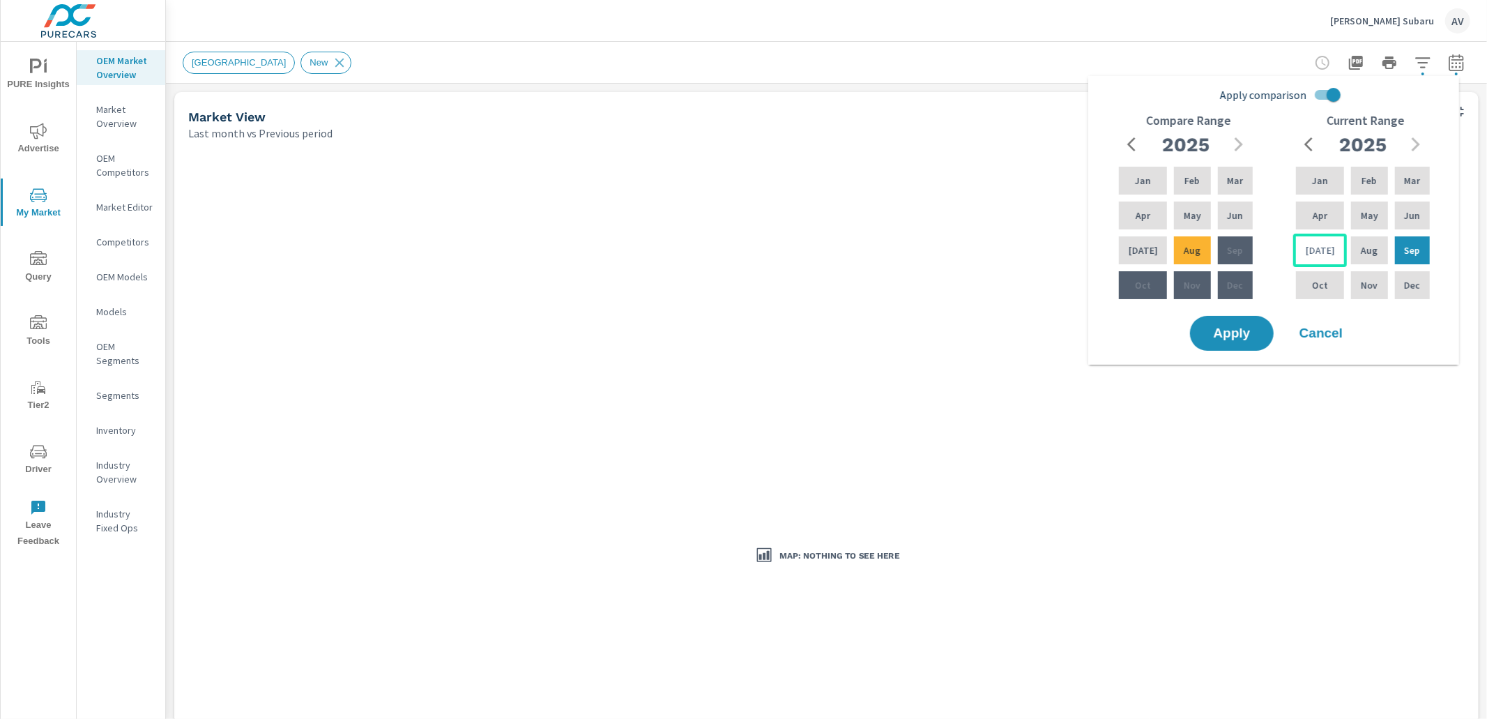
click at [1325, 248] on div "[DATE]" at bounding box center [1320, 250] width 54 height 33
click at [1362, 182] on p "Feb" at bounding box center [1369, 181] width 15 height 14
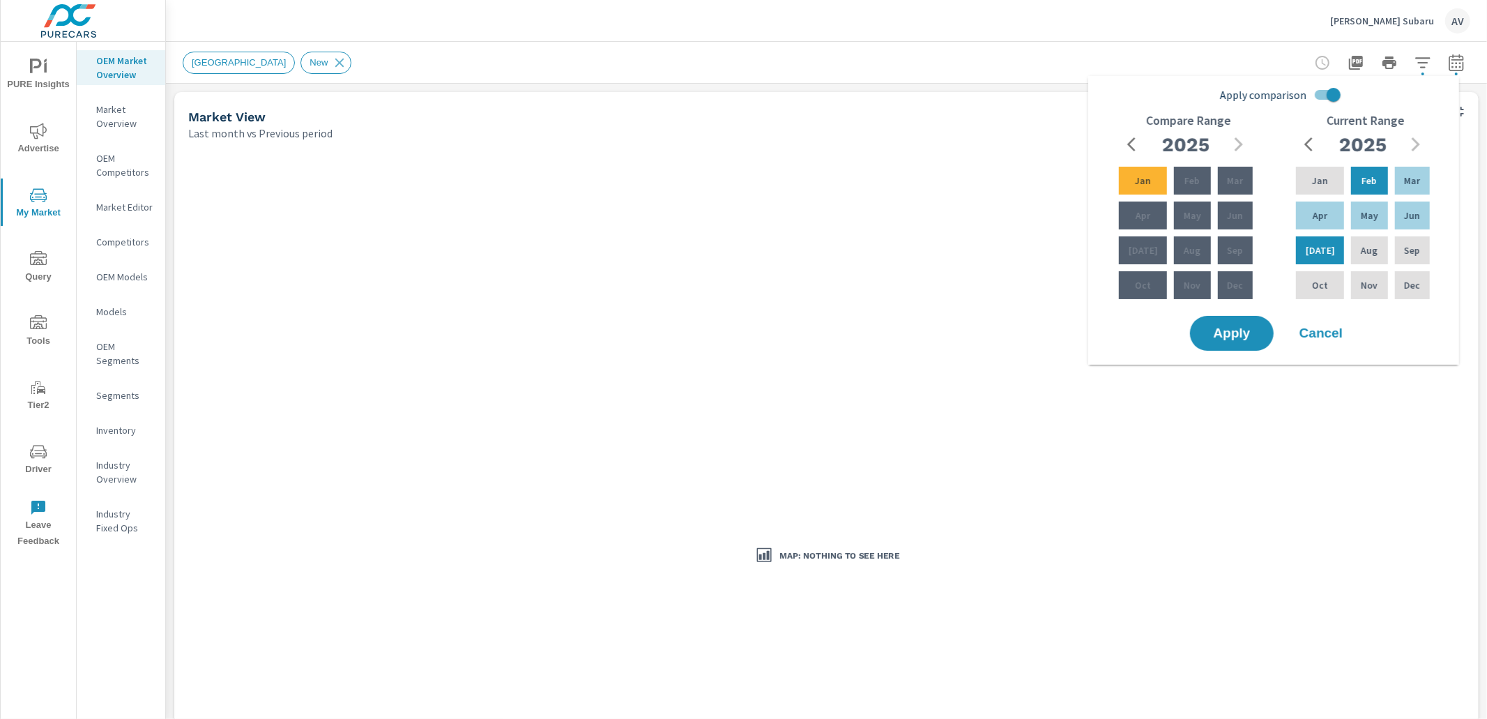
click at [1128, 139] on icon "button" at bounding box center [1136, 144] width 17 height 17
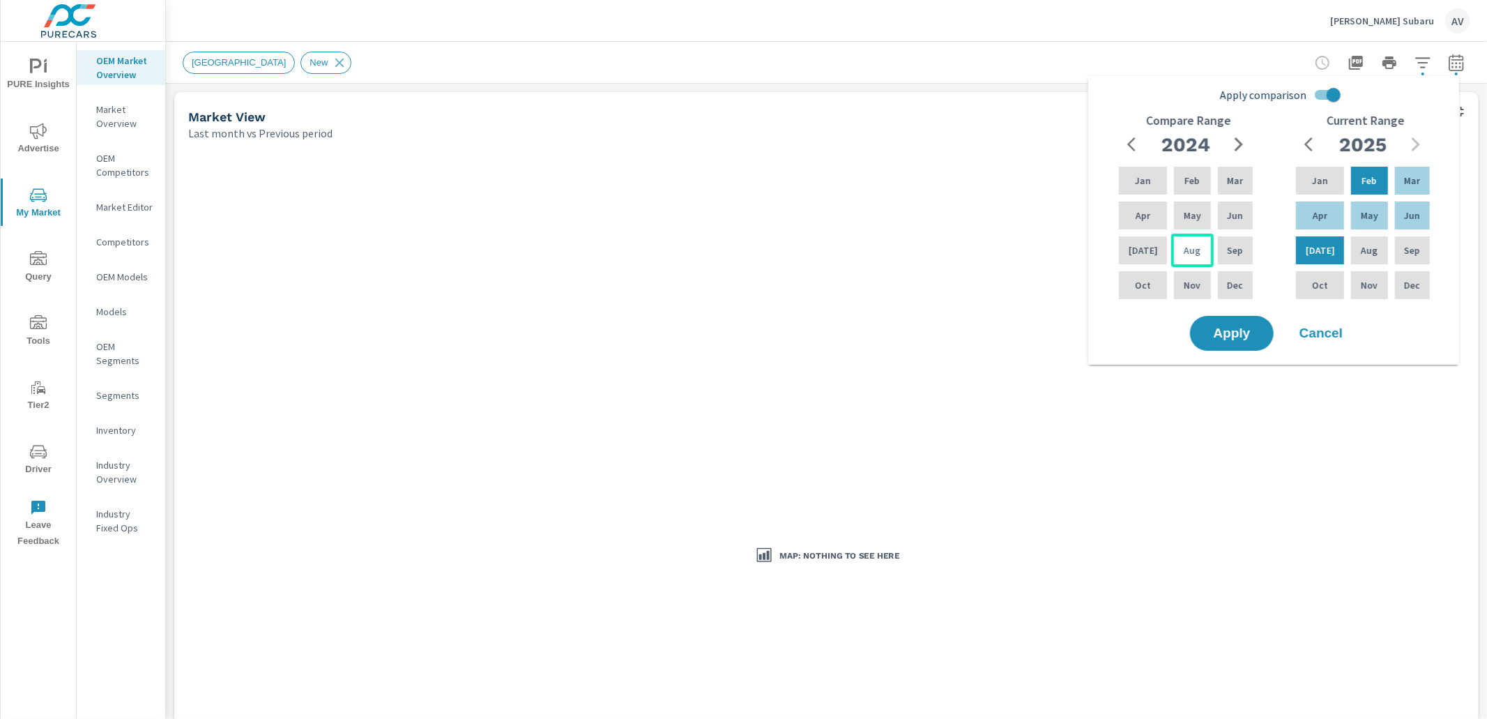
click at [1191, 251] on p "Aug" at bounding box center [1192, 250] width 17 height 14
click at [1240, 143] on icon "button" at bounding box center [1239, 144] width 8 height 14
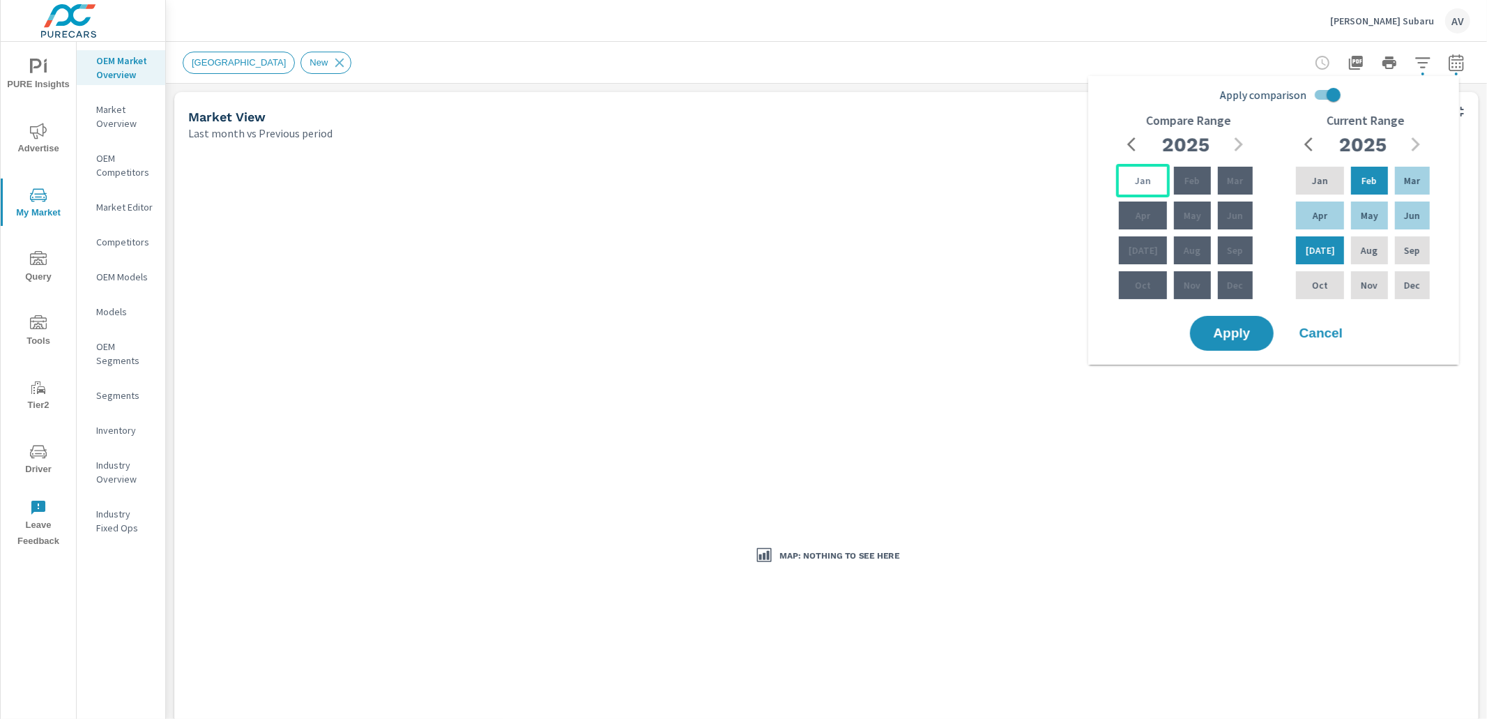
click at [1146, 174] on div "Jan" at bounding box center [1143, 180] width 54 height 33
click at [1234, 335] on span "Apply" at bounding box center [1232, 333] width 57 height 13
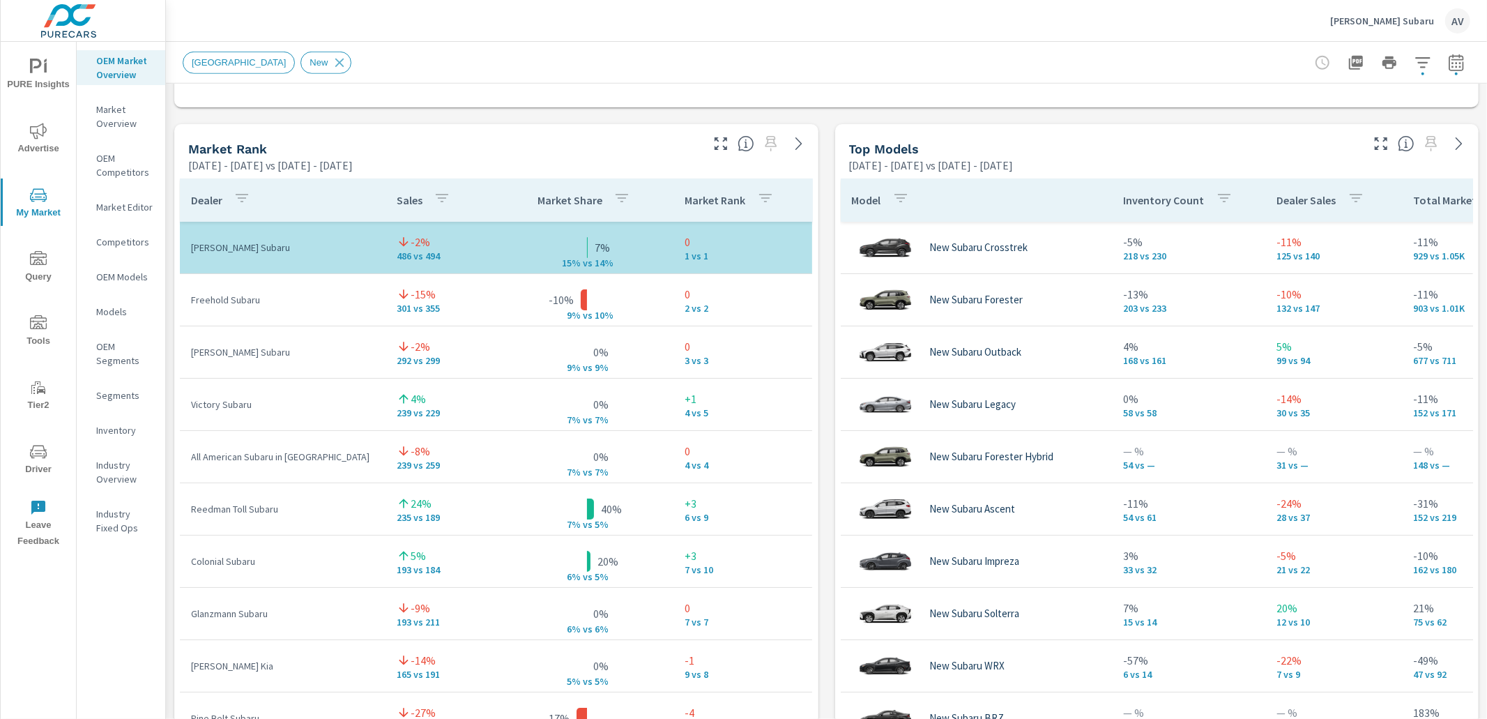
scroll to position [867, 0]
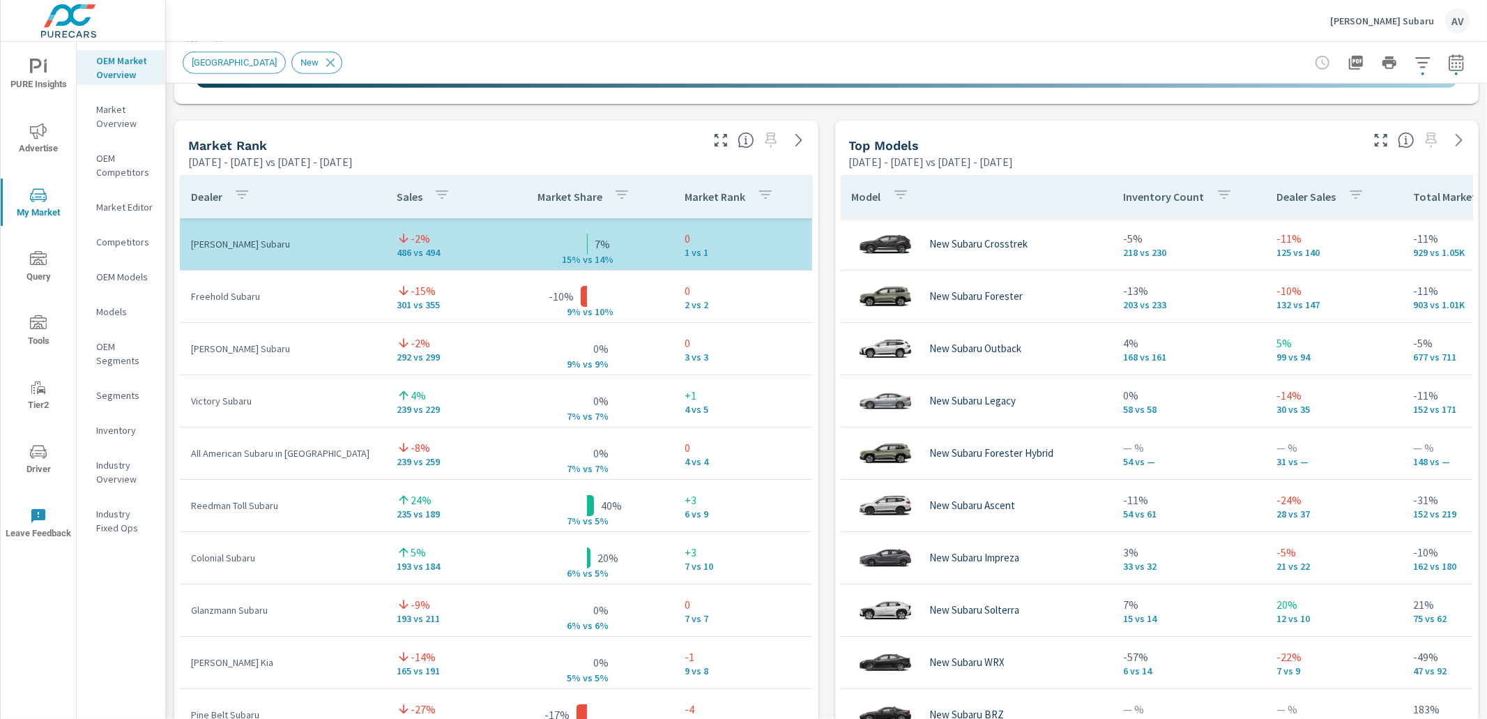
click at [527, 266] on tr "[PERSON_NAME] Subaru -2% 486 vs 494 7% 15% v s 14% 0 1 vs 1" at bounding box center [496, 244] width 632 height 52
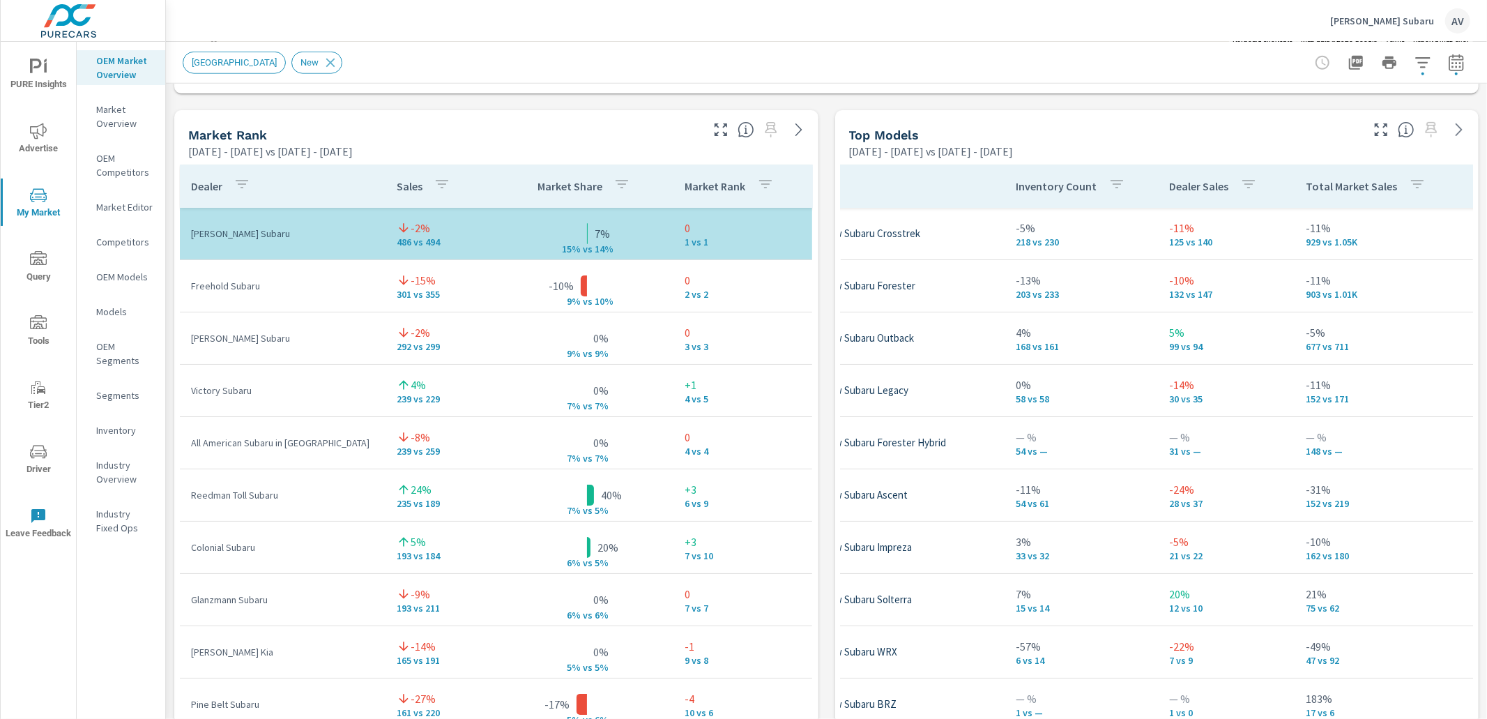
scroll to position [897, 0]
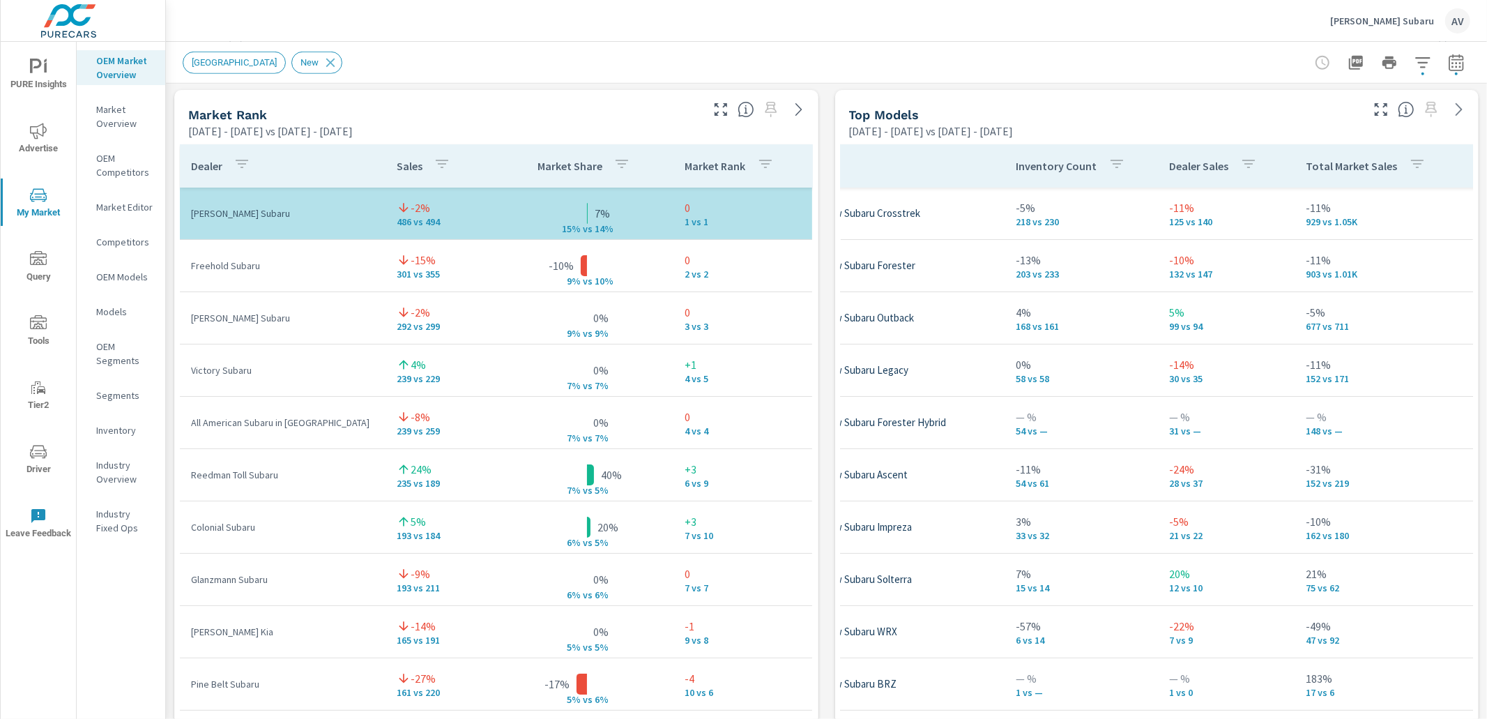
click at [817, 232] on div "Market View [DATE] - [DATE] vs [DATE] - [DATE] ← Move left → Move right ↑ Move …" at bounding box center [826, 380] width 1321 height 2388
click at [819, 245] on div "Market View [DATE] - [DATE] vs [DATE] - [DATE] ← Move left → Move right ↑ Move …" at bounding box center [826, 380] width 1321 height 2388
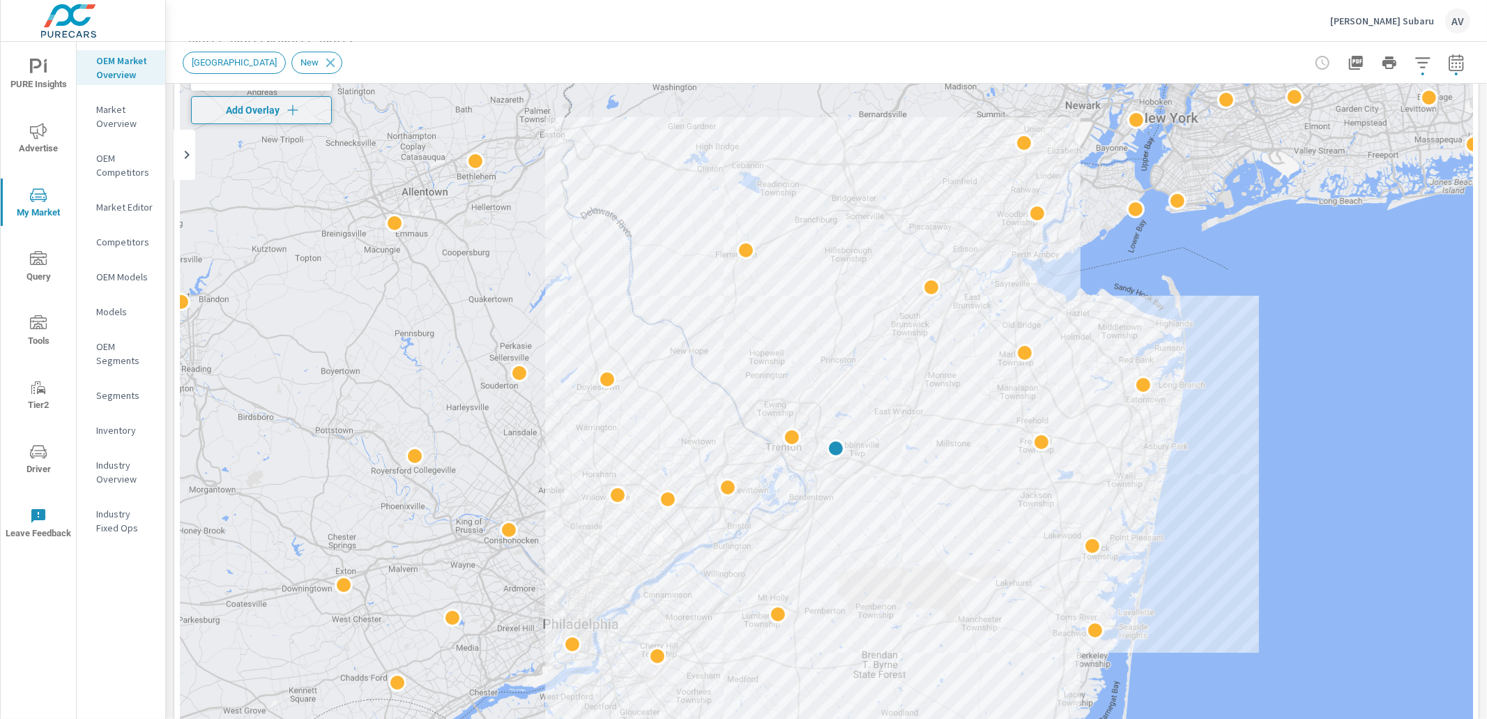
scroll to position [0, 0]
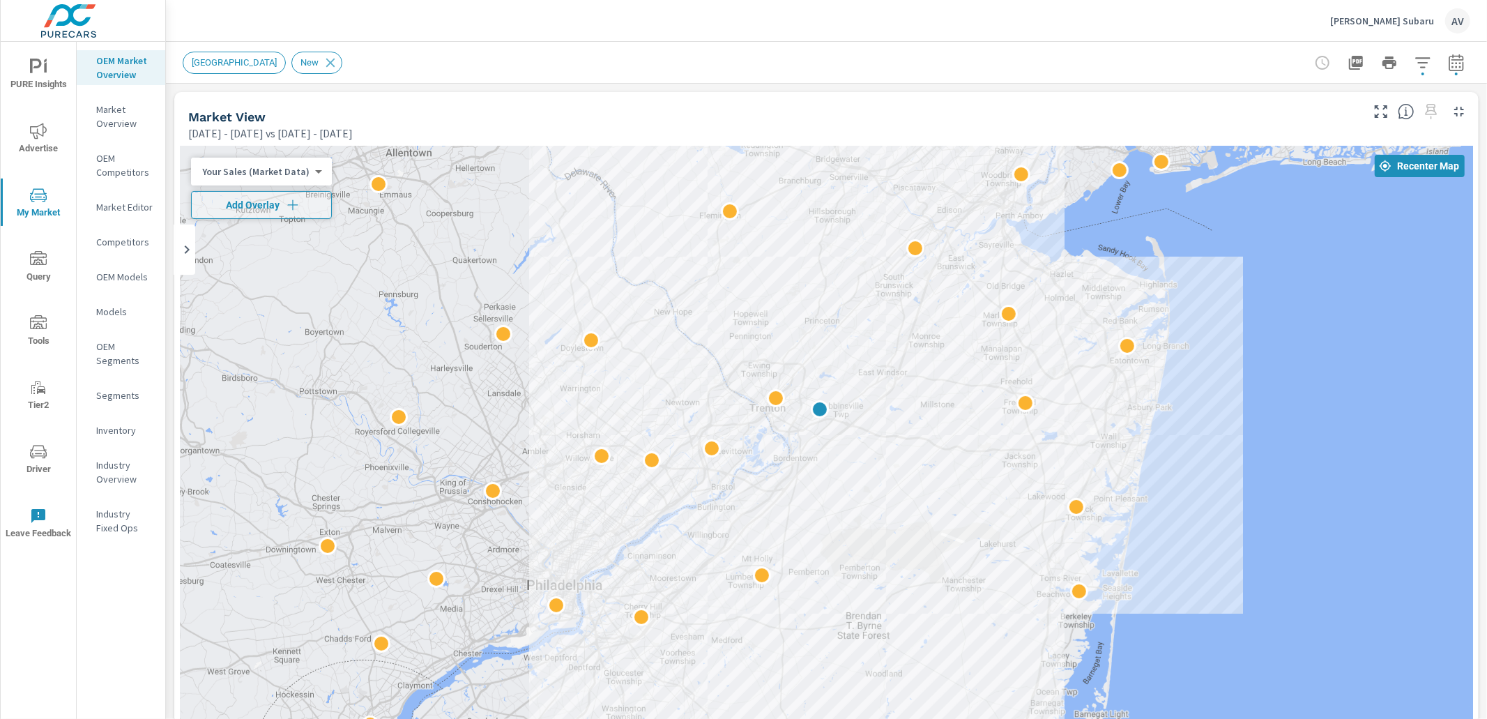
drag, startPoint x: 1102, startPoint y: 483, endPoint x: 1087, endPoint y: 337, distance: 146.5
click at [1087, 337] on div at bounding box center [826, 533] width 1293 height 775
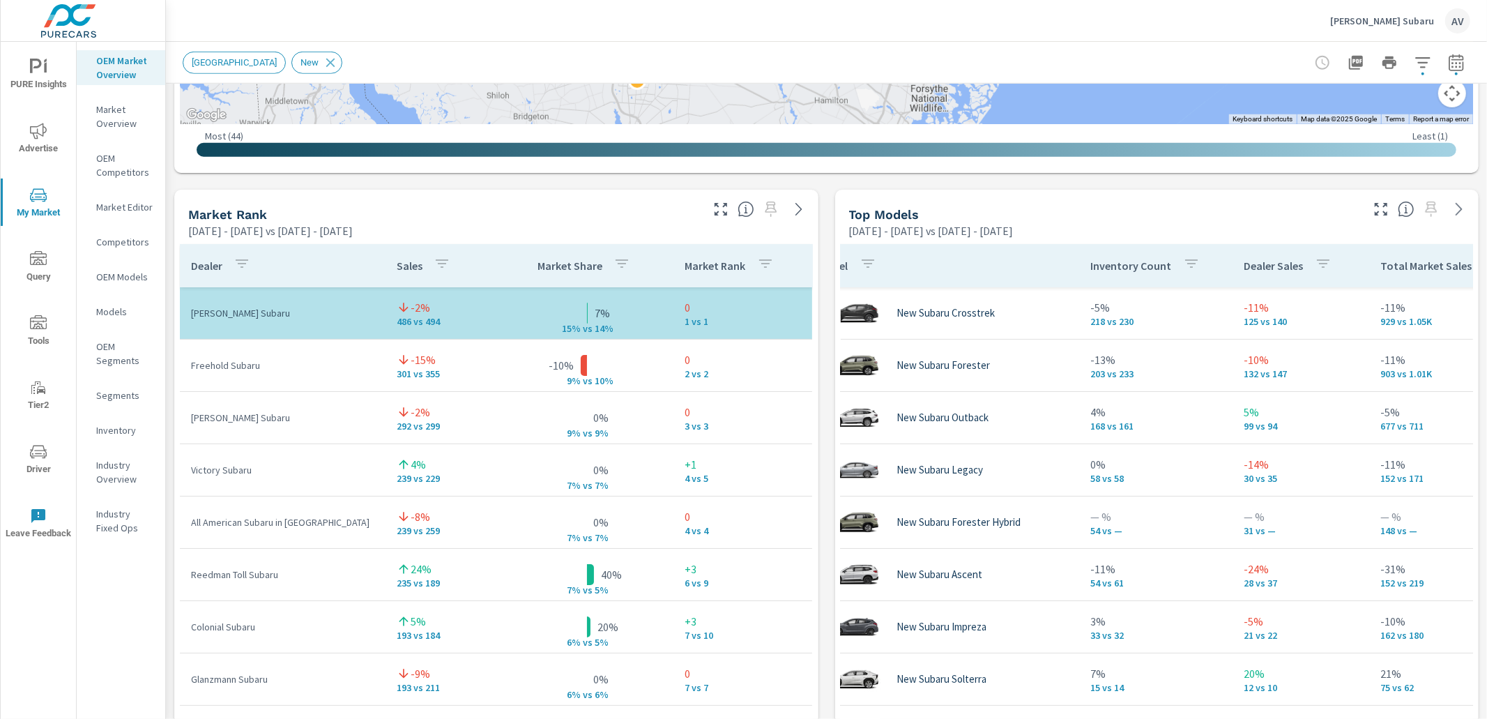
scroll to position [814, 0]
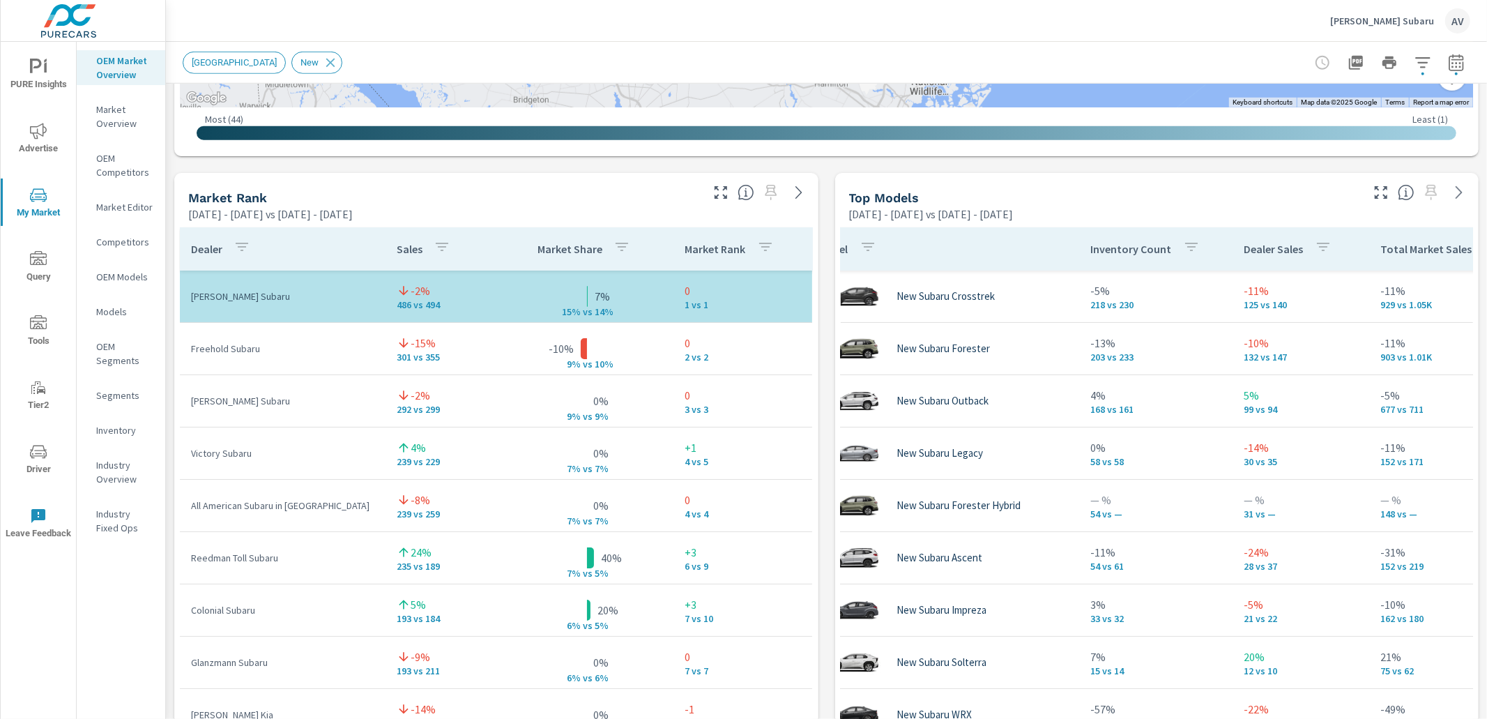
click at [824, 355] on div "Market View [DATE] - [DATE] vs [DATE] - [DATE] ← Move left → Move right ↑ Move …" at bounding box center [826, 463] width 1321 height 2388
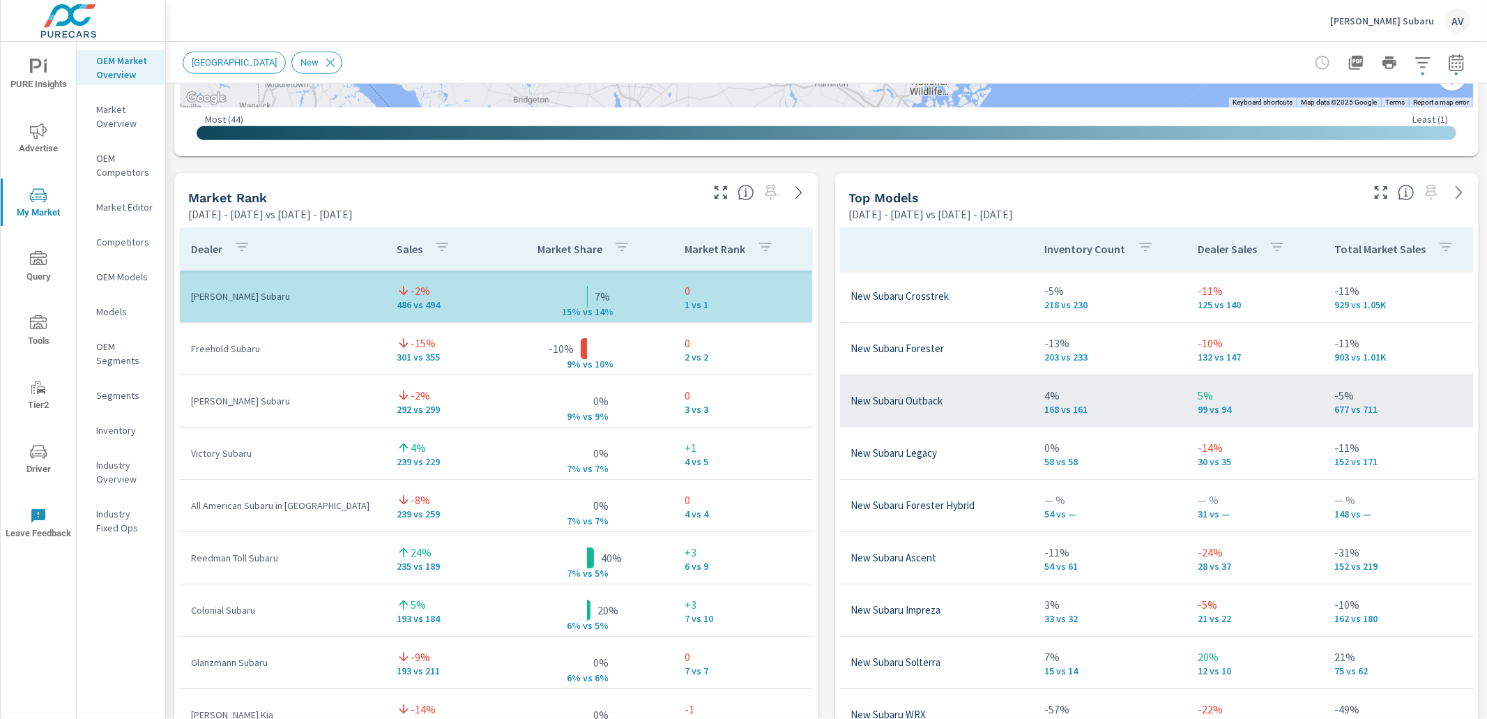
scroll to position [0, 93]
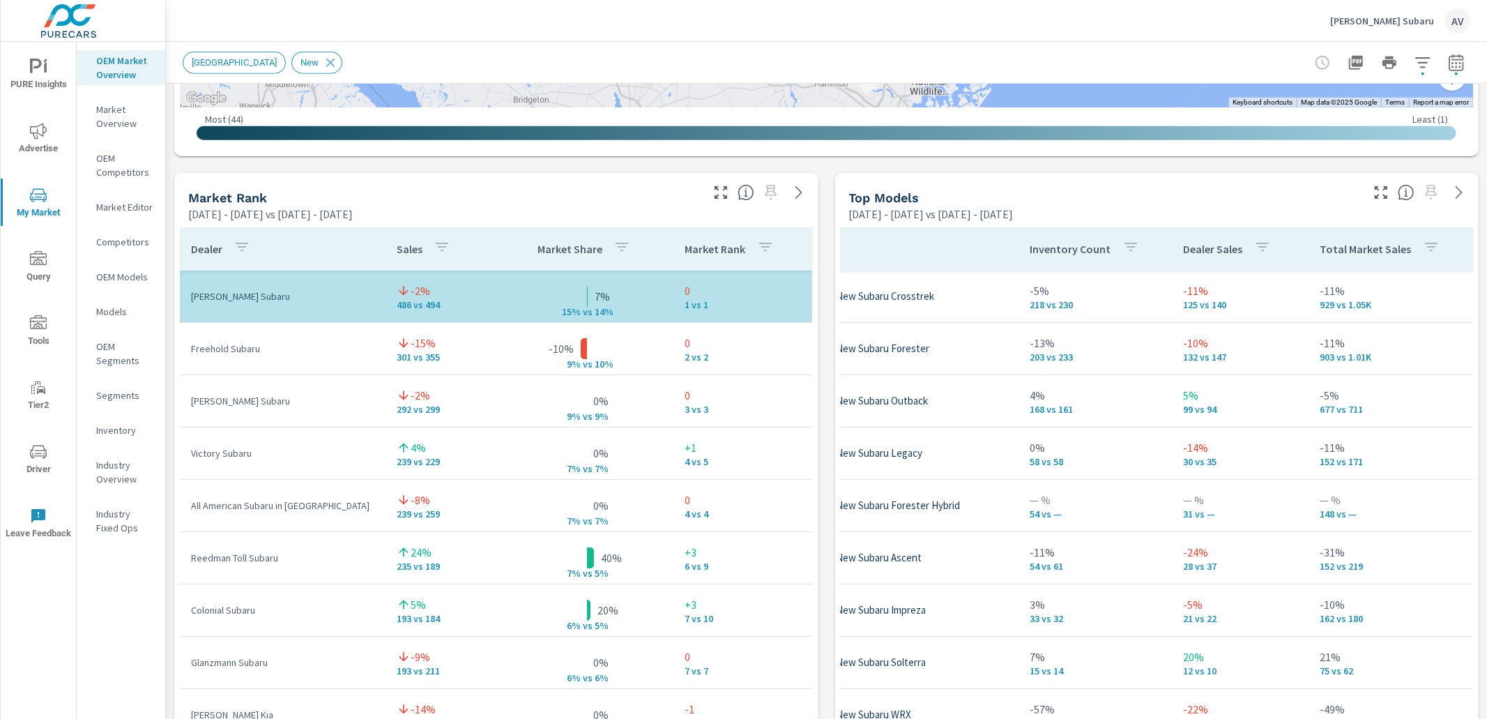
click at [821, 367] on div "Market View [DATE] - [DATE] vs [DATE] - [DATE] ← Move left → Move right ↑ Move …" at bounding box center [826, 463] width 1321 height 2388
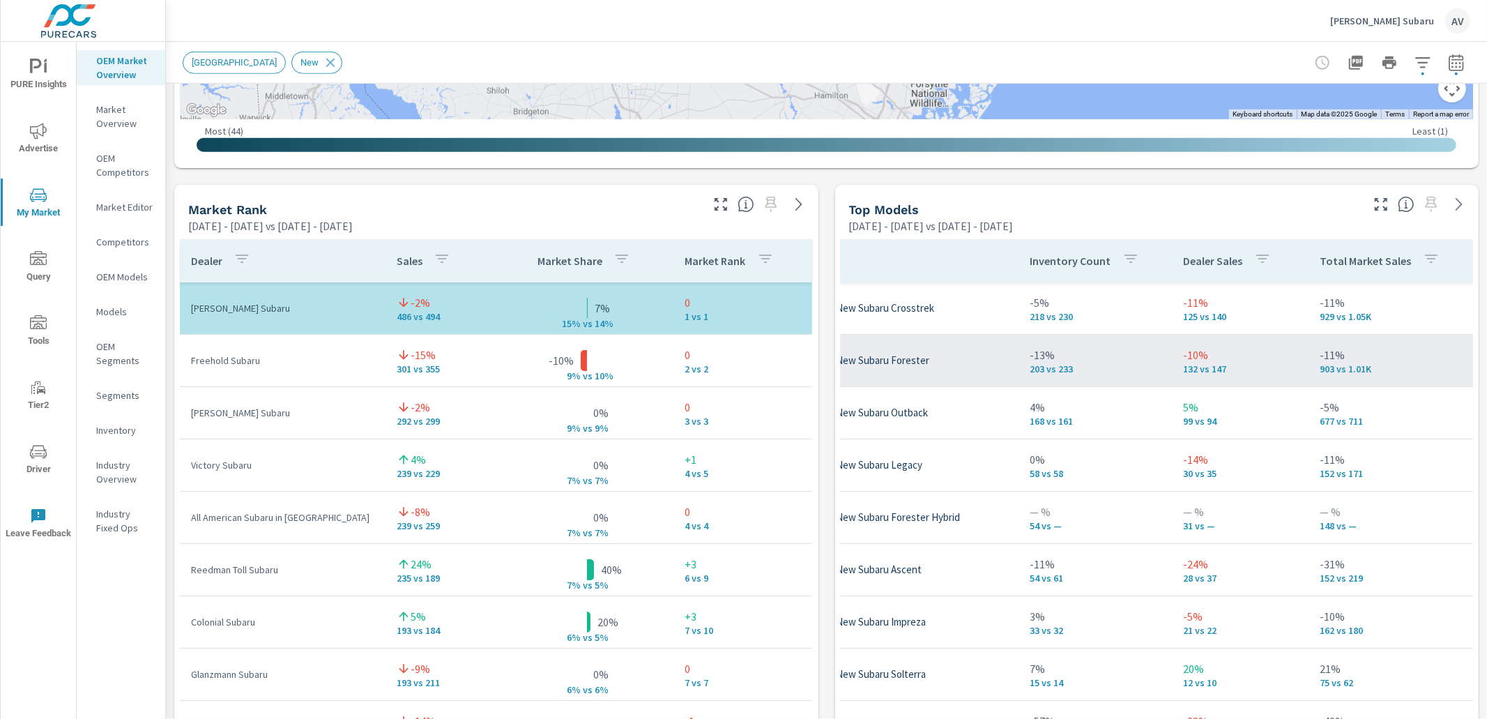
scroll to position [805, 0]
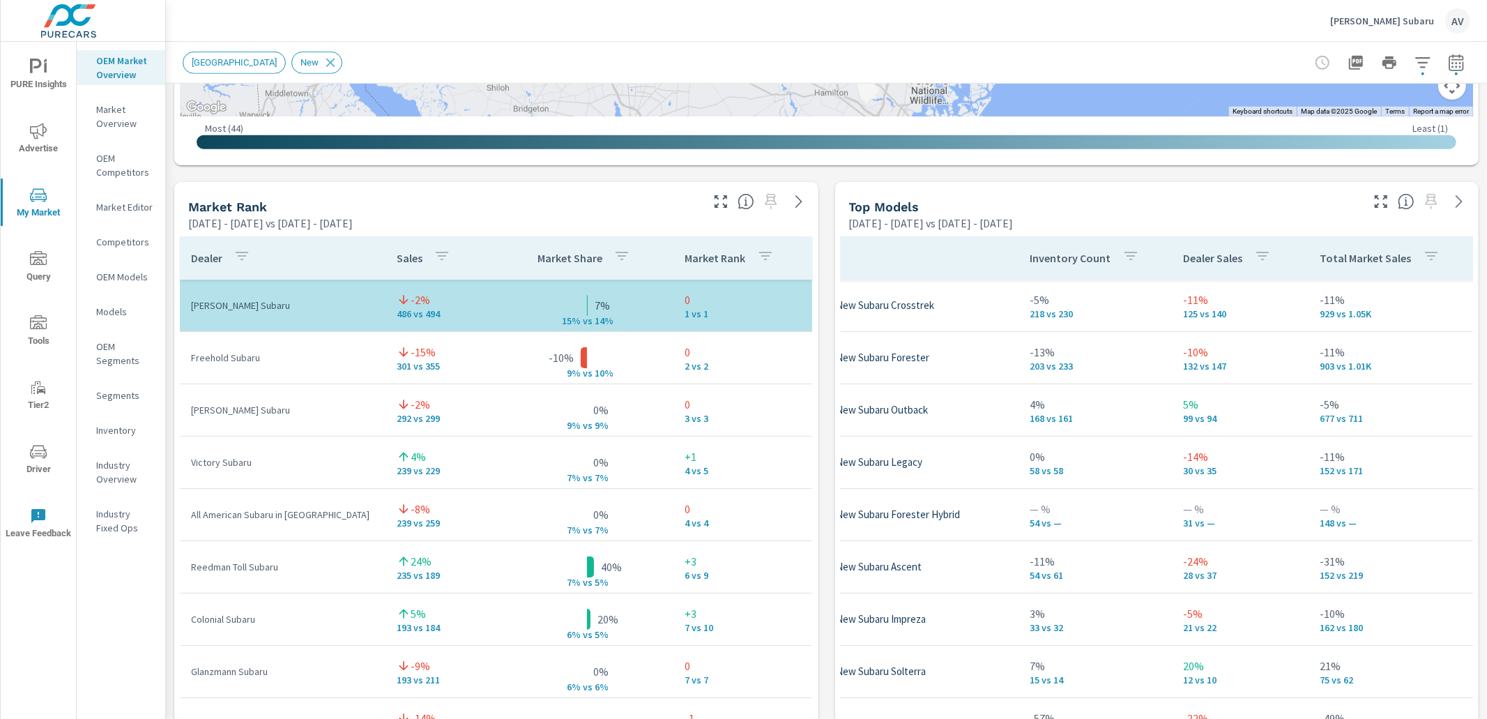
drag, startPoint x: 819, startPoint y: 292, endPoint x: 722, endPoint y: 276, distance: 98.9
click at [817, 292] on div "Market View [DATE] - [DATE] vs [DATE] - [DATE] ← Move left → Move right ↑ Move …" at bounding box center [826, 472] width 1321 height 2388
